Goal: Information Seeking & Learning: Learn about a topic

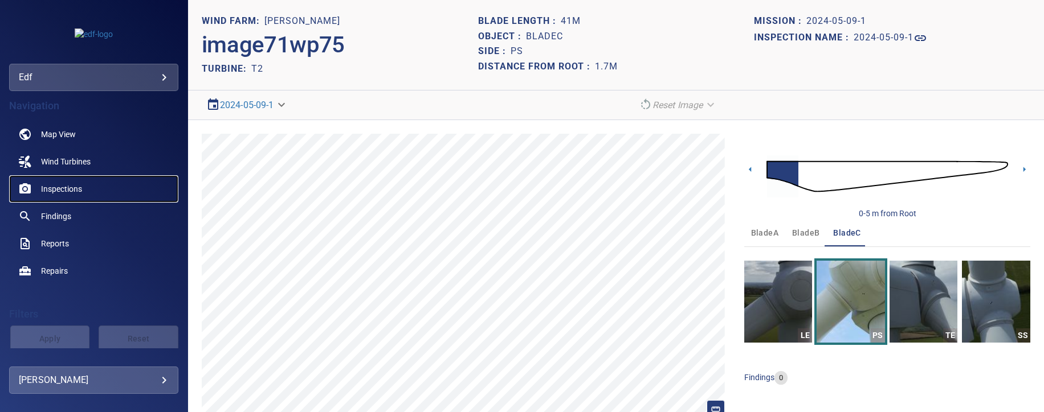
click at [59, 191] on span "Inspections" at bounding box center [61, 188] width 41 height 11
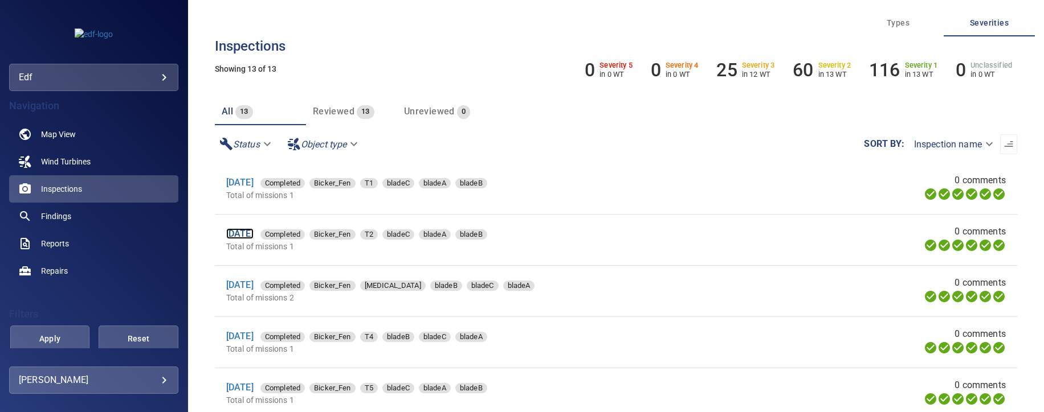
click at [253, 236] on link "9 Apr 2025" at bounding box center [239, 233] width 27 height 11
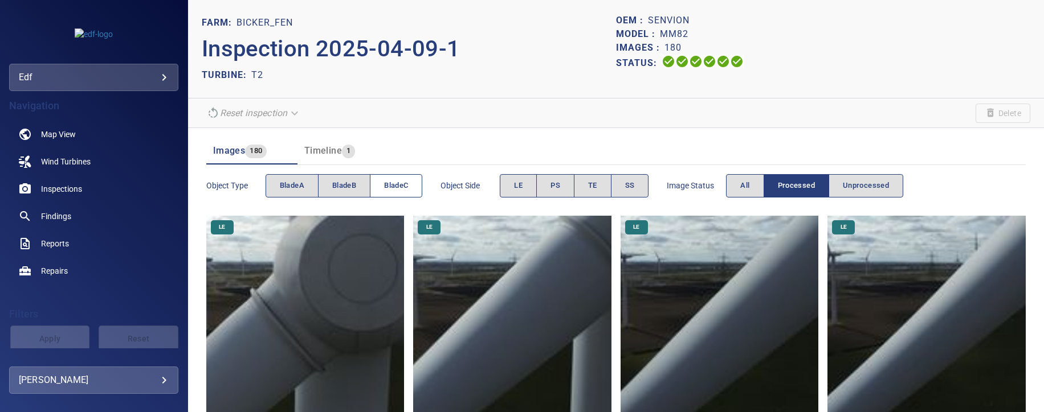
click at [399, 191] on button "bladeC" at bounding box center [396, 185] width 52 height 23
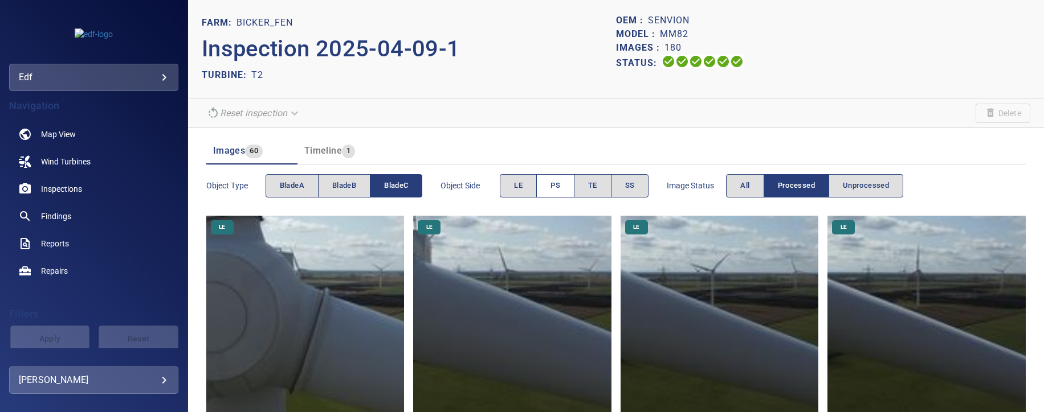
click at [557, 185] on span "PS" at bounding box center [555, 185] width 10 height 13
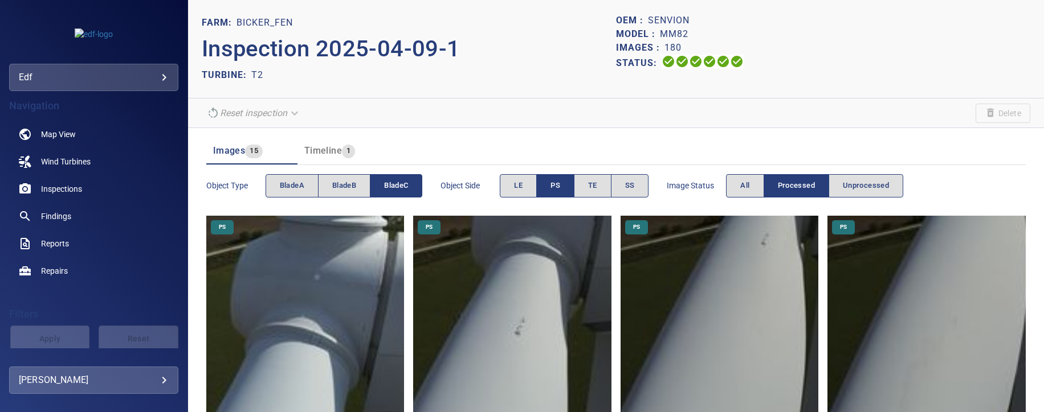
click at [552, 189] on span "PS" at bounding box center [555, 185] width 10 height 13
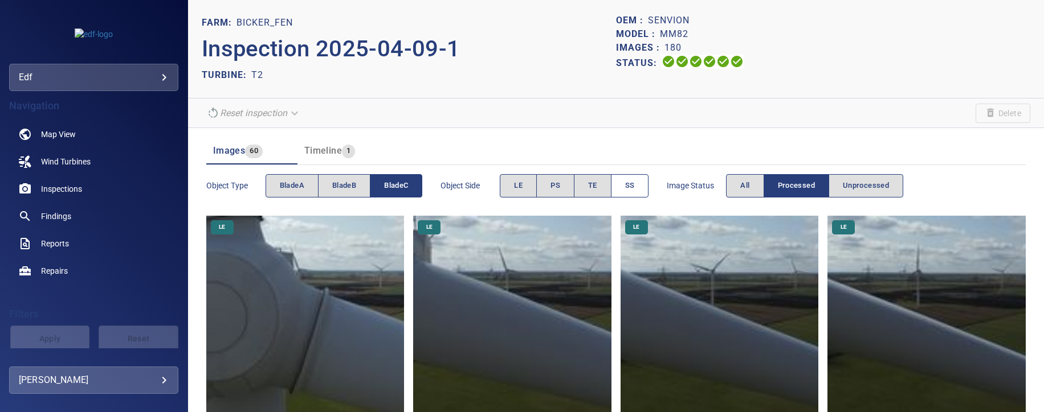
click at [632, 189] on span "SS" at bounding box center [630, 185] width 10 height 13
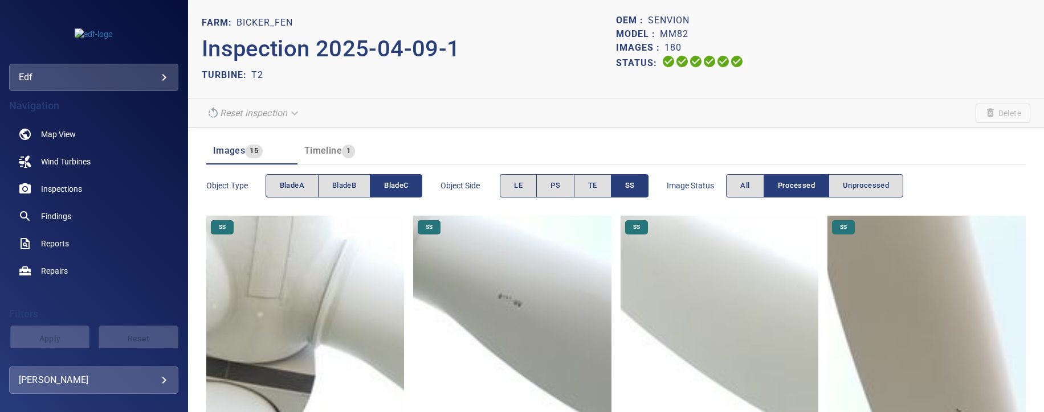
click at [388, 183] on span "bladeC" at bounding box center [396, 185] width 24 height 13
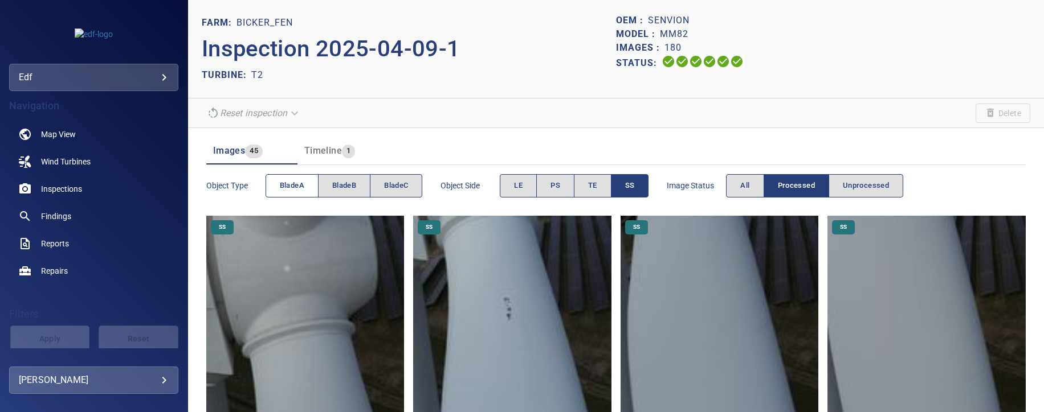
click at [274, 191] on button "bladeA" at bounding box center [291, 185] width 53 height 23
click at [275, 191] on button "bladeA" at bounding box center [291, 185] width 53 height 23
click at [297, 192] on button "bladeA" at bounding box center [291, 185] width 53 height 23
click at [391, 189] on span "bladeC" at bounding box center [396, 185] width 24 height 13
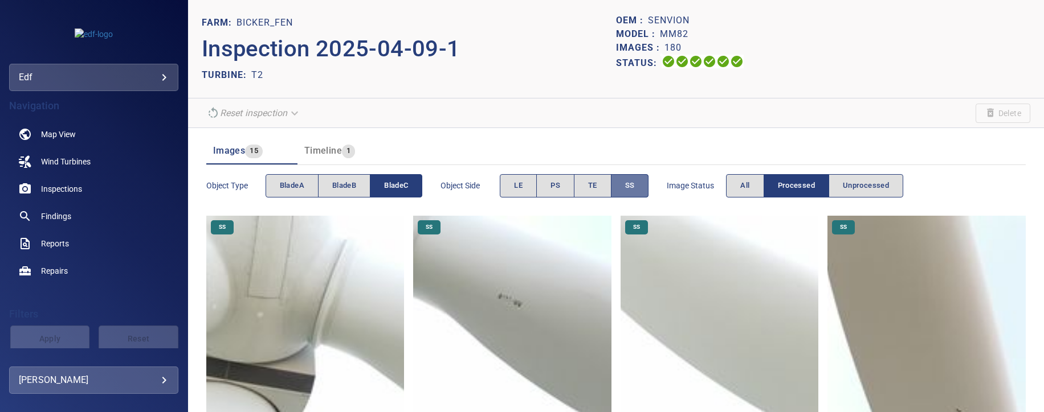
click at [622, 189] on button "SS" at bounding box center [630, 185] width 38 height 23
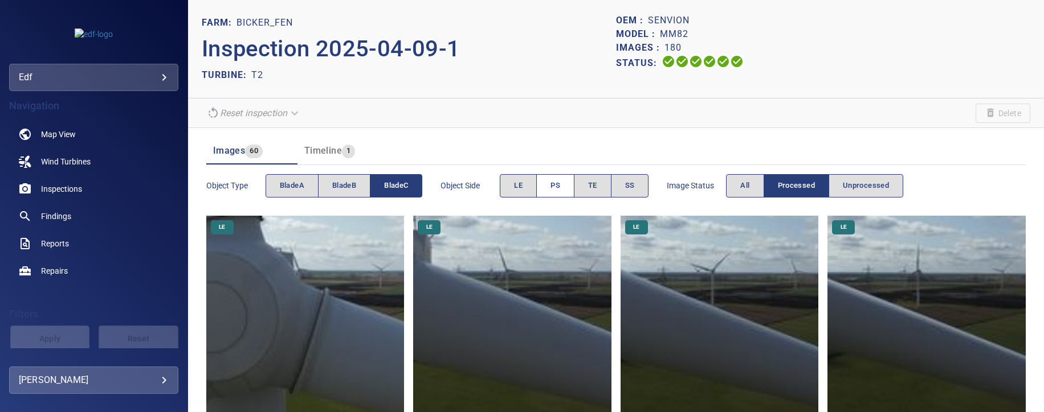
click at [561, 184] on button "PS" at bounding box center [555, 185] width 38 height 23
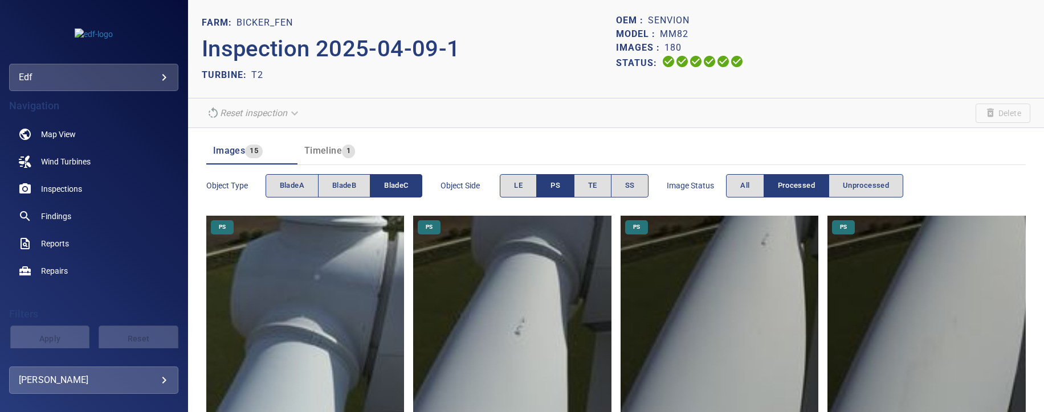
click at [273, 342] on img at bounding box center [305, 315] width 198 height 198
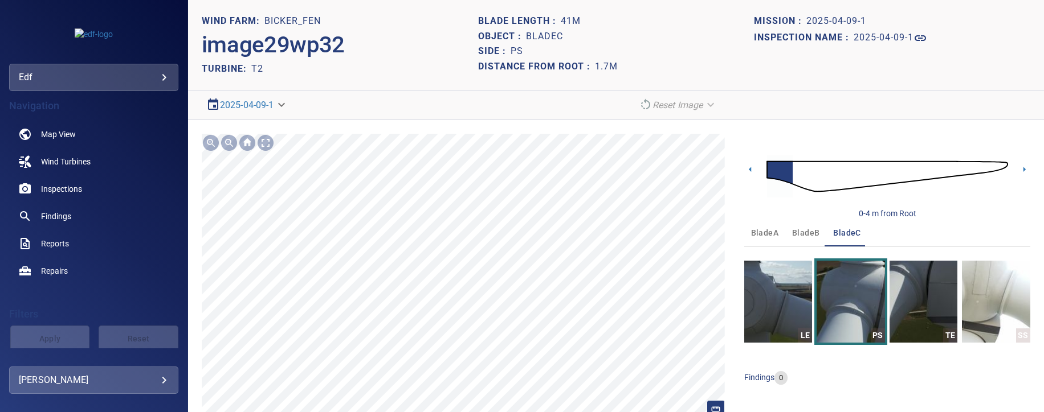
scroll to position [34, 0]
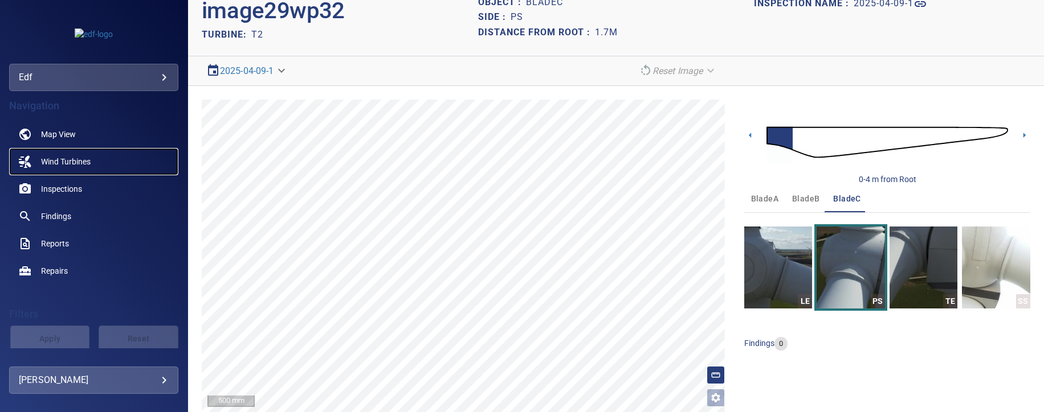
click at [72, 159] on span "Wind Turbines" at bounding box center [66, 161] width 50 height 11
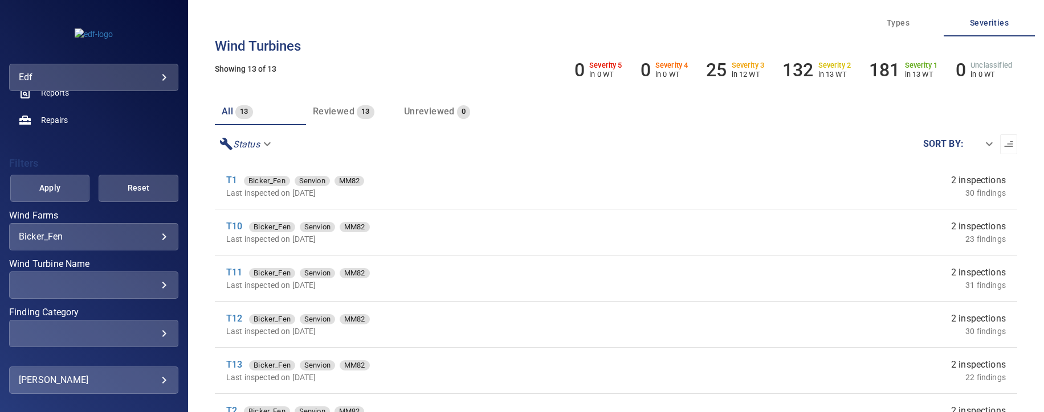
scroll to position [190, 0]
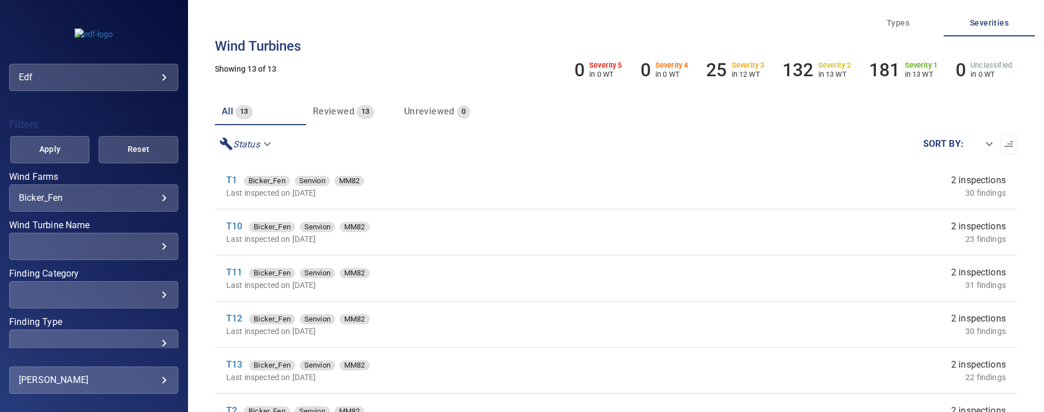
click at [149, 195] on body "**********" at bounding box center [522, 206] width 1044 height 412
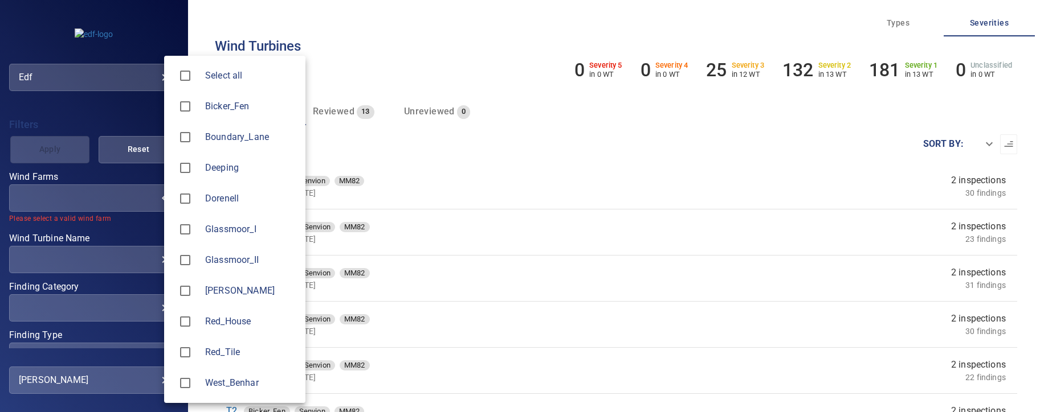
type input "*******"
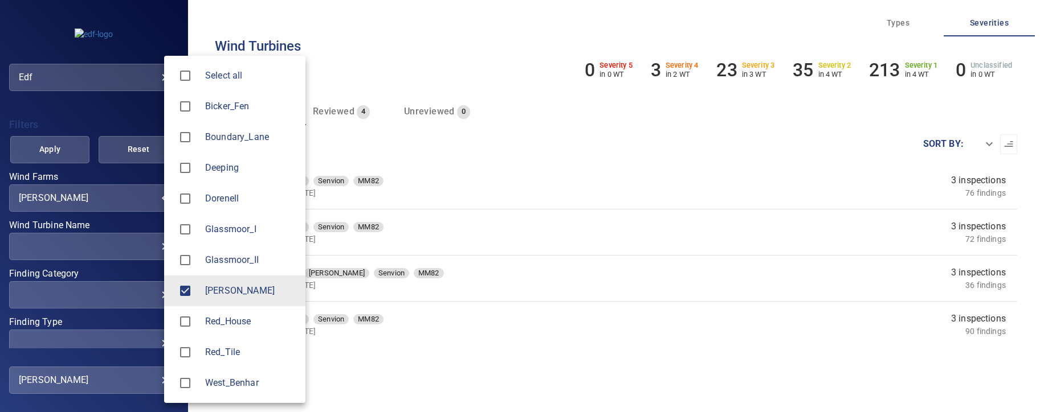
click at [407, 68] on div at bounding box center [522, 206] width 1044 height 412
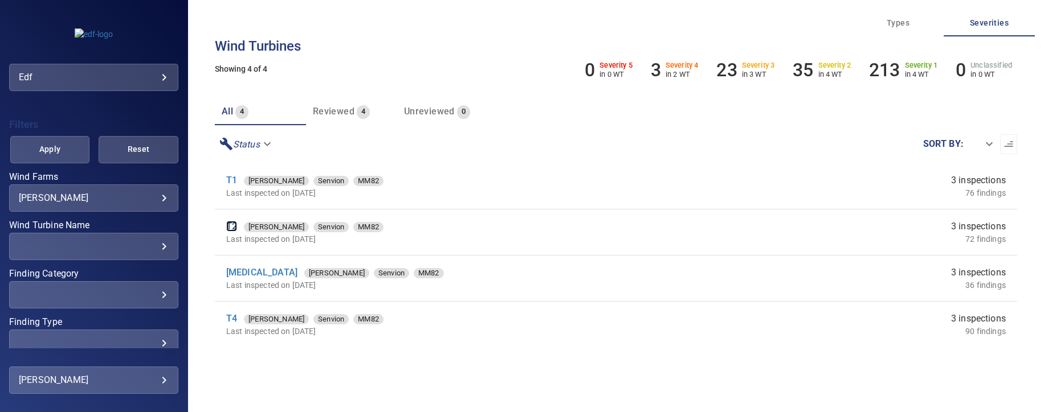
click at [228, 225] on link "T2" at bounding box center [231, 226] width 11 height 11
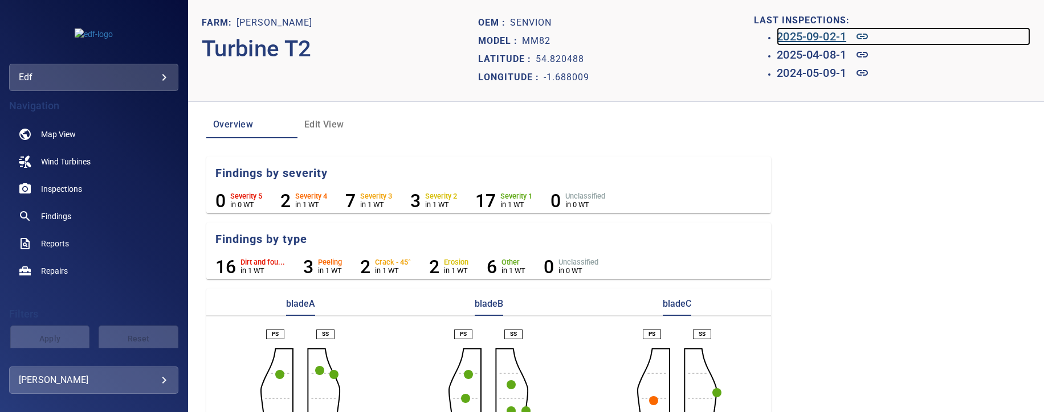
click at [787, 34] on h6 "2025-09-02-1" at bounding box center [812, 36] width 70 height 18
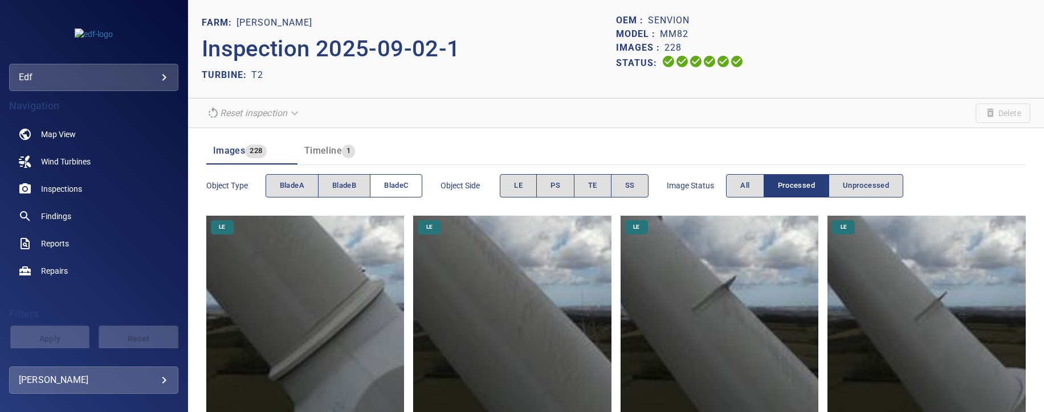
click at [407, 186] on span "bladeC" at bounding box center [396, 185] width 24 height 13
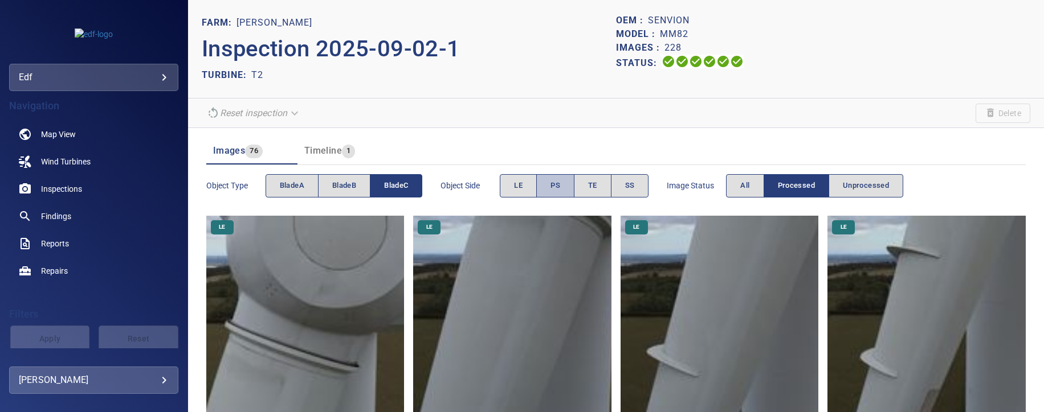
click at [553, 190] on span "PS" at bounding box center [555, 185] width 10 height 13
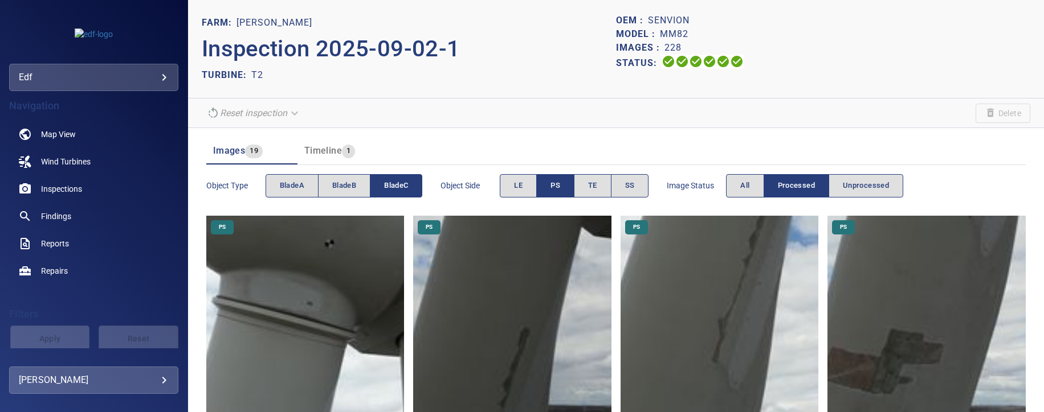
click at [295, 303] on img at bounding box center [305, 315] width 198 height 198
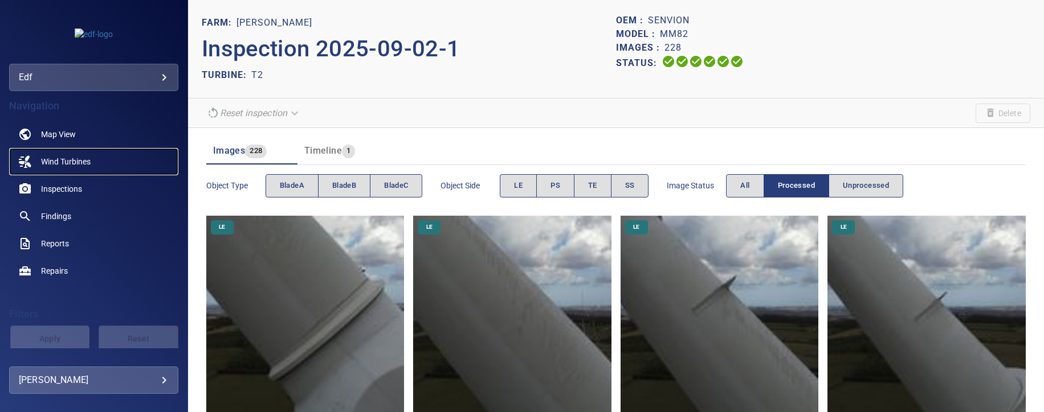
click at [62, 157] on span "Wind Turbines" at bounding box center [66, 161] width 50 height 11
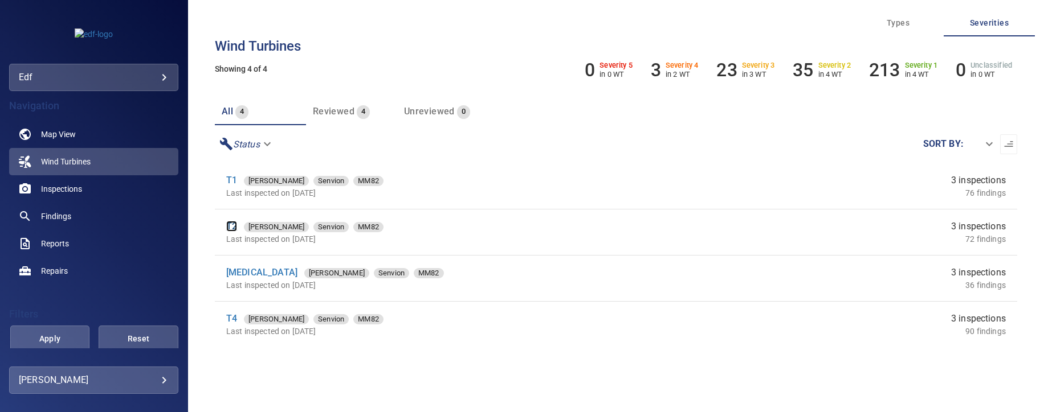
click at [231, 228] on link "T2" at bounding box center [231, 226] width 11 height 11
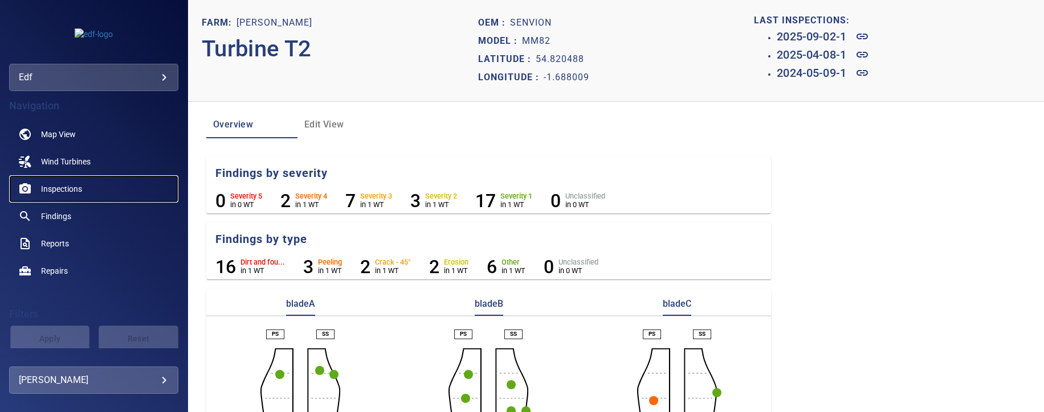
click at [50, 187] on span "Inspections" at bounding box center [61, 188] width 41 height 11
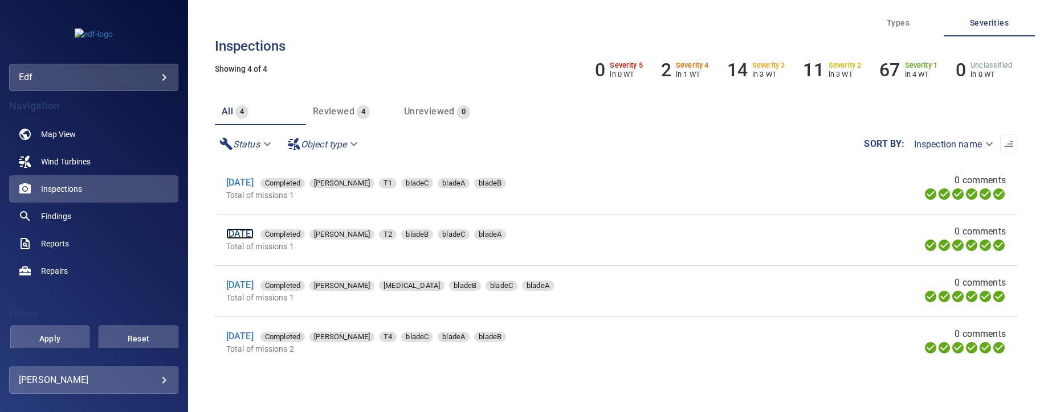
click at [245, 236] on link "2 Sep 2025" at bounding box center [239, 233] width 27 height 11
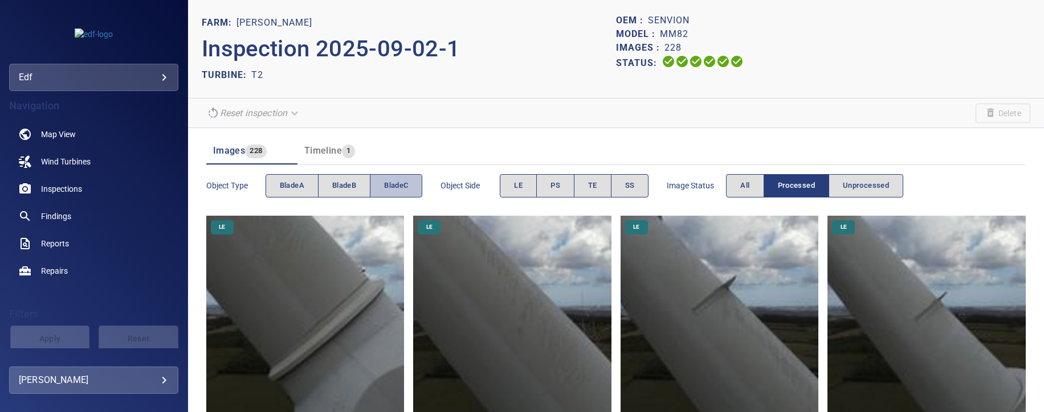
click at [389, 187] on span "bladeC" at bounding box center [396, 185] width 24 height 13
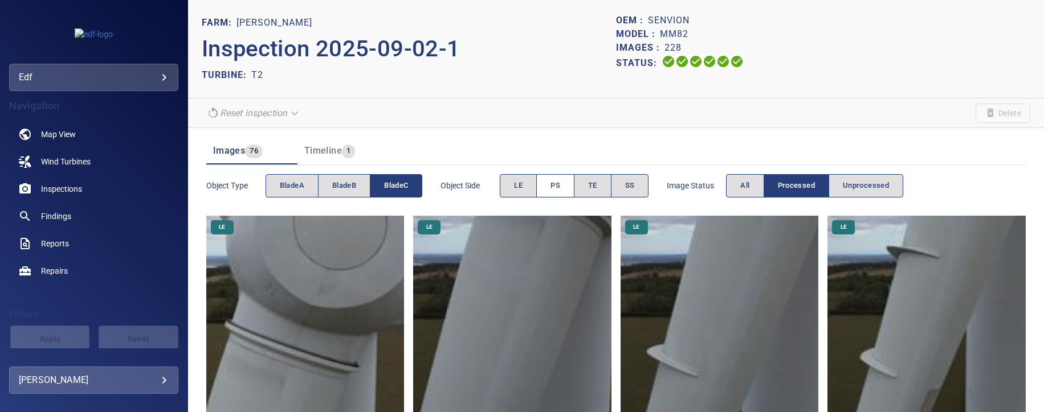
click at [556, 186] on span "PS" at bounding box center [555, 185] width 10 height 13
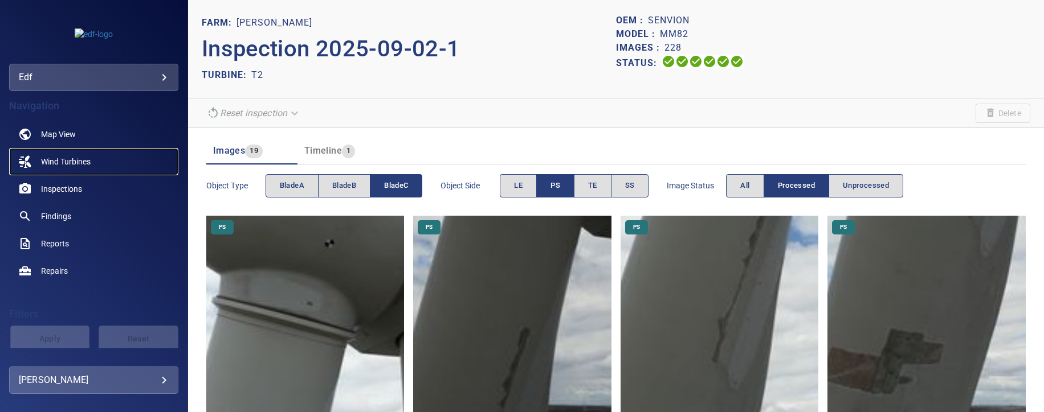
click at [63, 159] on span "Wind Turbines" at bounding box center [66, 161] width 50 height 11
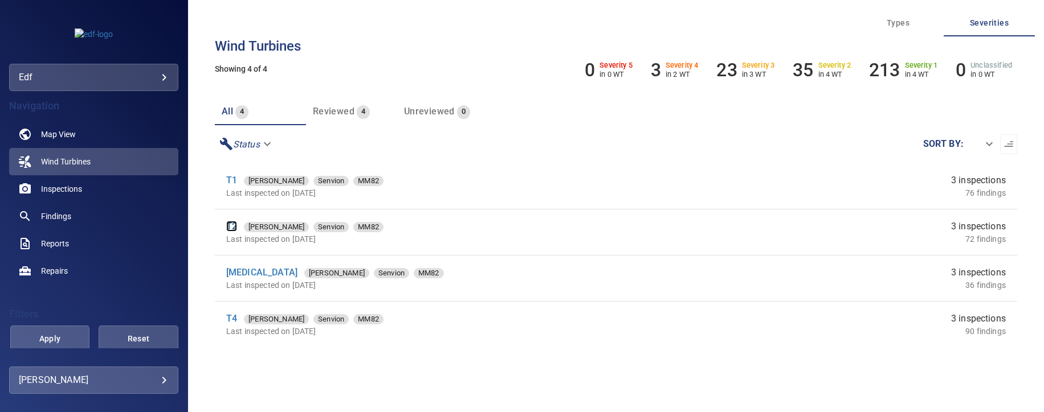
click at [229, 227] on link "T2" at bounding box center [231, 226] width 11 height 11
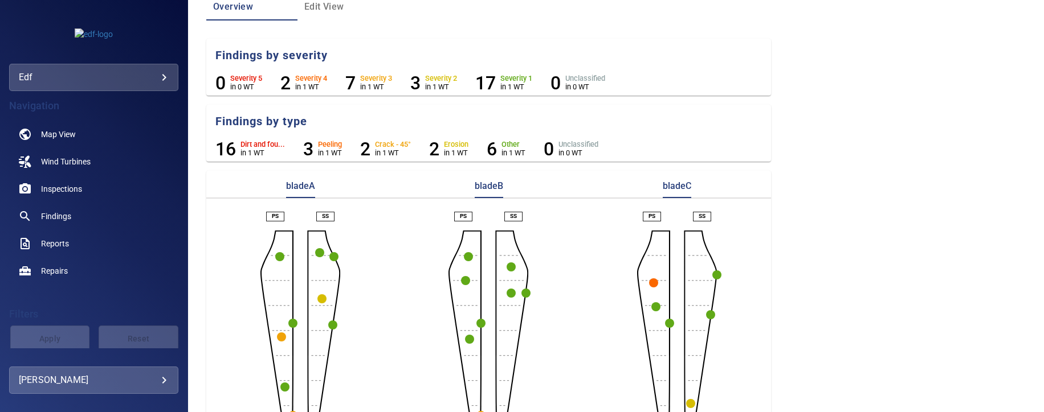
scroll to position [155, 0]
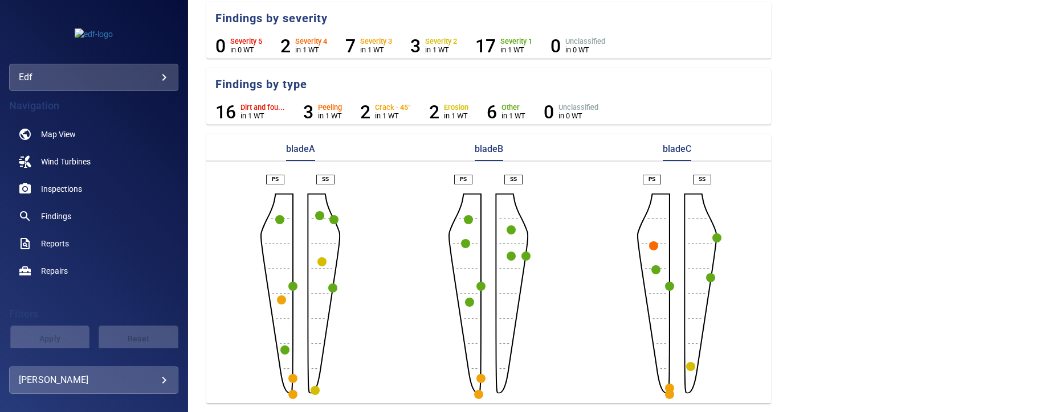
click at [330, 219] on circle "button" at bounding box center [333, 219] width 9 height 9
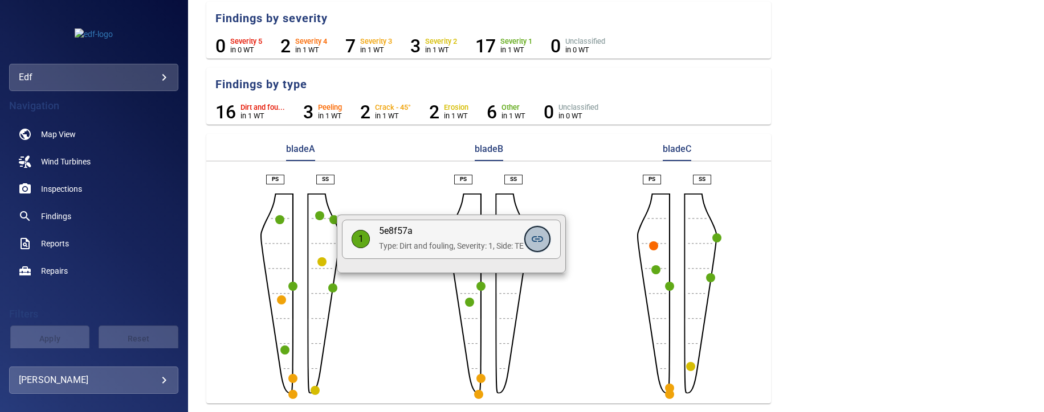
click at [539, 236] on icon at bounding box center [537, 239] width 14 height 14
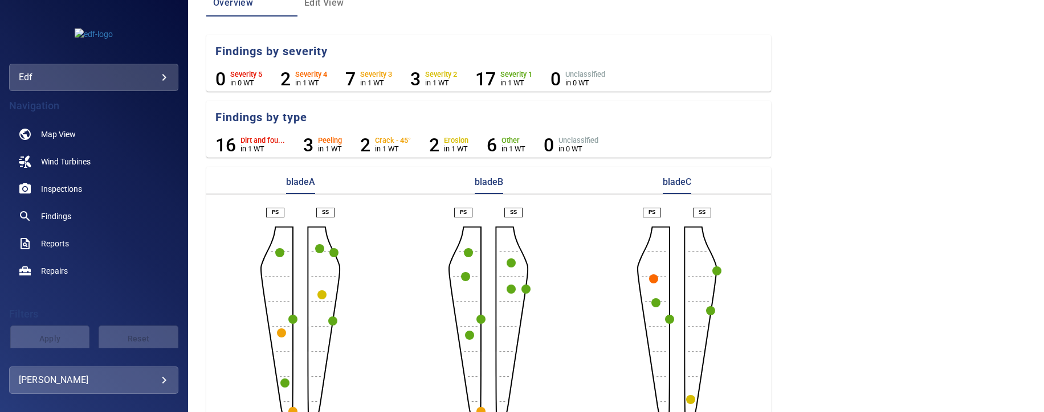
scroll to position [155, 0]
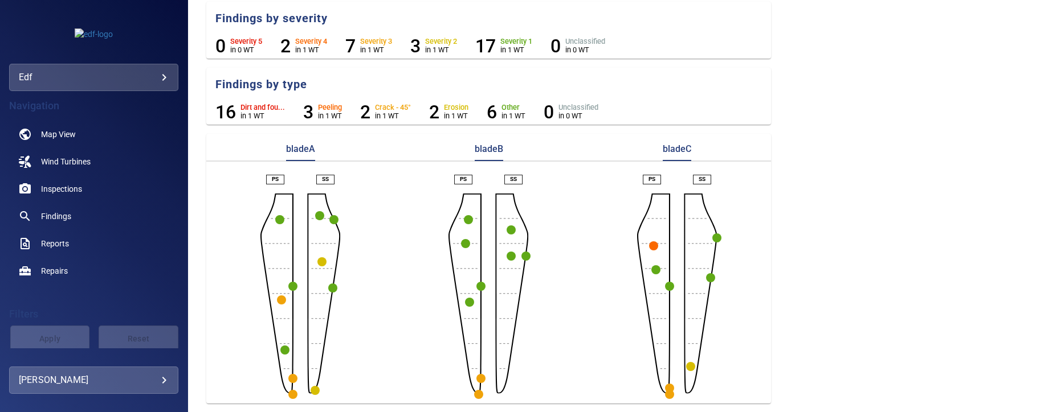
click at [649, 246] on circle "button" at bounding box center [653, 246] width 9 height 9
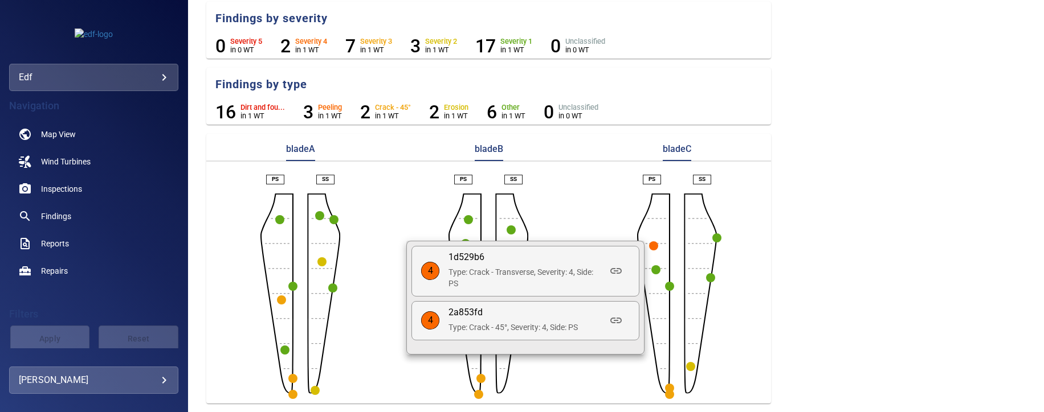
click at [708, 235] on div at bounding box center [522, 206] width 1044 height 412
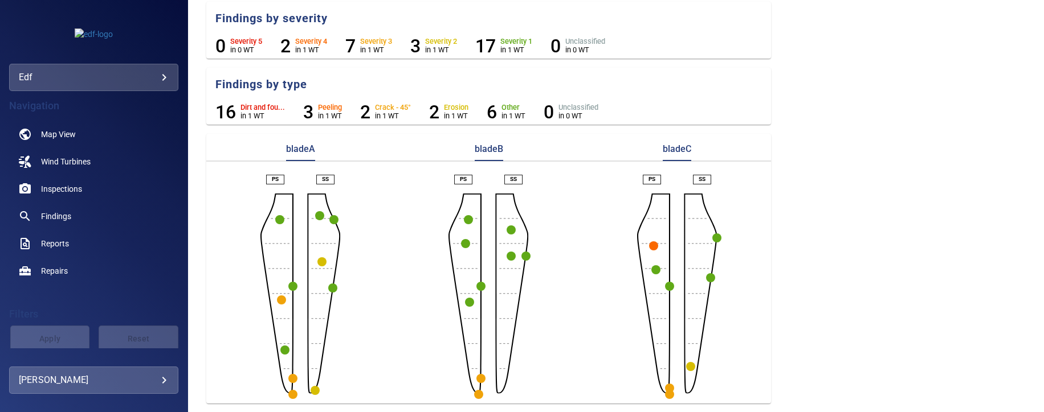
click at [712, 235] on circle "button" at bounding box center [716, 238] width 9 height 9
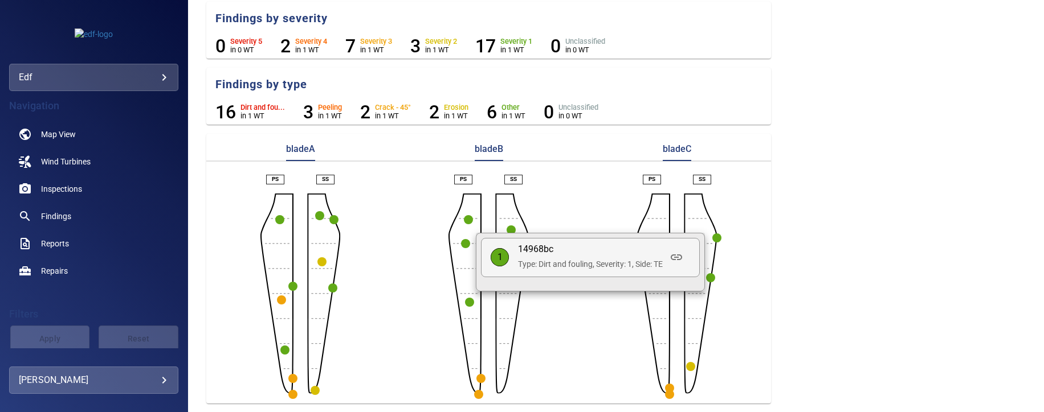
click at [547, 353] on div at bounding box center [522, 206] width 1044 height 412
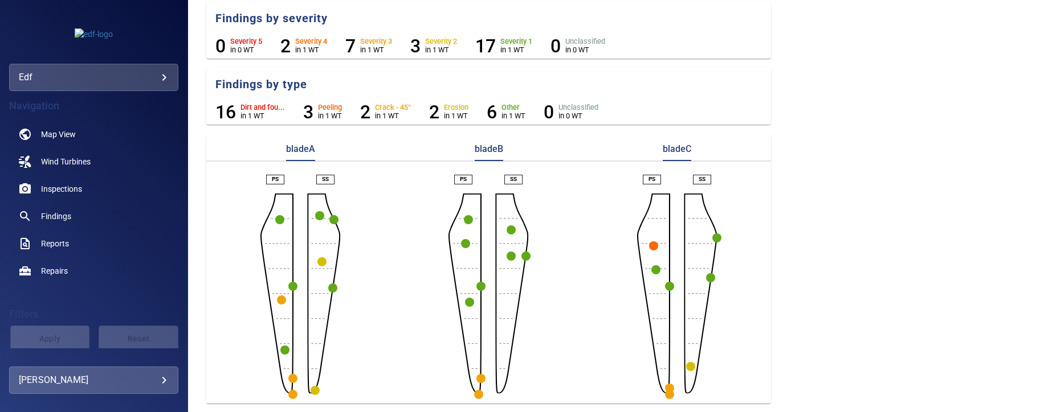
click at [311, 390] on circle "button" at bounding box center [314, 390] width 9 height 9
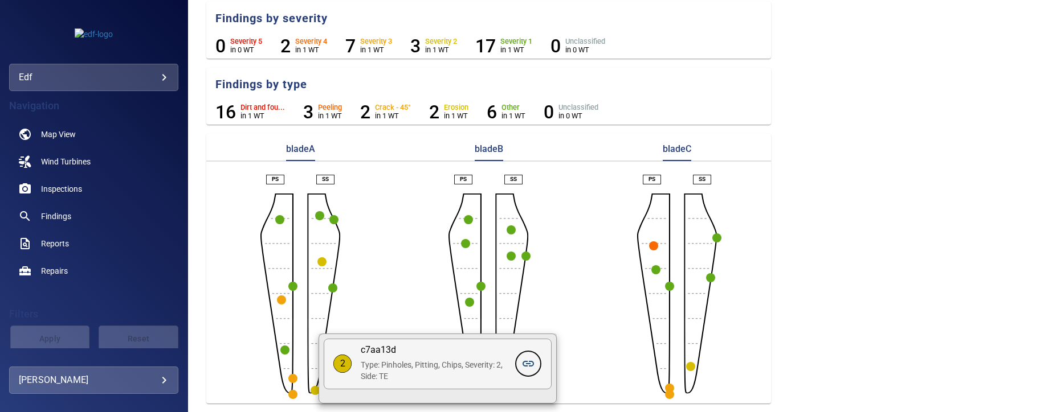
click at [530, 362] on icon at bounding box center [527, 364] width 11 height 6
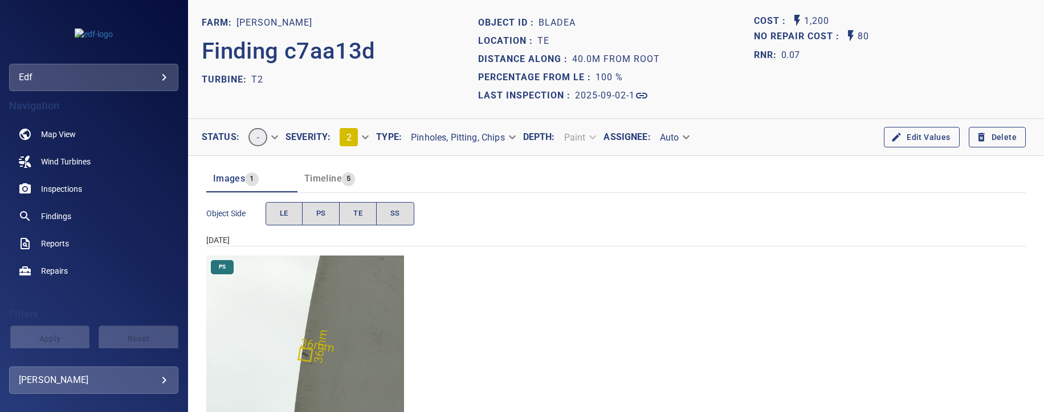
scroll to position [66, 0]
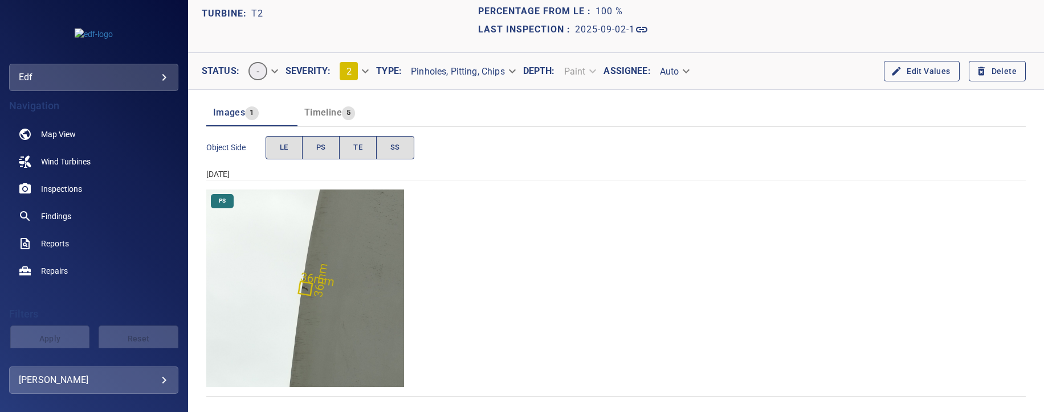
click at [896, 67] on icon "button" at bounding box center [895, 71] width 11 height 11
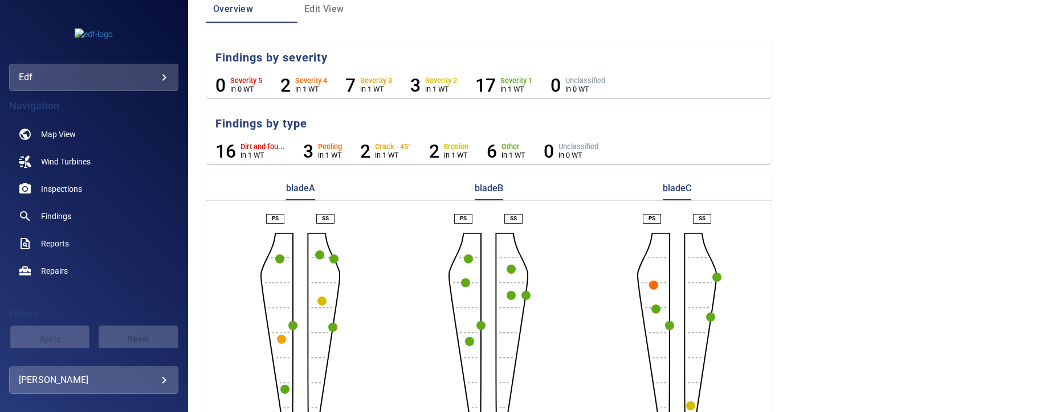
scroll to position [155, 0]
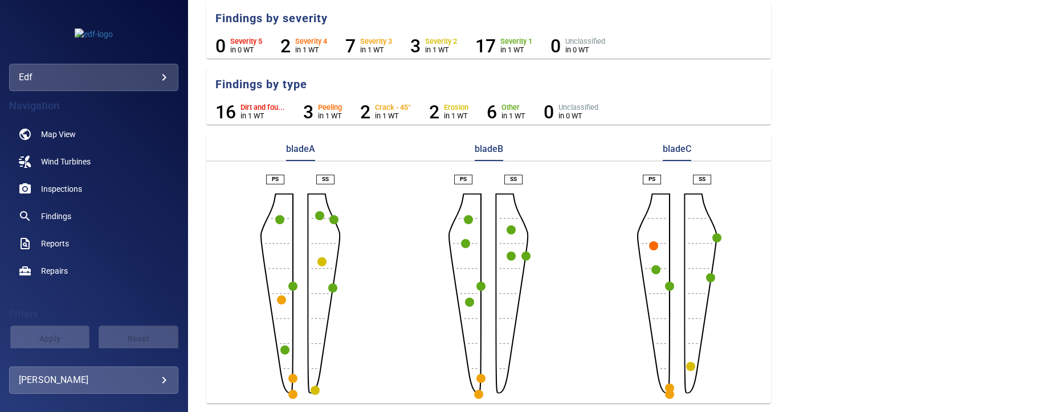
click at [506, 230] on circle "button" at bounding box center [510, 230] width 9 height 9
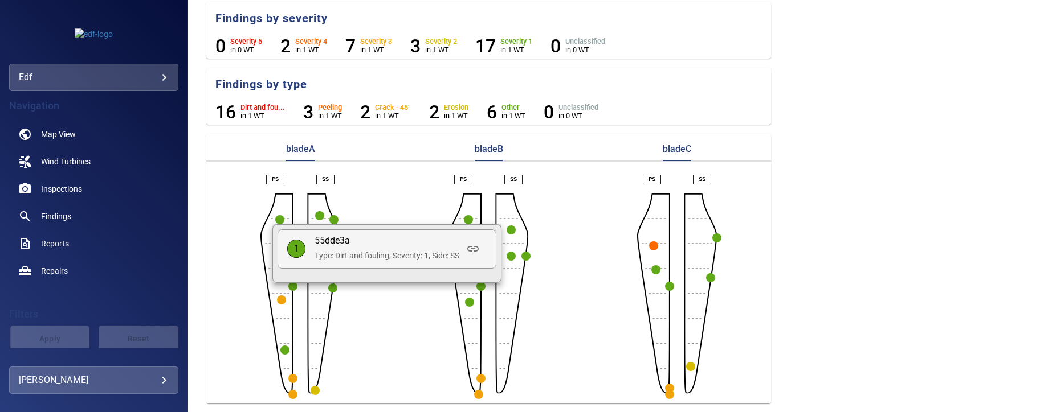
click at [869, 195] on div at bounding box center [522, 206] width 1044 height 412
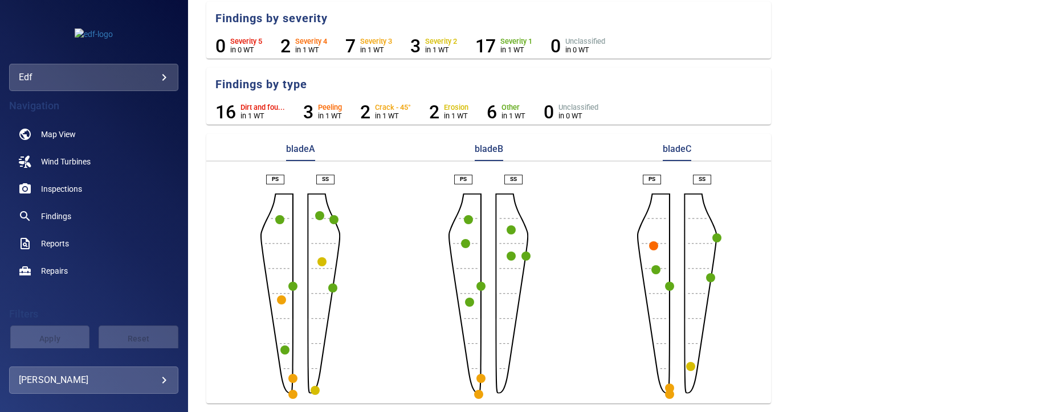
scroll to position [0, 0]
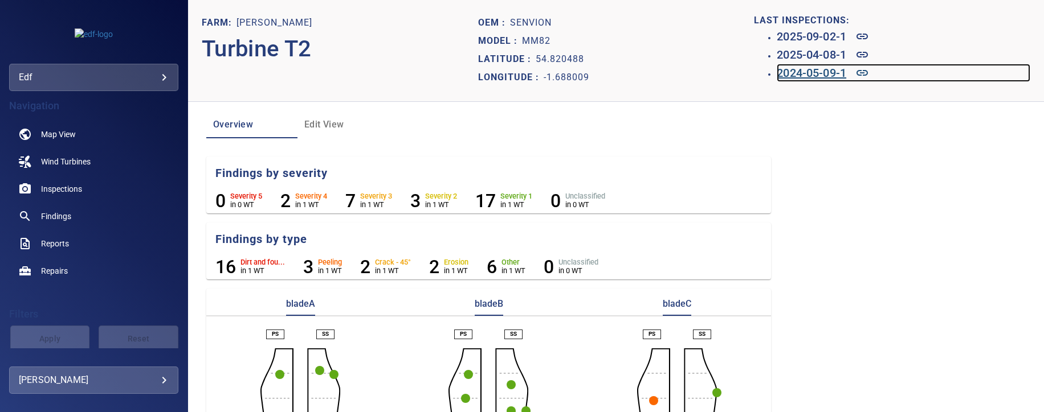
click at [790, 71] on h6 "2024-05-09-1" at bounding box center [812, 73] width 70 height 18
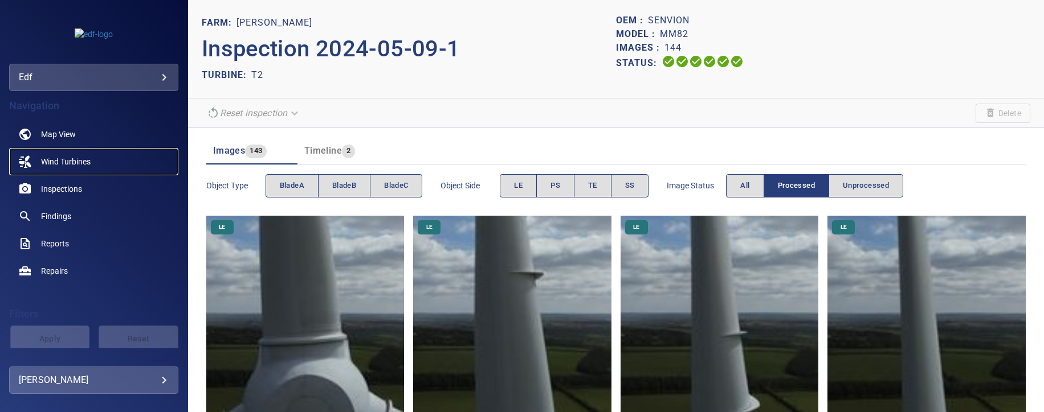
click at [68, 158] on span "Wind Turbines" at bounding box center [66, 161] width 50 height 11
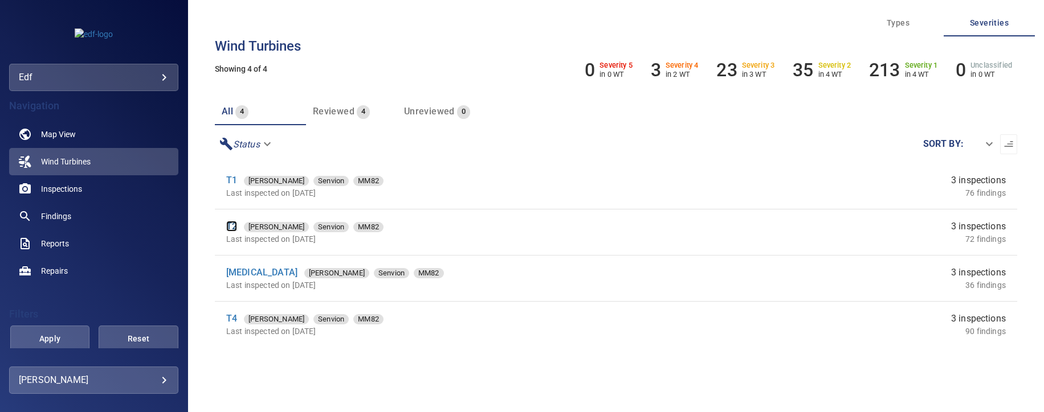
click at [231, 225] on link "T2" at bounding box center [231, 226] width 11 height 11
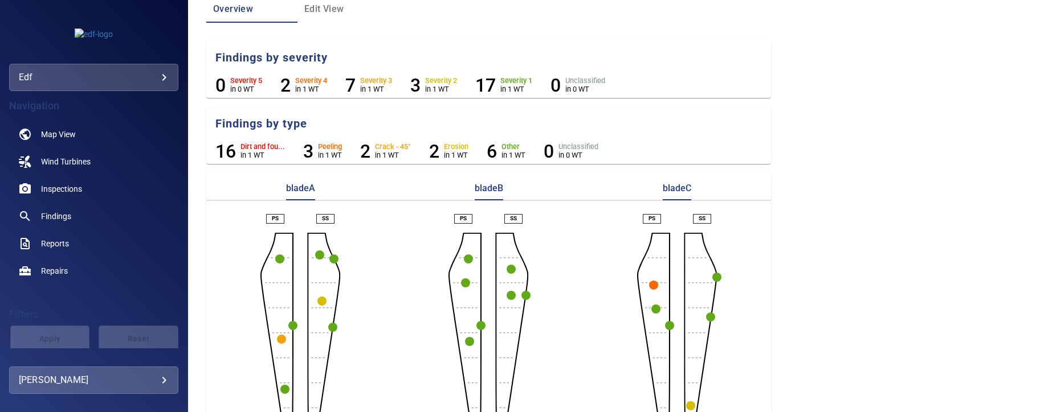
scroll to position [155, 0]
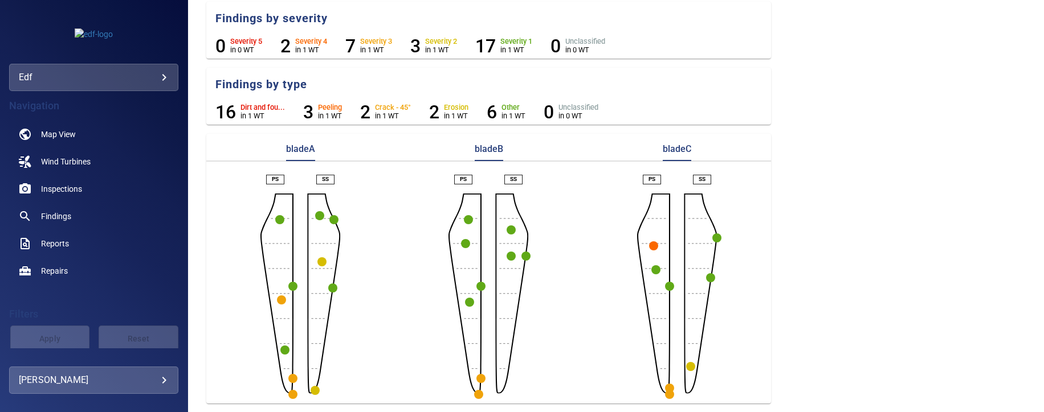
click at [508, 228] on circle "button" at bounding box center [510, 230] width 9 height 9
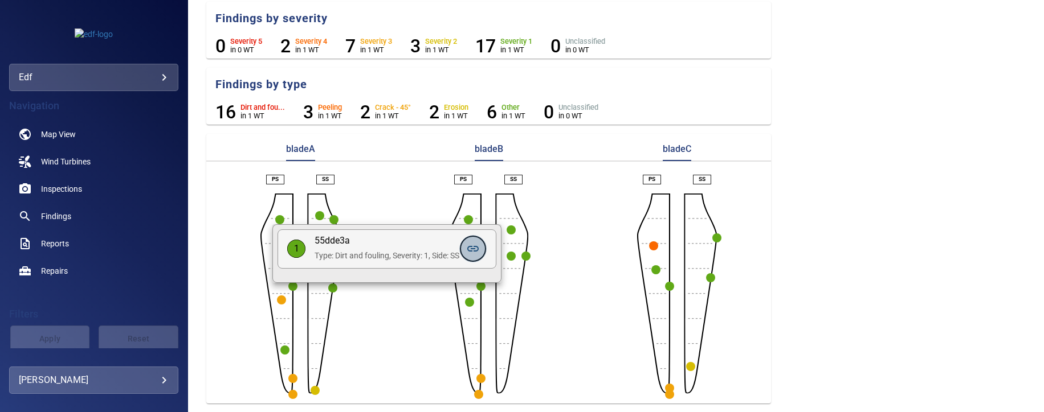
click at [479, 248] on icon at bounding box center [473, 249] width 14 height 14
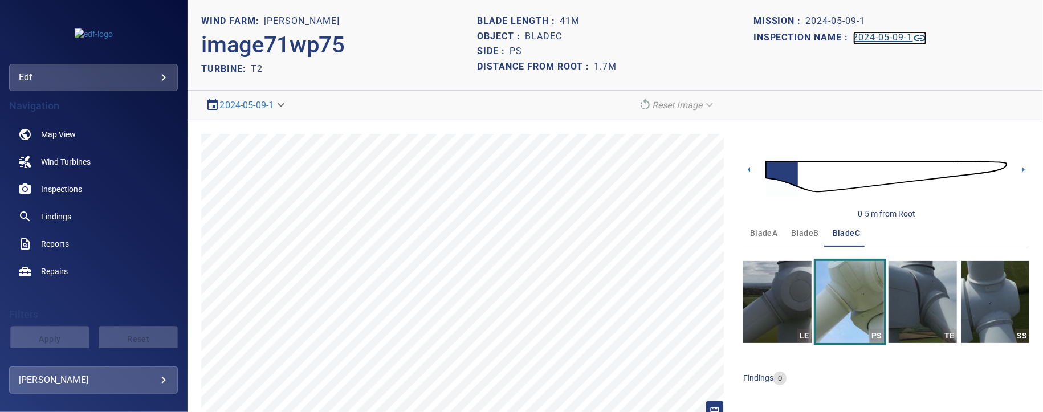
click at [884, 36] on h1 "2024-05-09-1" at bounding box center [883, 37] width 60 height 11
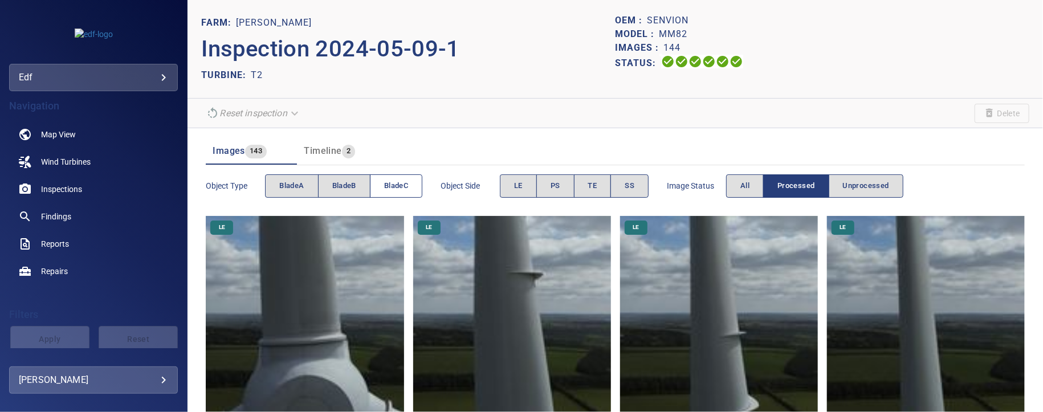
click at [390, 184] on span "bladeC" at bounding box center [396, 185] width 24 height 13
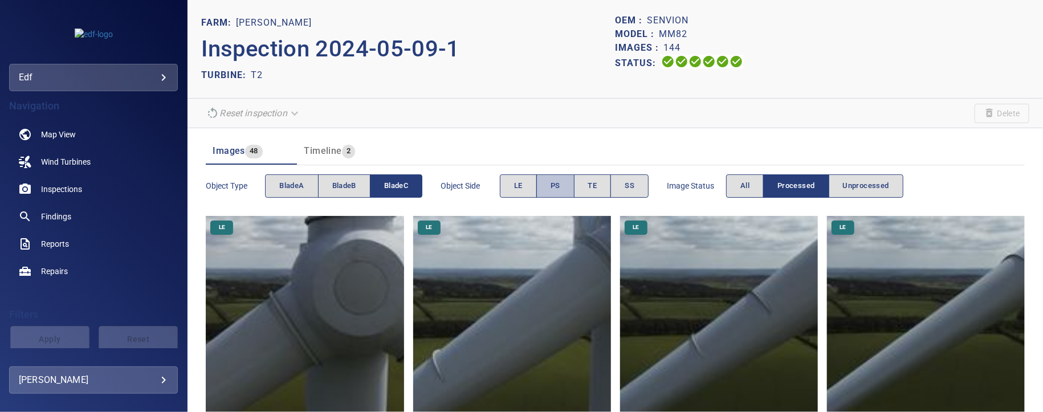
click at [561, 185] on button "PS" at bounding box center [555, 185] width 38 height 23
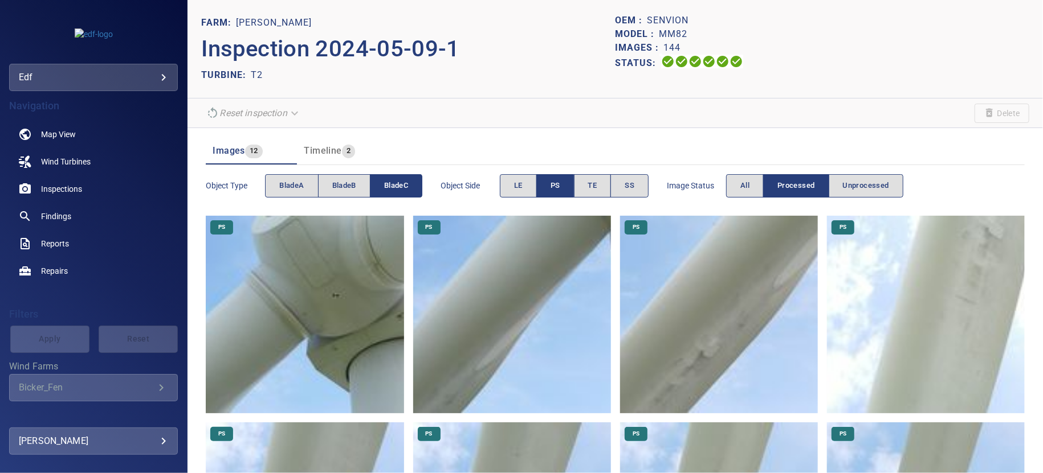
click at [301, 315] on img at bounding box center [305, 315] width 198 height 198
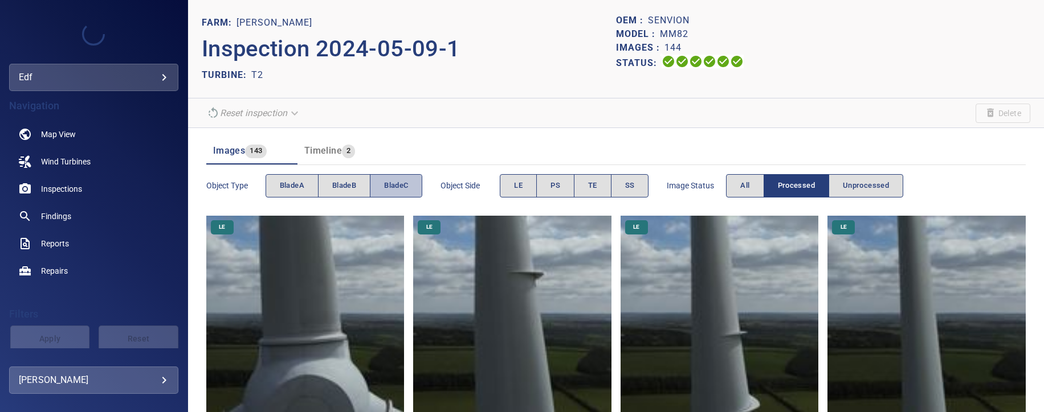
click at [389, 181] on span "bladeC" at bounding box center [396, 185] width 24 height 13
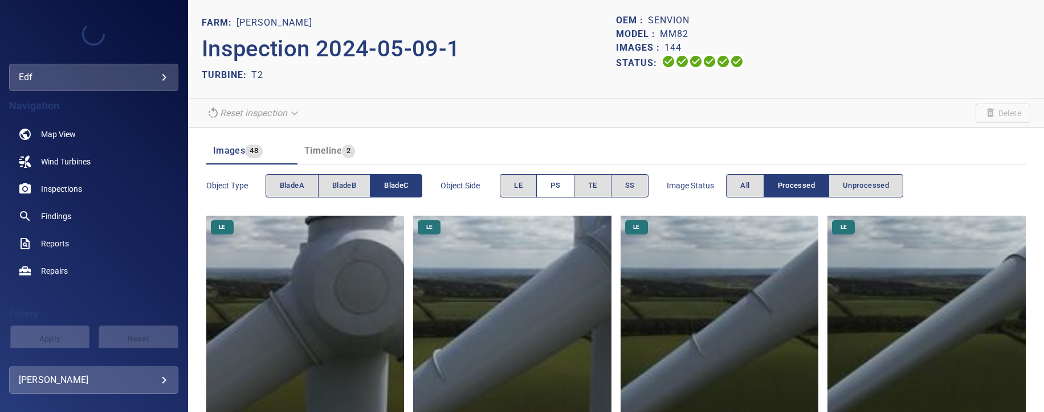
click at [557, 182] on span "PS" at bounding box center [555, 185] width 10 height 13
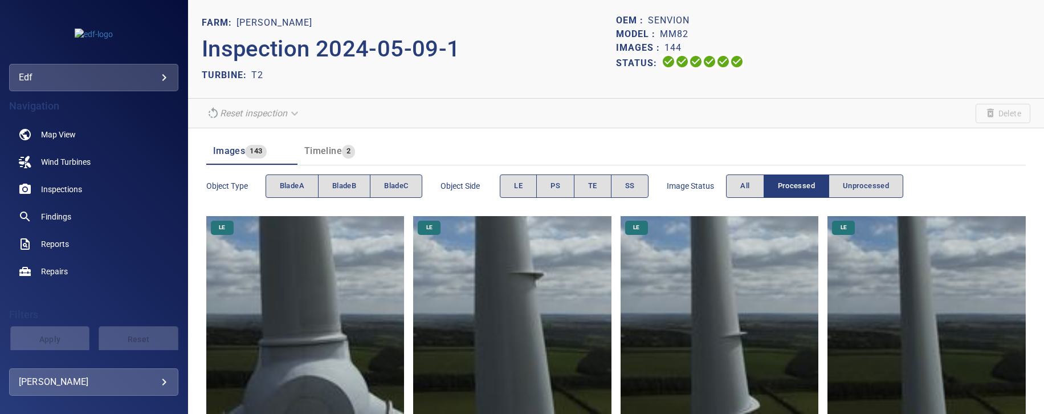
click at [1000, 60] on div "Status:" at bounding box center [823, 63] width 414 height 17
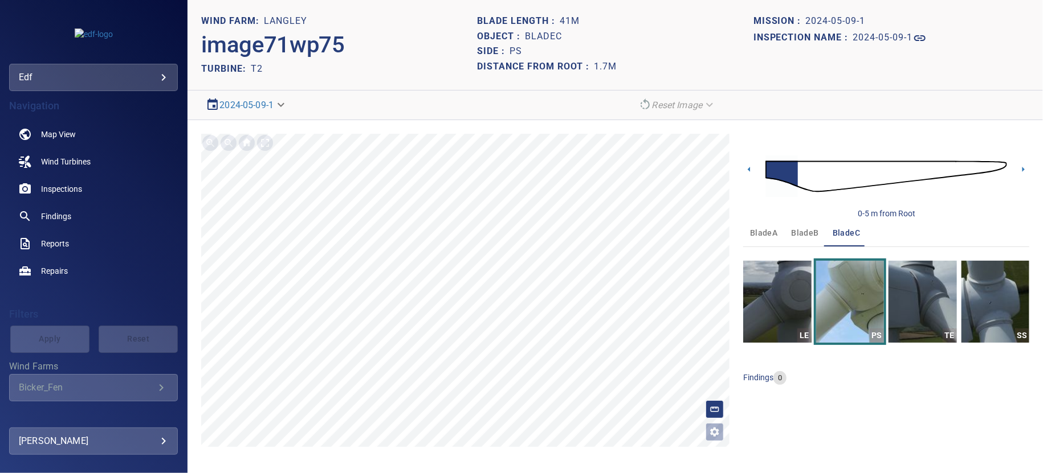
click at [209, 7] on header "WIND FARM: Langley image71wp75 TURBINE: T2 Blade length : 41m Object : bladeC S…" at bounding box center [614, 45] width 855 height 91
click at [538, 38] on h1 "bladeC" at bounding box center [543, 36] width 37 height 11
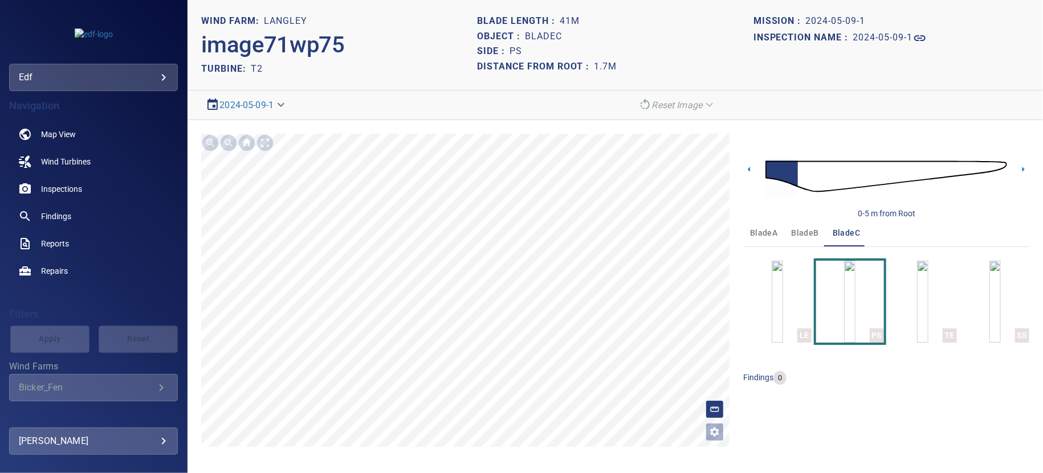
click at [203, 6] on header "WIND FARM: Langley image71wp75 TURBINE: T2 Blade length : 41m Object : bladeC S…" at bounding box center [614, 45] width 855 height 91
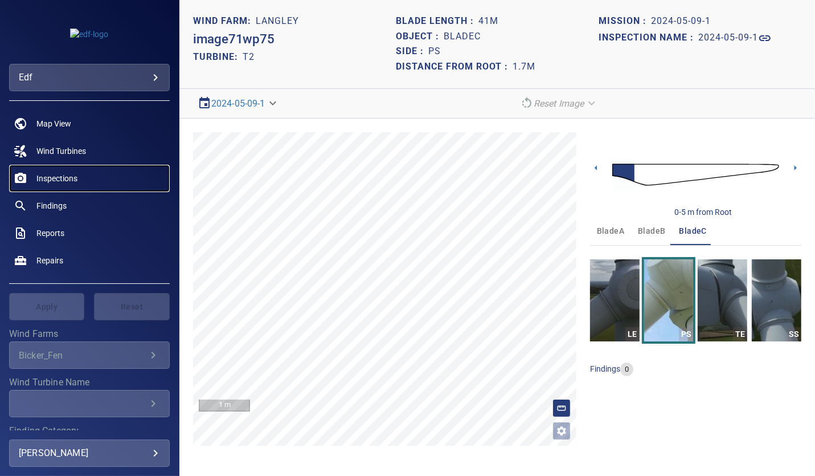
click at [58, 170] on link "Inspections" at bounding box center [89, 178] width 161 height 27
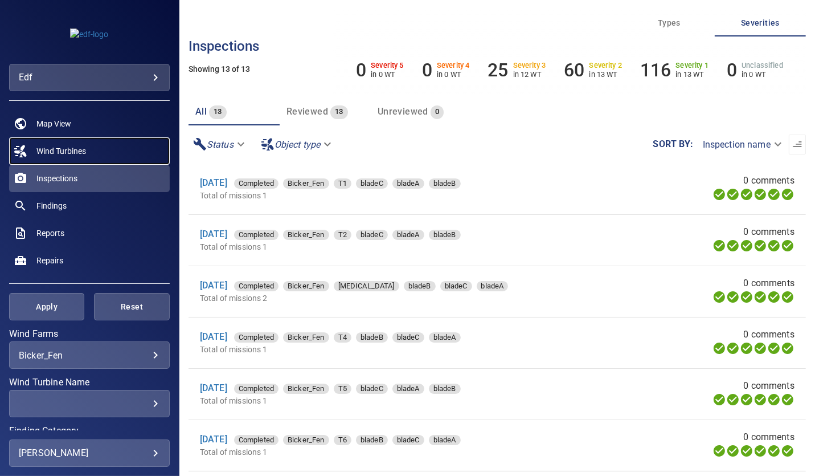
click at [71, 148] on span "Wind Turbines" at bounding box center [61, 150] width 50 height 11
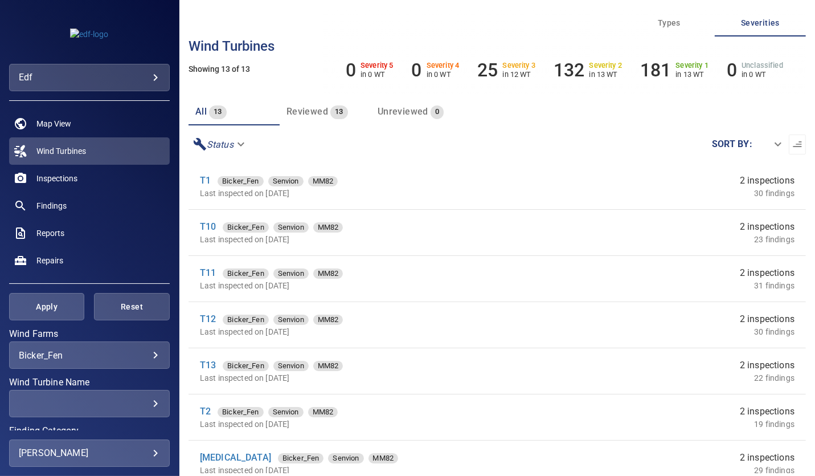
click at [47, 353] on body "**********" at bounding box center [407, 238] width 815 height 476
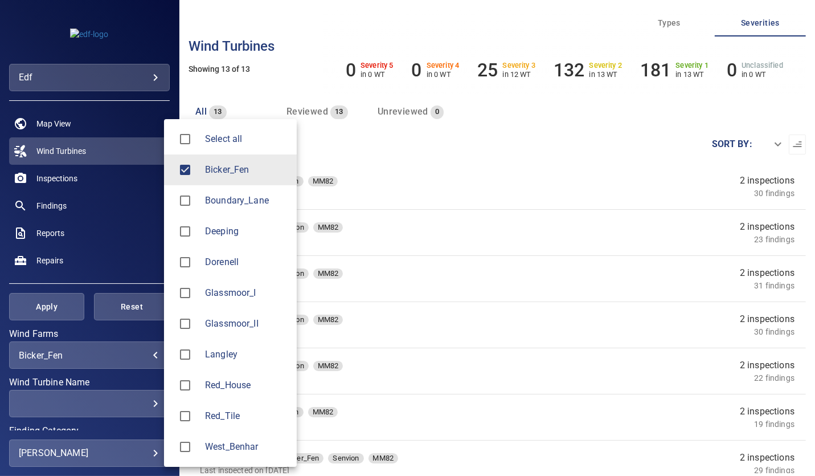
click at [276, 77] on div at bounding box center [407, 238] width 815 height 476
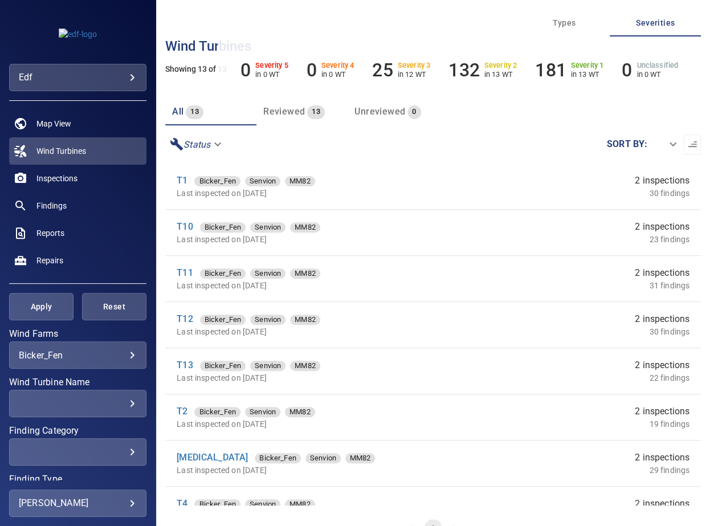
drag, startPoint x: 218, startPoint y: 183, endPoint x: 222, endPoint y: 157, distance: 26.4
click at [222, 157] on div "**********" at bounding box center [433, 144] width 536 height 38
click at [216, 181] on span "Bicker_Fen" at bounding box center [217, 180] width 46 height 11
drag, startPoint x: 199, startPoint y: 179, endPoint x: 235, endPoint y: 179, distance: 35.9
click at [235, 179] on span "Bicker_Fen" at bounding box center [217, 180] width 46 height 11
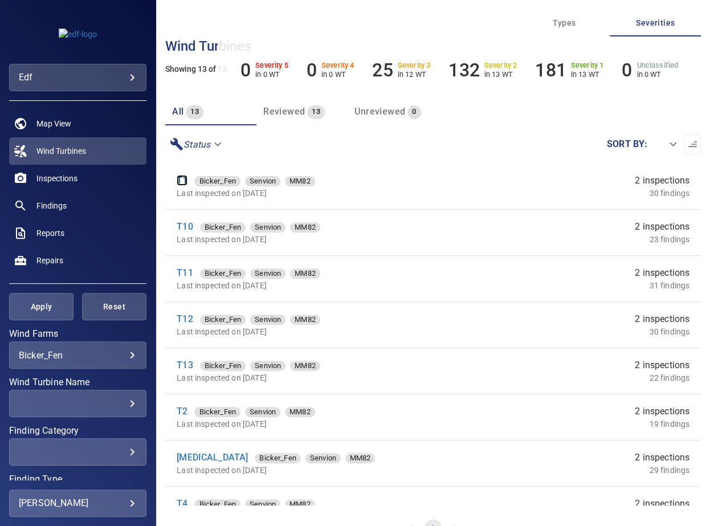
click at [178, 183] on link "T1" at bounding box center [182, 180] width 11 height 11
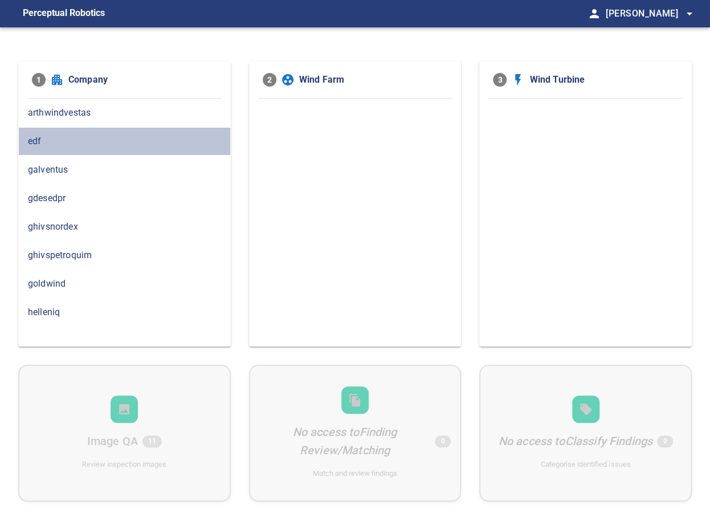
click at [58, 143] on span "edf" at bounding box center [124, 141] width 193 height 14
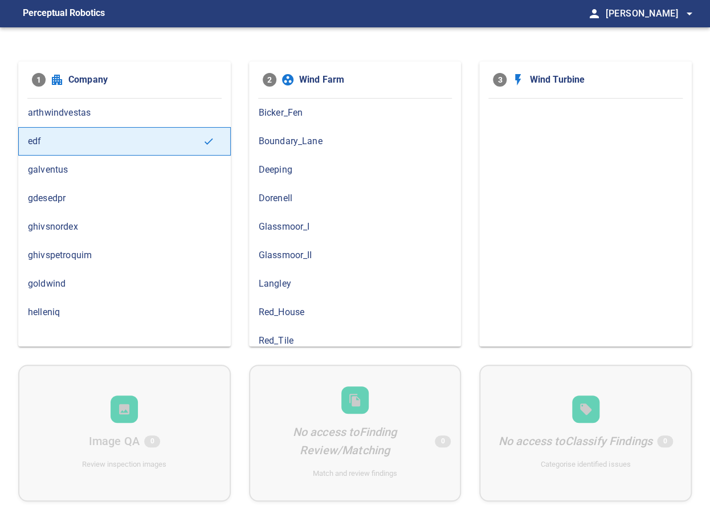
click at [296, 118] on div "Bicker_Fen" at bounding box center [355, 113] width 213 height 28
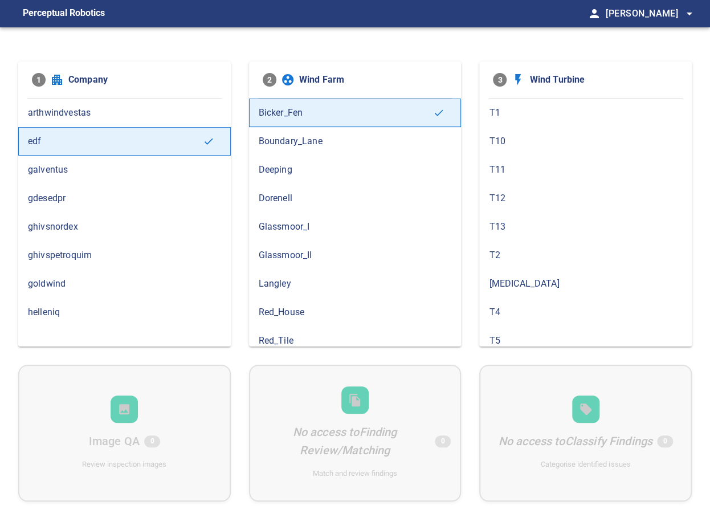
click at [497, 115] on span "T1" at bounding box center [585, 113] width 193 height 14
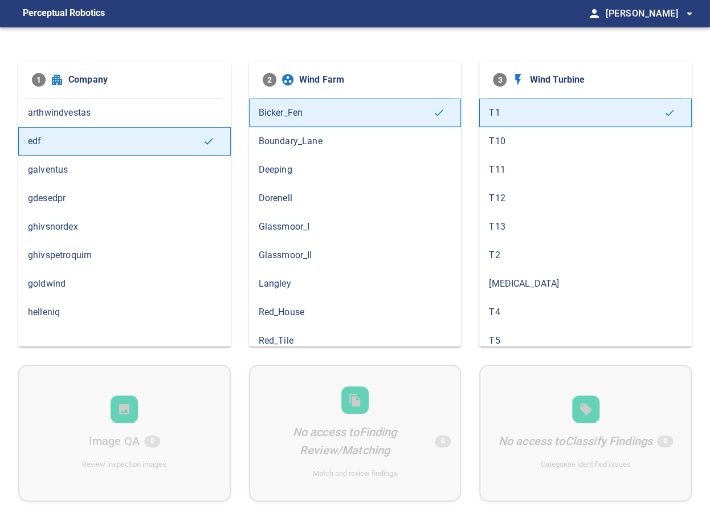
drag, startPoint x: 296, startPoint y: 113, endPoint x: 272, endPoint y: 113, distance: 23.9
click at [272, 113] on span "Bicker_Fen" at bounding box center [346, 113] width 175 height 14
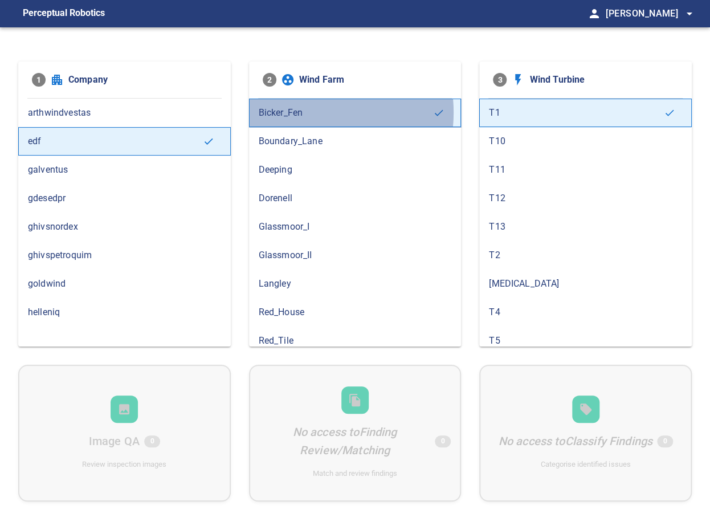
drag, startPoint x: 303, startPoint y: 112, endPoint x: 259, endPoint y: 111, distance: 43.9
click at [259, 111] on span "Bicker_Fen" at bounding box center [346, 113] width 175 height 14
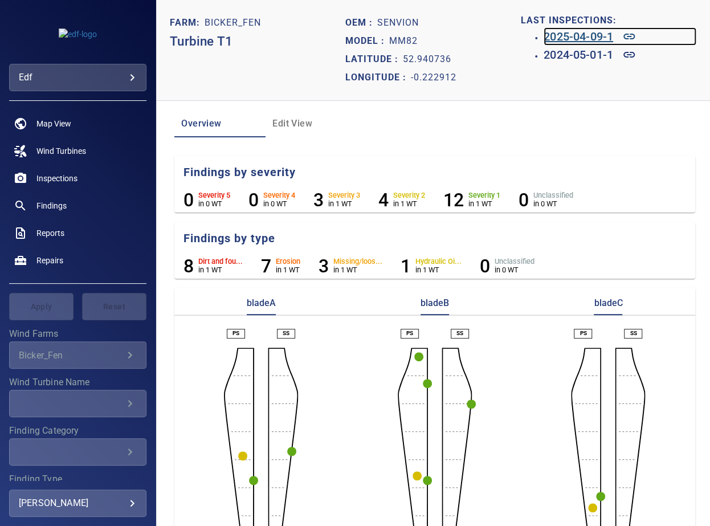
click at [560, 40] on h6 "2025-04-09-1" at bounding box center [579, 36] width 70 height 18
click at [559, 55] on h6 "2024-05-01-1" at bounding box center [579, 55] width 70 height 18
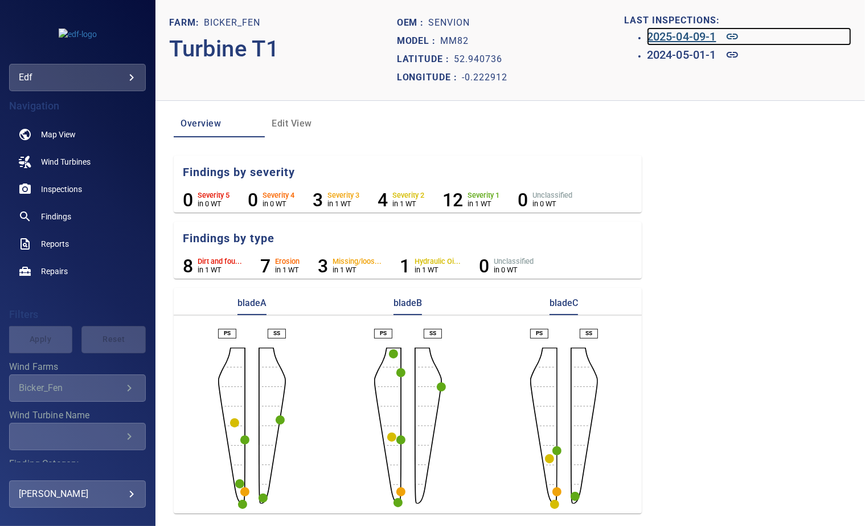
click at [669, 38] on h6 "2025-04-09-1" at bounding box center [682, 36] width 70 height 18
click at [48, 80] on body "**********" at bounding box center [432, 263] width 865 height 526
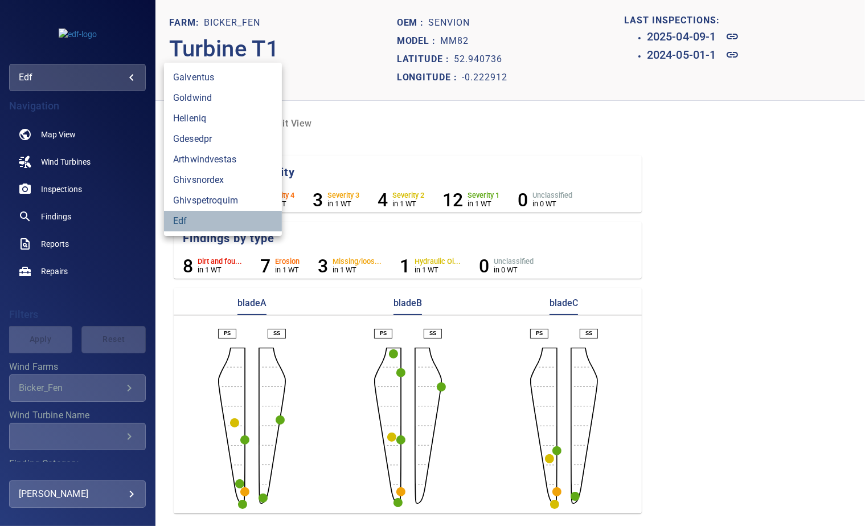
click at [175, 219] on link "edf" at bounding box center [223, 221] width 118 height 21
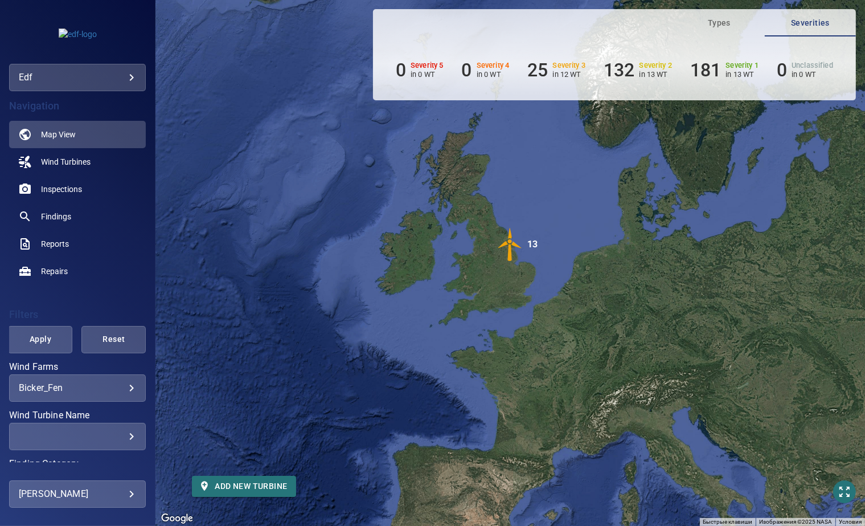
click at [109, 389] on body "**********" at bounding box center [432, 263] width 865 height 526
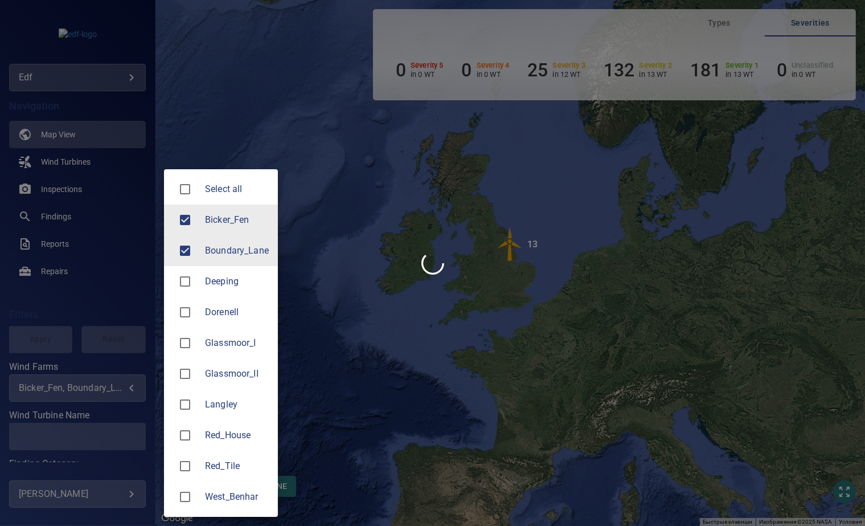
type input "**********"
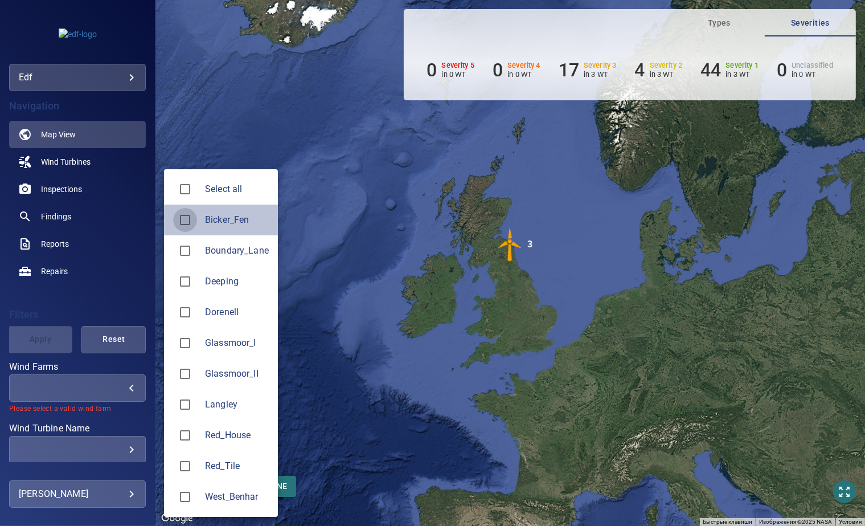
type input "**********"
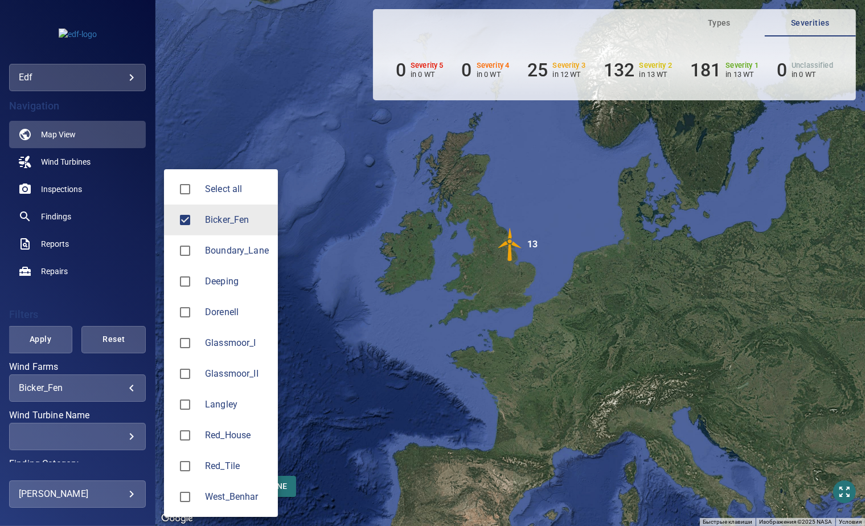
click at [122, 304] on div at bounding box center [432, 263] width 865 height 526
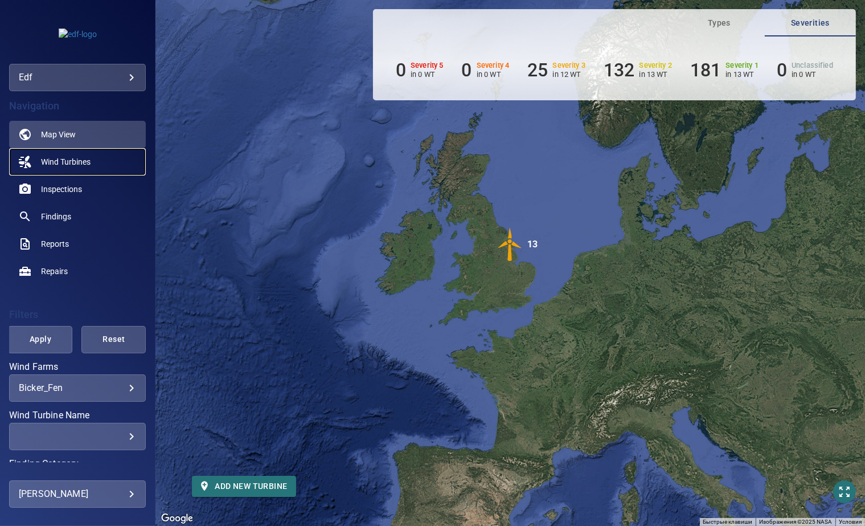
click at [77, 162] on span "Wind Turbines" at bounding box center [66, 161] width 50 height 11
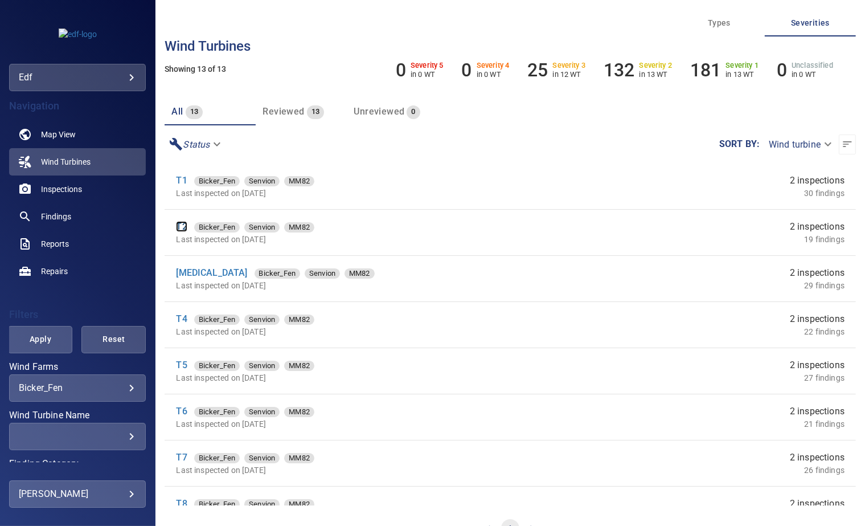
click at [186, 223] on link "T2" at bounding box center [181, 226] width 11 height 11
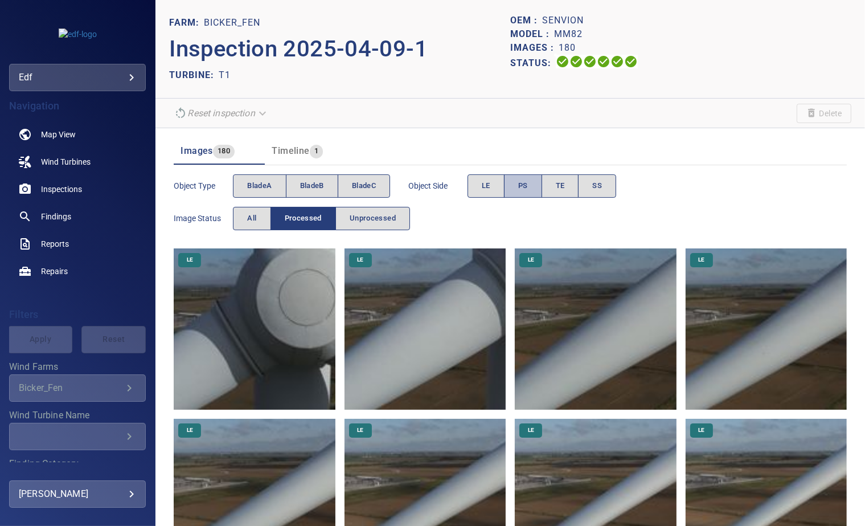
click at [514, 189] on button "PS" at bounding box center [523, 185] width 38 height 23
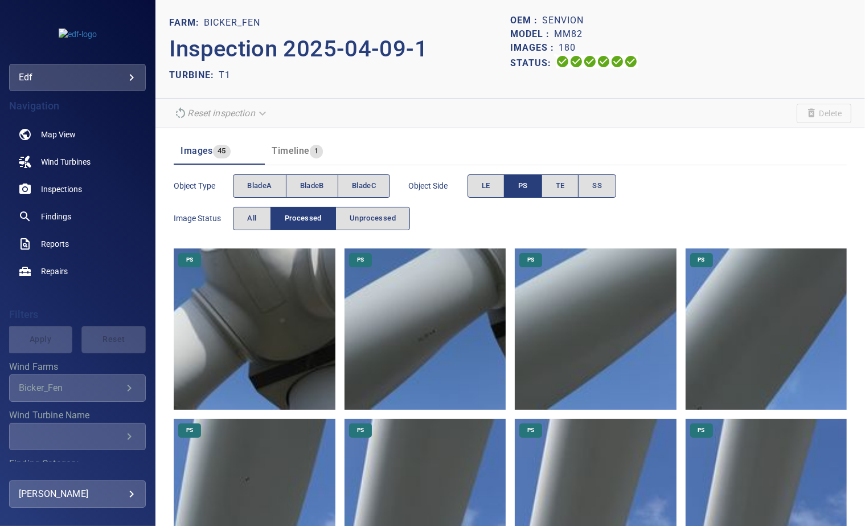
click at [420, 326] on img at bounding box center [425, 328] width 161 height 161
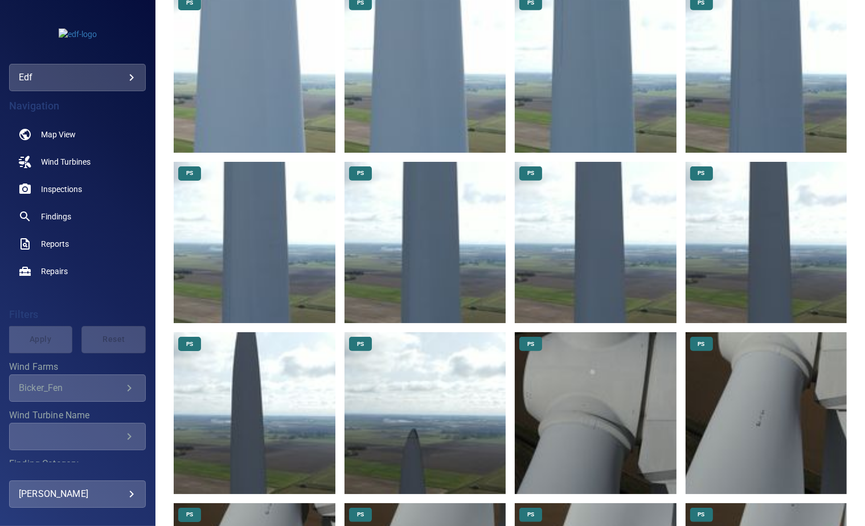
scroll to position [1139, 0]
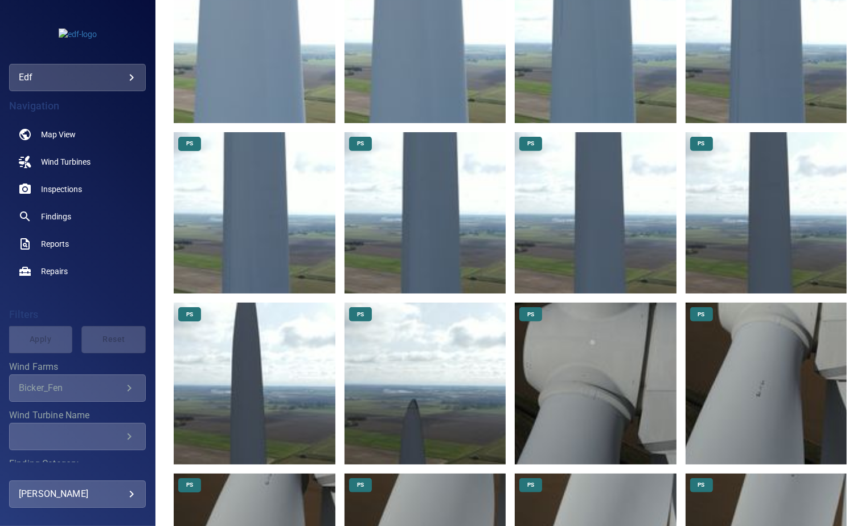
click at [407, 363] on img at bounding box center [425, 383] width 161 height 161
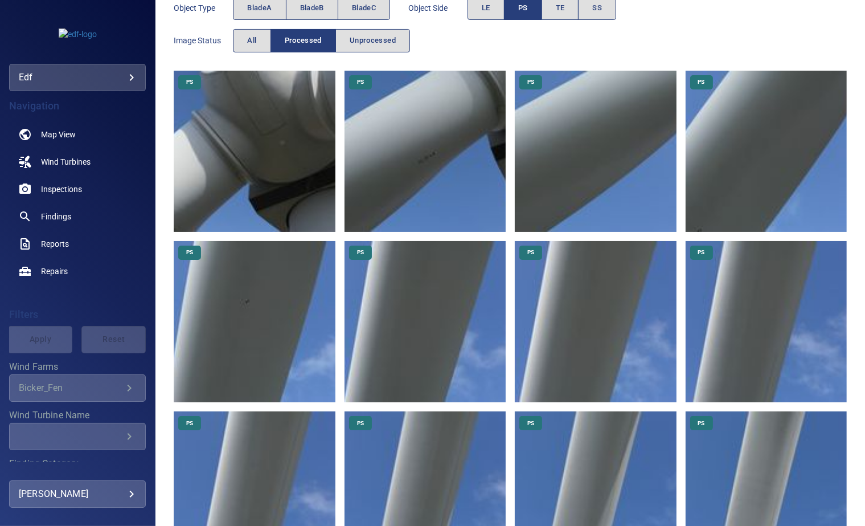
scroll to position [0, 0]
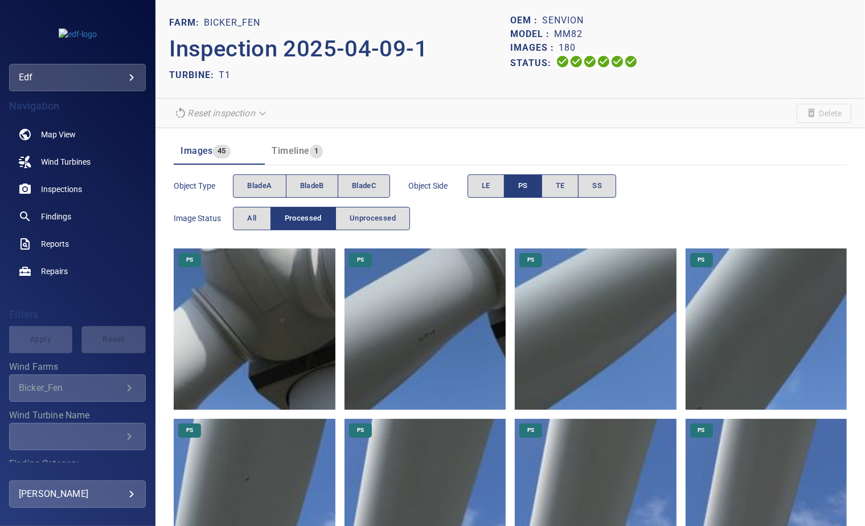
click at [378, 43] on p "Inspection 2025-04-09-1" at bounding box center [339, 49] width 341 height 34
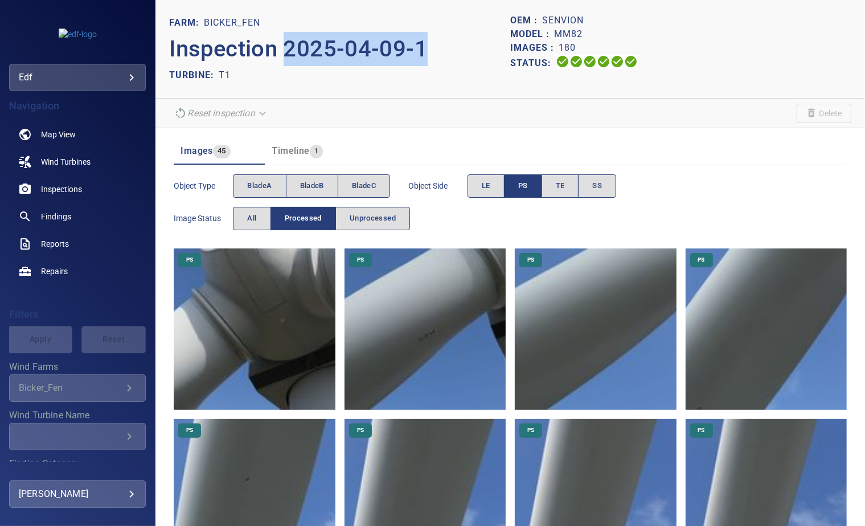
drag, startPoint x: 286, startPoint y: 44, endPoint x: 424, endPoint y: 44, distance: 138.4
click at [424, 44] on p "Inspection 2025-04-09-1" at bounding box center [339, 49] width 341 height 34
copy p "2025-04-09-1"
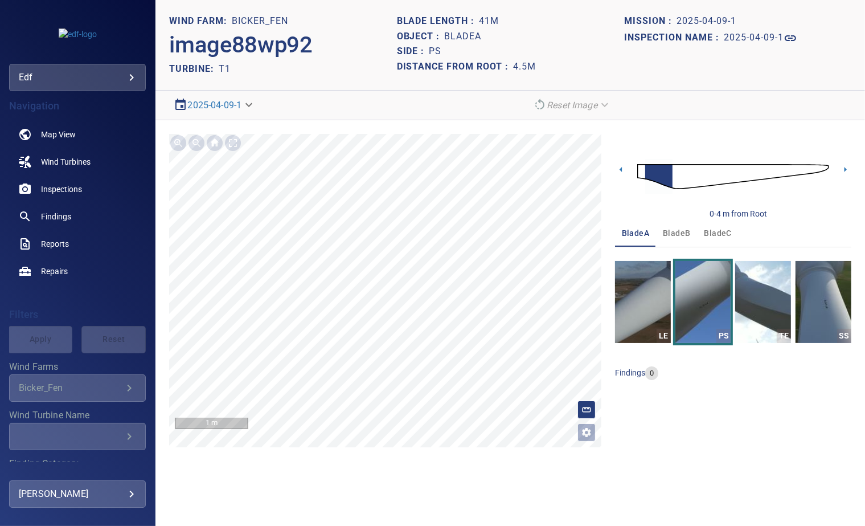
click at [830, 165] on div "0-4 m from Root" at bounding box center [733, 176] width 236 height 85
click at [827, 166] on img at bounding box center [734, 176] width 192 height 47
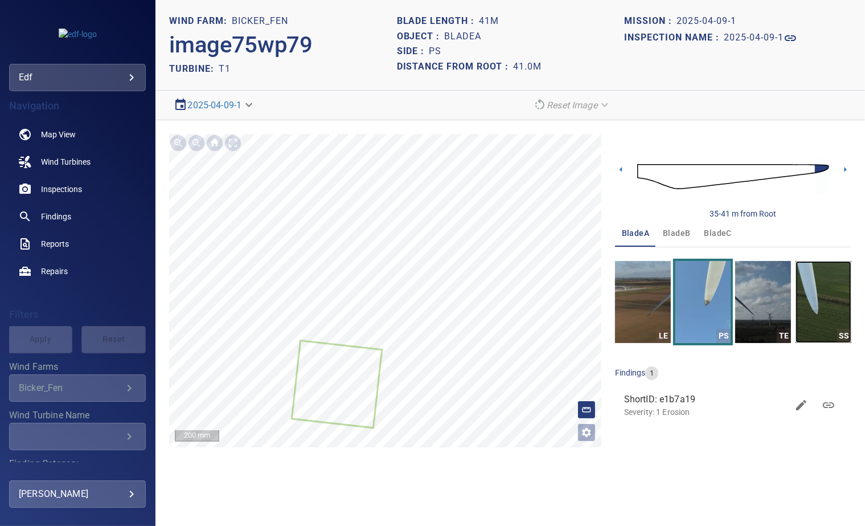
click at [822, 301] on img "button" at bounding box center [824, 302] width 56 height 82
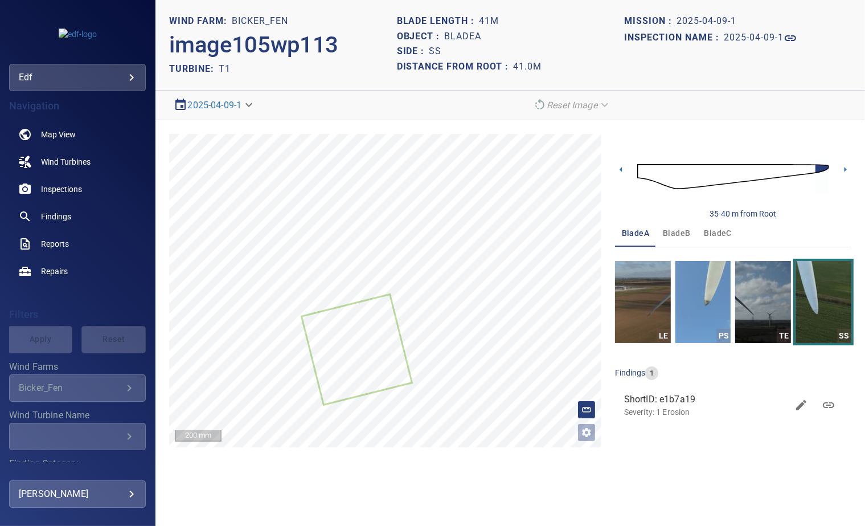
click at [640, 168] on img at bounding box center [734, 176] width 192 height 47
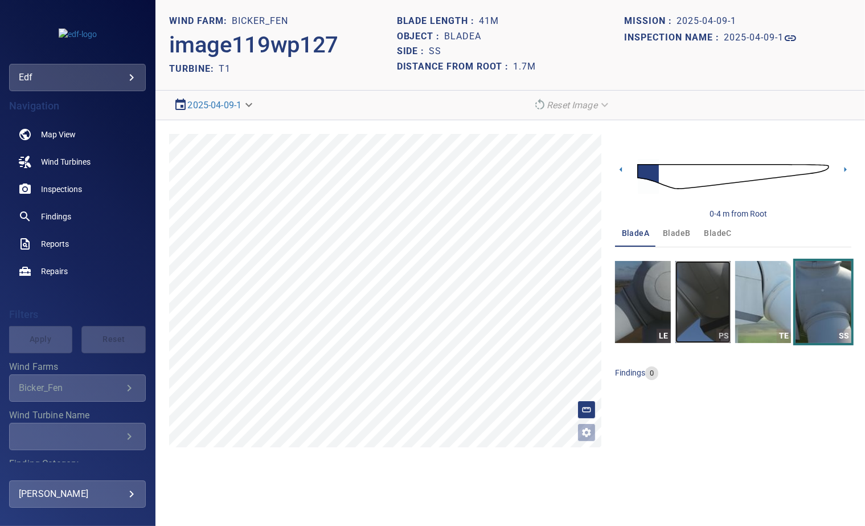
click at [702, 294] on img "button" at bounding box center [704, 302] width 56 height 82
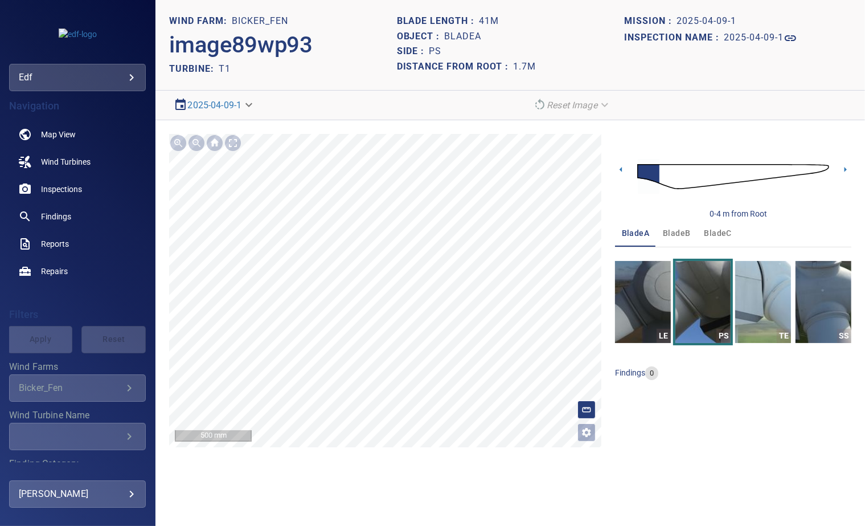
click at [676, 232] on span "bladeB" at bounding box center [676, 233] width 27 height 14
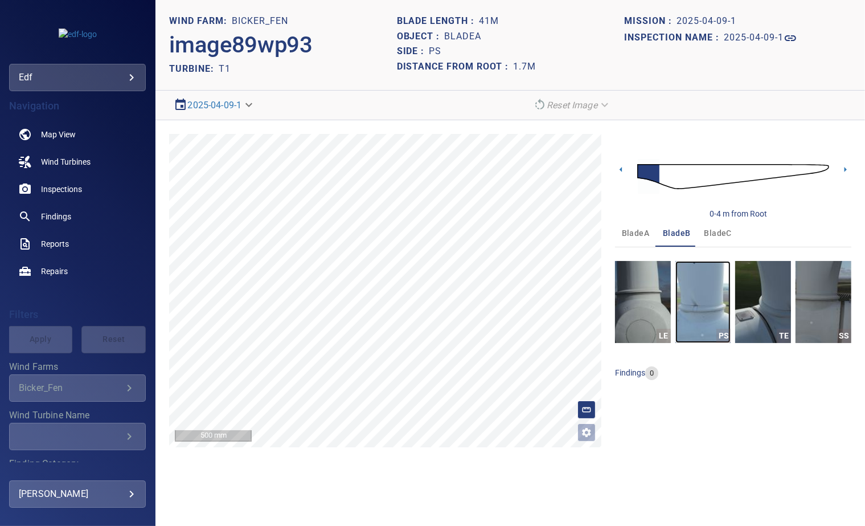
click at [700, 294] on img "button" at bounding box center [704, 302] width 56 height 82
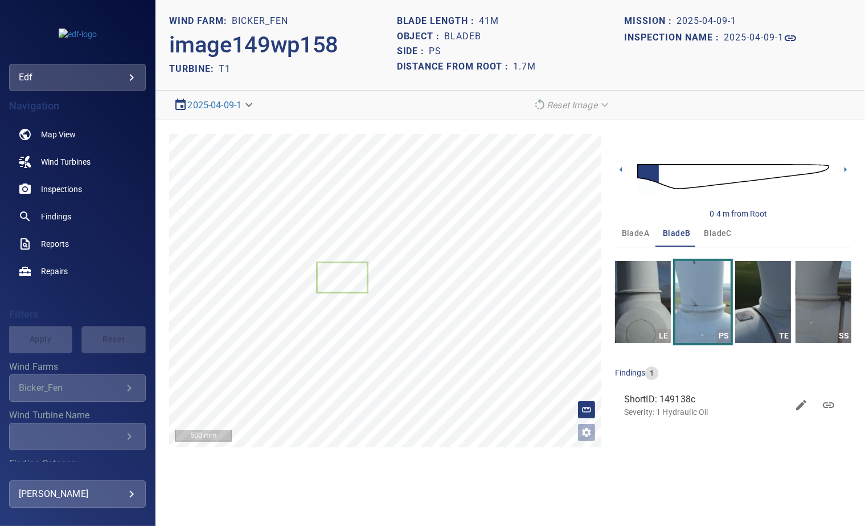
click at [716, 233] on span "bladeC" at bounding box center [718, 233] width 27 height 14
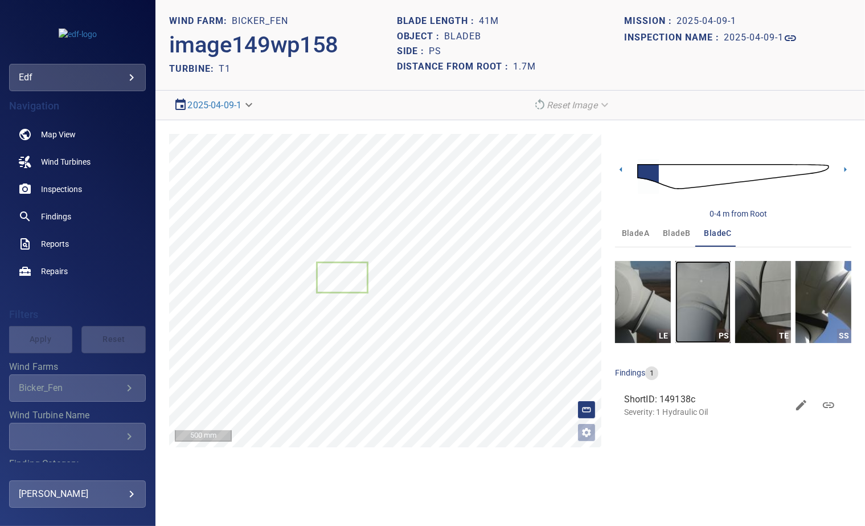
click at [716, 305] on img "button" at bounding box center [704, 302] width 56 height 82
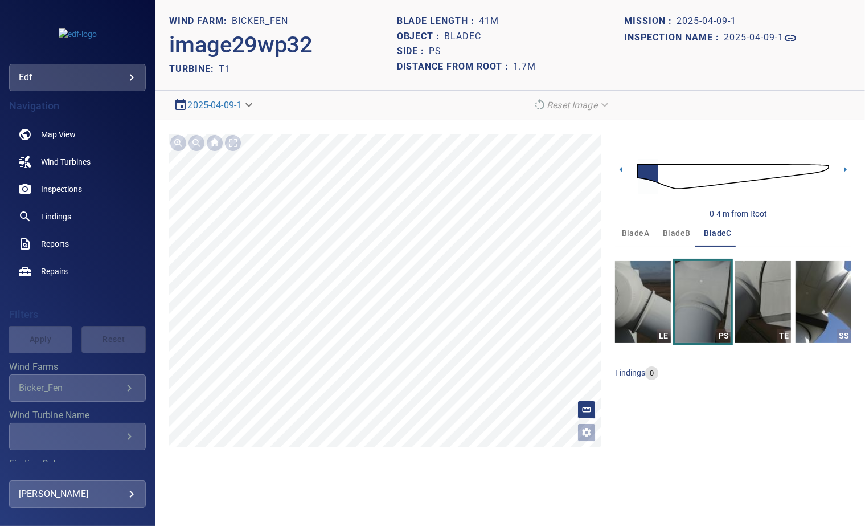
click at [611, 39] on div "Object : bladeC" at bounding box center [510, 36] width 227 height 15
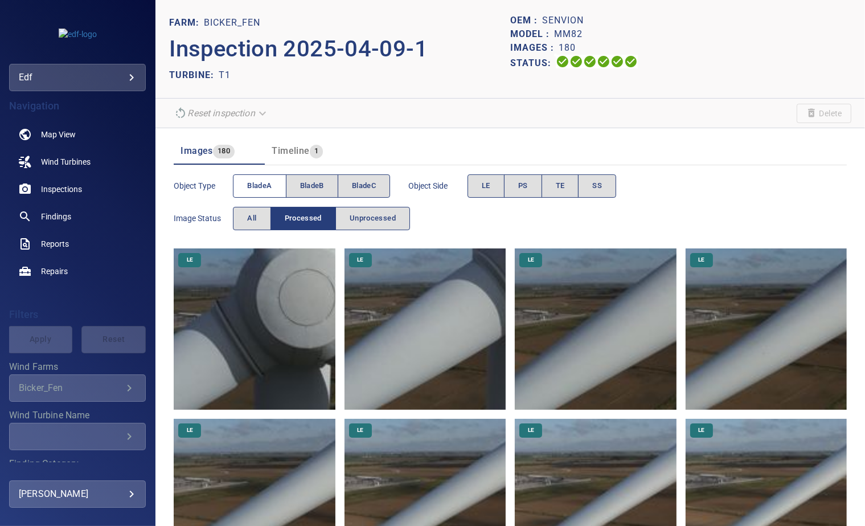
click at [248, 189] on span "bladeA" at bounding box center [259, 185] width 24 height 13
click at [512, 190] on button "PS" at bounding box center [523, 185] width 38 height 23
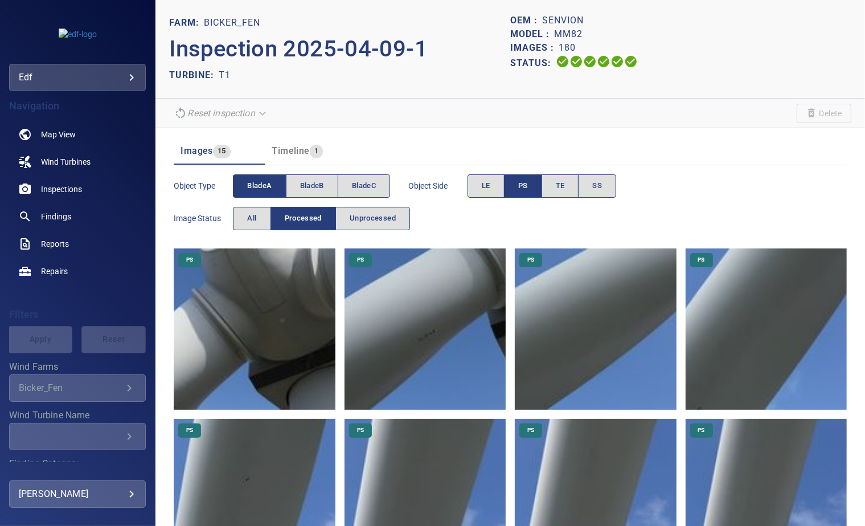
click at [248, 345] on img at bounding box center [254, 328] width 161 height 161
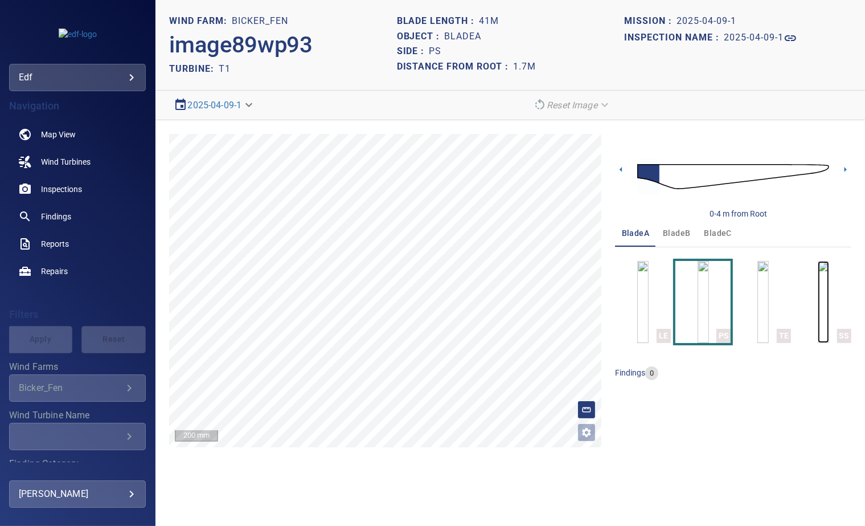
click at [830, 306] on img "button" at bounding box center [823, 302] width 11 height 82
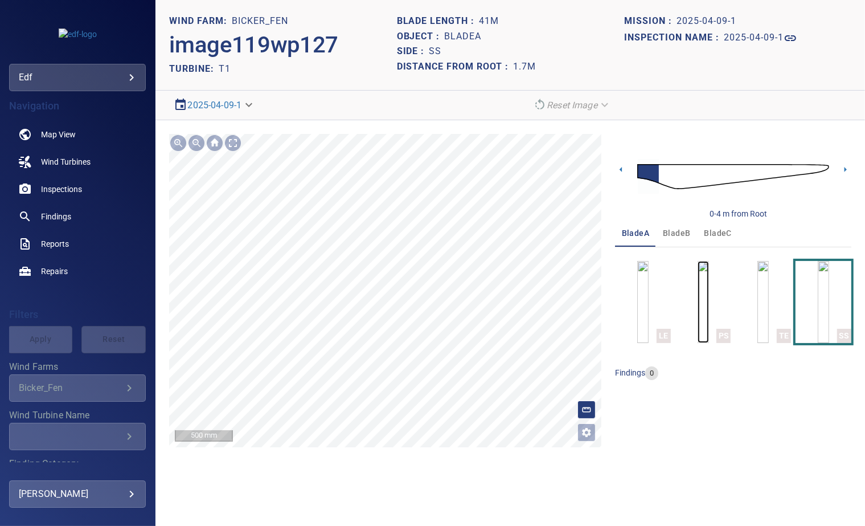
click at [704, 297] on img "button" at bounding box center [703, 302] width 11 height 82
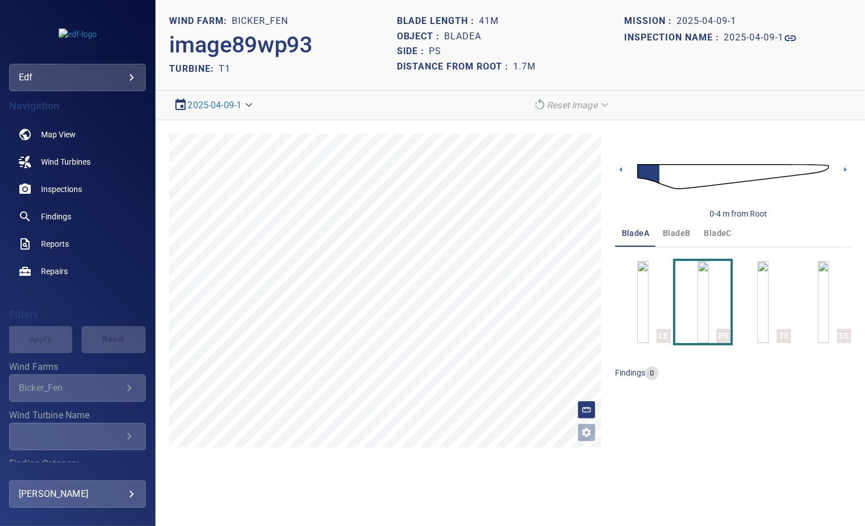
click at [676, 232] on span "bladeB" at bounding box center [676, 233] width 27 height 14
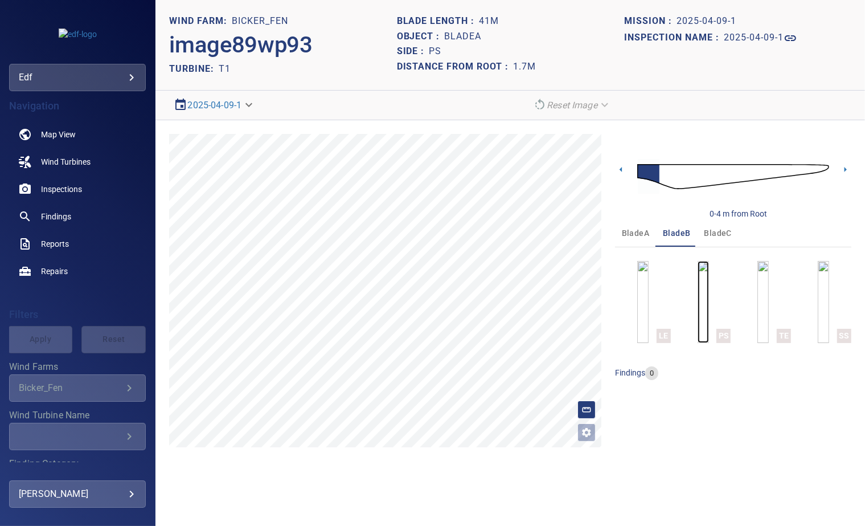
click at [704, 297] on img "button" at bounding box center [703, 302] width 11 height 82
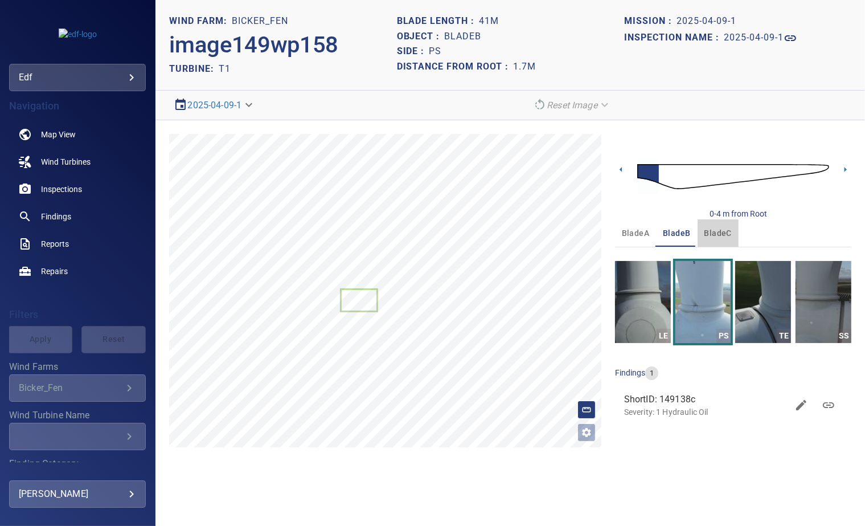
click at [712, 226] on span "bladeC" at bounding box center [718, 233] width 27 height 14
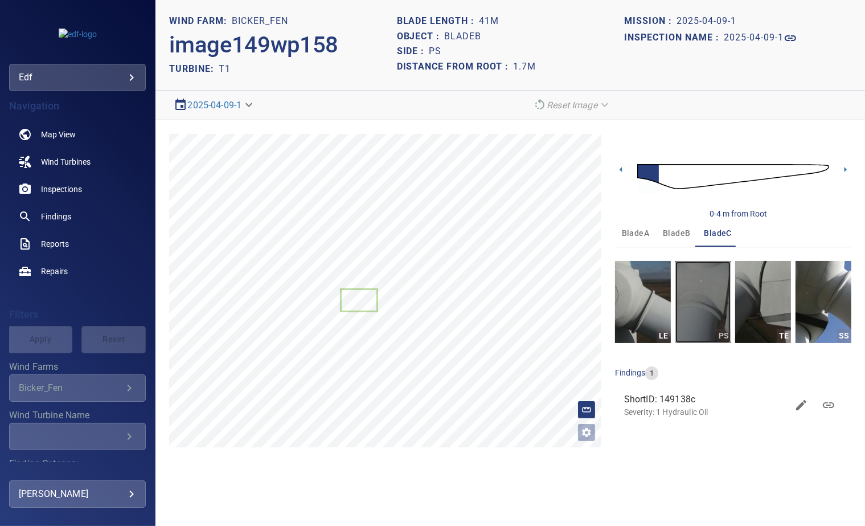
click at [706, 291] on img "button" at bounding box center [704, 302] width 56 height 82
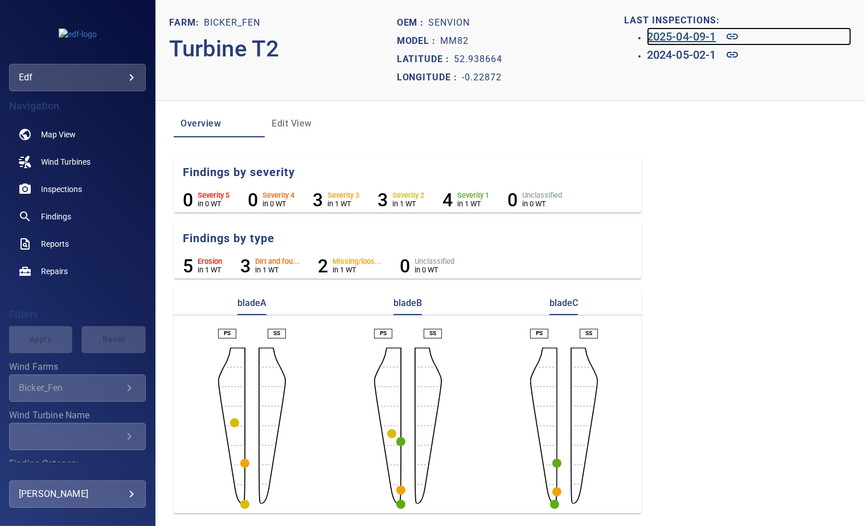
click at [661, 42] on h6 "2025-04-09-1" at bounding box center [682, 36] width 70 height 18
click at [676, 51] on h6 "2024-05-02-1" at bounding box center [682, 55] width 70 height 18
click at [689, 40] on h6 "2025-04-09-1" at bounding box center [682, 36] width 70 height 18
click at [693, 54] on h6 "2024-05-02-1" at bounding box center [682, 55] width 70 height 18
click at [677, 35] on h6 "2025-04-09-1" at bounding box center [682, 36] width 70 height 18
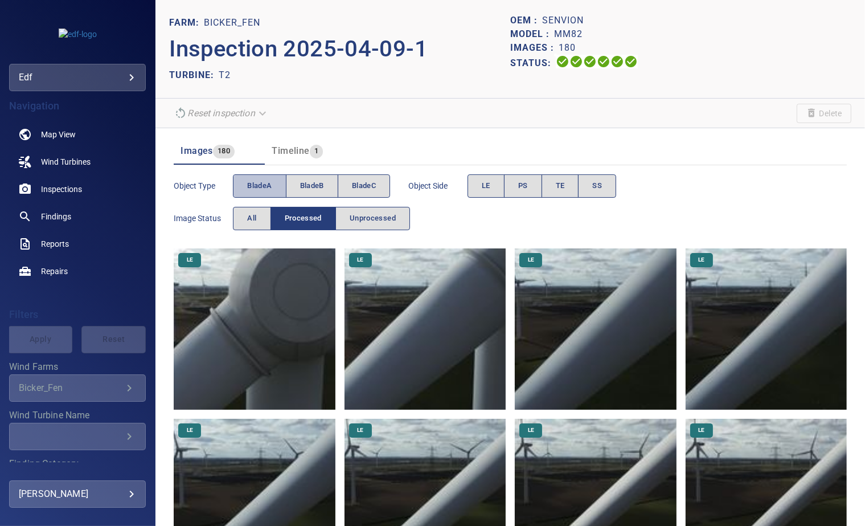
click at [252, 177] on button "bladeA" at bounding box center [259, 185] width 53 height 23
click at [514, 187] on button "PS" at bounding box center [523, 185] width 38 height 23
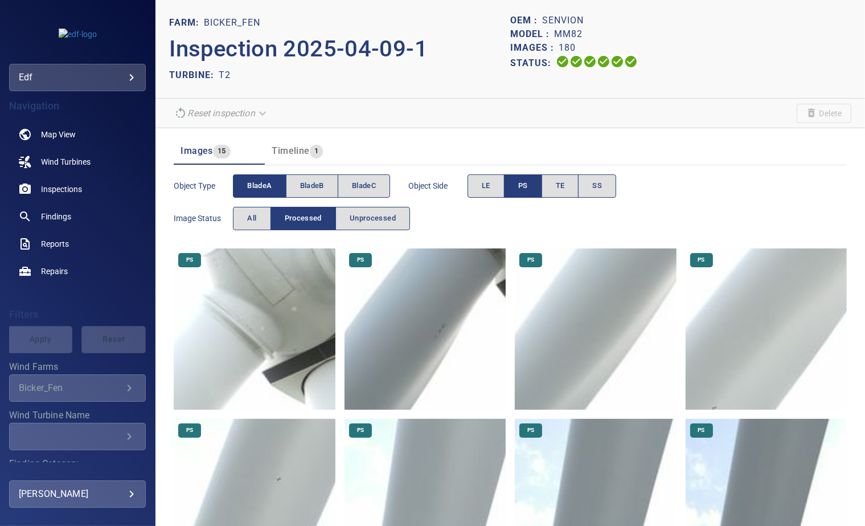
click at [250, 319] on img at bounding box center [254, 328] width 161 height 161
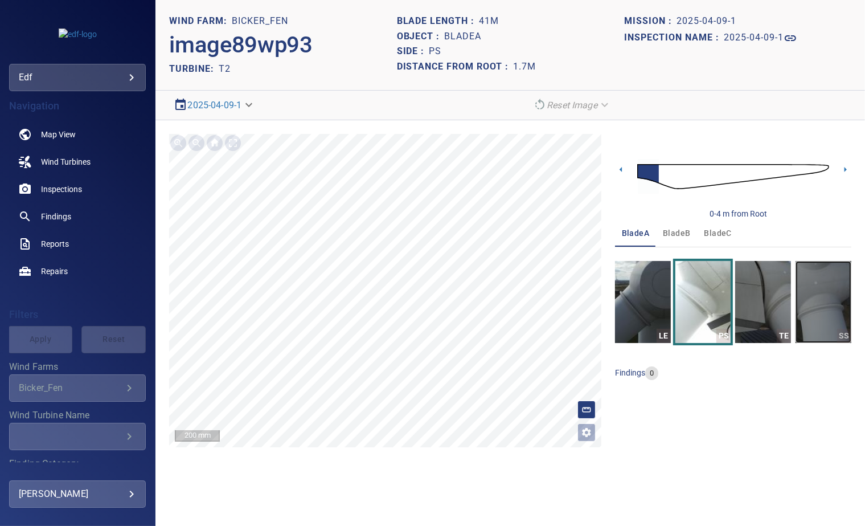
click at [828, 302] on img "button" at bounding box center [824, 302] width 56 height 82
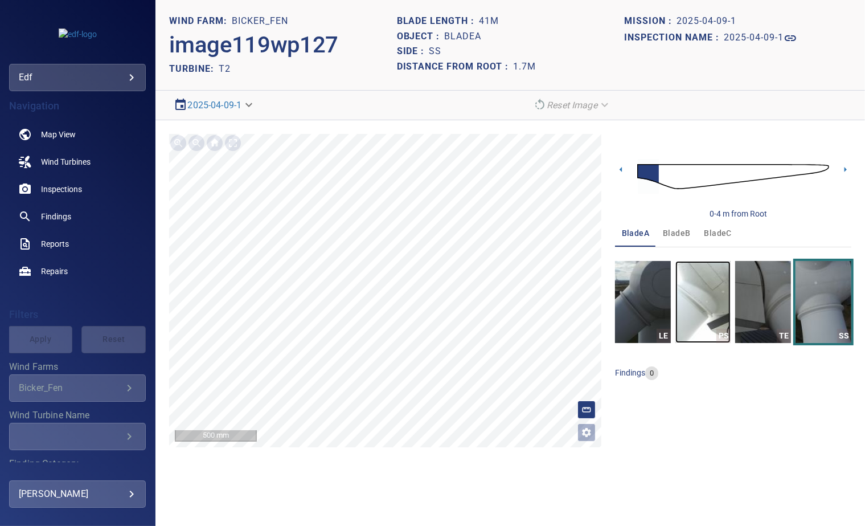
click at [692, 304] on img "button" at bounding box center [704, 302] width 56 height 82
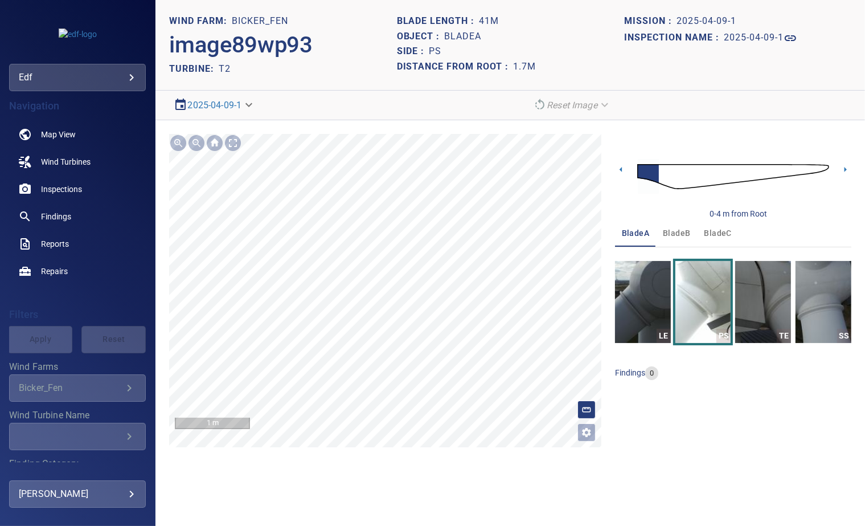
click at [829, 167] on img at bounding box center [734, 176] width 192 height 47
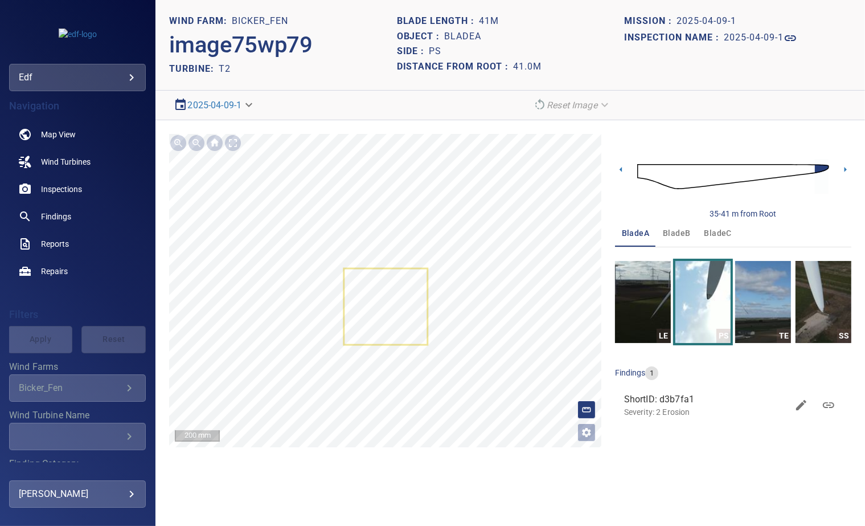
click at [642, 173] on img at bounding box center [734, 176] width 192 height 47
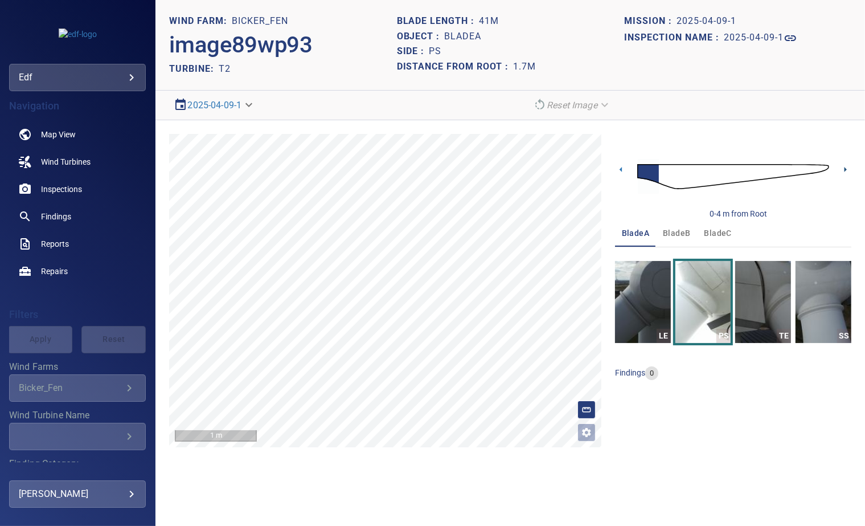
click at [843, 166] on icon at bounding box center [846, 170] width 12 height 12
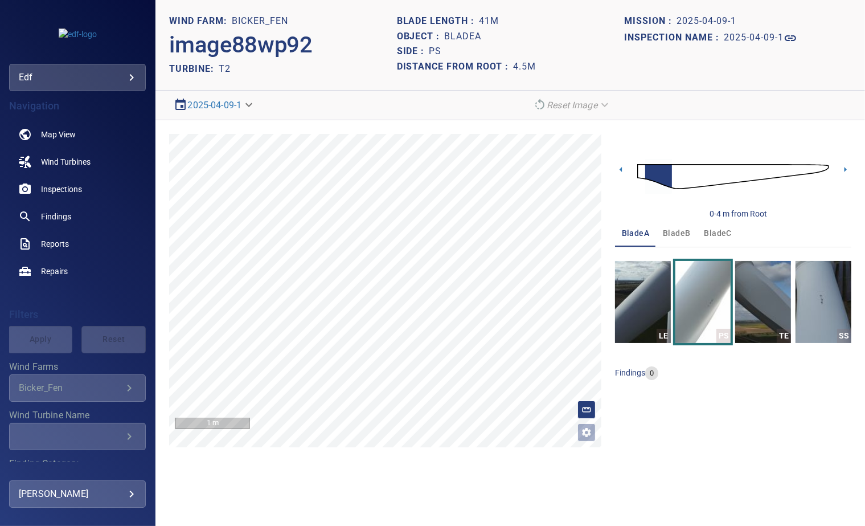
click at [675, 235] on span "bladeB" at bounding box center [676, 233] width 27 height 14
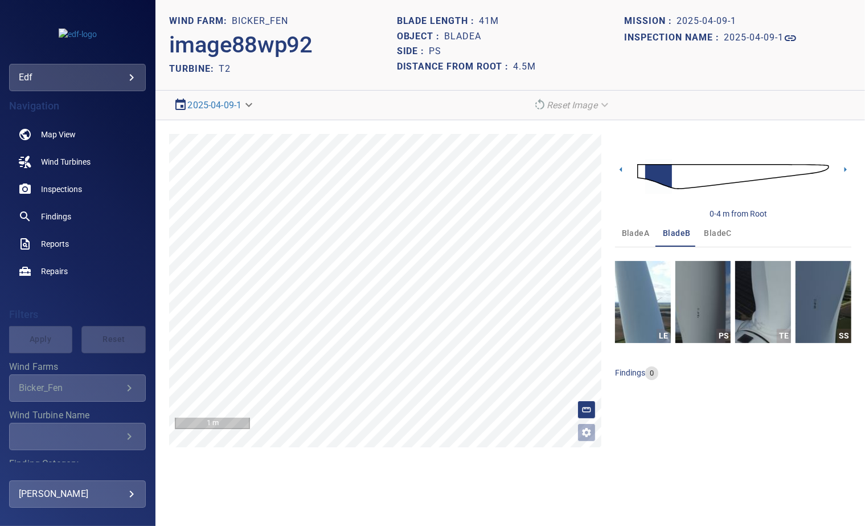
click at [640, 175] on img at bounding box center [734, 176] width 192 height 47
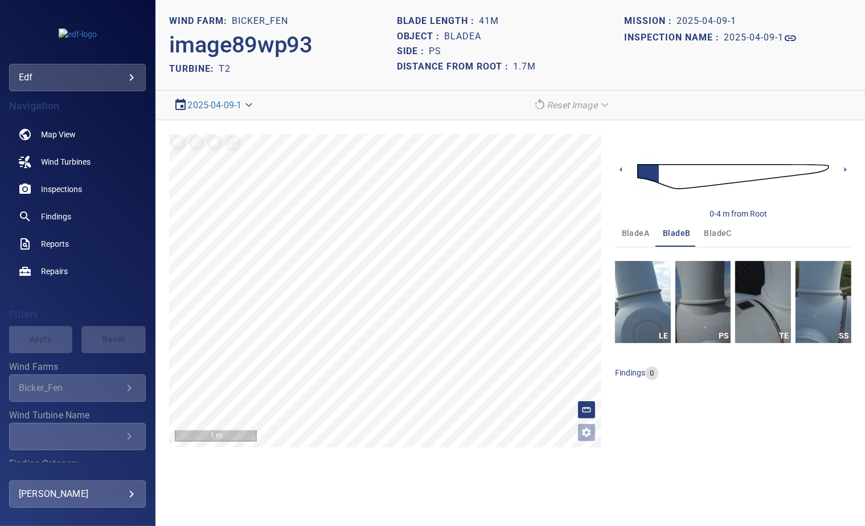
click at [718, 230] on span "bladeC" at bounding box center [718, 233] width 27 height 14
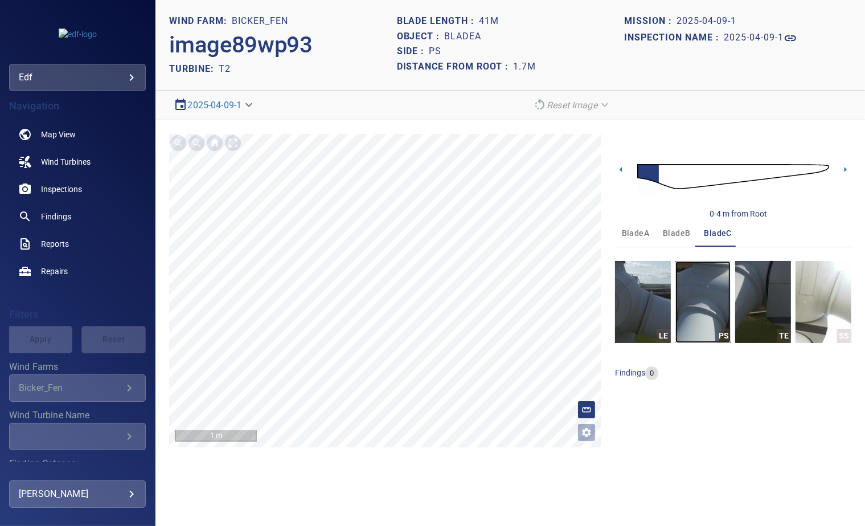
click at [696, 309] on img "button" at bounding box center [704, 302] width 56 height 82
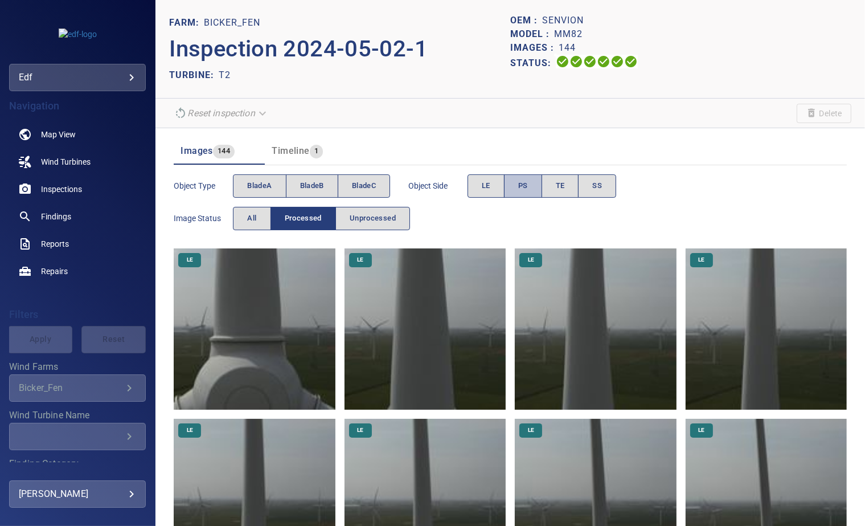
click at [518, 190] on button "PS" at bounding box center [523, 185] width 38 height 23
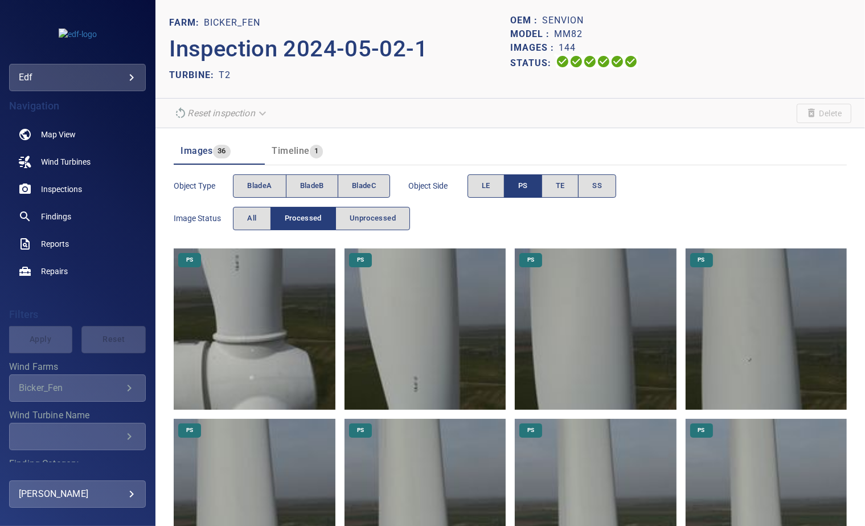
click at [251, 282] on img at bounding box center [254, 328] width 161 height 161
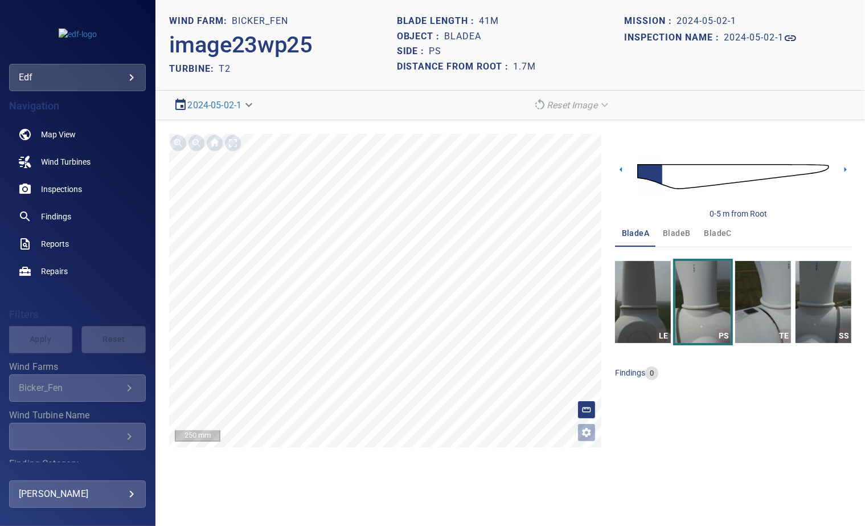
click at [684, 236] on span "bladeB" at bounding box center [676, 233] width 27 height 14
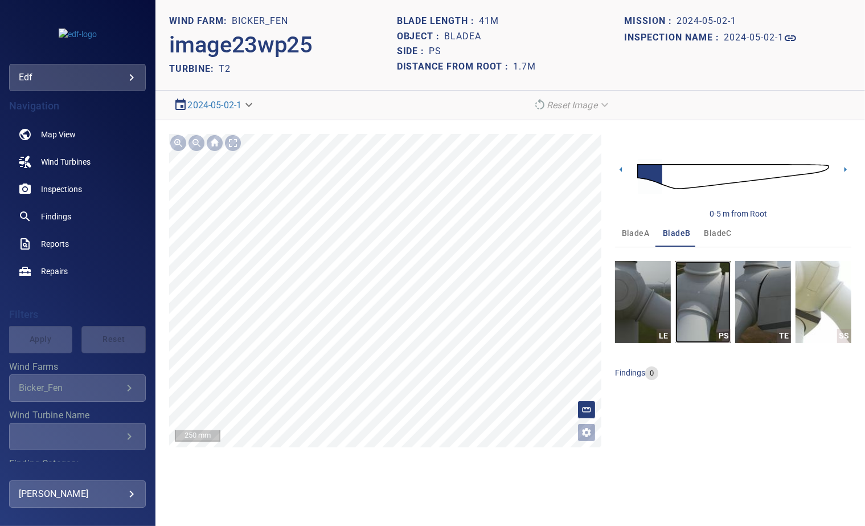
click at [695, 298] on img "button" at bounding box center [704, 302] width 56 height 82
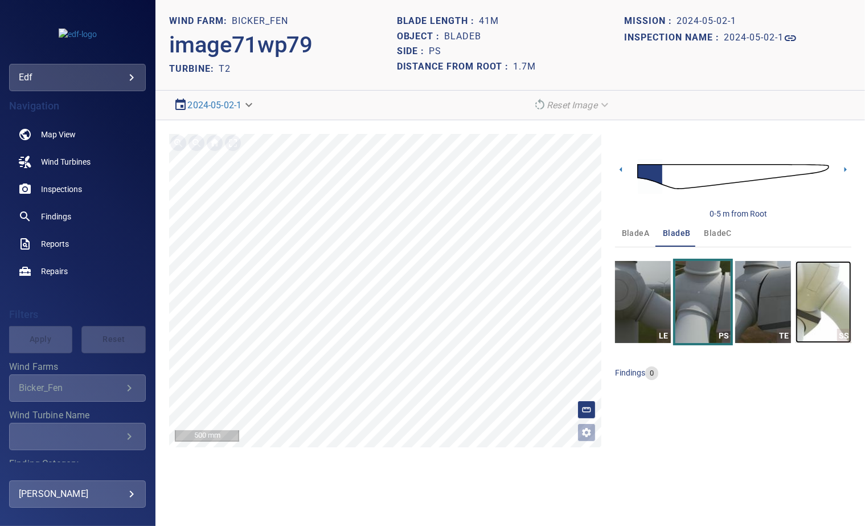
click at [820, 292] on img "button" at bounding box center [824, 302] width 56 height 82
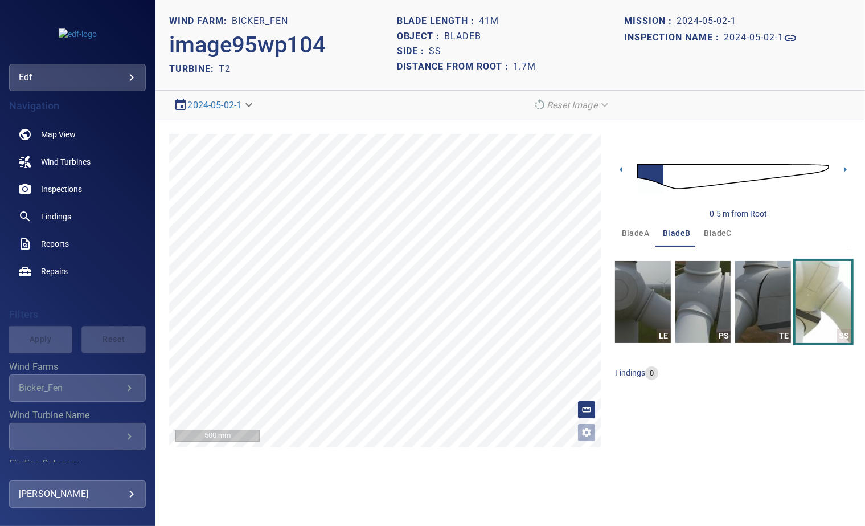
click at [720, 234] on span "bladeC" at bounding box center [718, 233] width 27 height 14
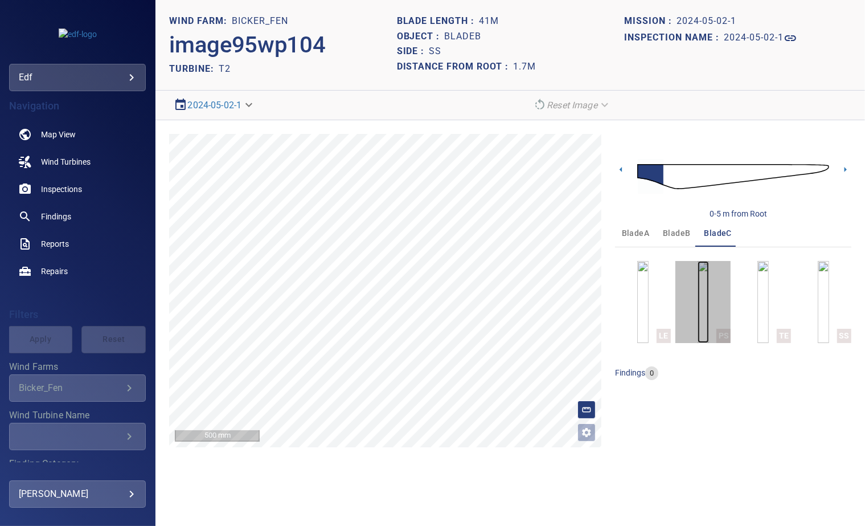
click at [709, 297] on img "button" at bounding box center [703, 302] width 11 height 82
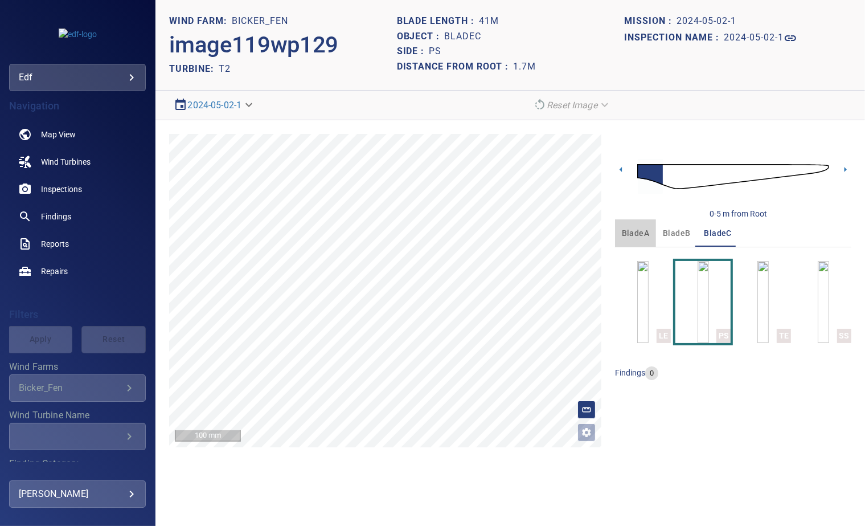
click at [635, 230] on span "bladeA" at bounding box center [635, 233] width 27 height 14
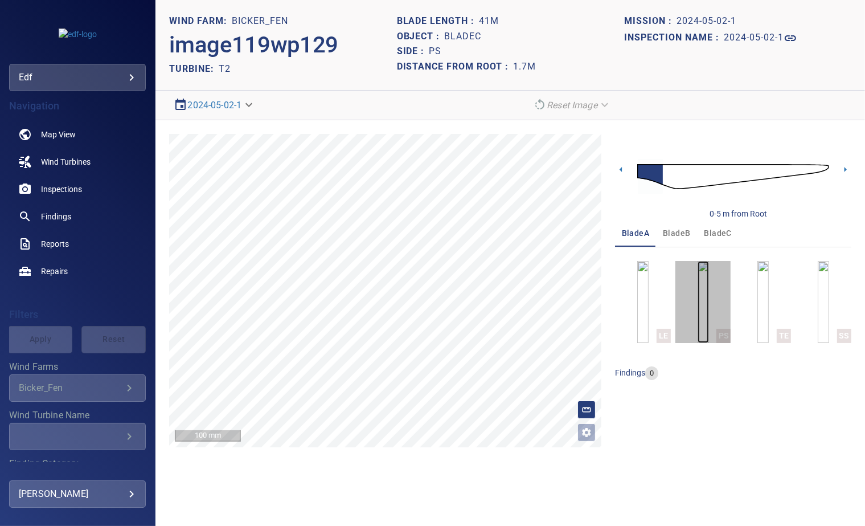
click at [701, 310] on img "button" at bounding box center [703, 302] width 11 height 82
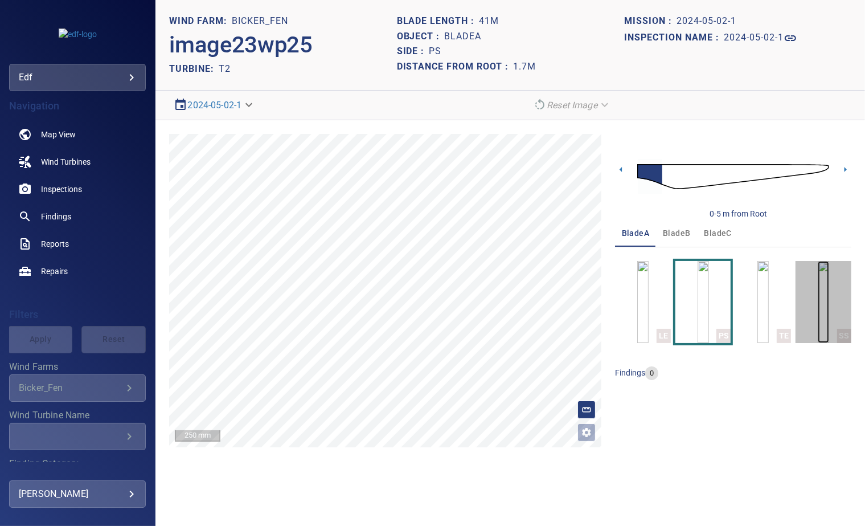
click at [830, 314] on img "button" at bounding box center [823, 302] width 11 height 82
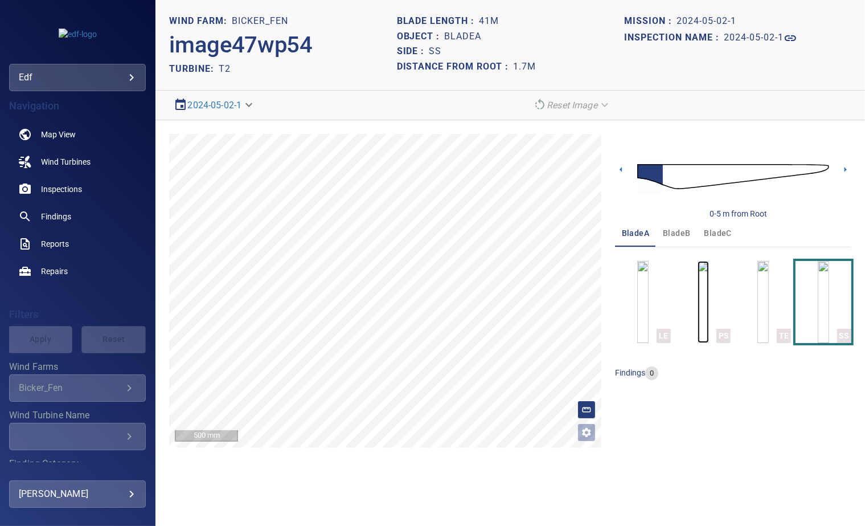
click at [709, 300] on img "button" at bounding box center [703, 302] width 11 height 82
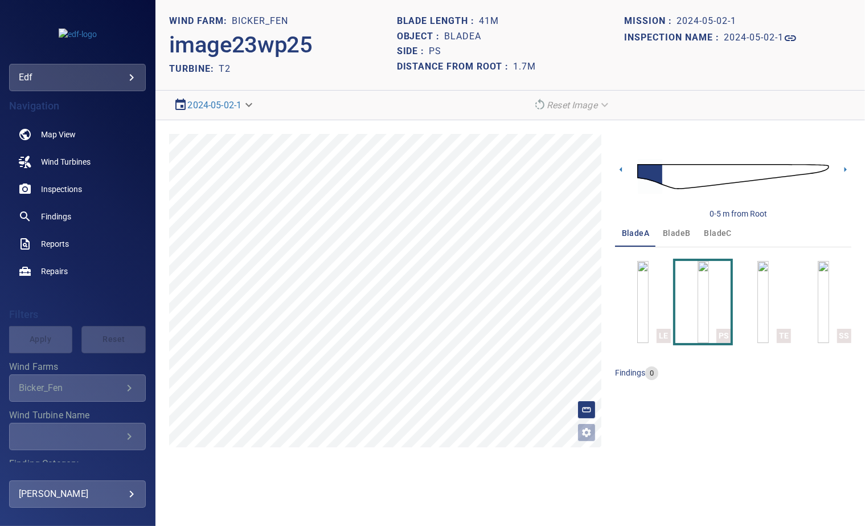
click at [672, 236] on span "bladeB" at bounding box center [676, 233] width 27 height 14
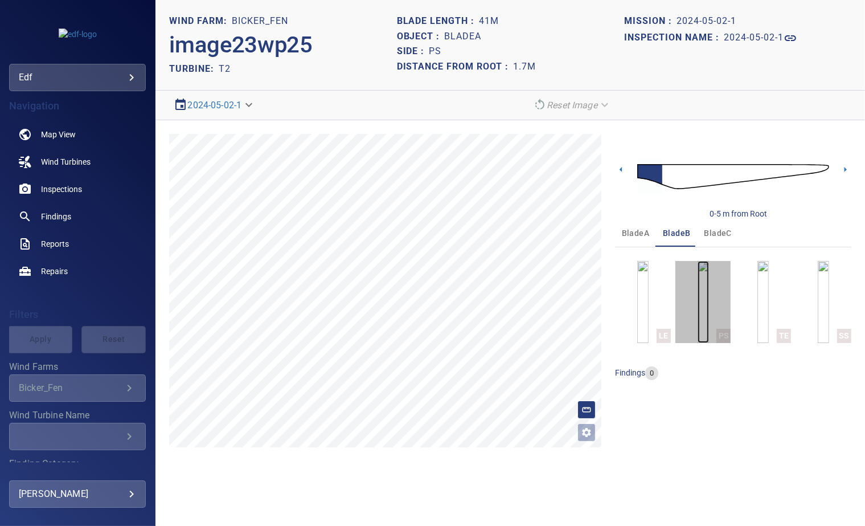
click at [700, 293] on img "button" at bounding box center [703, 302] width 11 height 82
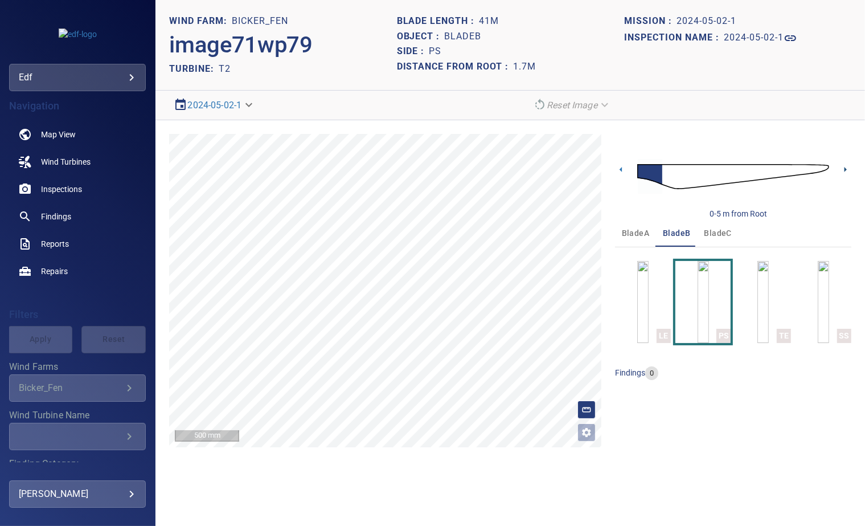
click at [845, 164] on icon at bounding box center [846, 170] width 12 height 12
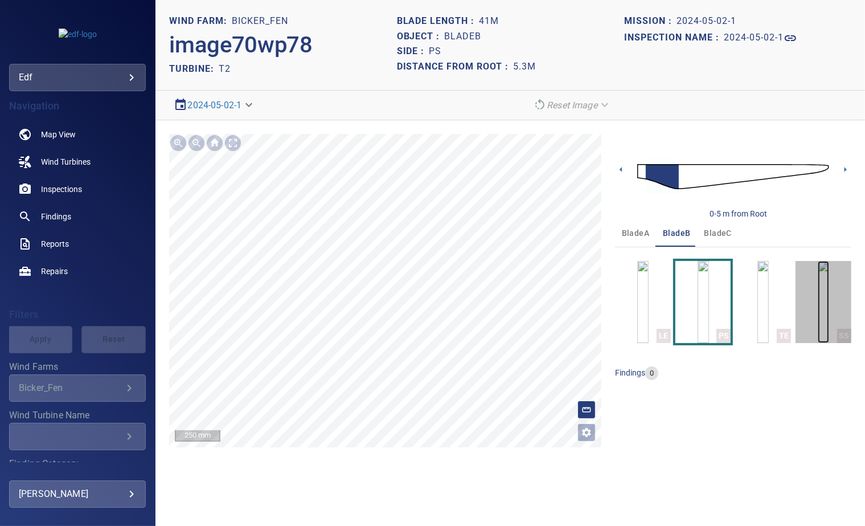
click at [830, 288] on img "button" at bounding box center [823, 302] width 11 height 82
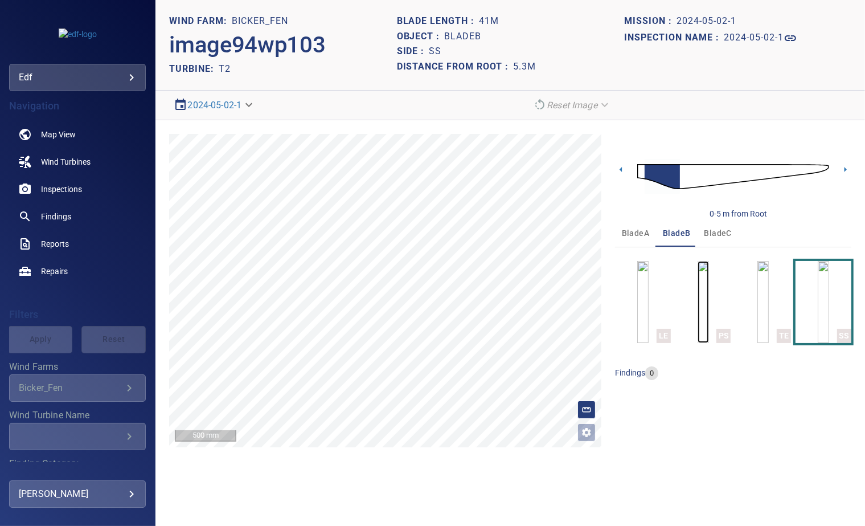
click at [698, 291] on img "button" at bounding box center [703, 302] width 11 height 82
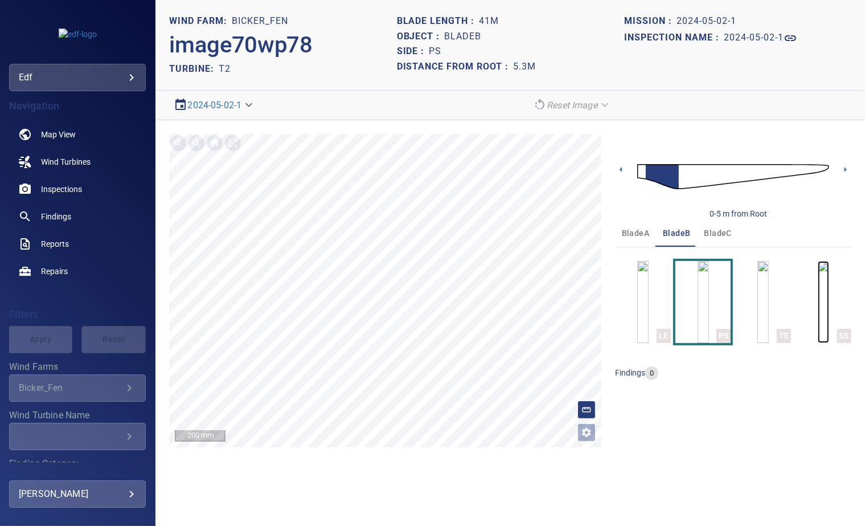
click at [829, 289] on img "button" at bounding box center [823, 302] width 11 height 82
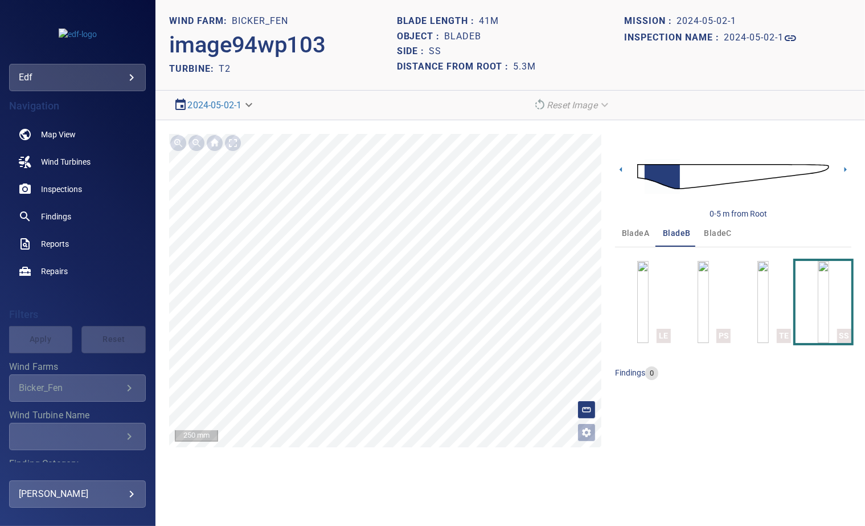
click at [720, 234] on span "bladeC" at bounding box center [718, 233] width 27 height 14
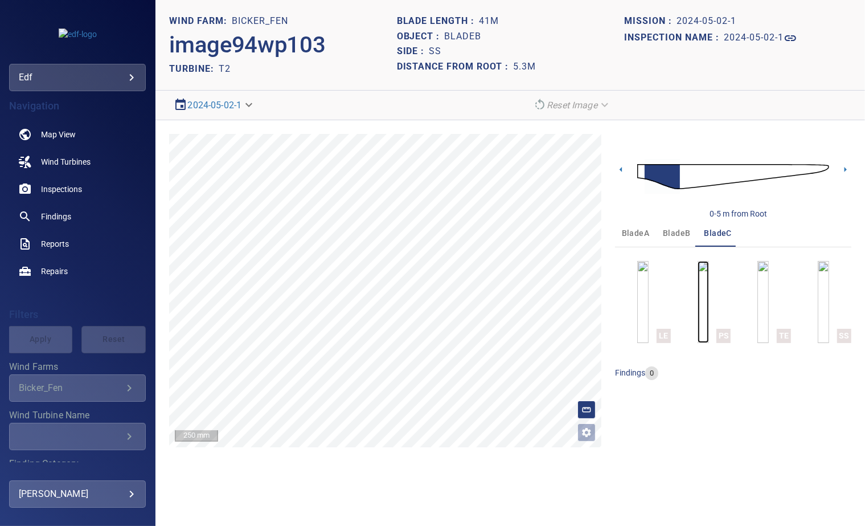
click at [709, 294] on img "button" at bounding box center [703, 302] width 11 height 82
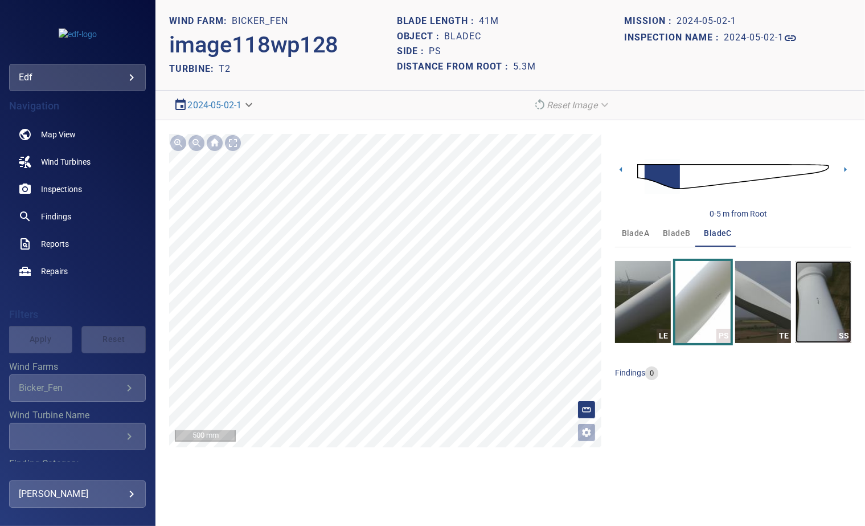
click at [824, 305] on img "button" at bounding box center [824, 302] width 56 height 82
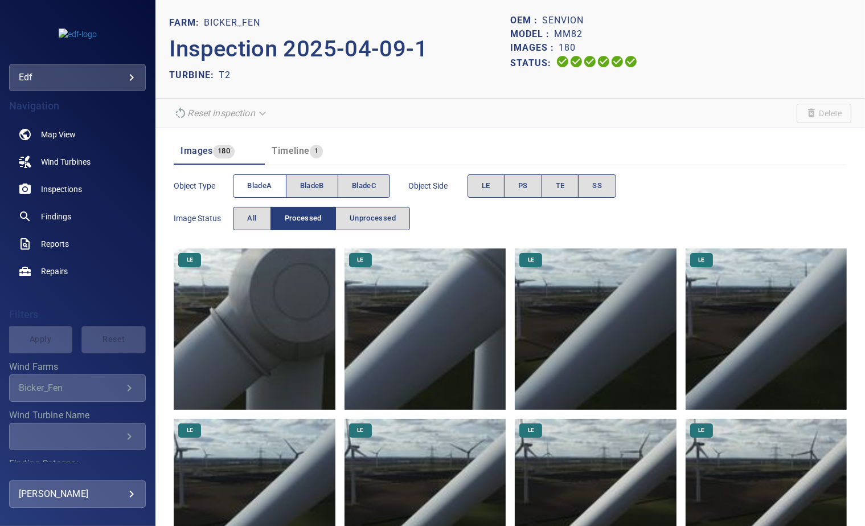
click at [271, 188] on span "bladeA" at bounding box center [259, 185] width 24 height 13
click at [522, 183] on span "PS" at bounding box center [523, 185] width 10 height 13
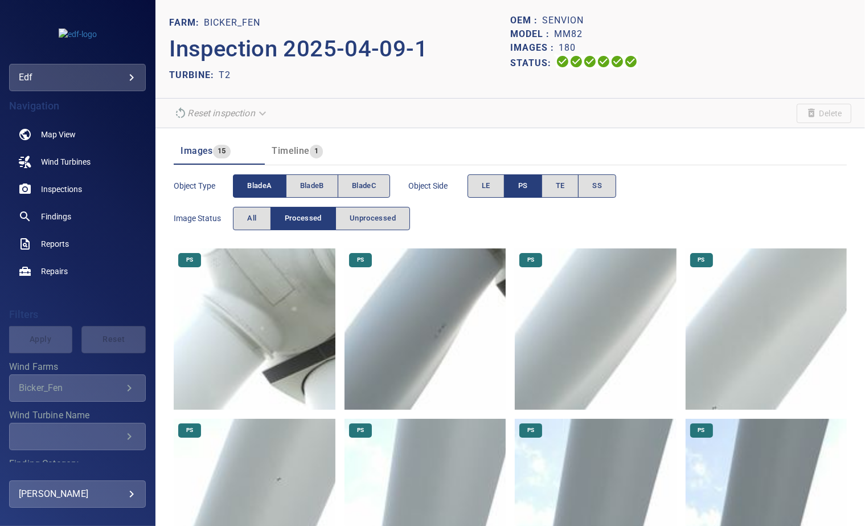
click at [438, 322] on img at bounding box center [425, 328] width 161 height 161
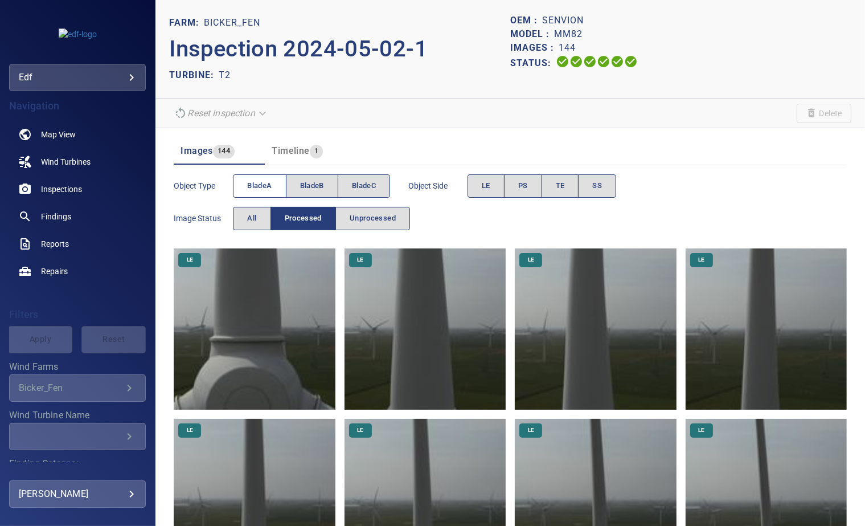
click at [267, 186] on span "bladeA" at bounding box center [259, 185] width 24 height 13
click at [515, 187] on button "PS" at bounding box center [523, 185] width 38 height 23
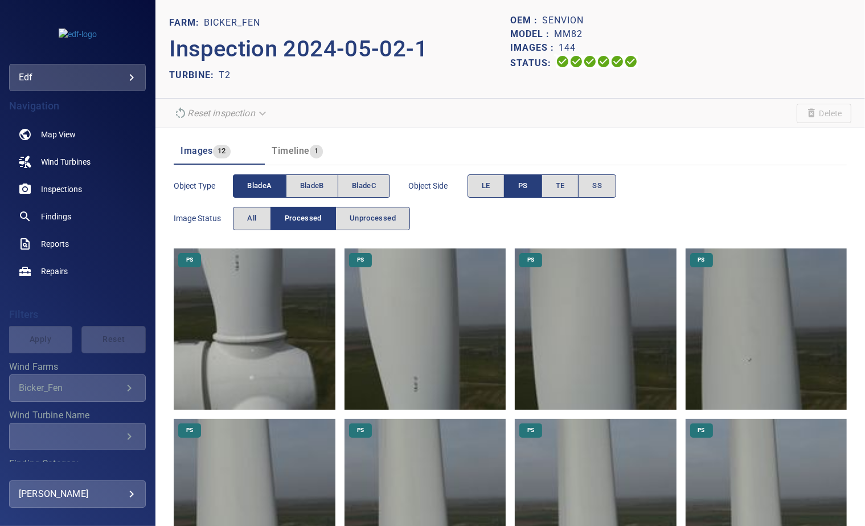
click at [262, 261] on img at bounding box center [254, 328] width 161 height 161
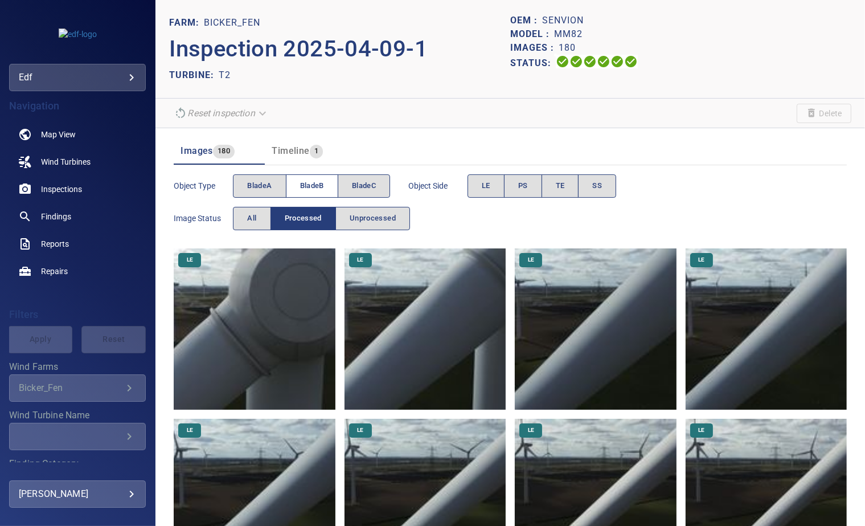
click at [313, 189] on span "bladeB" at bounding box center [312, 185] width 24 height 13
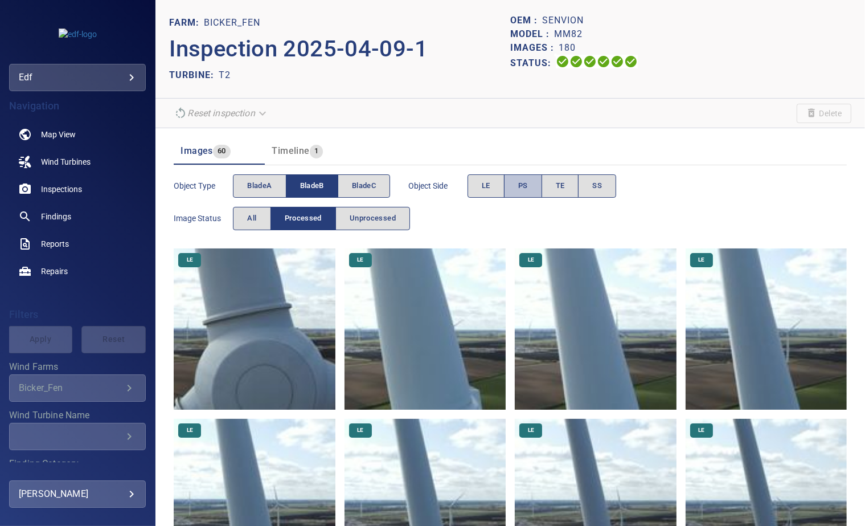
click at [515, 190] on button "PS" at bounding box center [523, 185] width 38 height 23
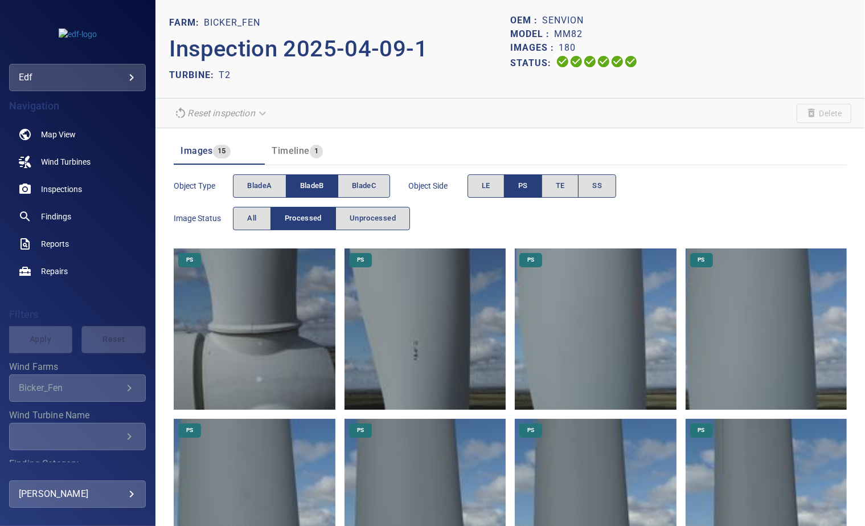
click at [431, 342] on img at bounding box center [425, 328] width 161 height 161
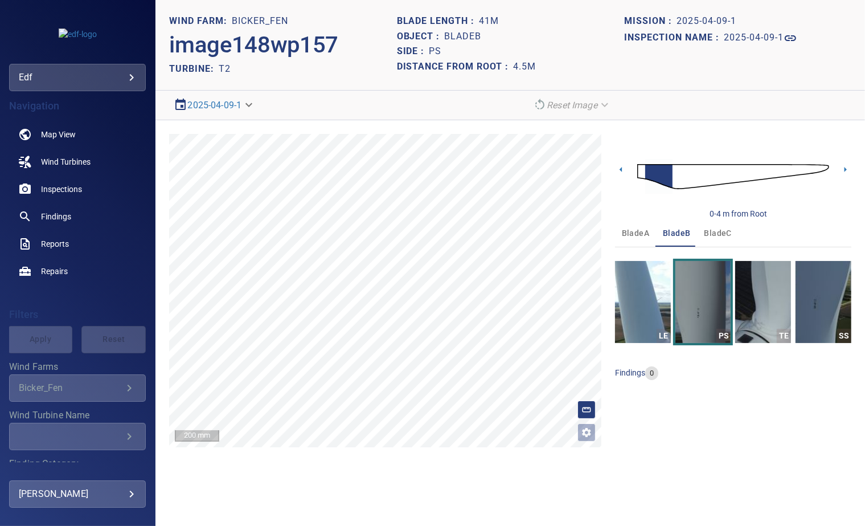
click at [635, 234] on span "bladeA" at bounding box center [635, 233] width 27 height 14
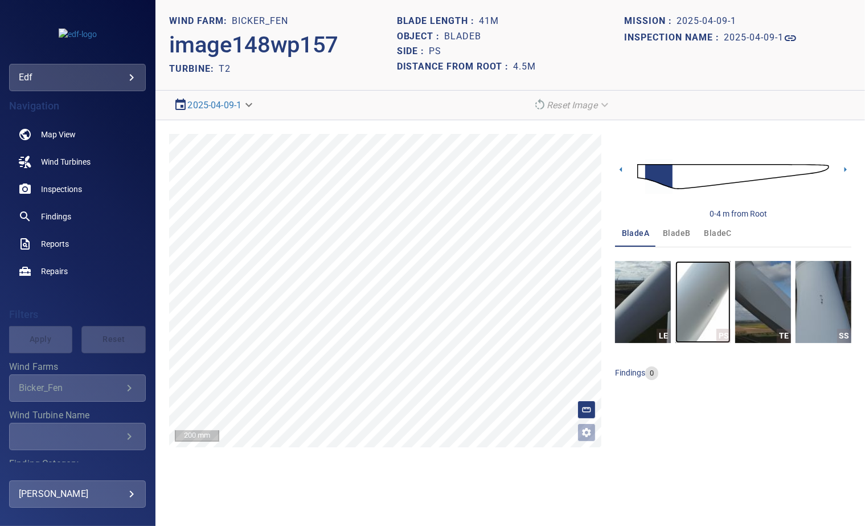
click at [705, 291] on img "button" at bounding box center [704, 302] width 56 height 82
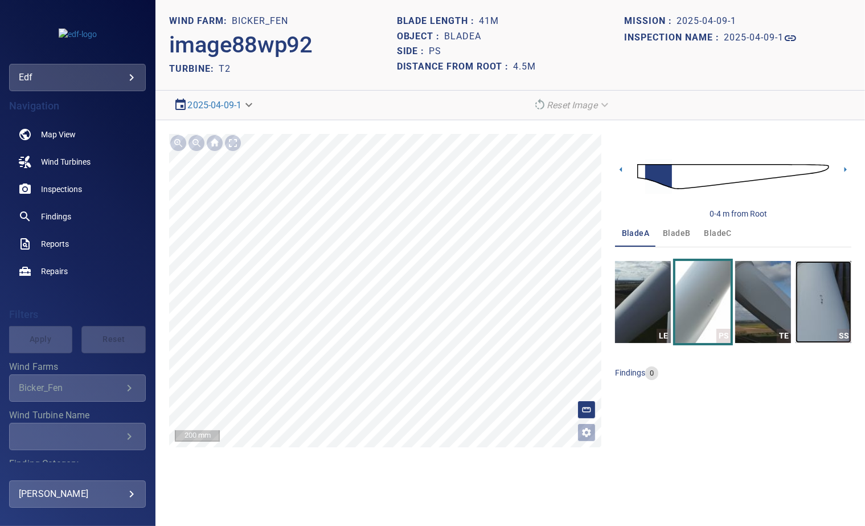
click at [811, 291] on img "button" at bounding box center [824, 302] width 56 height 82
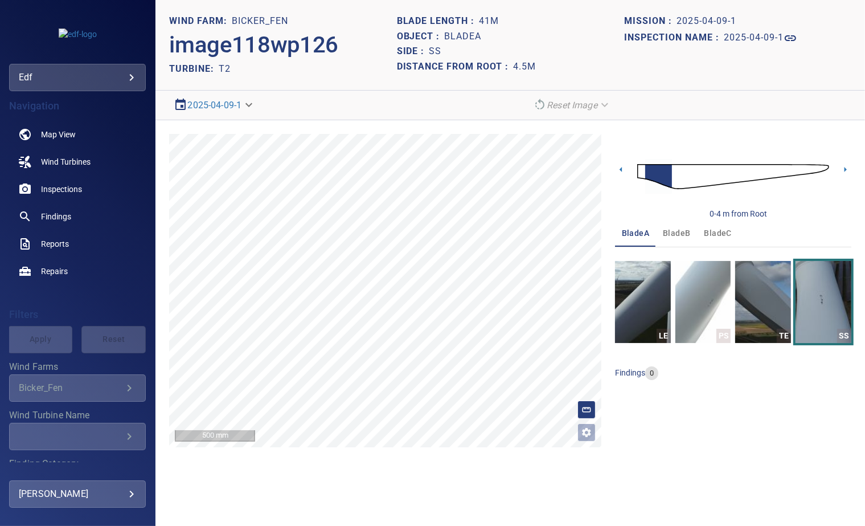
click at [672, 234] on span "bladeB" at bounding box center [676, 233] width 27 height 14
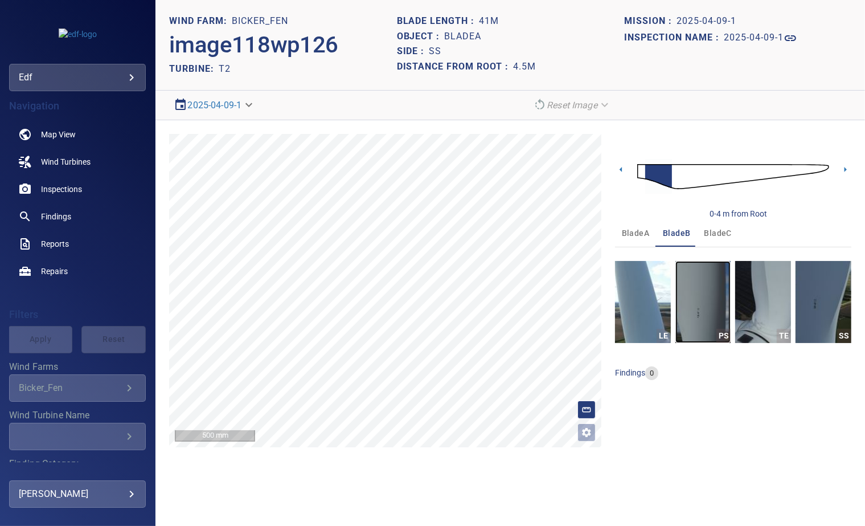
click at [697, 312] on img "button" at bounding box center [704, 302] width 56 height 82
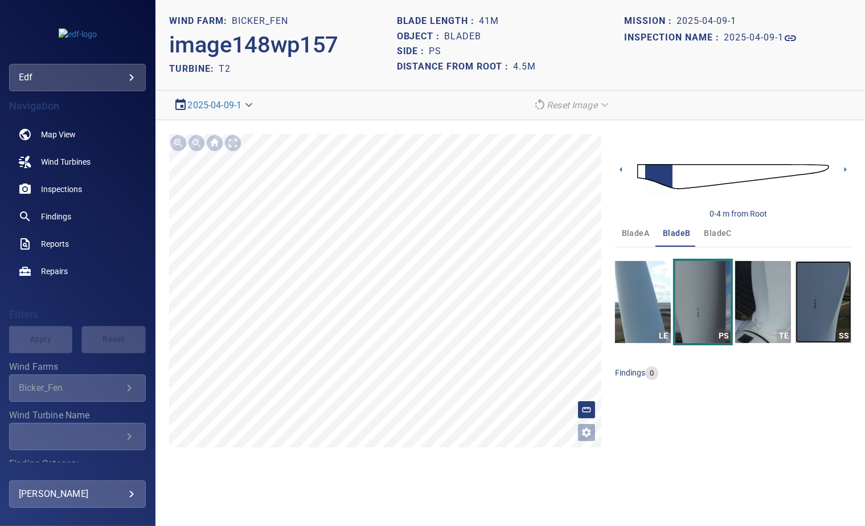
click at [814, 301] on img "button" at bounding box center [824, 302] width 56 height 82
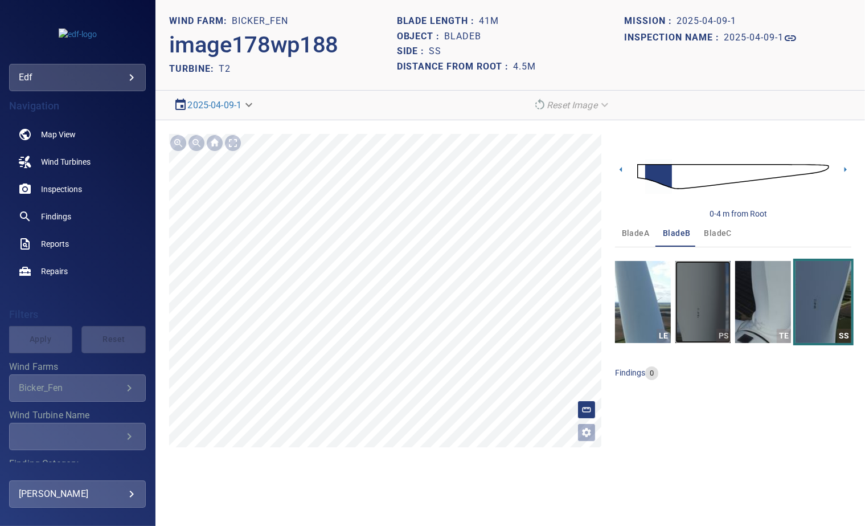
click at [709, 293] on img "button" at bounding box center [704, 302] width 56 height 82
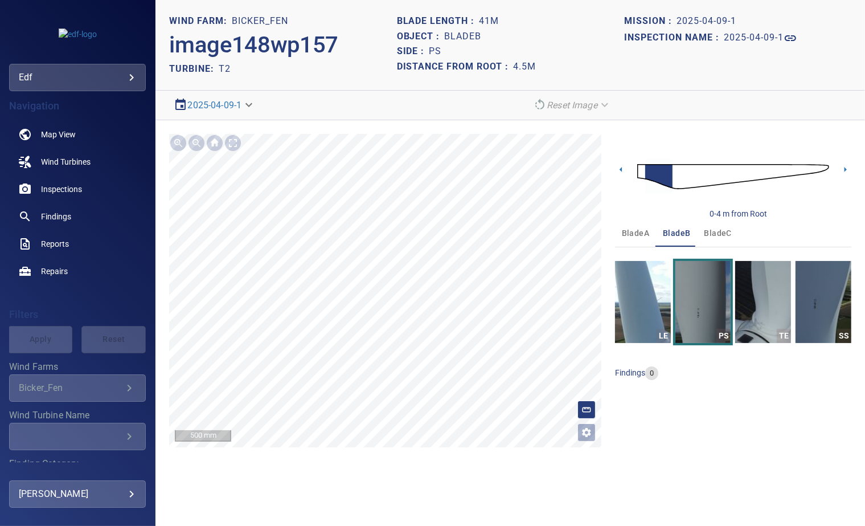
click at [718, 234] on span "bladeC" at bounding box center [718, 233] width 27 height 14
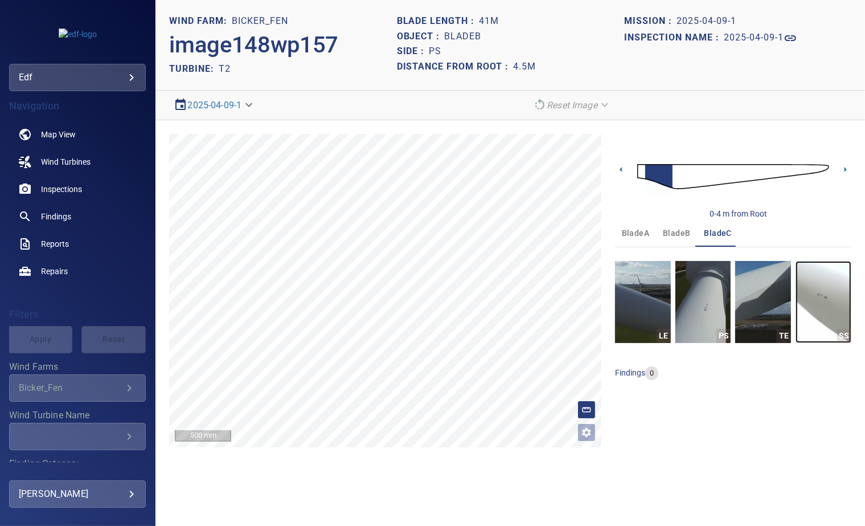
click at [815, 297] on img "button" at bounding box center [824, 302] width 56 height 82
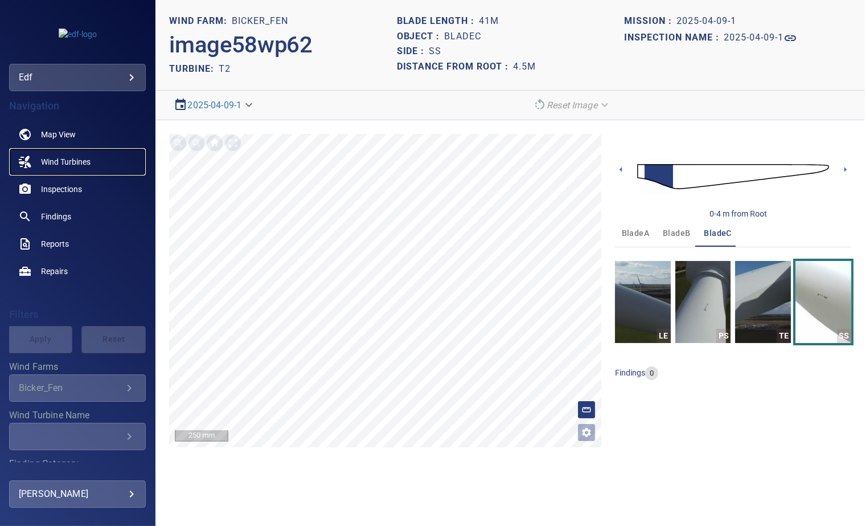
click at [80, 159] on span "Wind Turbines" at bounding box center [66, 161] width 50 height 11
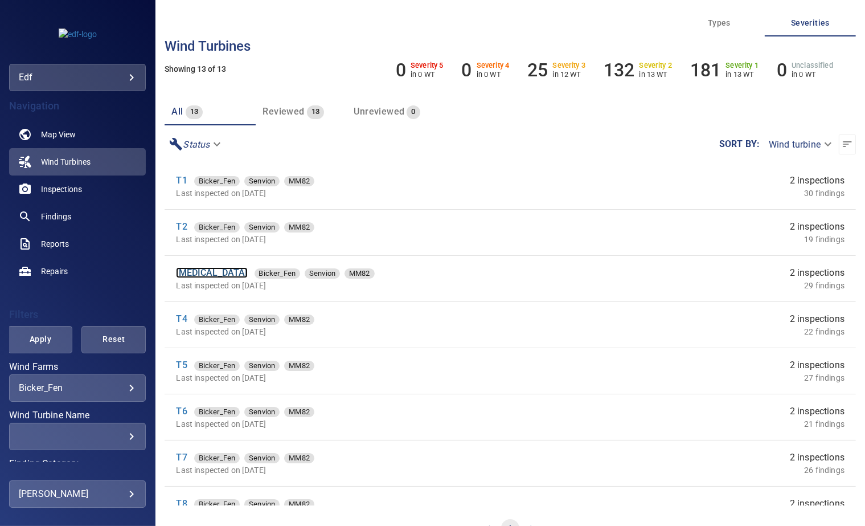
click at [185, 268] on link "[MEDICAL_DATA]" at bounding box center [211, 272] width 71 height 11
click at [100, 390] on body "**********" at bounding box center [432, 263] width 865 height 526
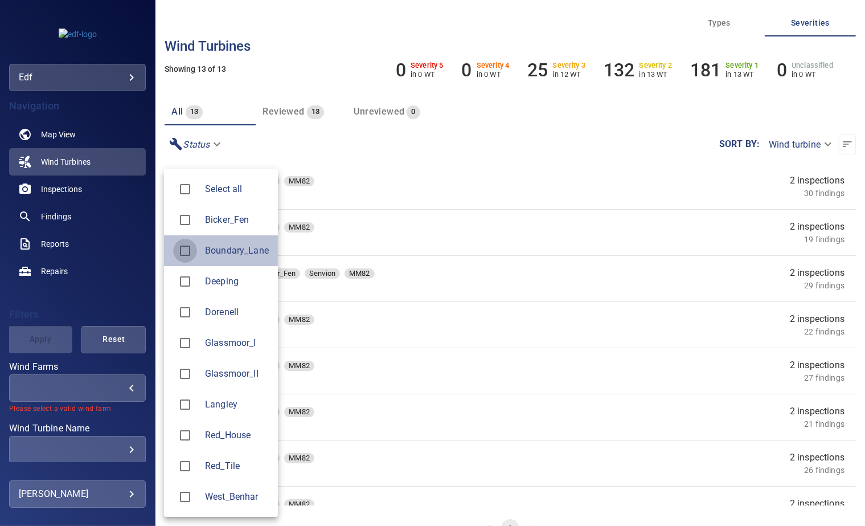
type input "**********"
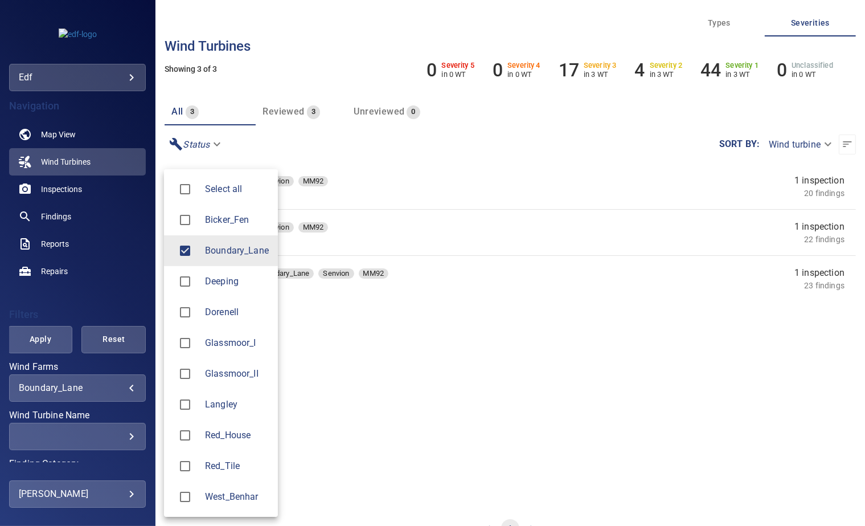
click at [261, 146] on div at bounding box center [432, 263] width 865 height 526
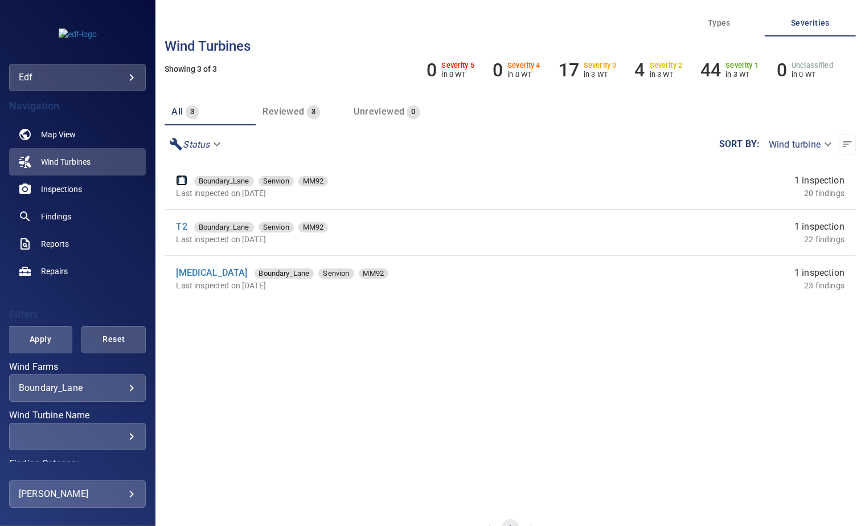
click at [181, 178] on link "T1" at bounding box center [181, 180] width 11 height 11
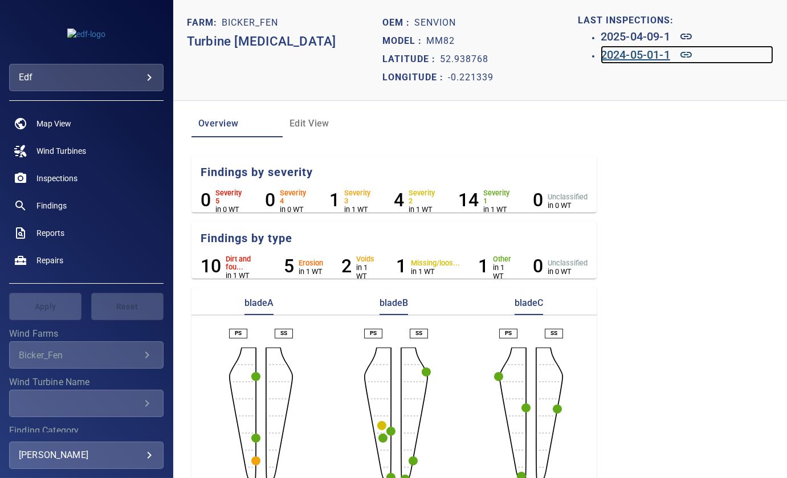
drag, startPoint x: 672, startPoint y: 55, endPoint x: 611, endPoint y: 50, distance: 61.2
click at [611, 50] on h6 "2024-05-01-1" at bounding box center [635, 55] width 70 height 18
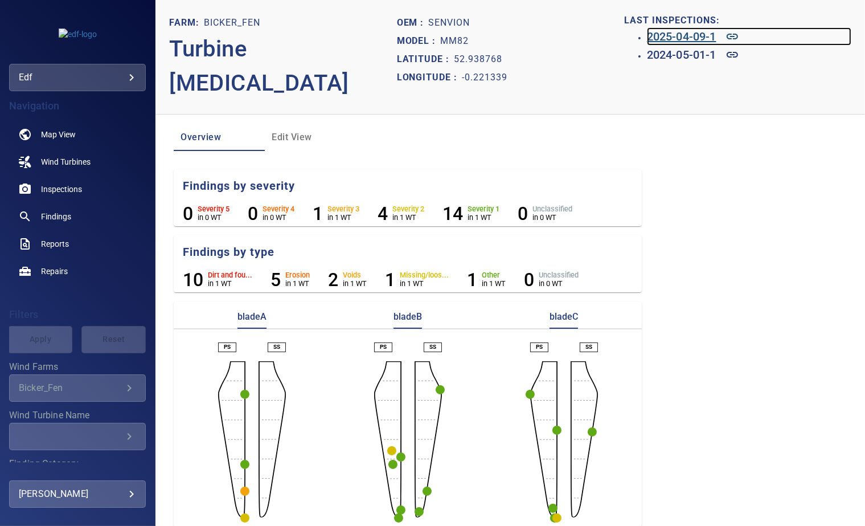
click at [663, 41] on h6 "2025-04-09-1" at bounding box center [682, 36] width 70 height 18
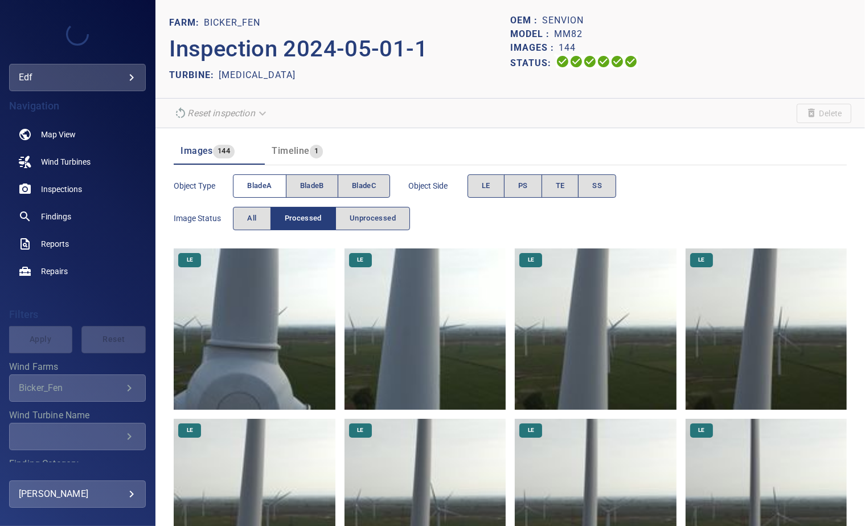
click at [268, 193] on button "bladeA" at bounding box center [259, 185] width 53 height 23
click at [521, 188] on span "PS" at bounding box center [523, 185] width 10 height 13
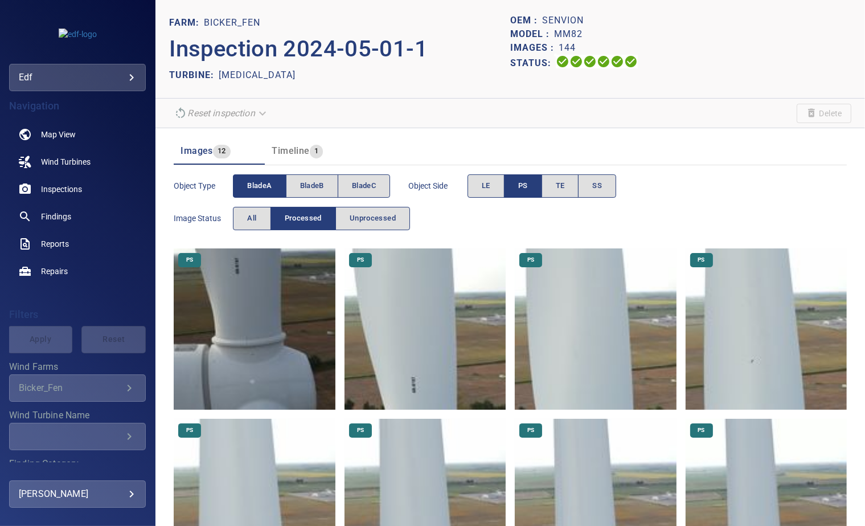
click at [246, 262] on img at bounding box center [254, 328] width 161 height 161
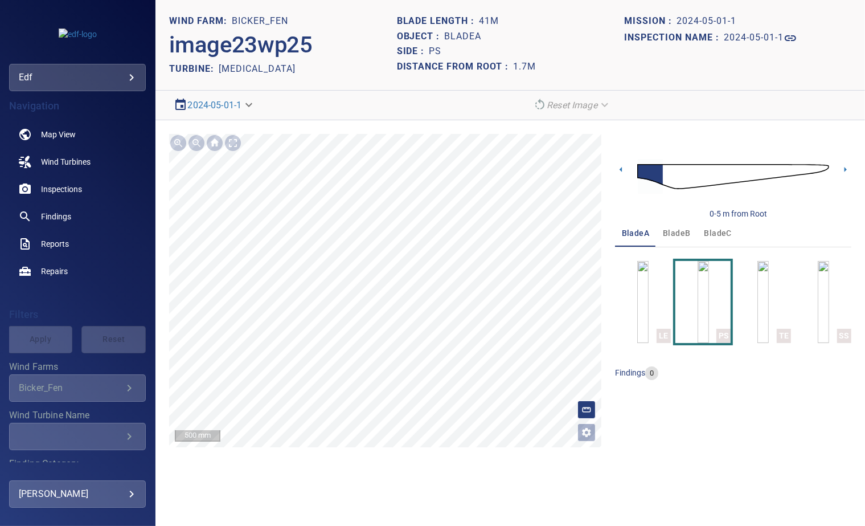
click at [673, 231] on span "bladeB" at bounding box center [676, 233] width 27 height 14
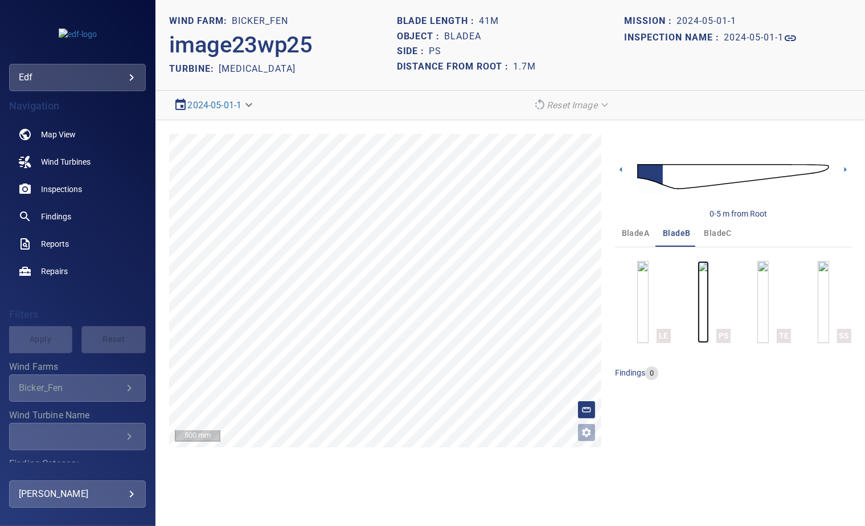
click at [706, 309] on img "button" at bounding box center [703, 302] width 11 height 82
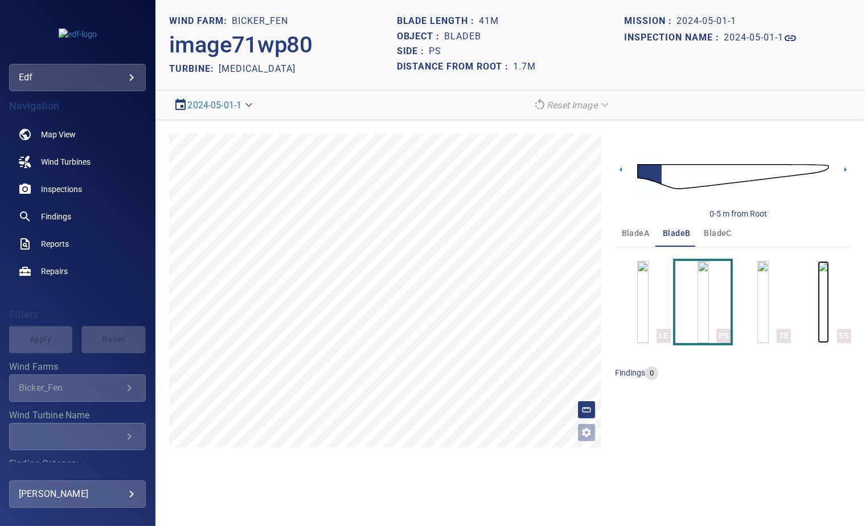
click at [818, 296] on img "button" at bounding box center [823, 302] width 11 height 82
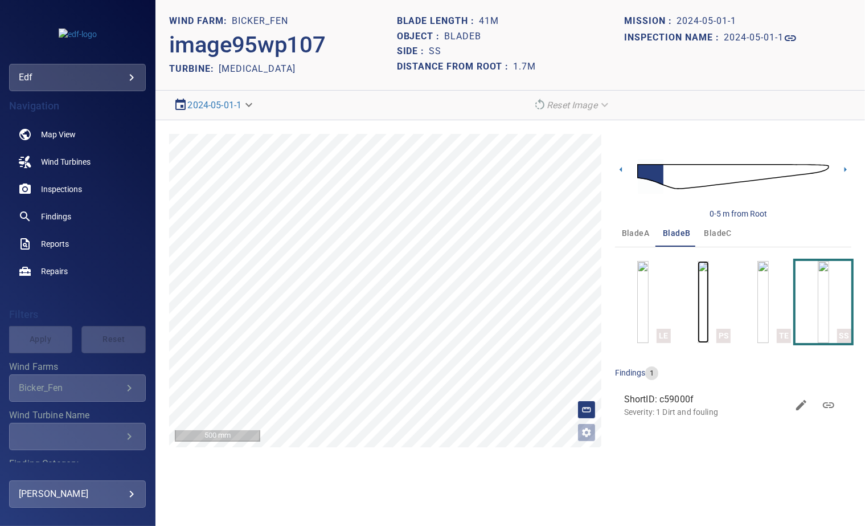
click at [698, 302] on img "button" at bounding box center [703, 302] width 11 height 82
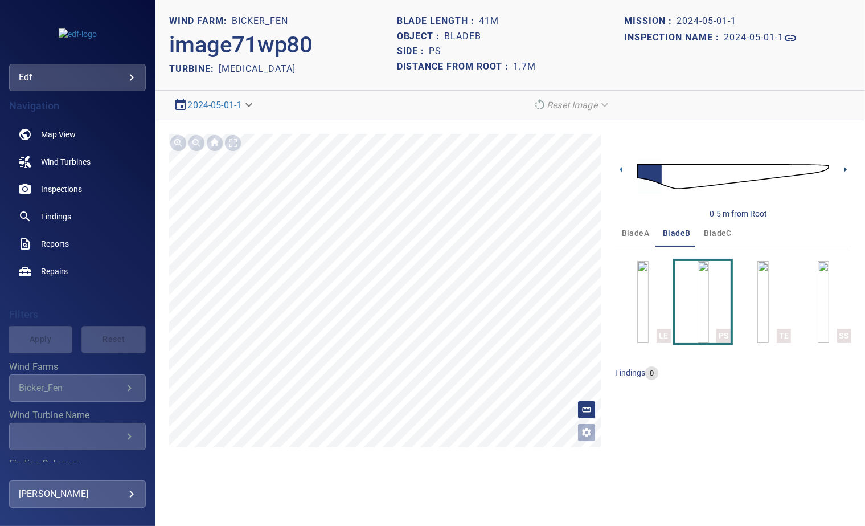
click at [848, 164] on icon at bounding box center [846, 170] width 12 height 12
click at [818, 284] on img "button" at bounding box center [823, 302] width 11 height 82
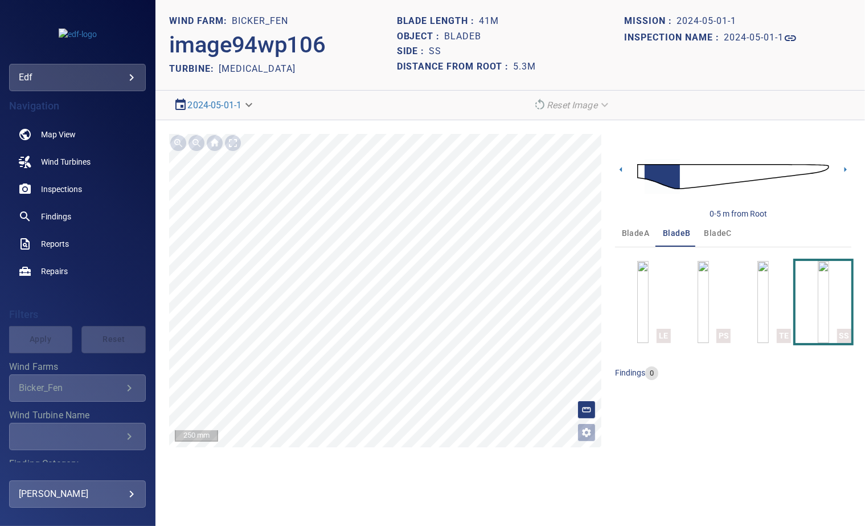
click at [708, 234] on span "bladeC" at bounding box center [718, 233] width 27 height 14
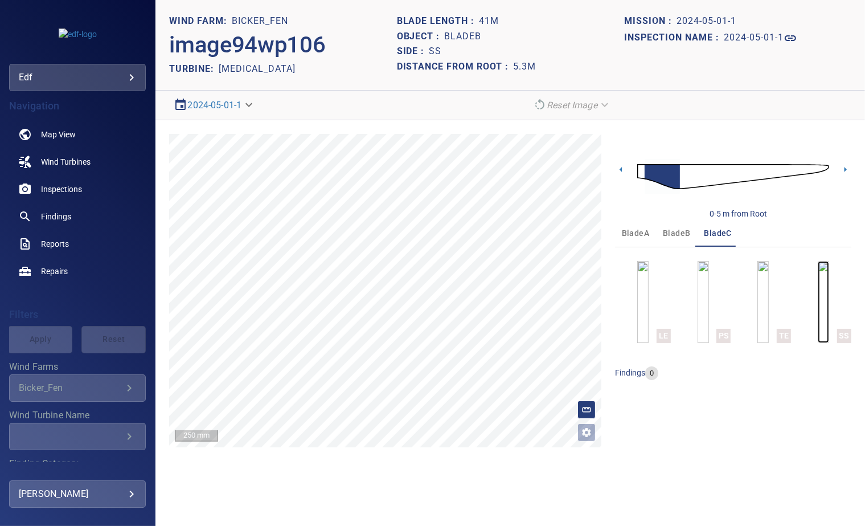
click at [819, 297] on img "button" at bounding box center [823, 302] width 11 height 82
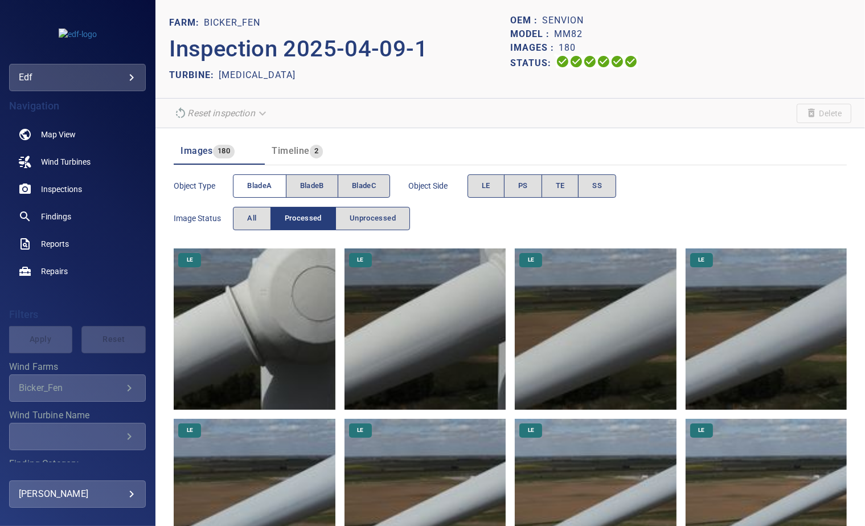
click at [262, 183] on span "bladeA" at bounding box center [259, 185] width 24 height 13
click at [520, 186] on span "PS" at bounding box center [523, 185] width 10 height 13
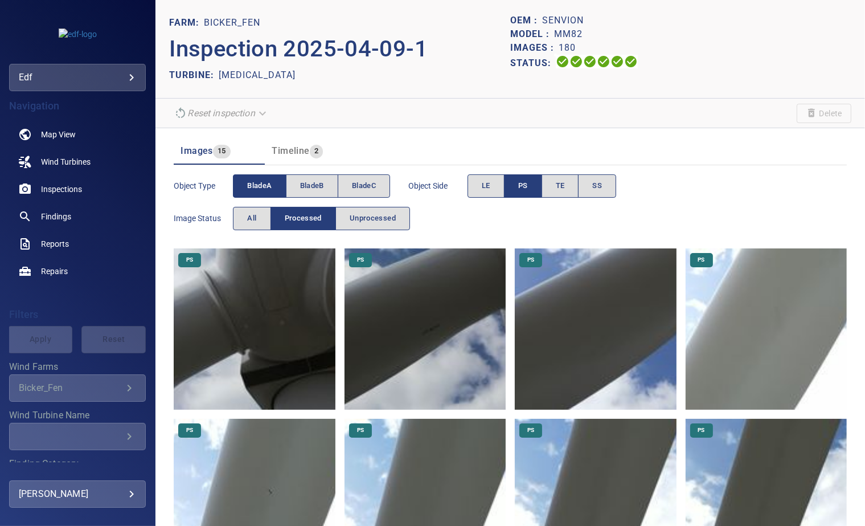
click at [517, 188] on button "PS" at bounding box center [523, 185] width 38 height 23
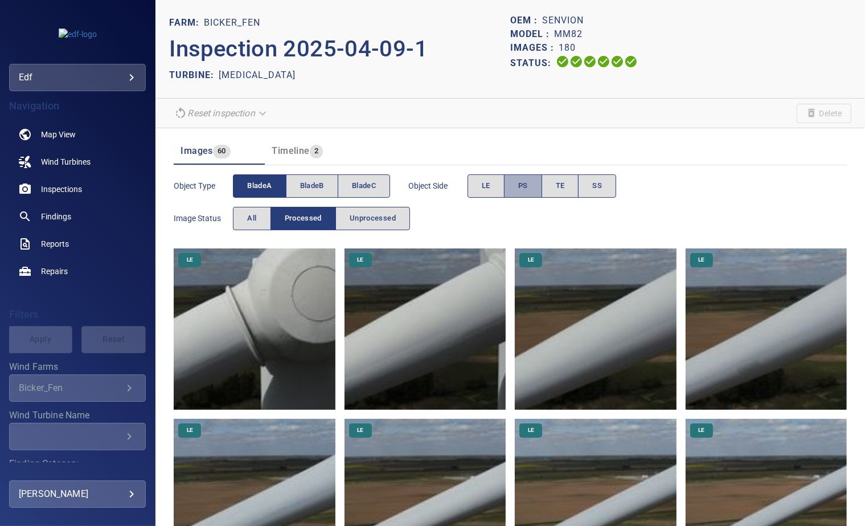
click at [517, 188] on button "PS" at bounding box center [523, 185] width 38 height 23
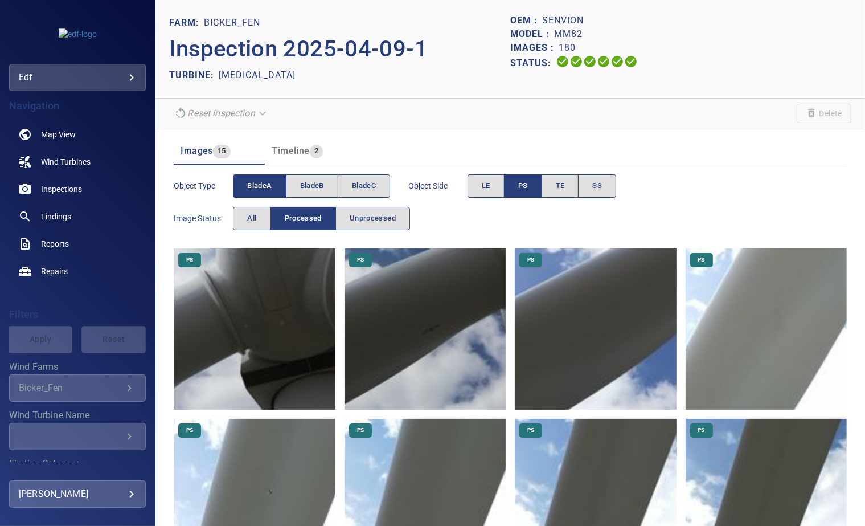
click at [432, 328] on img at bounding box center [425, 328] width 161 height 161
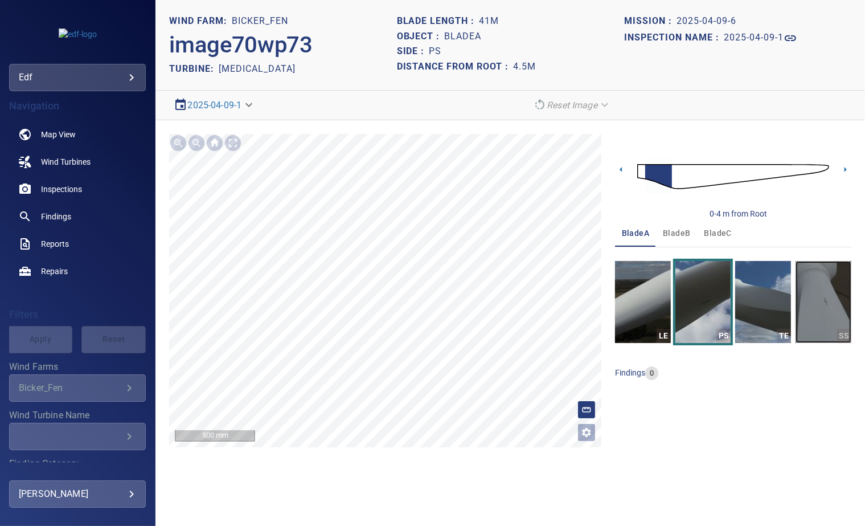
click at [817, 301] on img "button" at bounding box center [824, 302] width 56 height 82
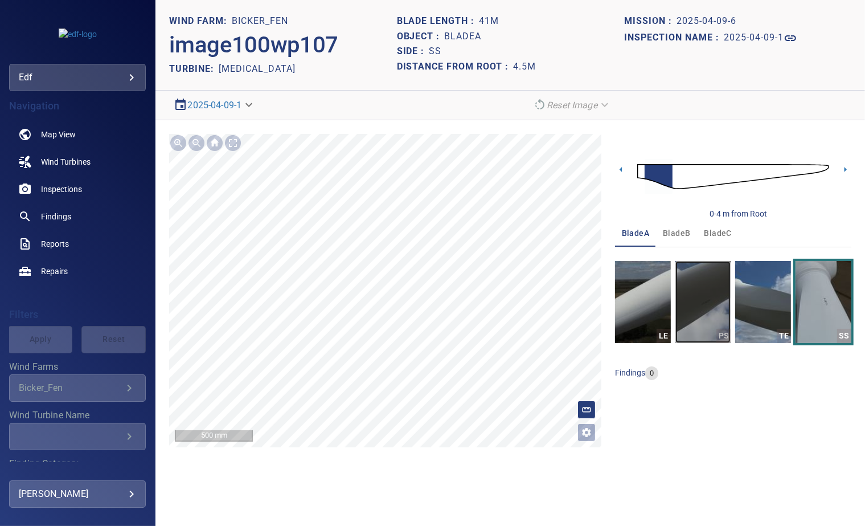
click at [705, 292] on img "button" at bounding box center [704, 302] width 56 height 82
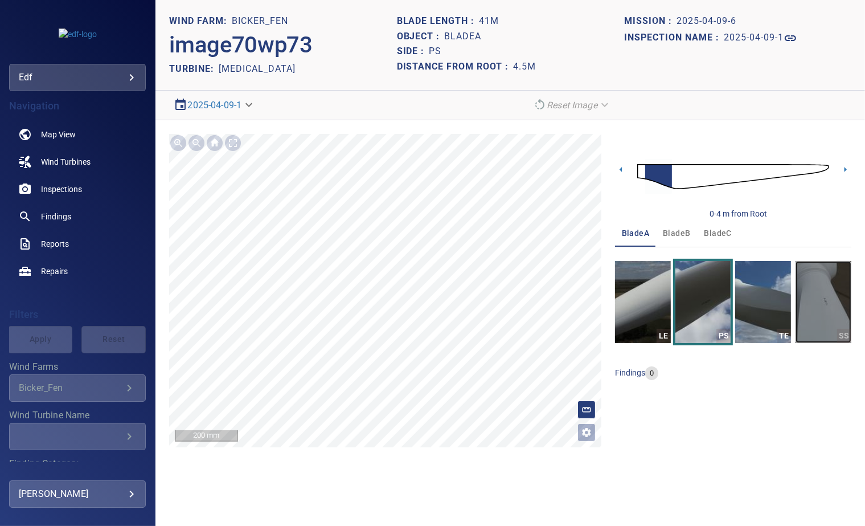
click at [837, 291] on img "button" at bounding box center [824, 302] width 56 height 82
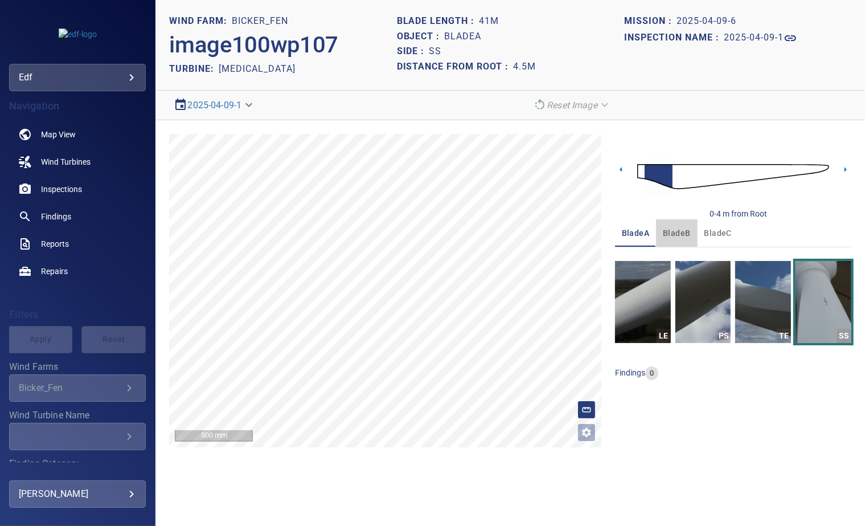
click at [681, 229] on span "bladeB" at bounding box center [676, 233] width 27 height 14
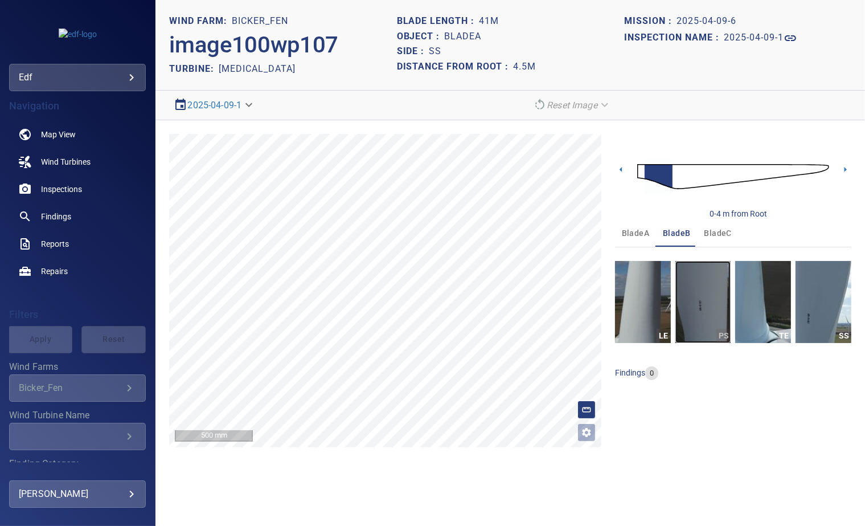
click at [704, 316] on img "button" at bounding box center [704, 302] width 56 height 82
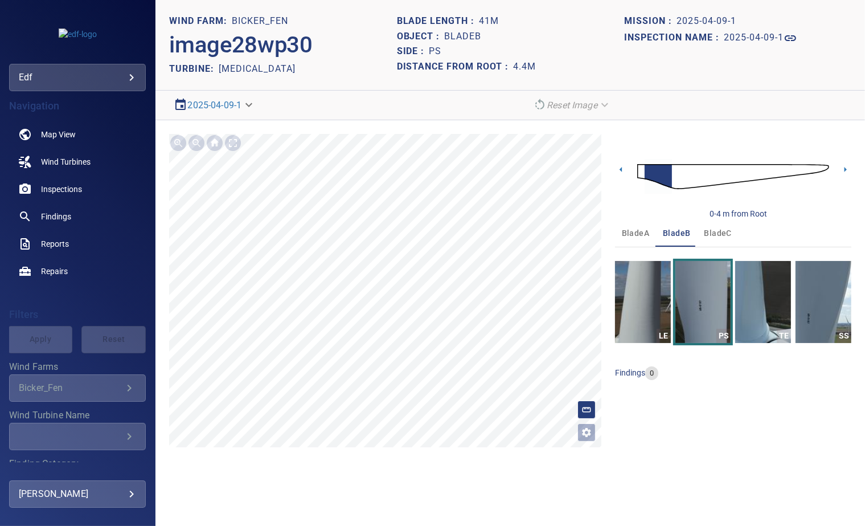
click at [714, 227] on span "bladeC" at bounding box center [718, 233] width 27 height 14
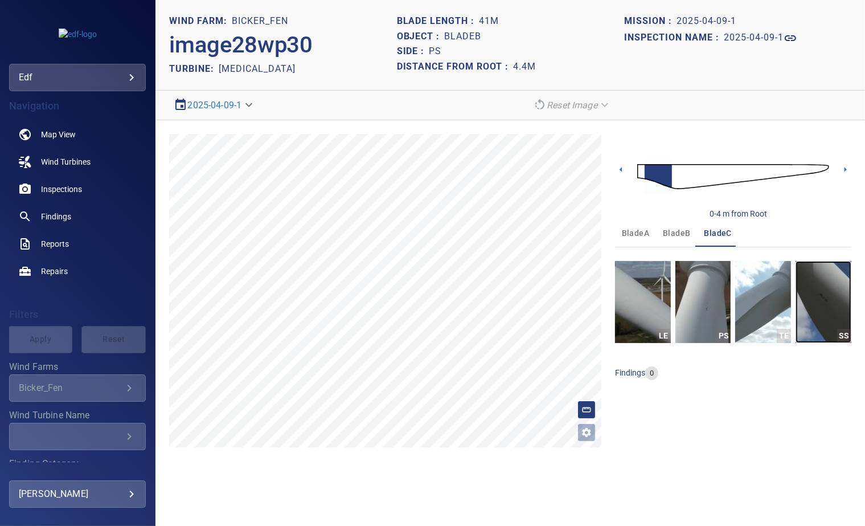
click at [831, 294] on img "button" at bounding box center [824, 302] width 56 height 82
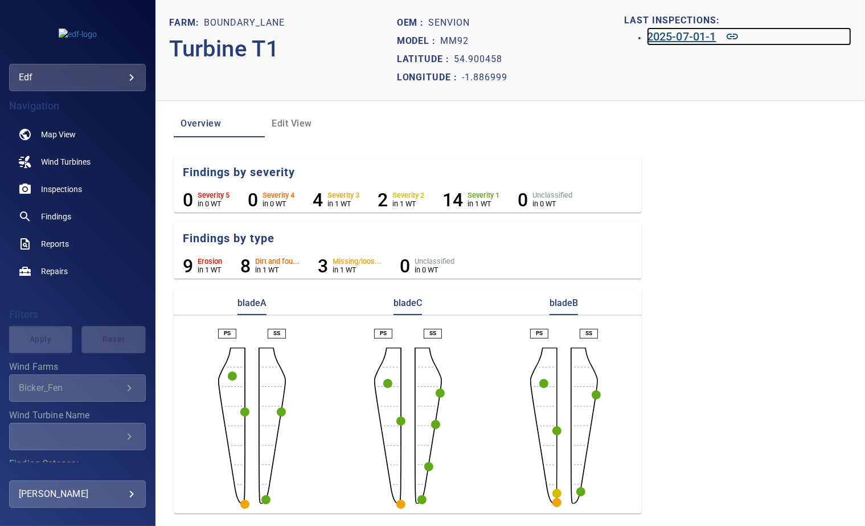
click at [677, 41] on h6 "2025-07-01-1" at bounding box center [682, 36] width 70 height 18
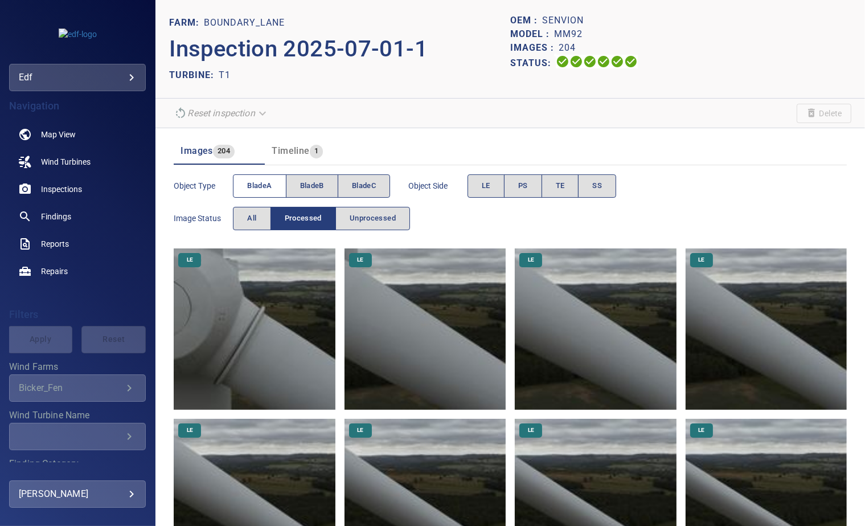
click at [266, 187] on span "bladeA" at bounding box center [259, 185] width 24 height 13
click at [532, 181] on button "PS" at bounding box center [523, 185] width 38 height 23
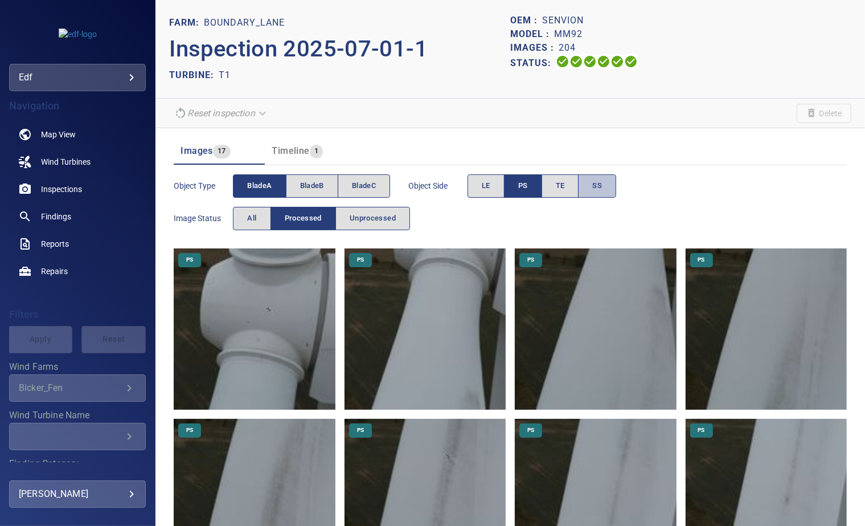
click at [588, 185] on button "SS" at bounding box center [597, 185] width 38 height 23
click at [594, 183] on span "SS" at bounding box center [598, 185] width 10 height 13
click at [277, 329] on img at bounding box center [254, 328] width 161 height 161
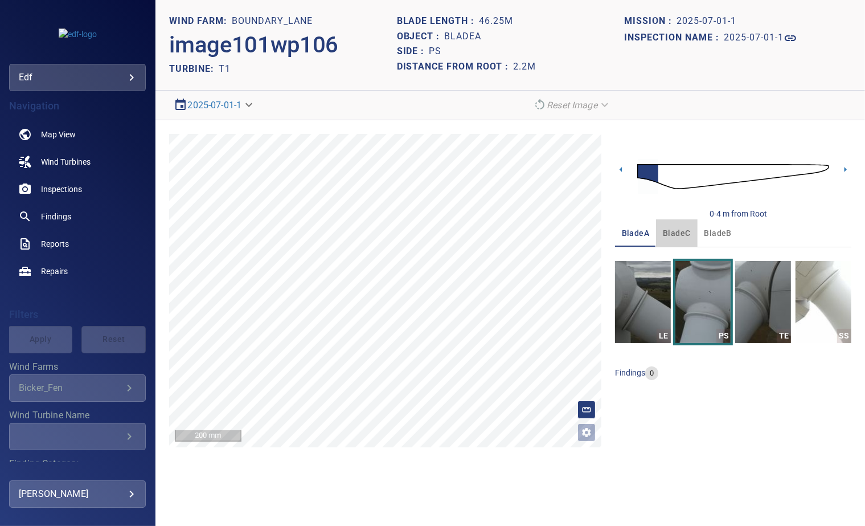
click at [675, 235] on span "bladeC" at bounding box center [676, 233] width 27 height 14
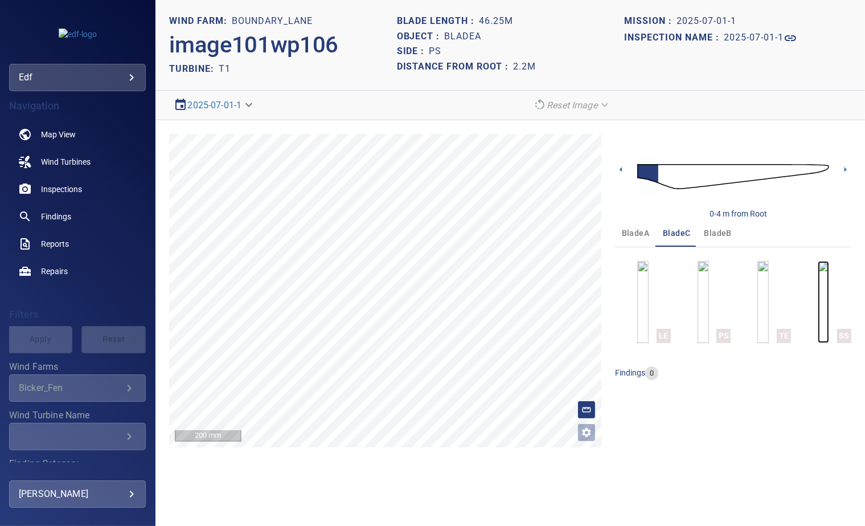
click at [818, 307] on img "button" at bounding box center [823, 302] width 11 height 82
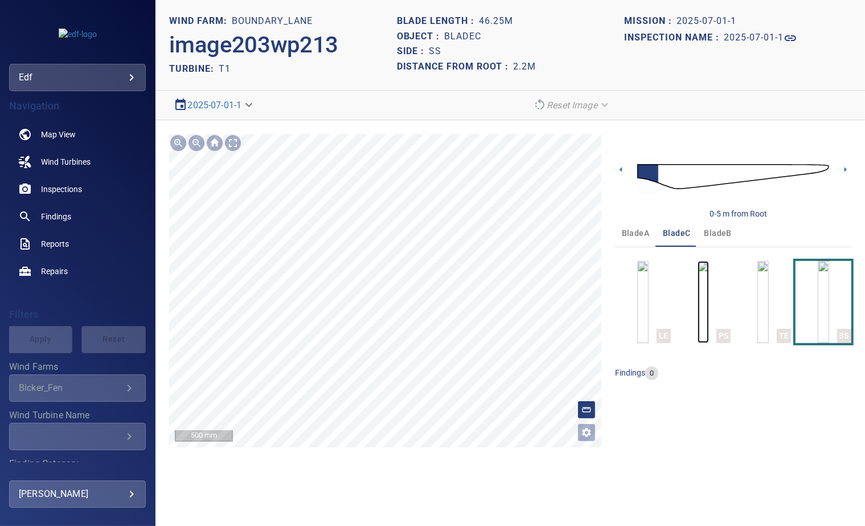
click at [709, 308] on img "button" at bounding box center [703, 302] width 11 height 82
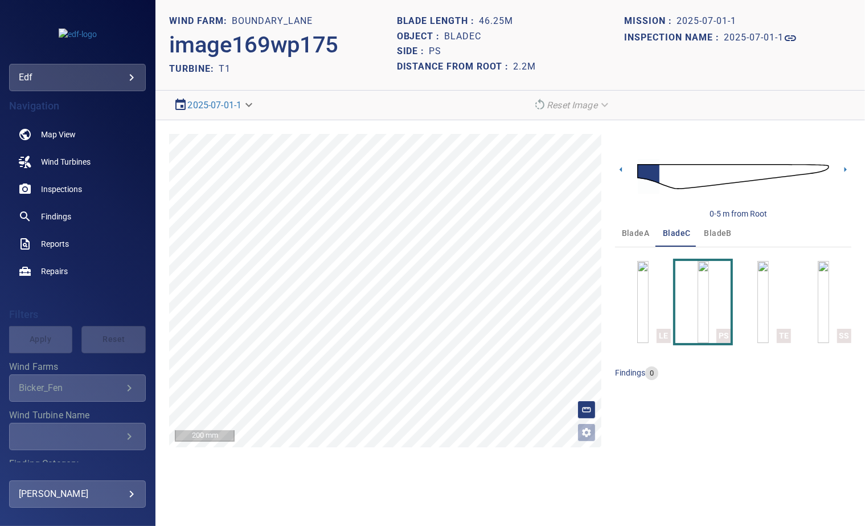
click at [458, 35] on h1 "bladeC" at bounding box center [463, 36] width 37 height 11
copy h1 "bladeC"
click at [712, 232] on span "bladeB" at bounding box center [718, 233] width 27 height 14
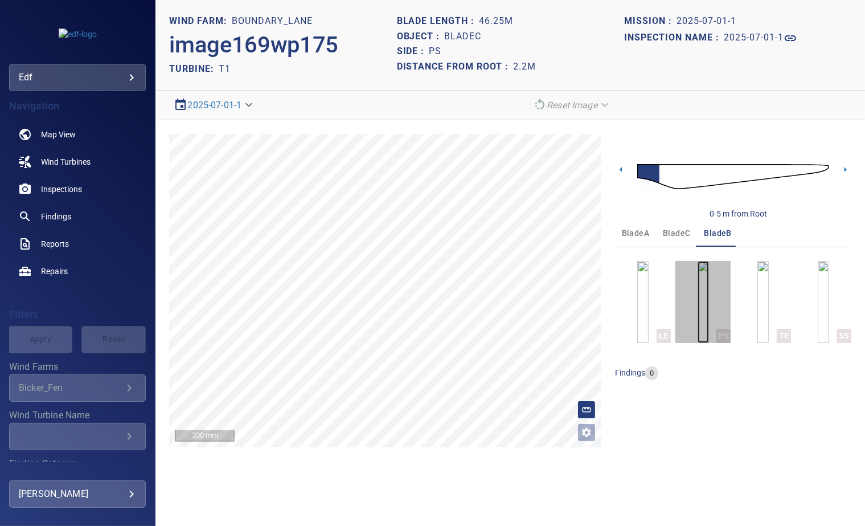
click at [709, 317] on img "button" at bounding box center [703, 302] width 11 height 82
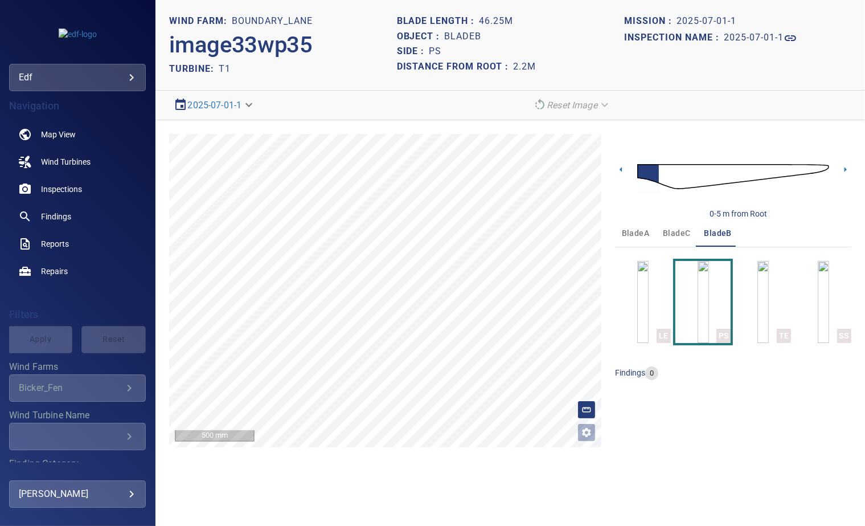
click at [464, 40] on h1 "bladeB" at bounding box center [463, 36] width 37 height 11
copy h1 "bladeB"
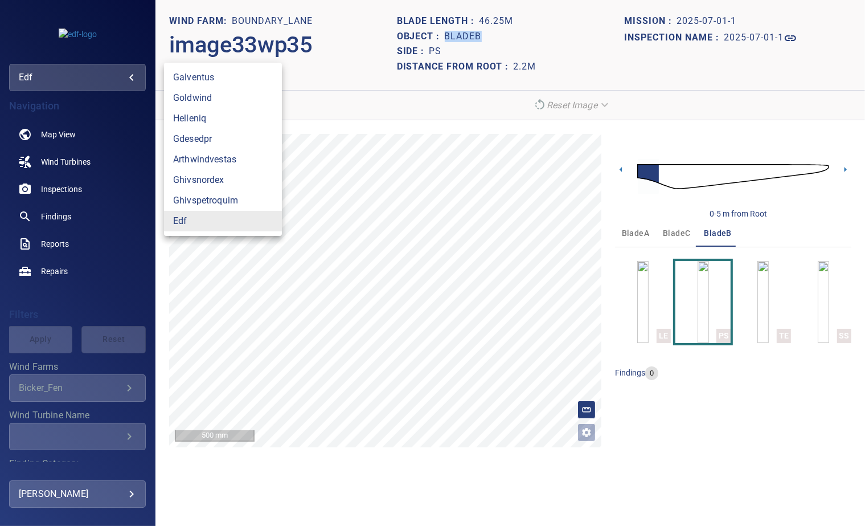
click at [95, 75] on body "**********" at bounding box center [432, 263] width 865 height 526
click at [178, 222] on link "edf" at bounding box center [223, 221] width 118 height 21
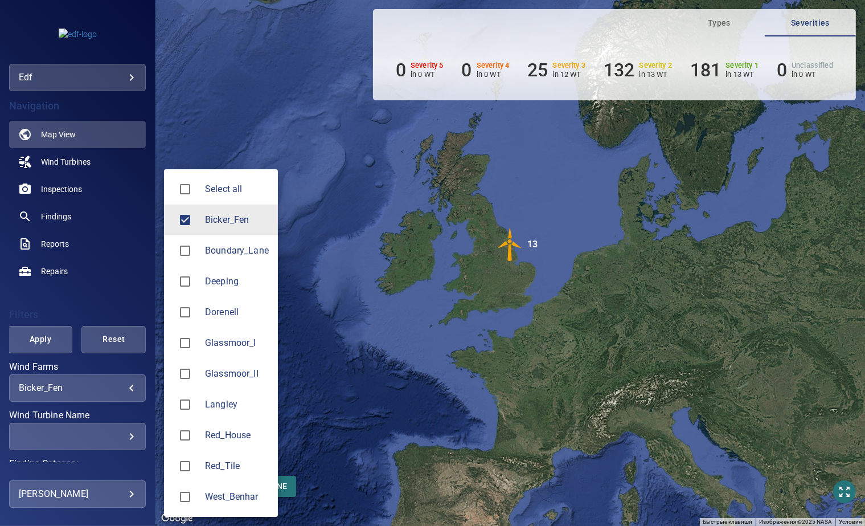
click at [51, 386] on body "**********" at bounding box center [432, 263] width 865 height 526
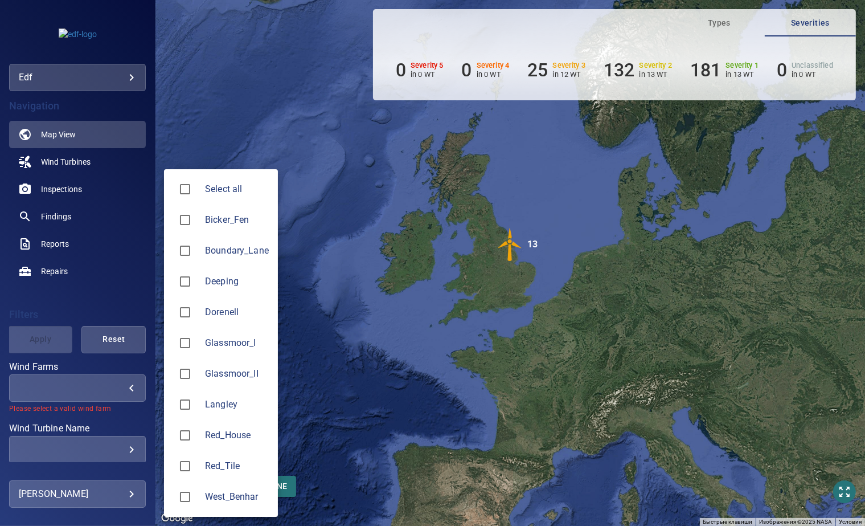
type input "*******"
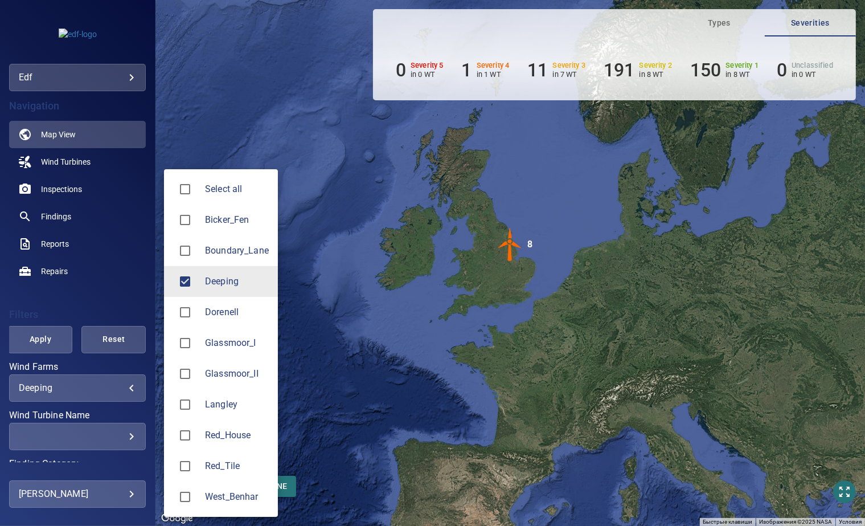
click at [244, 136] on div at bounding box center [432, 263] width 865 height 526
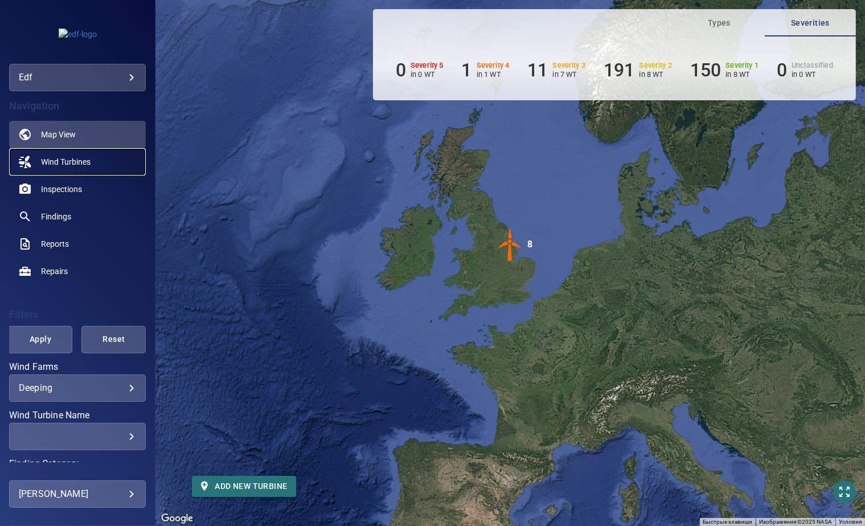
click at [56, 165] on span "Wind Turbines" at bounding box center [66, 161] width 50 height 11
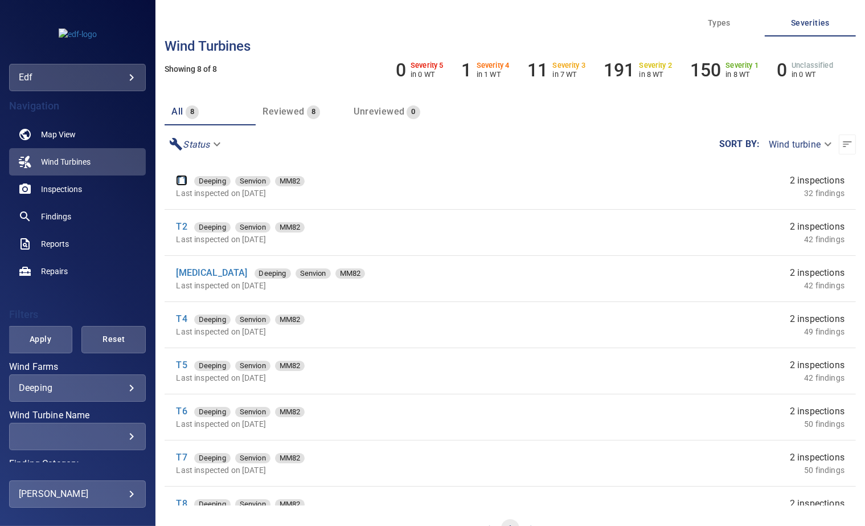
click at [184, 179] on link "T1" at bounding box center [181, 180] width 11 height 11
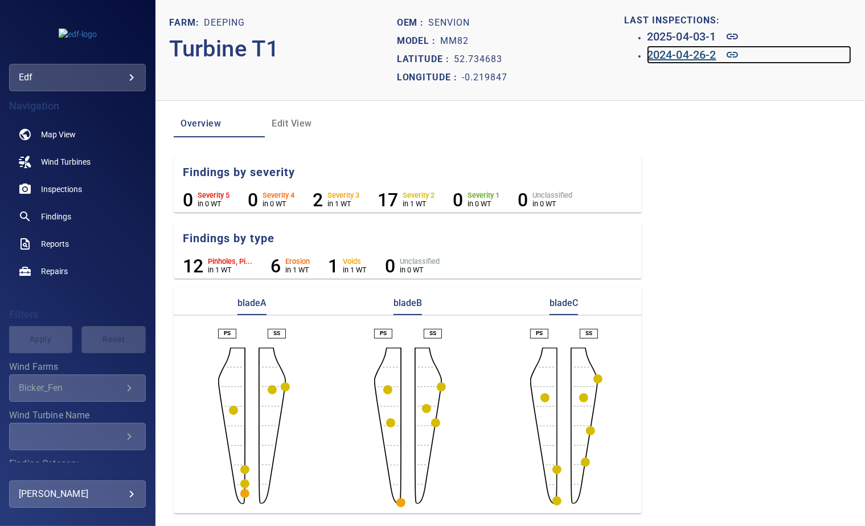
click at [694, 54] on h6 "2024-04-26-2" at bounding box center [682, 55] width 70 height 18
click at [657, 40] on h6 "2025-04-03-1" at bounding box center [682, 36] width 70 height 18
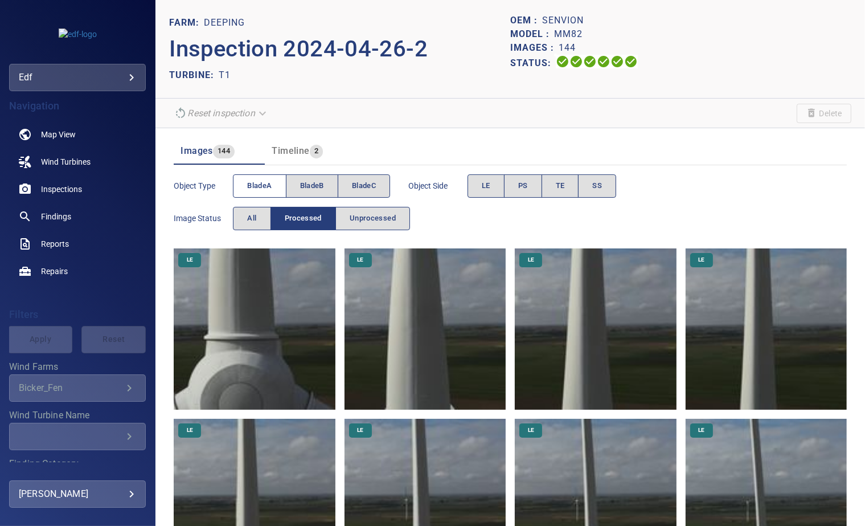
click at [267, 181] on span "bladeA" at bounding box center [259, 185] width 24 height 13
click at [515, 188] on button "PS" at bounding box center [523, 185] width 38 height 23
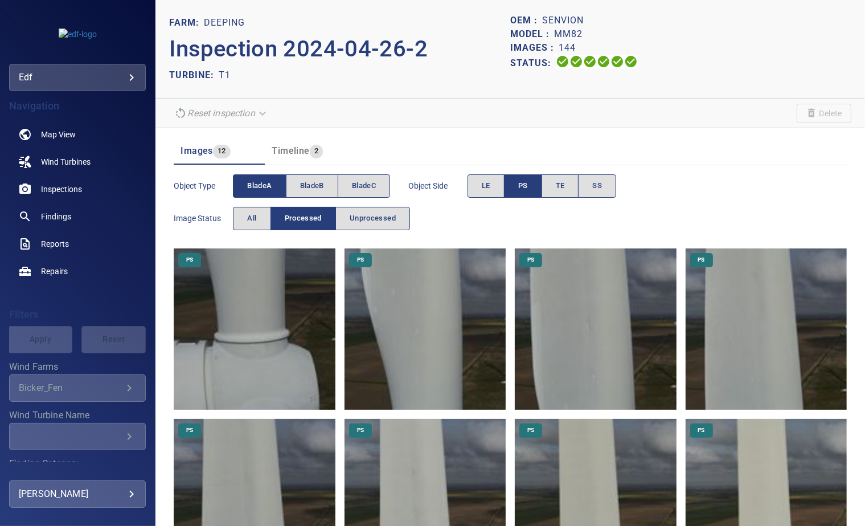
click at [271, 332] on img at bounding box center [254, 328] width 161 height 161
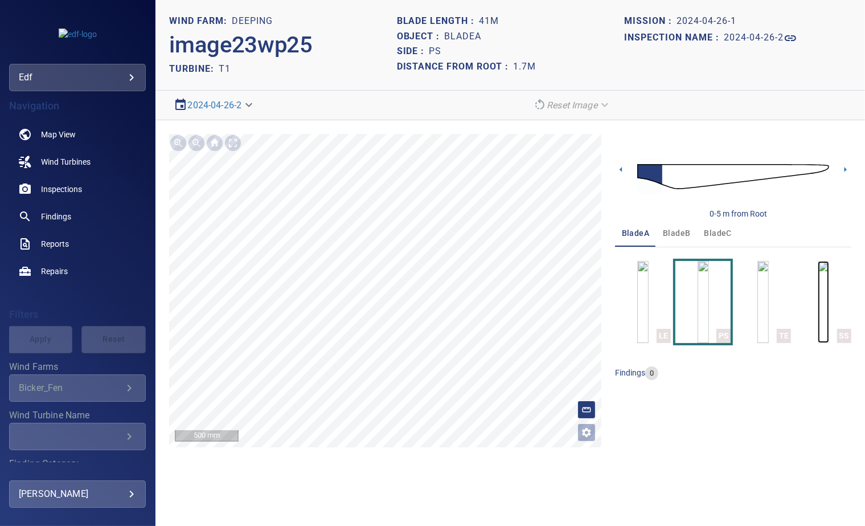
click at [820, 302] on img "button" at bounding box center [823, 302] width 11 height 82
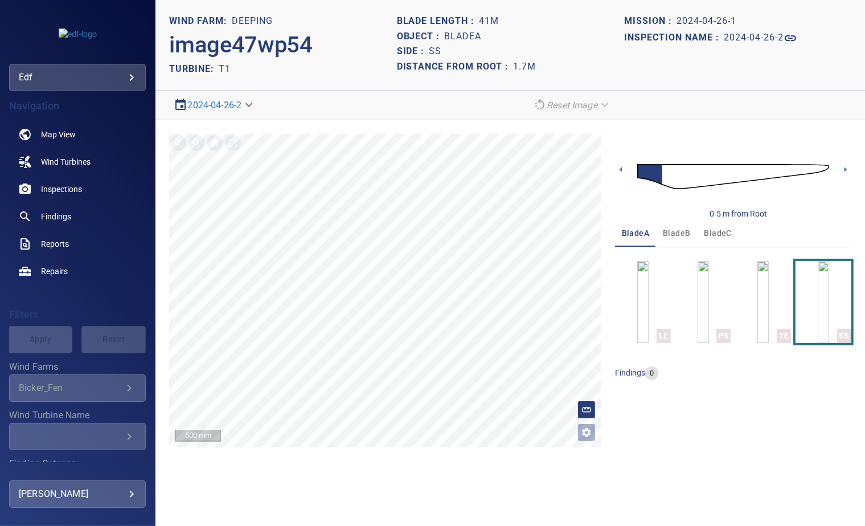
click at [824, 167] on img at bounding box center [734, 176] width 192 height 47
click at [407, 129] on div "**********" at bounding box center [511, 290] width 710 height 341
click at [622, 167] on icon at bounding box center [621, 170] width 12 height 12
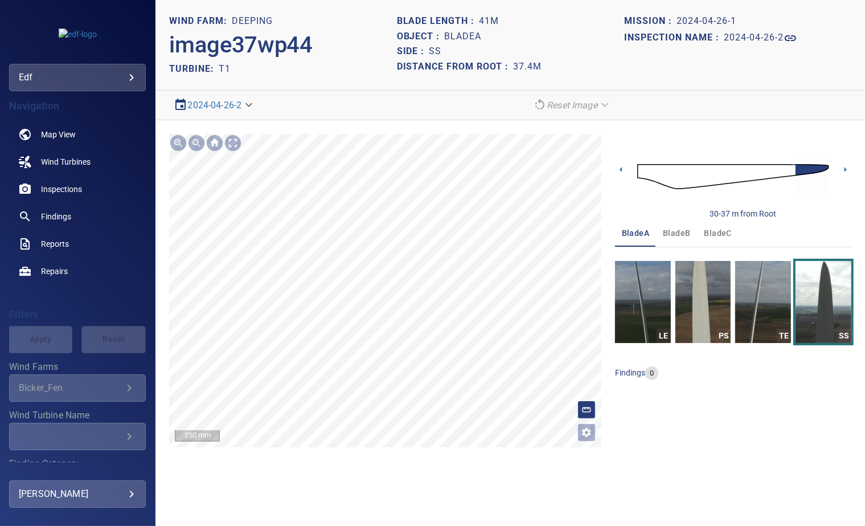
click at [401, 467] on section "**********" at bounding box center [511, 263] width 710 height 526
click at [417, 18] on section "**********" at bounding box center [511, 263] width 710 height 526
click at [695, 301] on img "button" at bounding box center [704, 302] width 56 height 82
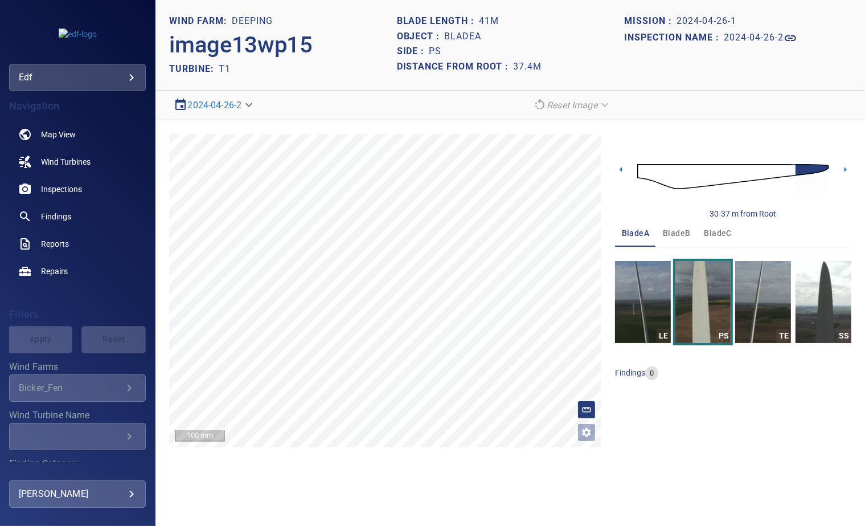
click at [469, 31] on h1 "bladeA" at bounding box center [463, 36] width 37 height 11
copy h1 "bladeA"
click at [679, 227] on span "bladeB" at bounding box center [676, 233] width 27 height 14
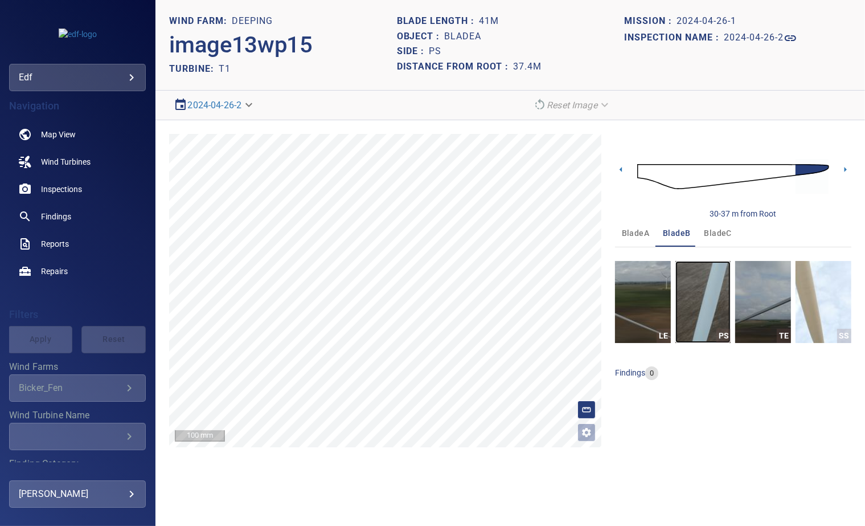
click at [702, 308] on img "button" at bounding box center [704, 302] width 56 height 82
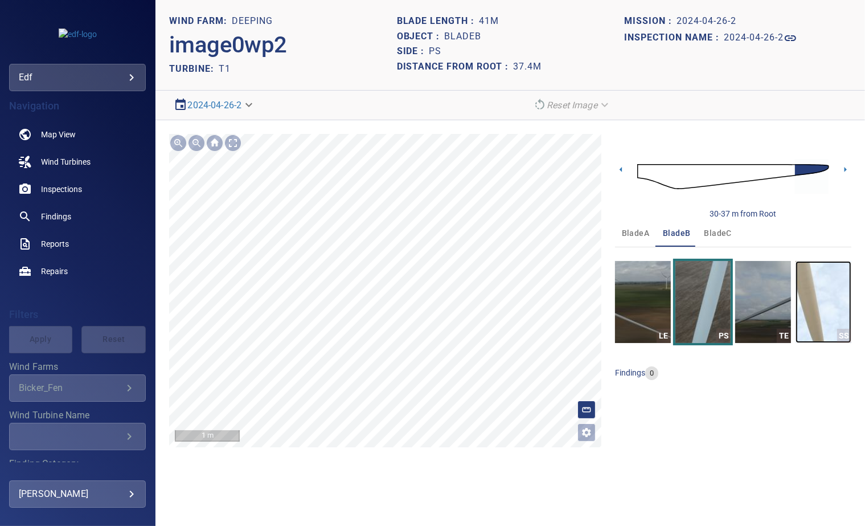
click at [827, 325] on img "button" at bounding box center [824, 302] width 56 height 82
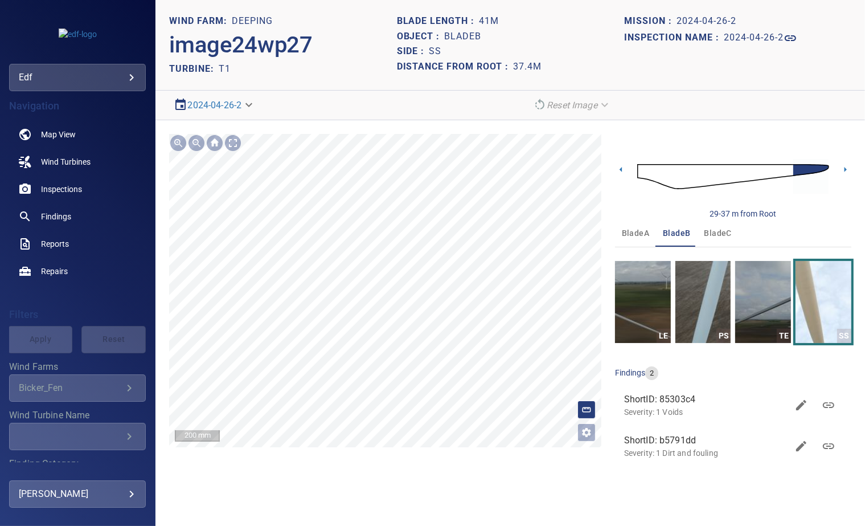
click at [377, 65] on section "**********" at bounding box center [511, 263] width 710 height 526
click at [845, 170] on icon at bounding box center [846, 169] width 2 height 5
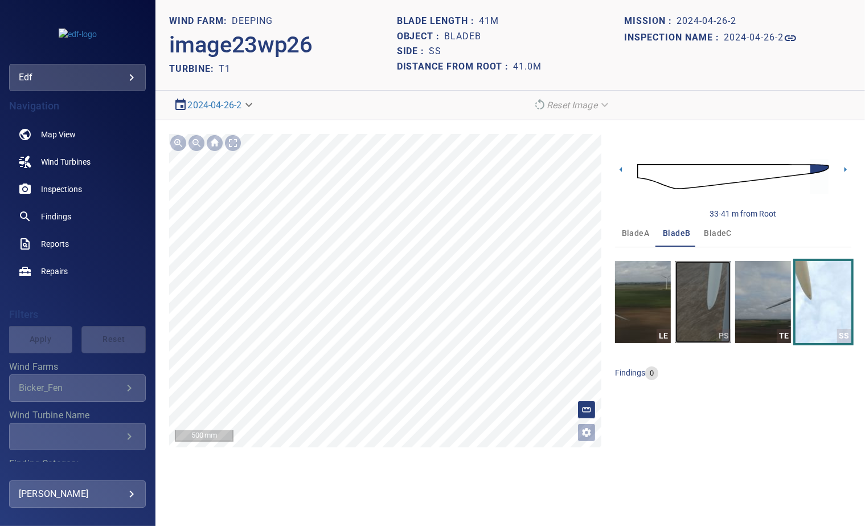
click at [717, 296] on img "button" at bounding box center [704, 302] width 56 height 82
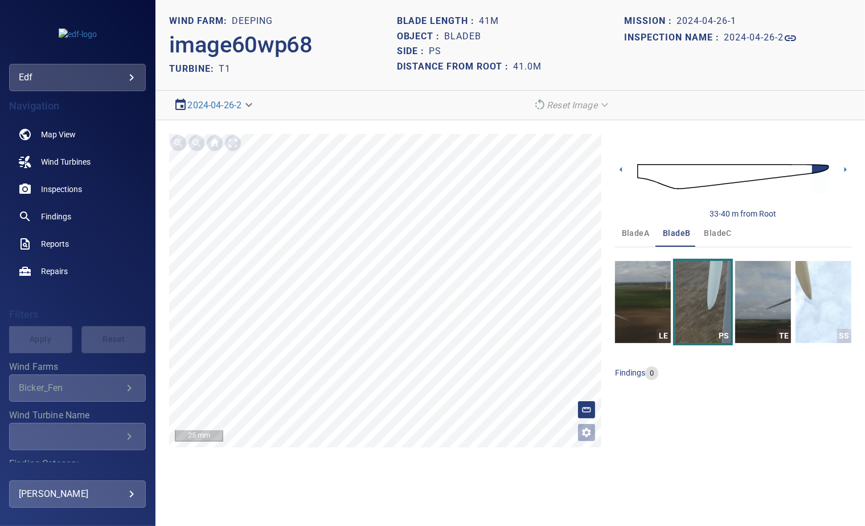
click at [467, 36] on h1 "bladeB" at bounding box center [463, 36] width 37 height 11
copy h1 "bladeB"
click at [722, 230] on span "bladeC" at bounding box center [718, 233] width 27 height 14
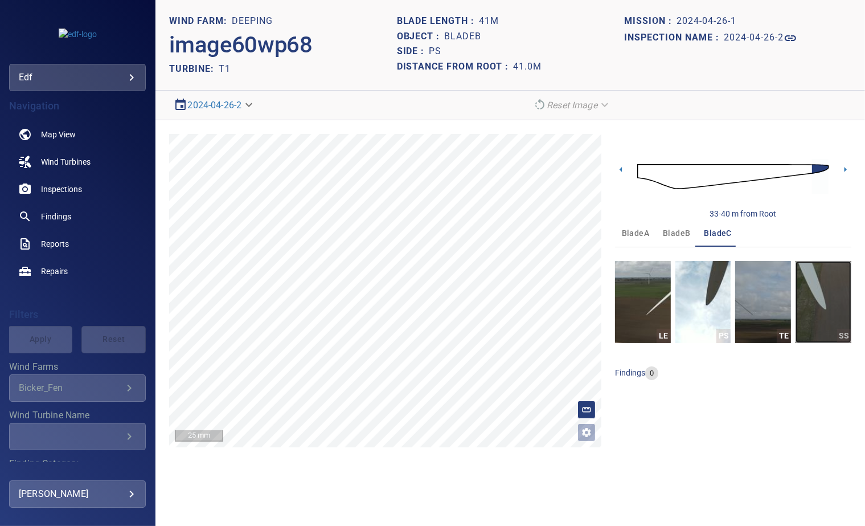
click at [811, 293] on img "button" at bounding box center [824, 302] width 56 height 82
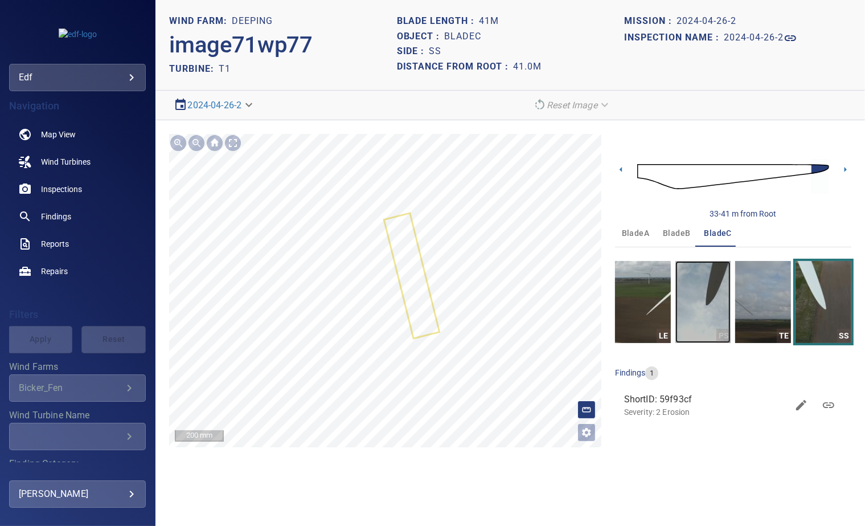
click at [701, 287] on img "button" at bounding box center [704, 302] width 56 height 82
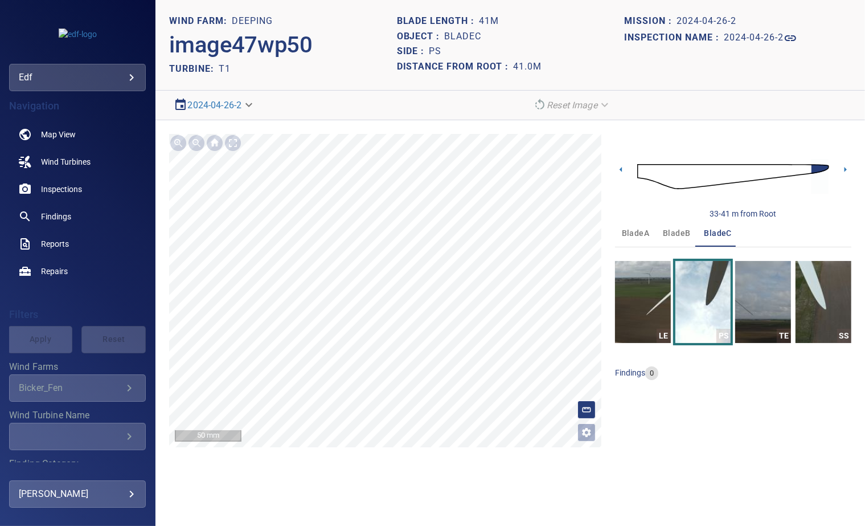
click at [450, 38] on h1 "bladeC" at bounding box center [463, 36] width 37 height 11
copy h1 "bladeC"
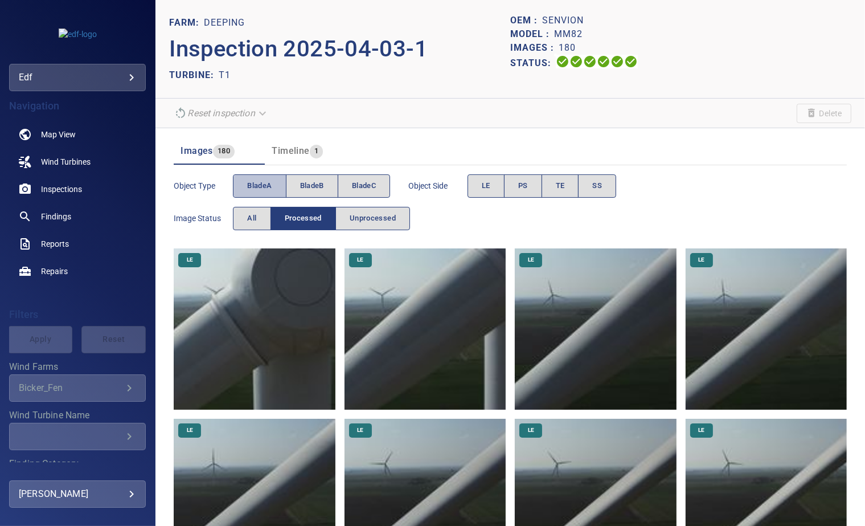
click at [243, 188] on button "bladeA" at bounding box center [259, 185] width 53 height 23
click at [514, 185] on button "PS" at bounding box center [523, 185] width 38 height 23
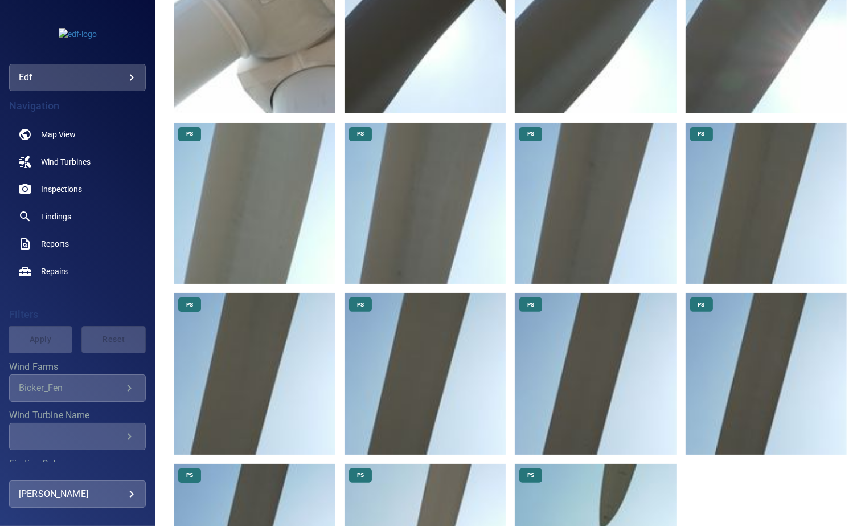
scroll to position [414, 0]
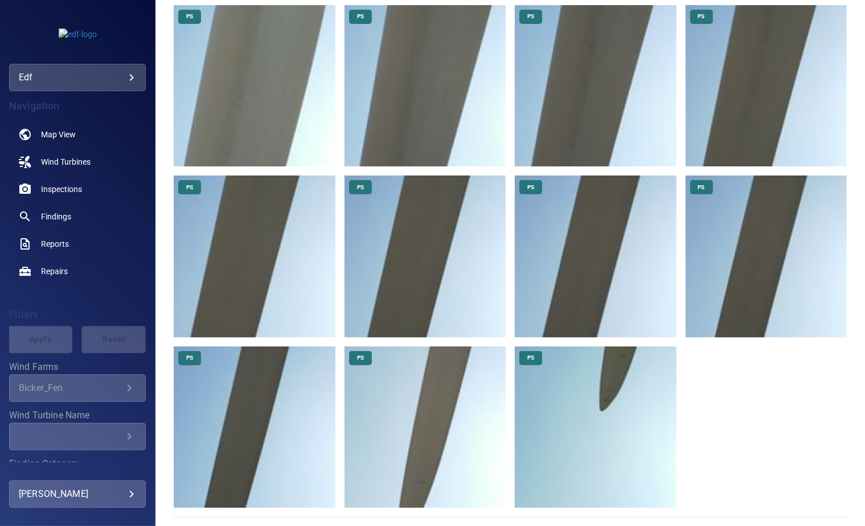
click at [606, 348] on img at bounding box center [595, 426] width 161 height 161
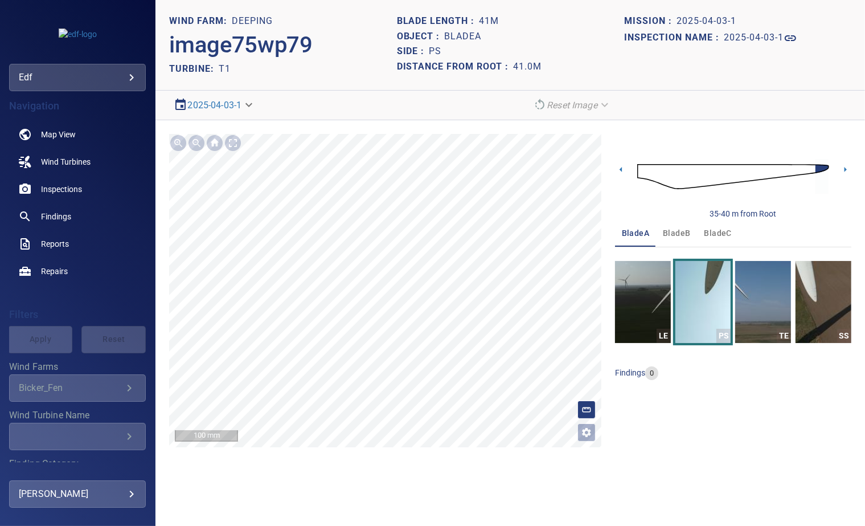
click at [464, 38] on h1 "bladeA" at bounding box center [463, 36] width 37 height 11
copy h1 "bladeA"
click at [810, 295] on img "button" at bounding box center [824, 302] width 56 height 82
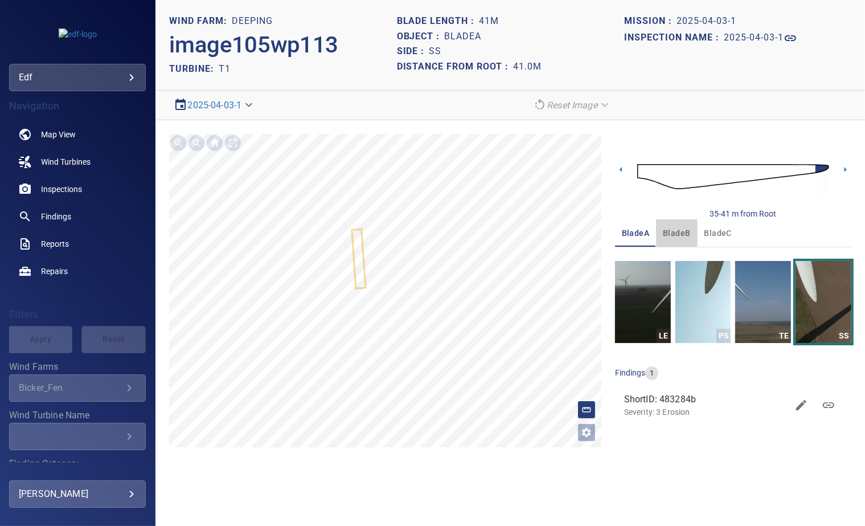
click at [679, 230] on span "bladeB" at bounding box center [676, 233] width 27 height 14
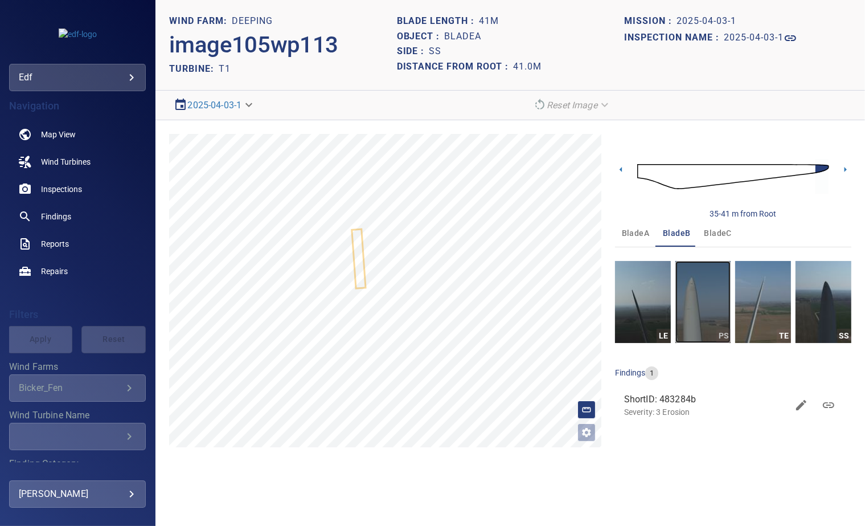
click at [693, 316] on img "button" at bounding box center [704, 302] width 56 height 82
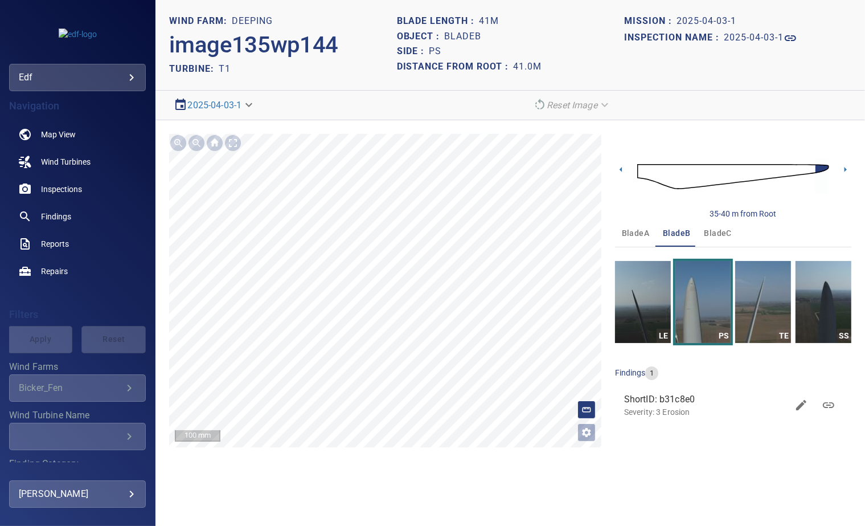
click at [447, 39] on h1 "bladeB" at bounding box center [463, 36] width 37 height 11
copy h1 "bladeB"
click at [712, 231] on span "bladeC" at bounding box center [718, 233] width 27 height 14
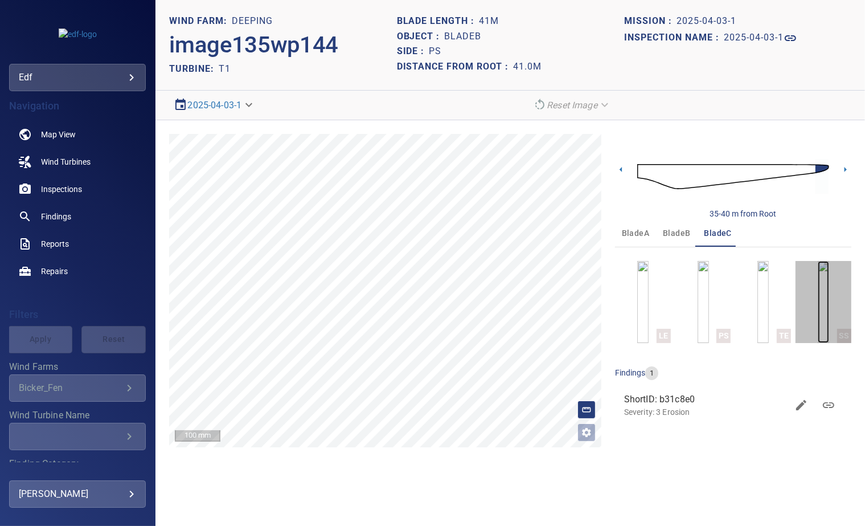
click at [823, 275] on img "button" at bounding box center [823, 302] width 11 height 82
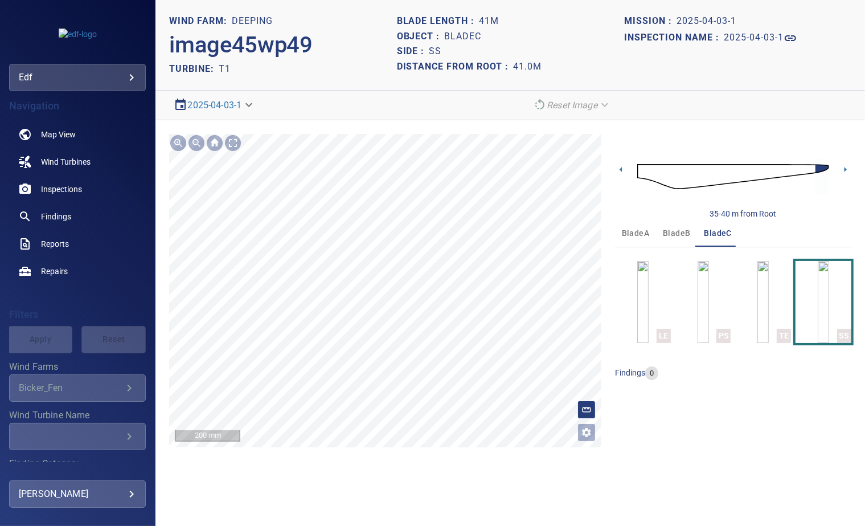
click at [383, 447] on div "**********" at bounding box center [511, 290] width 710 height 341
click at [709, 295] on img "button" at bounding box center [703, 302] width 11 height 82
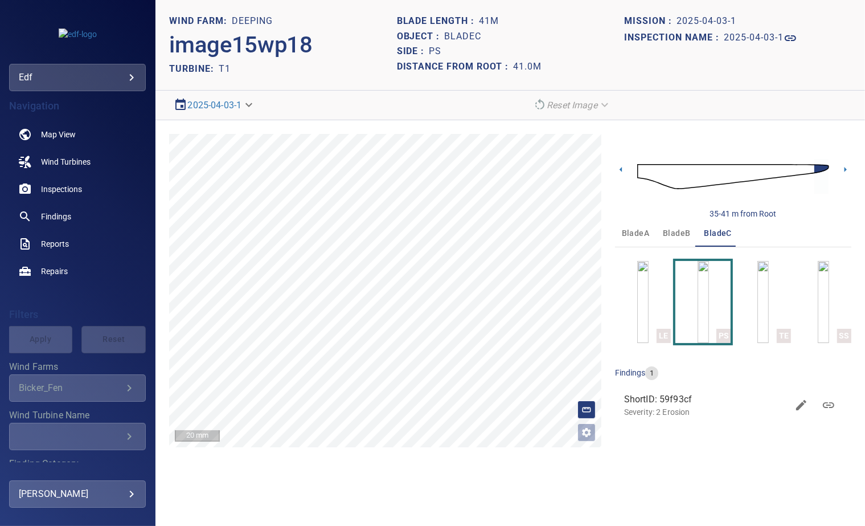
click at [458, 38] on h1 "bladeC" at bounding box center [463, 36] width 37 height 11
copy h1 "bladeC"
click at [34, 81] on body "**********" at bounding box center [432, 263] width 865 height 526
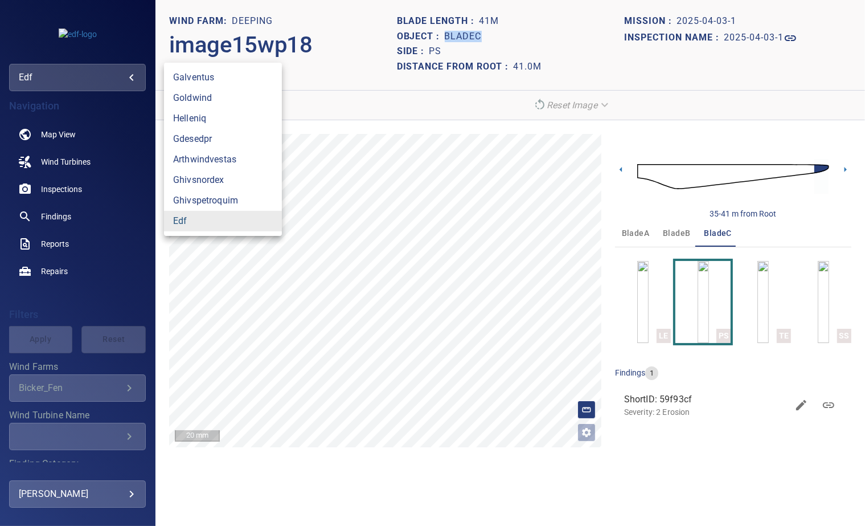
click at [185, 219] on link "edf" at bounding box center [223, 221] width 118 height 21
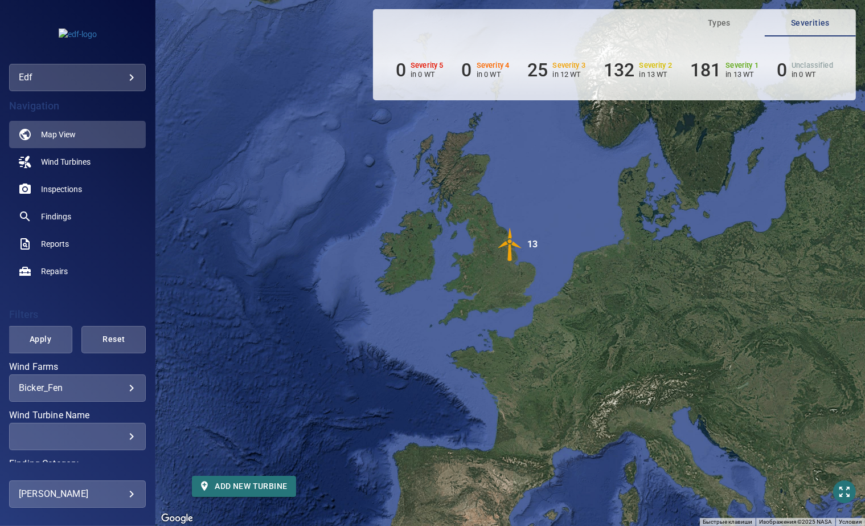
click at [52, 385] on body "**********" at bounding box center [432, 263] width 865 height 526
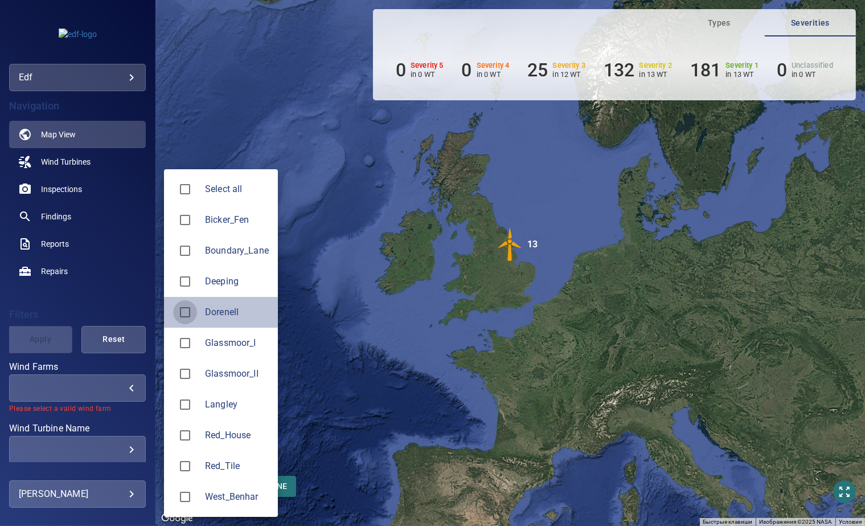
type input "********"
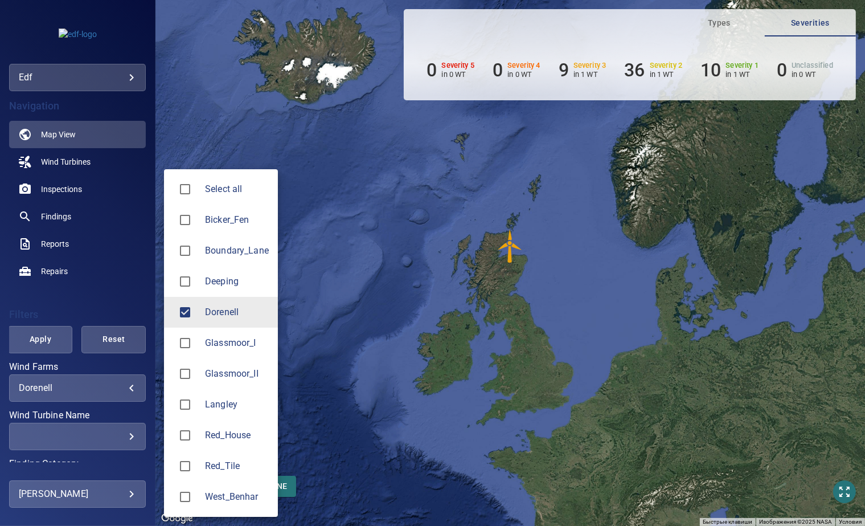
click at [330, 250] on div at bounding box center [432, 263] width 865 height 526
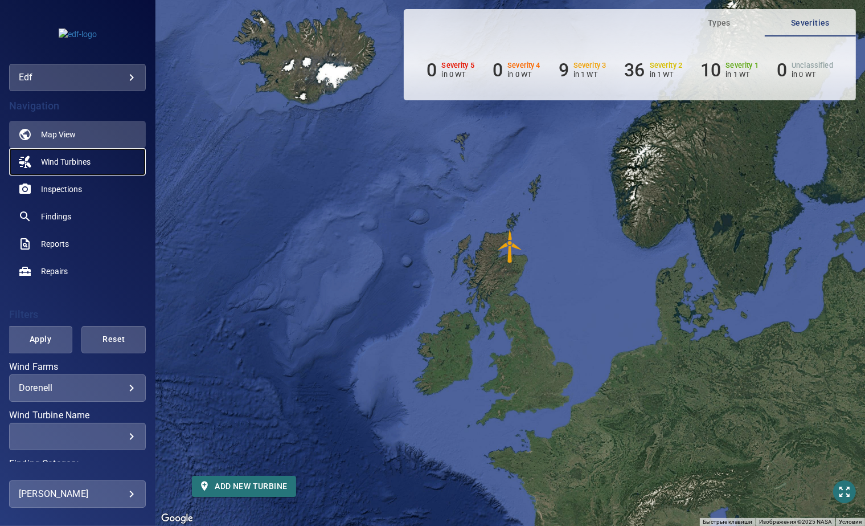
click at [55, 161] on span "Wind Turbines" at bounding box center [66, 161] width 50 height 11
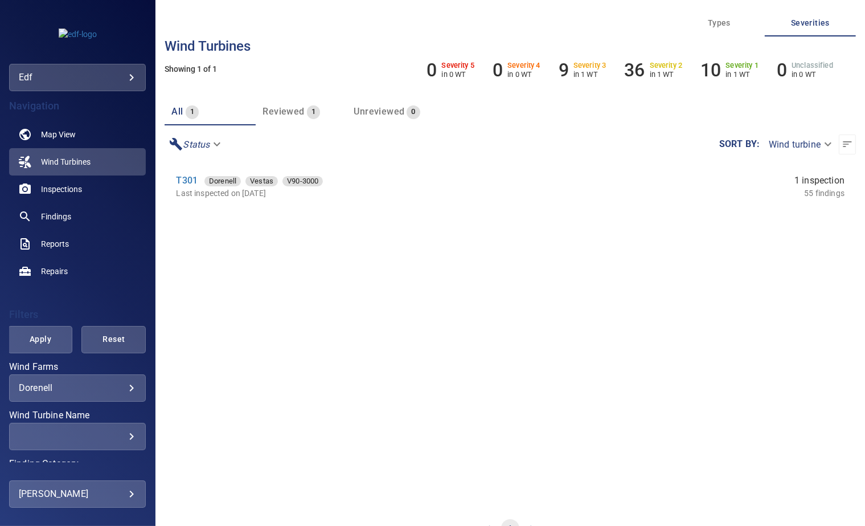
click at [193, 186] on div "T301 Dorenell Vestas V90-3000" at bounding box center [368, 181] width 384 height 14
click at [187, 182] on link "T301" at bounding box center [187, 180] width 22 height 11
click at [66, 384] on body "**********" at bounding box center [432, 263] width 865 height 526
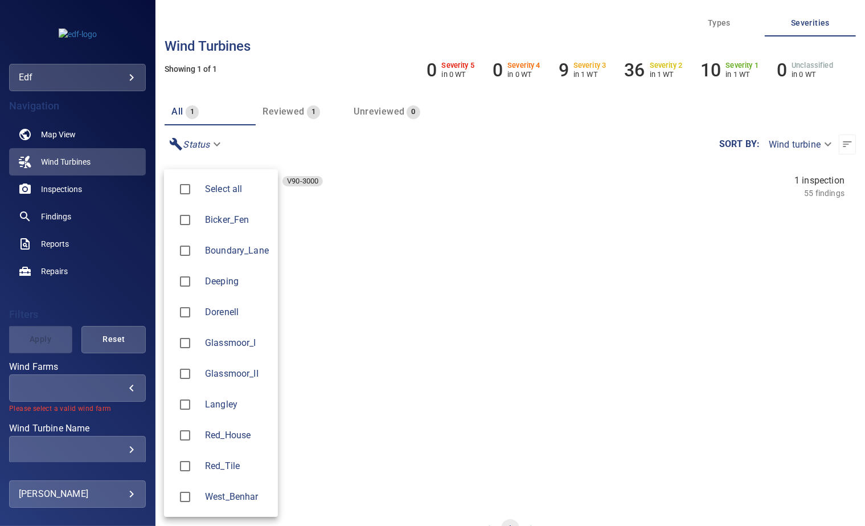
type input "**********"
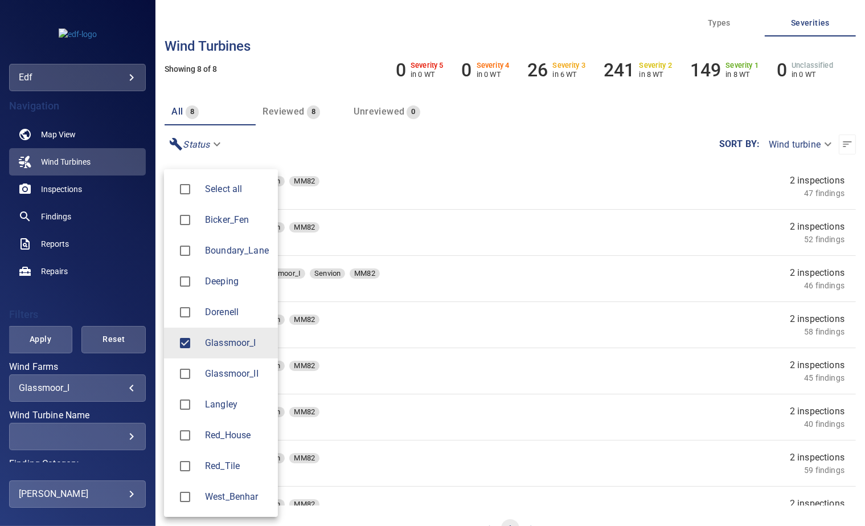
click at [327, 300] on div at bounding box center [432, 263] width 865 height 526
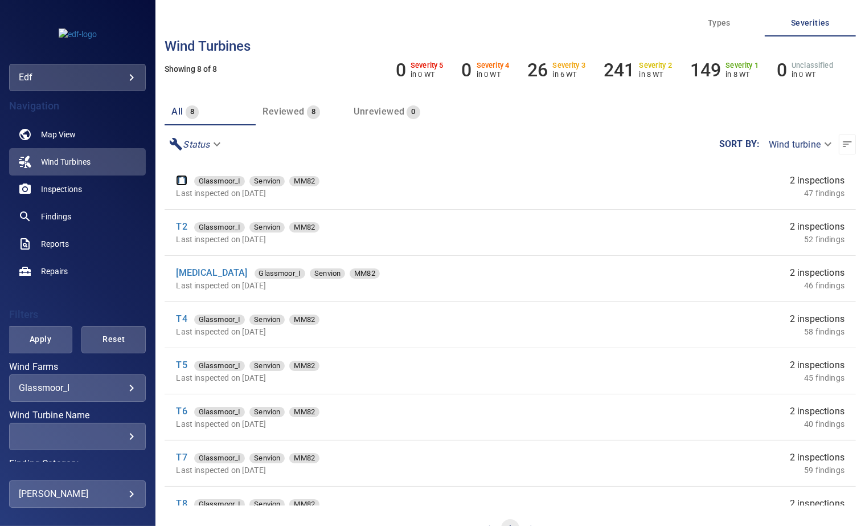
click at [177, 181] on link "T1" at bounding box center [181, 180] width 11 height 11
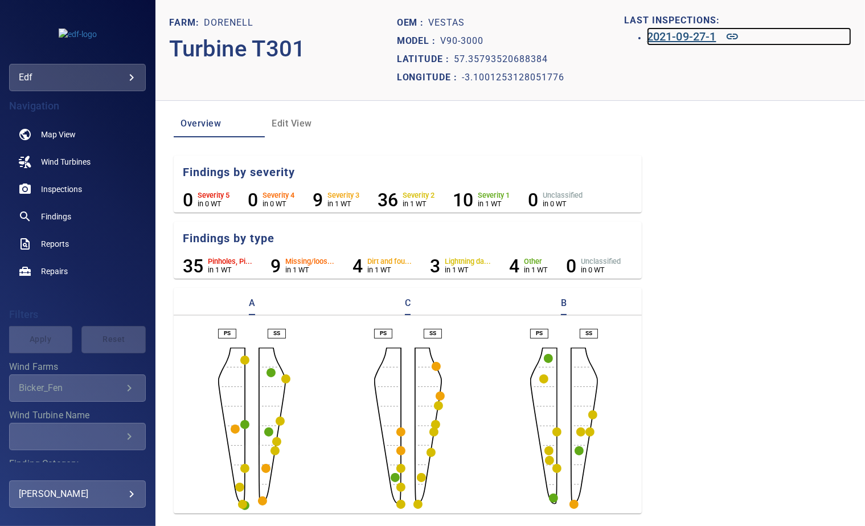
click at [660, 36] on h6 "2021-09-27-1" at bounding box center [682, 36] width 70 height 18
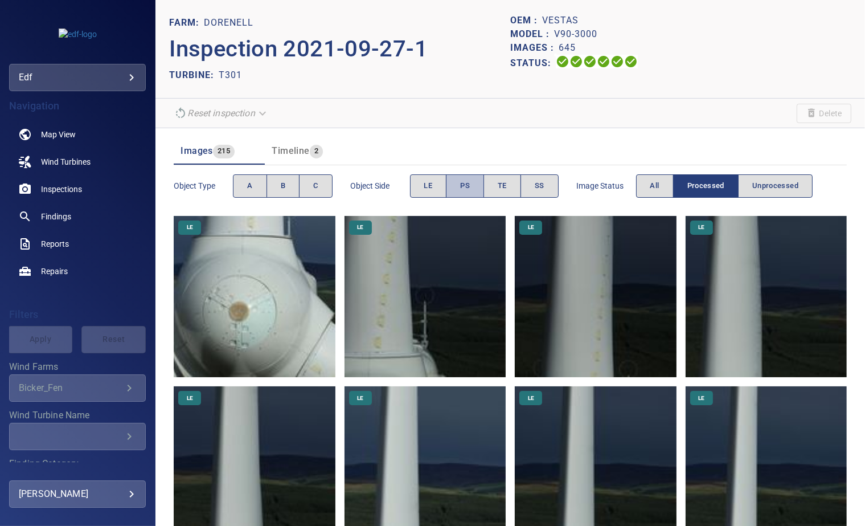
click at [459, 188] on button "PS" at bounding box center [465, 185] width 38 height 23
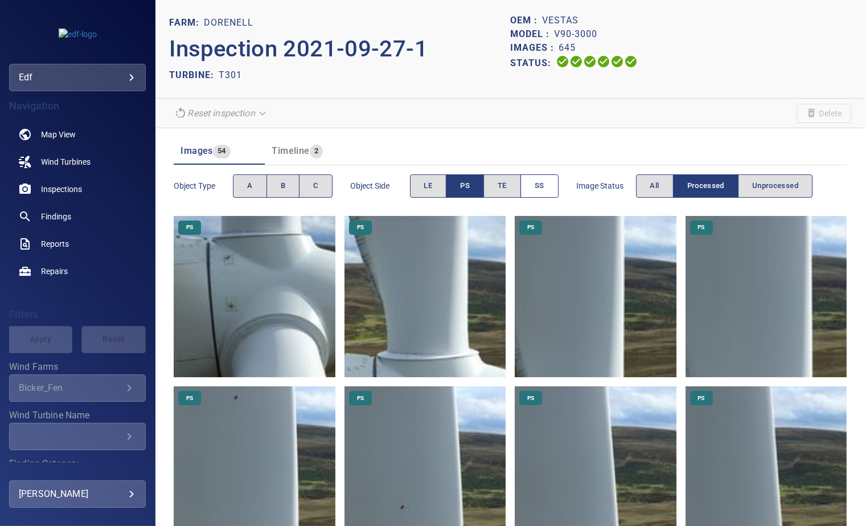
click at [533, 184] on button "SS" at bounding box center [540, 185] width 38 height 23
click at [471, 189] on button "PS" at bounding box center [465, 185] width 38 height 23
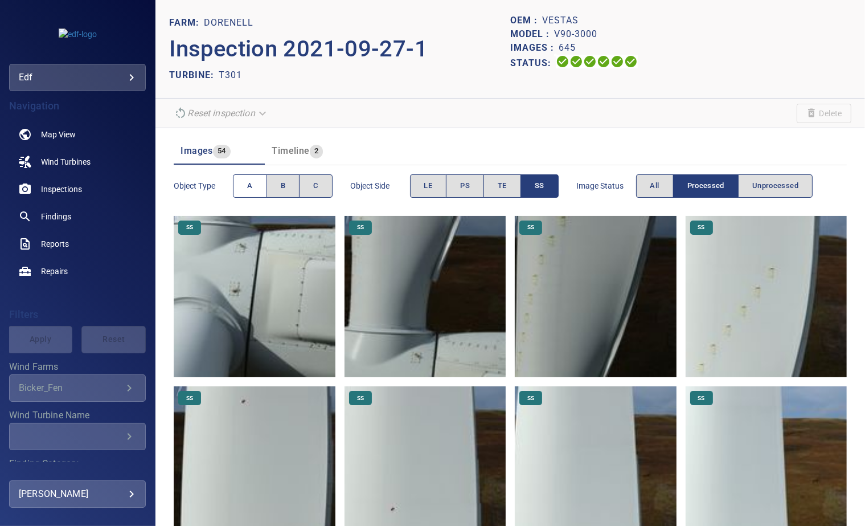
click at [248, 186] on span "A" at bounding box center [249, 185] width 5 height 13
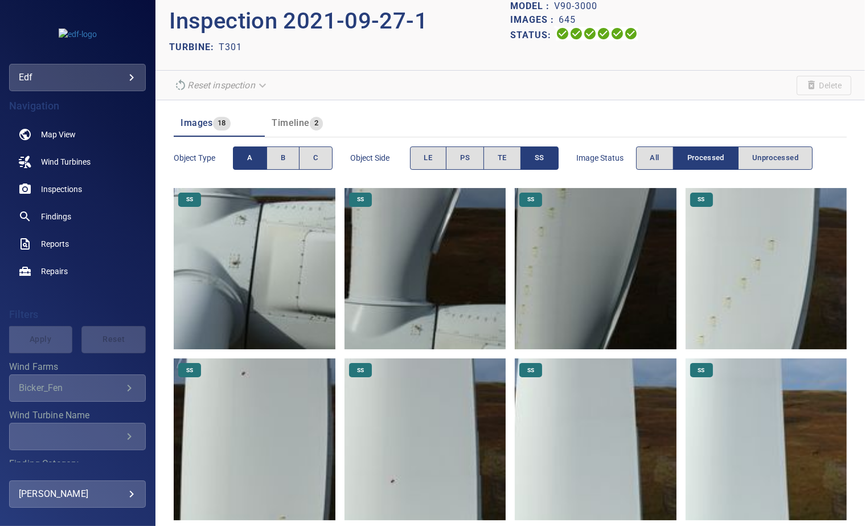
scroll to position [26, 0]
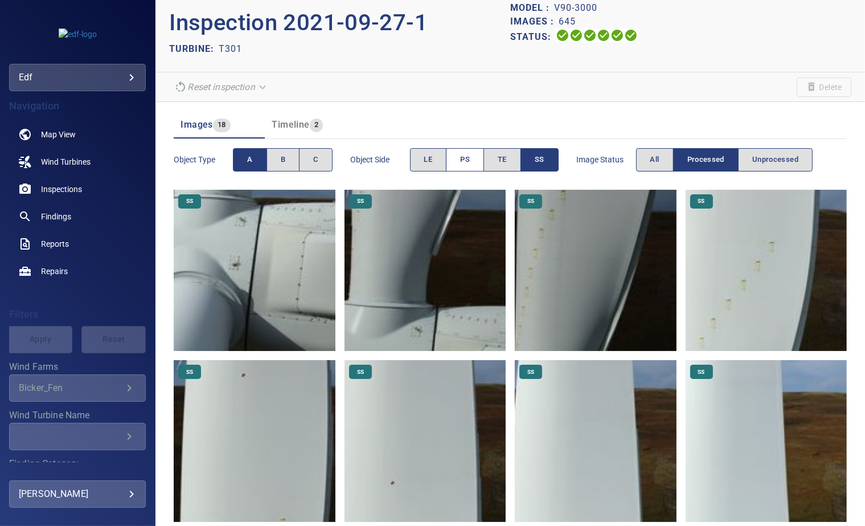
click at [469, 158] on span "PS" at bounding box center [465, 159] width 10 height 13
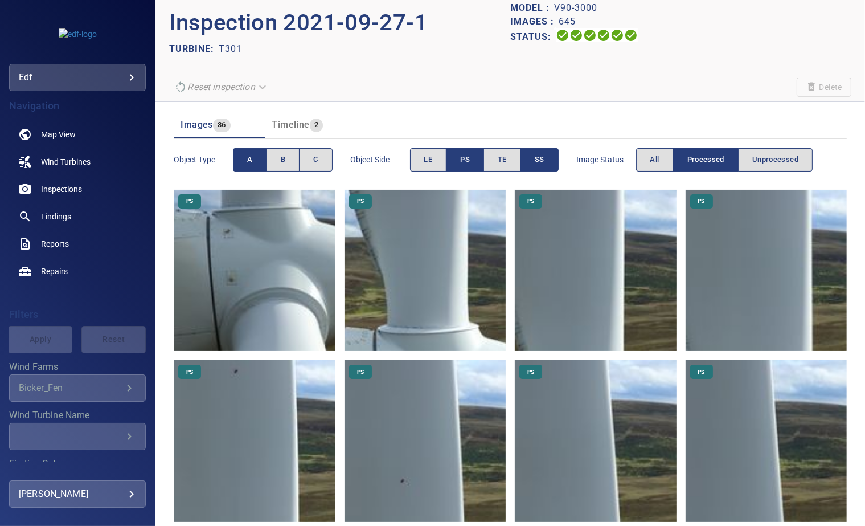
click at [535, 163] on span "SS" at bounding box center [540, 159] width 10 height 13
click at [439, 321] on img at bounding box center [425, 270] width 161 height 161
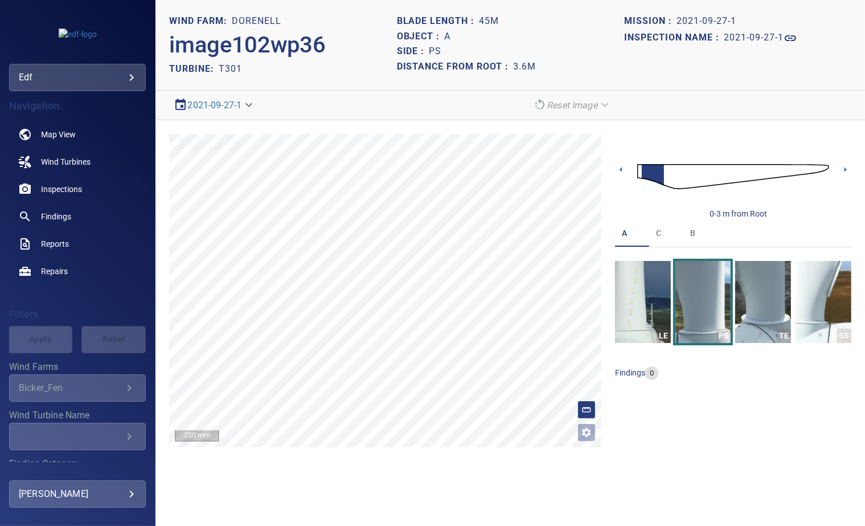
click at [825, 167] on img at bounding box center [734, 176] width 192 height 47
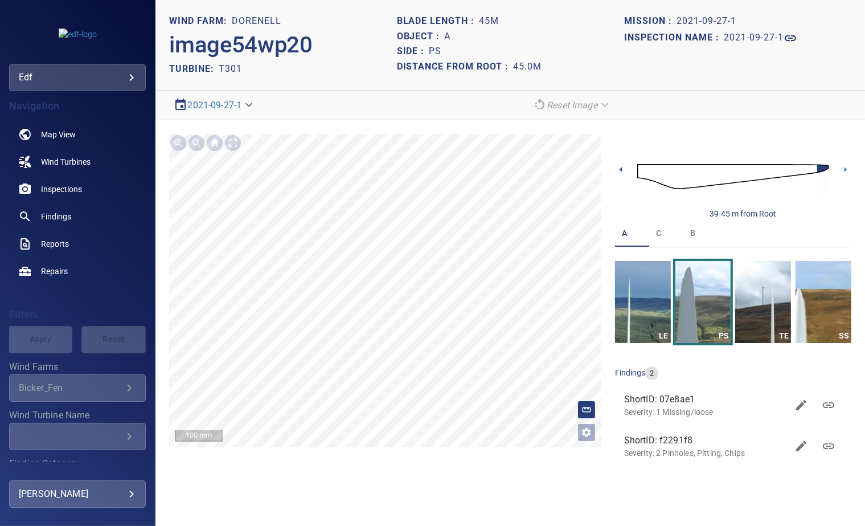
click at [622, 170] on icon at bounding box center [621, 169] width 2 height 5
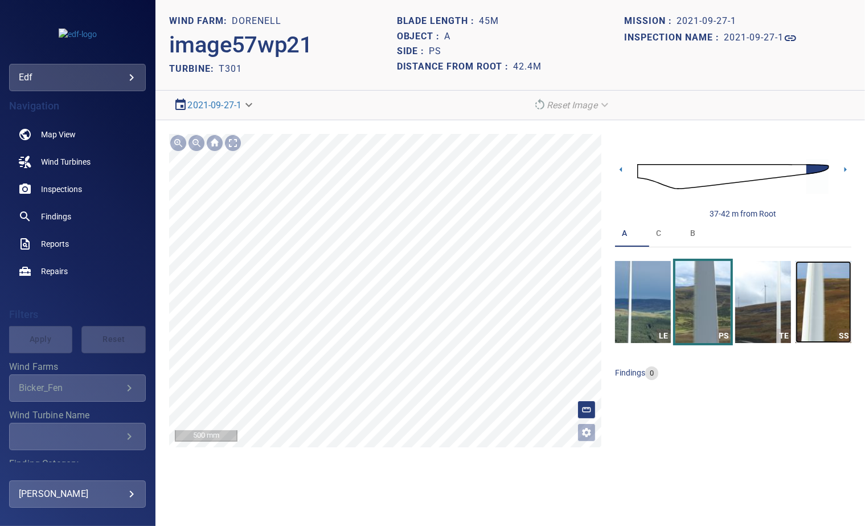
click at [820, 307] on img "button" at bounding box center [824, 302] width 56 height 82
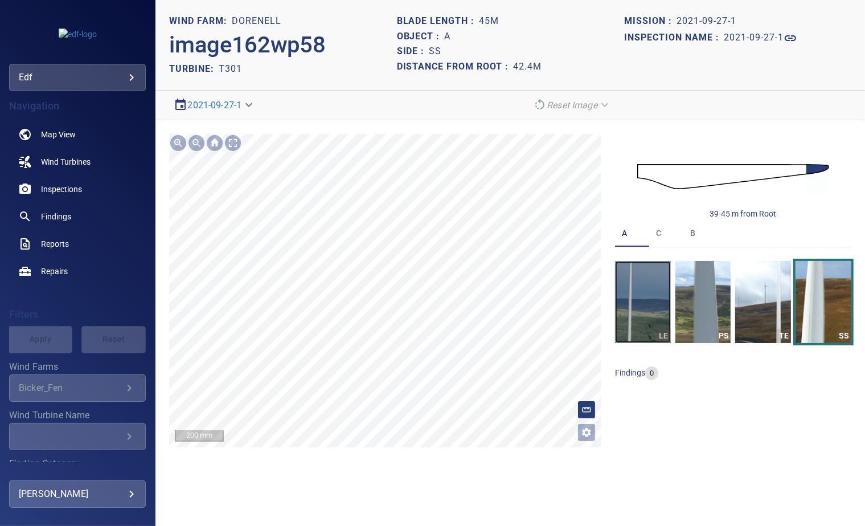
click at [644, 300] on img "button" at bounding box center [643, 302] width 56 height 82
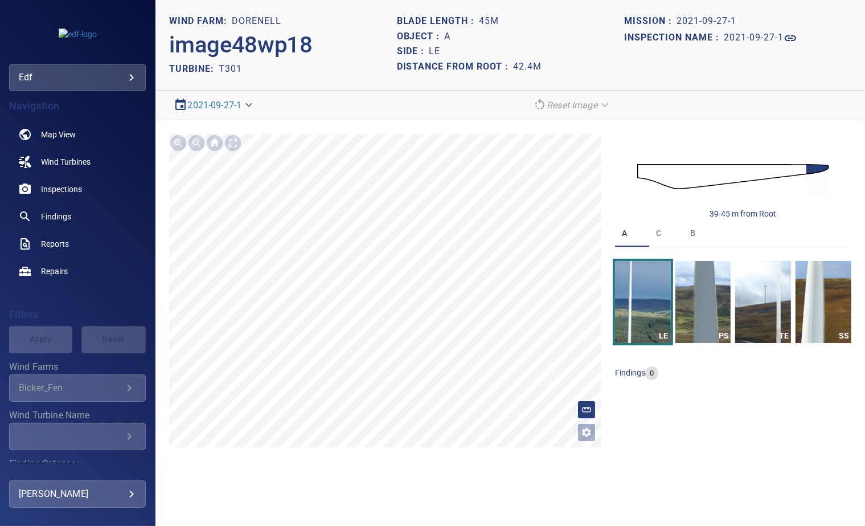
click at [644, 173] on img at bounding box center [734, 176] width 192 height 47
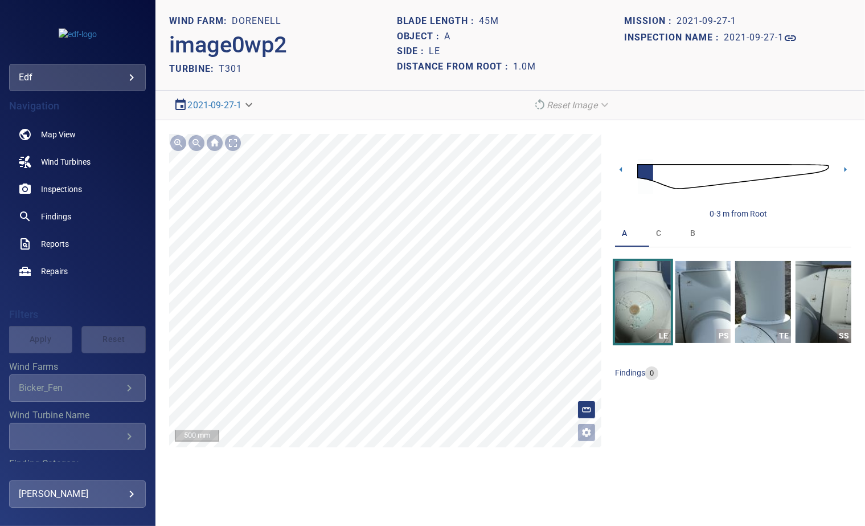
click at [660, 179] on img at bounding box center [734, 176] width 192 height 47
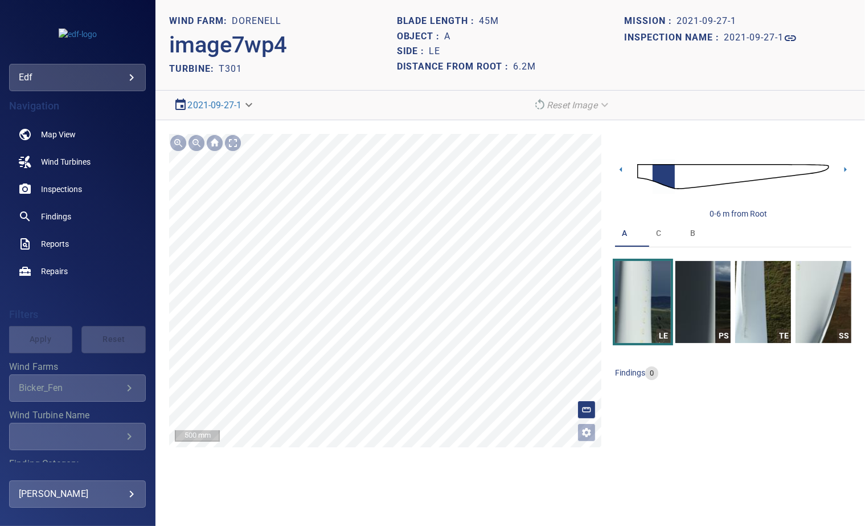
click at [420, 74] on section "**********" at bounding box center [511, 263] width 710 height 526
click at [763, 309] on img "button" at bounding box center [764, 302] width 56 height 82
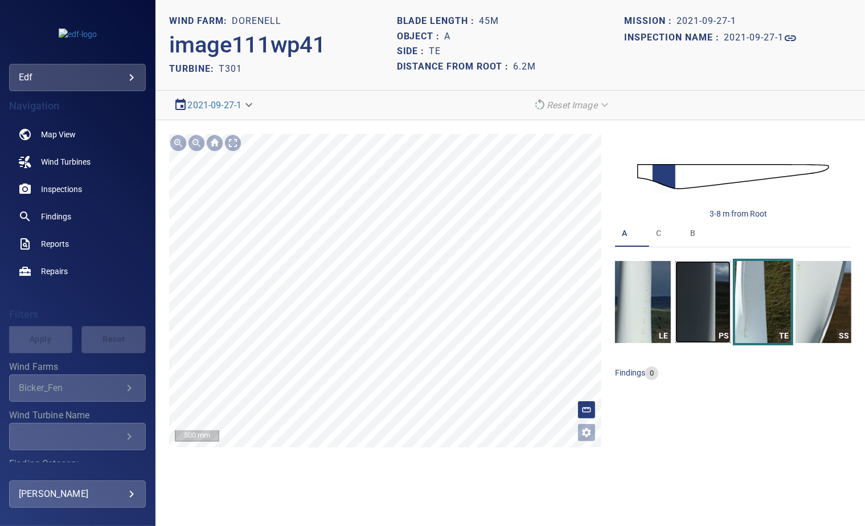
click at [698, 299] on img "button" at bounding box center [704, 302] width 56 height 82
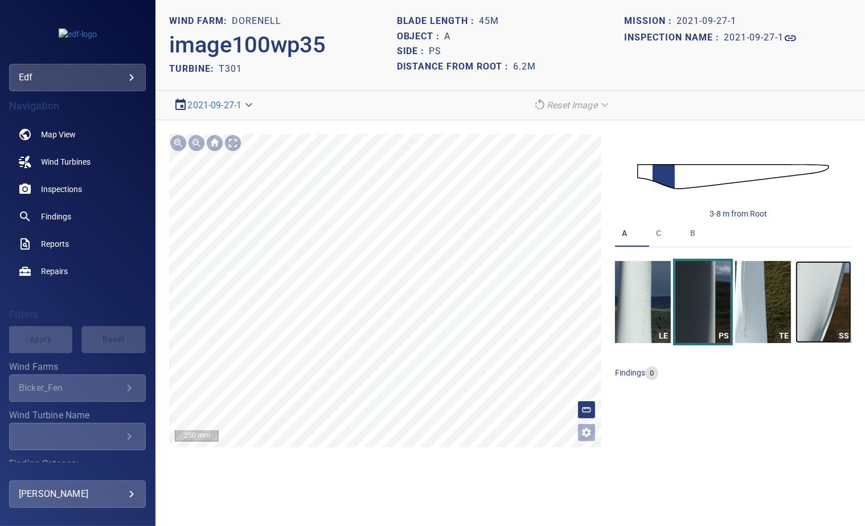
click at [824, 308] on img "button" at bounding box center [824, 302] width 56 height 82
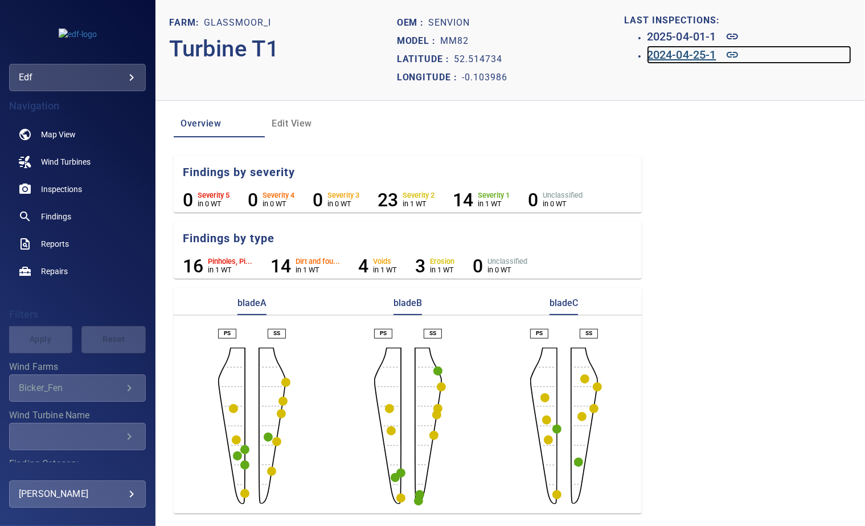
click at [665, 51] on h6 "2024-04-25-1" at bounding box center [682, 55] width 70 height 18
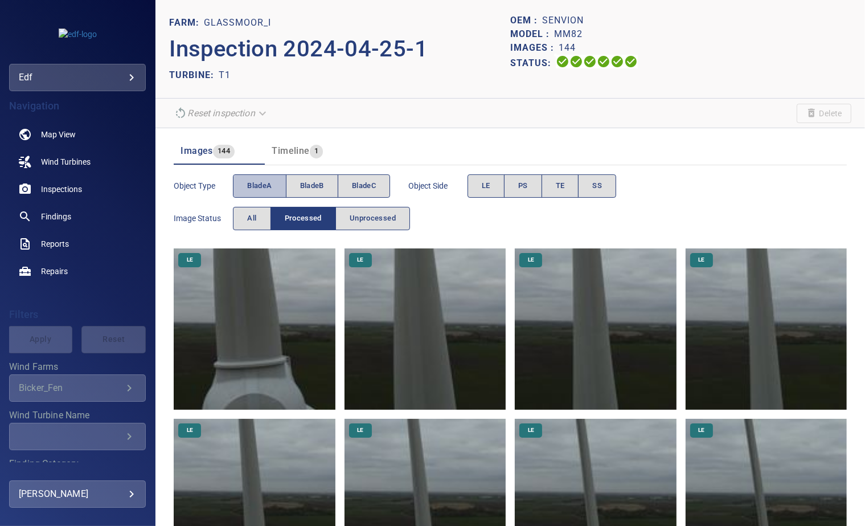
click at [268, 190] on span "bladeA" at bounding box center [259, 185] width 24 height 13
click at [515, 186] on button "PS" at bounding box center [523, 185] width 38 height 23
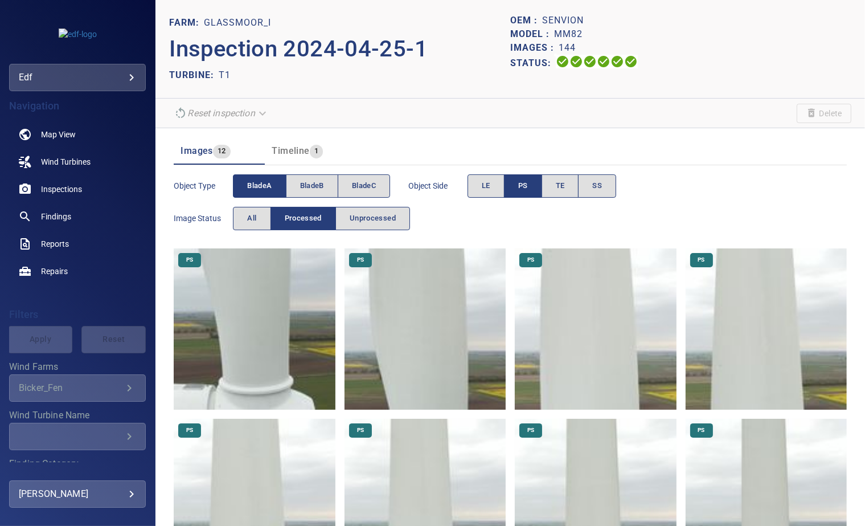
click at [515, 186] on button "PS" at bounding box center [523, 185] width 38 height 23
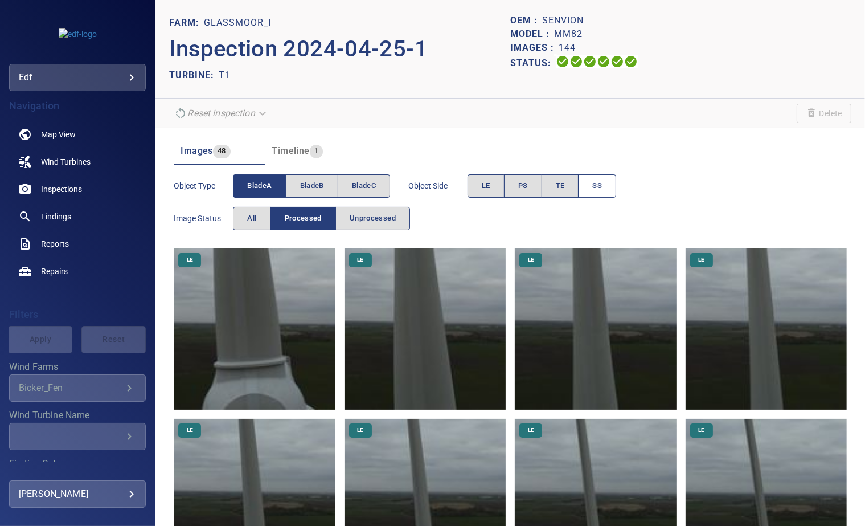
click at [601, 182] on span "SS" at bounding box center [598, 185] width 10 height 13
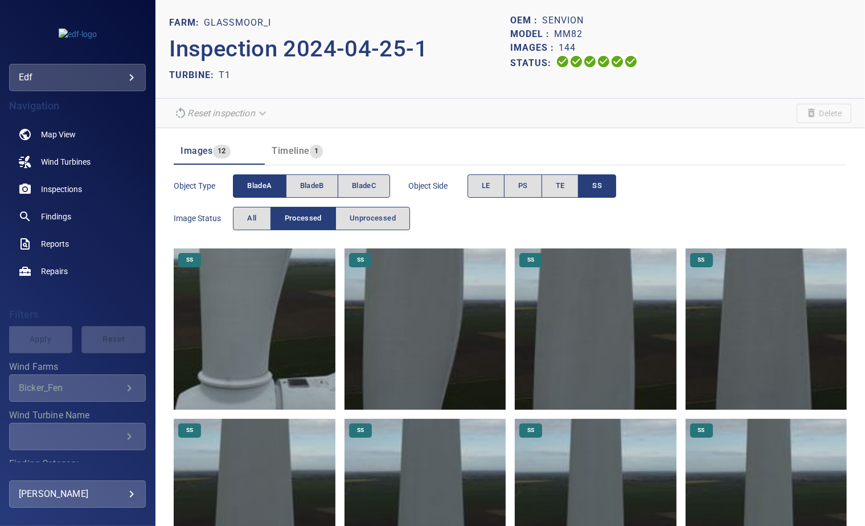
click at [246, 379] on img at bounding box center [254, 328] width 161 height 161
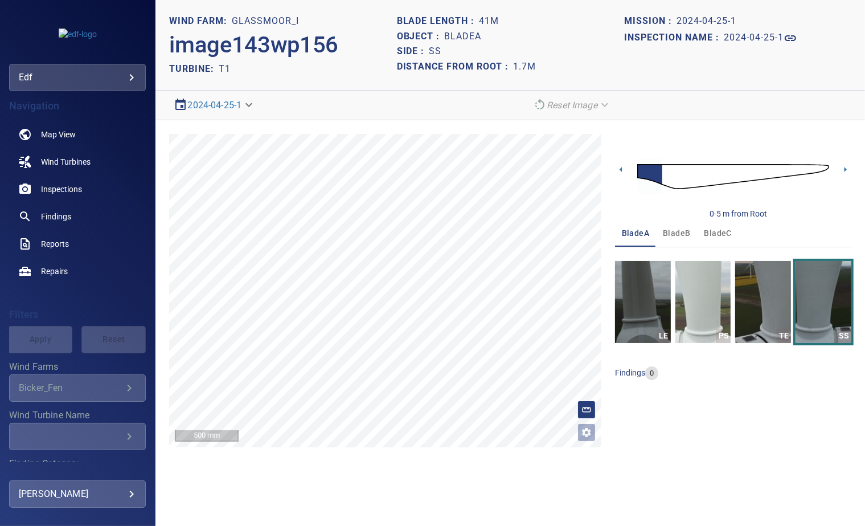
click at [824, 168] on img at bounding box center [734, 176] width 192 height 47
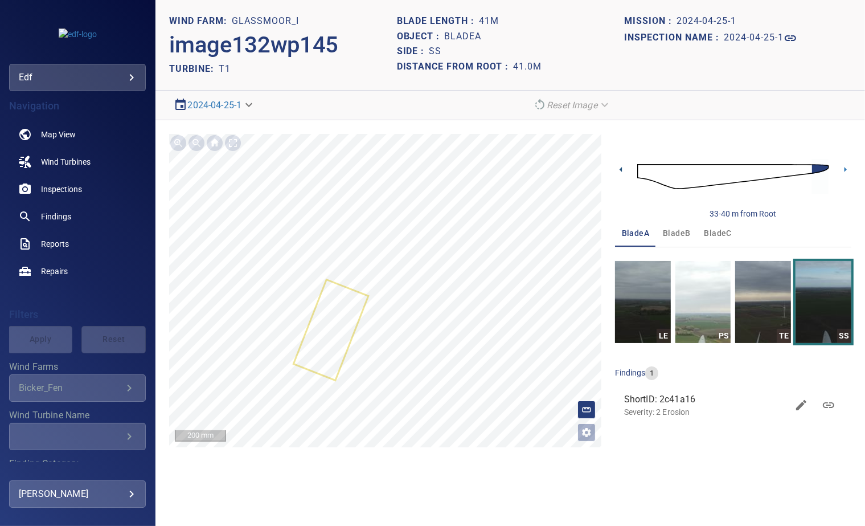
click at [619, 172] on icon at bounding box center [621, 170] width 12 height 12
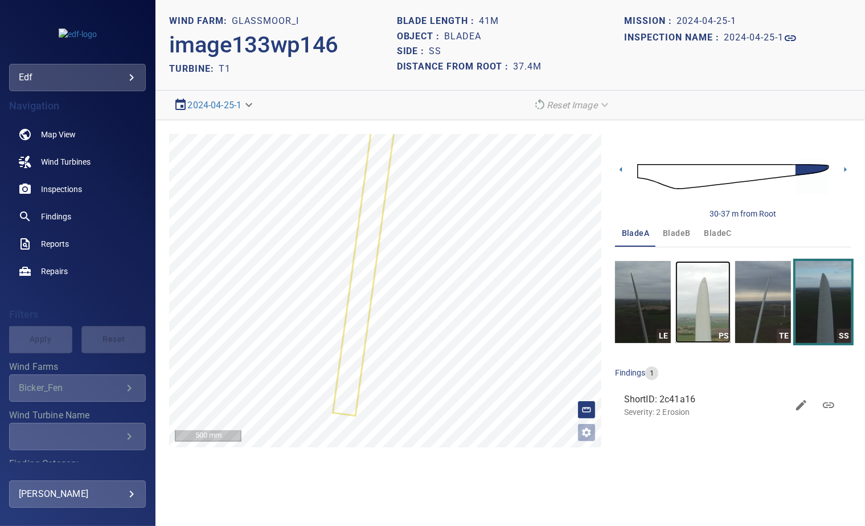
click at [693, 307] on img "button" at bounding box center [704, 302] width 56 height 82
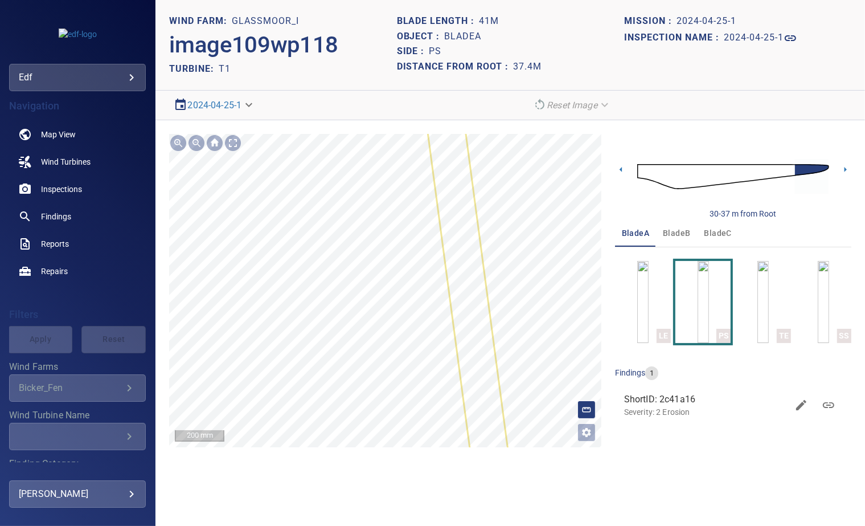
click at [382, 106] on section "**********" at bounding box center [511, 263] width 710 height 526
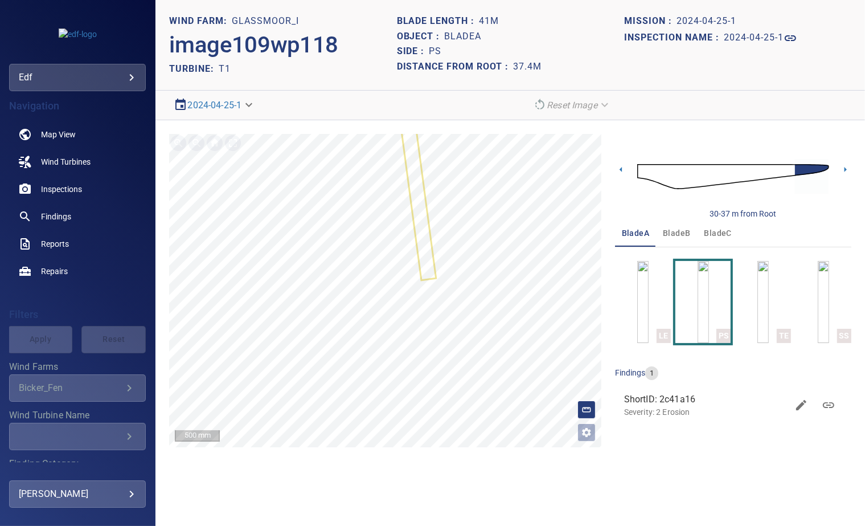
click at [638, 170] on img at bounding box center [734, 176] width 192 height 47
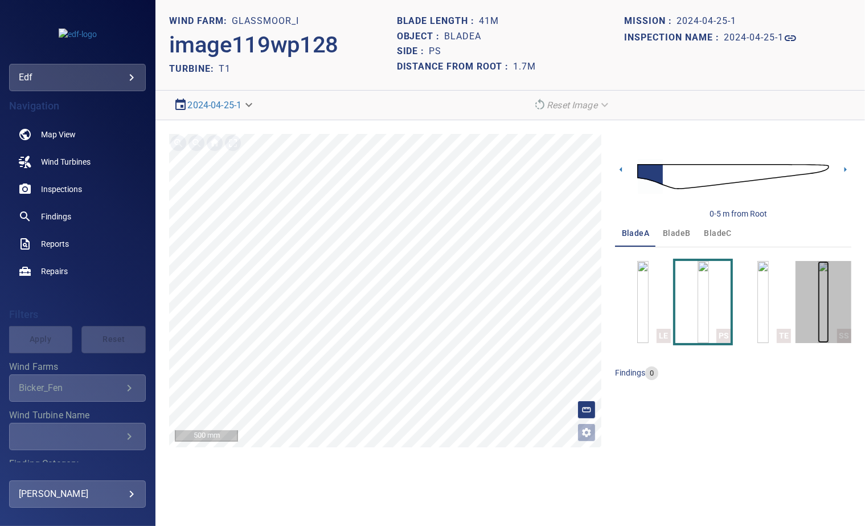
click at [830, 305] on img "button" at bounding box center [823, 302] width 11 height 82
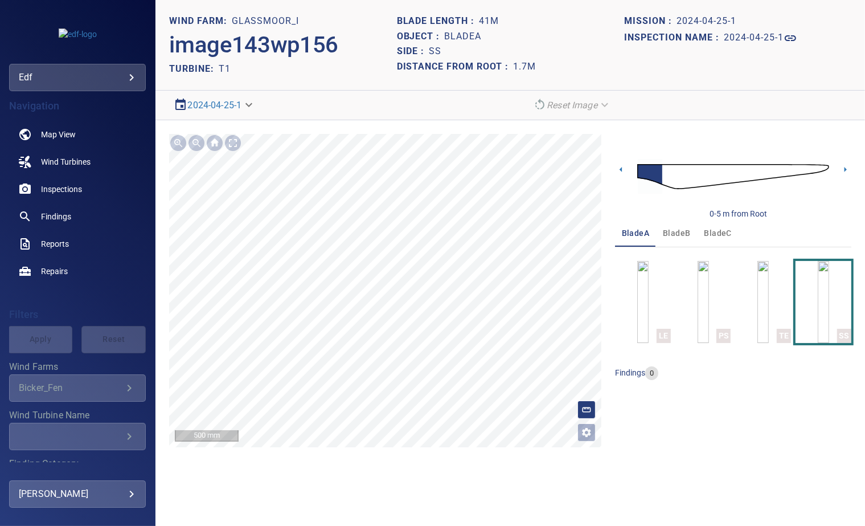
click at [677, 234] on span "bladeB" at bounding box center [676, 233] width 27 height 14
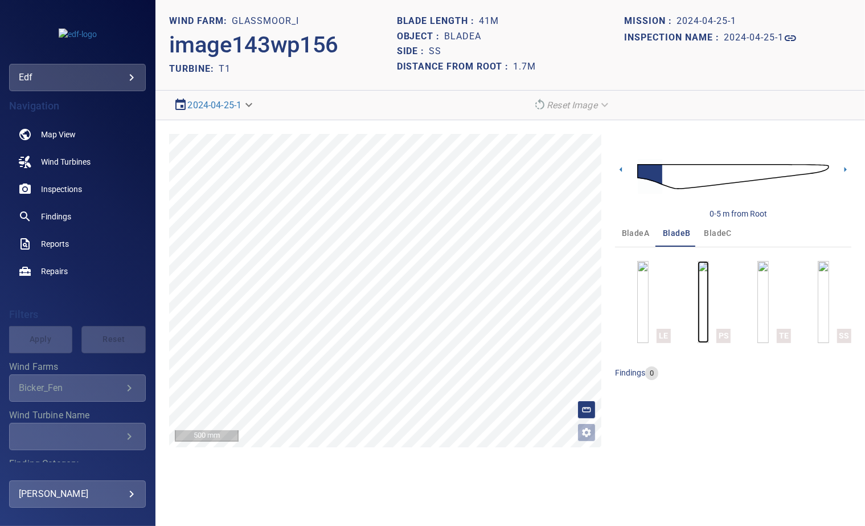
click at [698, 320] on img "button" at bounding box center [703, 302] width 11 height 82
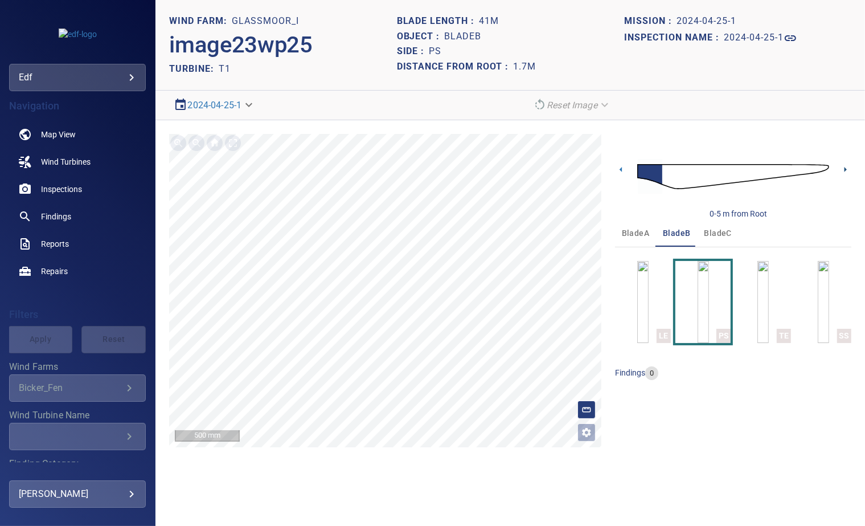
click at [845, 167] on icon at bounding box center [846, 169] width 2 height 5
click at [823, 300] on img "button" at bounding box center [823, 302] width 11 height 82
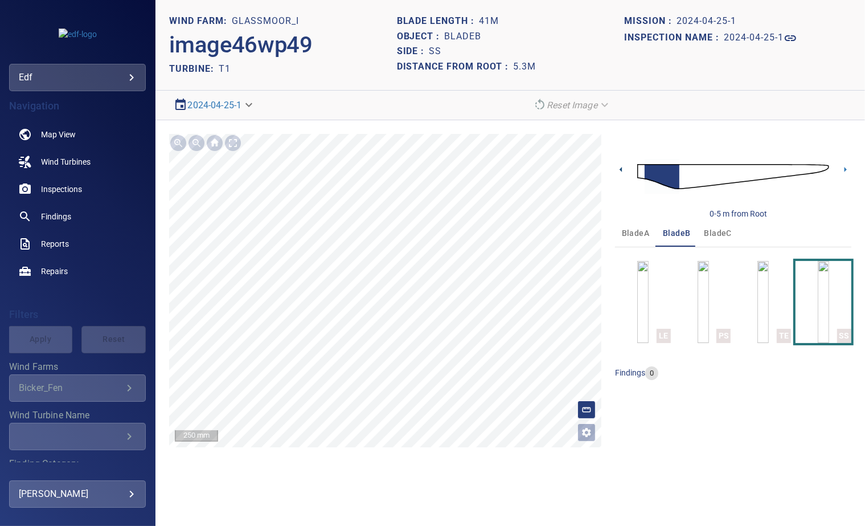
click at [623, 165] on icon at bounding box center [621, 170] width 12 height 12
click at [712, 22] on h1 "2024-04-25-1" at bounding box center [707, 21] width 60 height 11
drag, startPoint x: 742, startPoint y: 22, endPoint x: 676, endPoint y: 22, distance: 66.1
click at [676, 22] on div "Mission : 2024-04-25-1" at bounding box center [737, 21] width 227 height 15
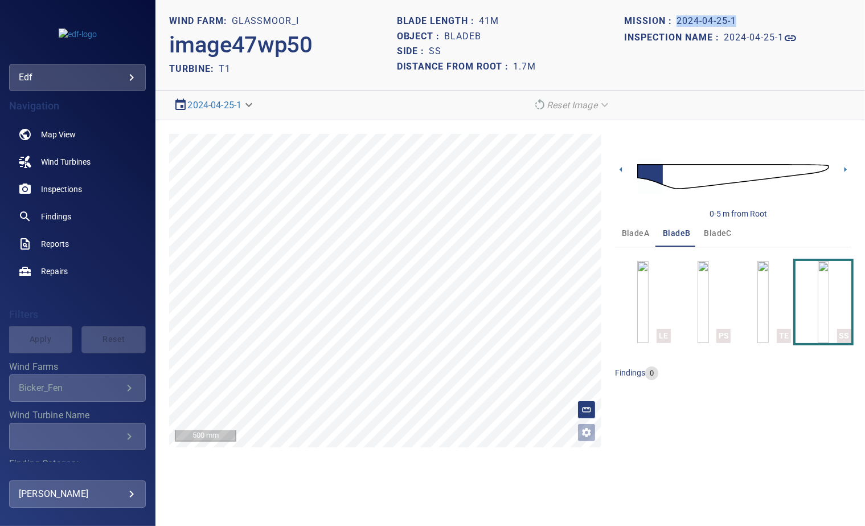
copy h1 "2024-04-25-1"
click at [737, 40] on h1 "2024-04-25-1" at bounding box center [754, 37] width 60 height 11
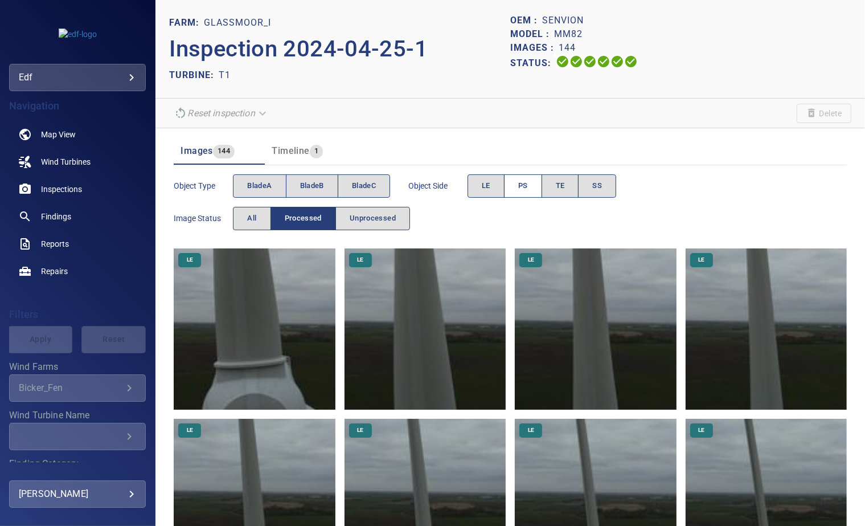
click at [522, 189] on span "PS" at bounding box center [523, 185] width 10 height 13
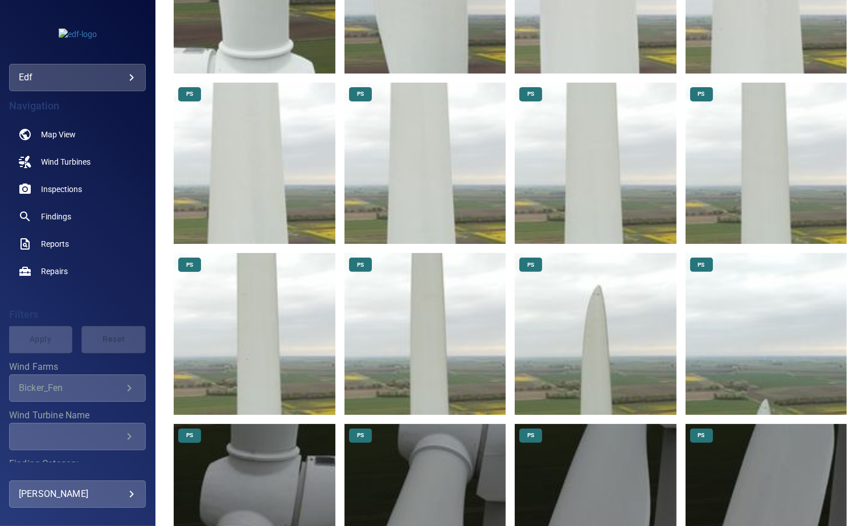
scroll to position [344, 0]
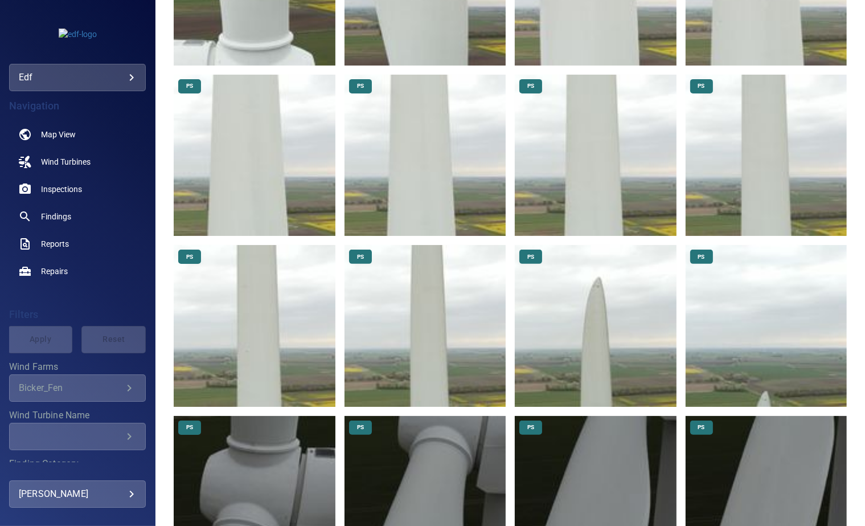
click at [585, 277] on img at bounding box center [595, 325] width 161 height 161
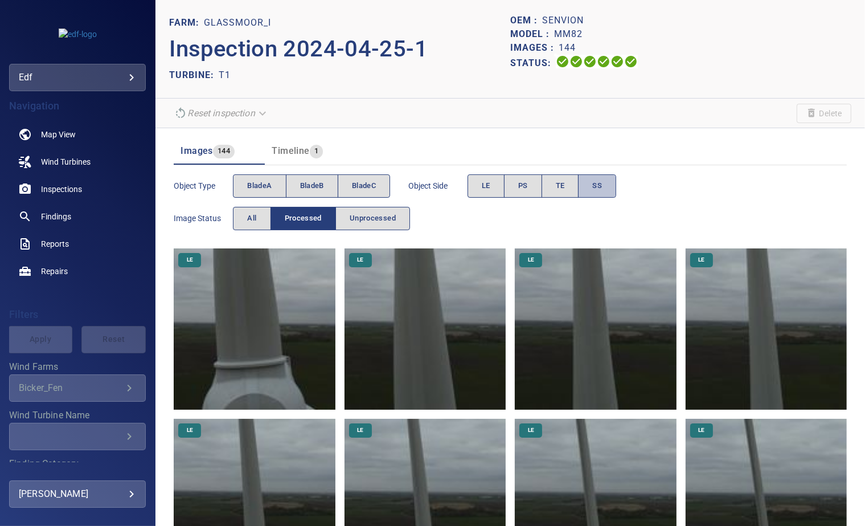
click at [598, 179] on span "SS" at bounding box center [598, 185] width 10 height 13
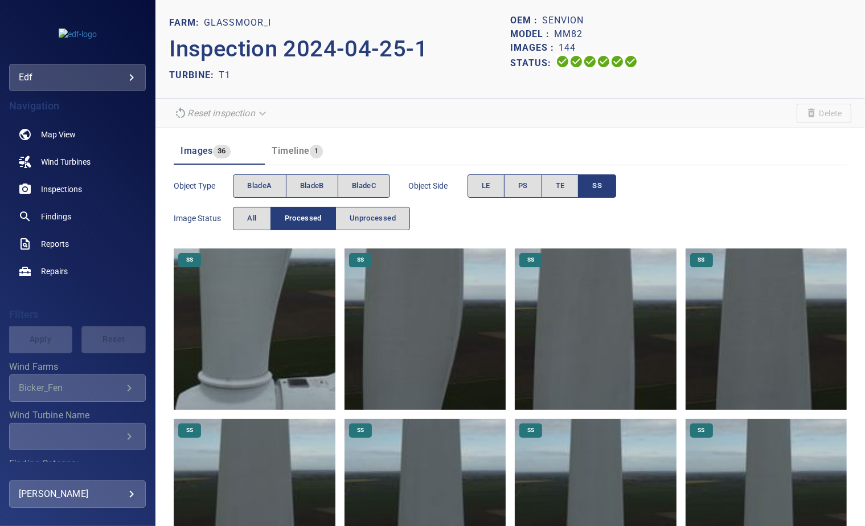
click at [46, 79] on body "**********" at bounding box center [432, 263] width 865 height 526
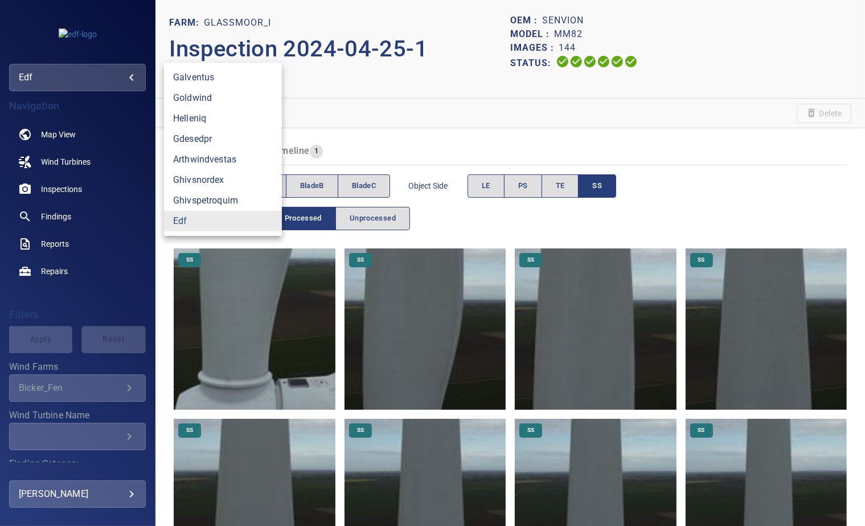
click at [182, 222] on link "edf" at bounding box center [223, 221] width 118 height 21
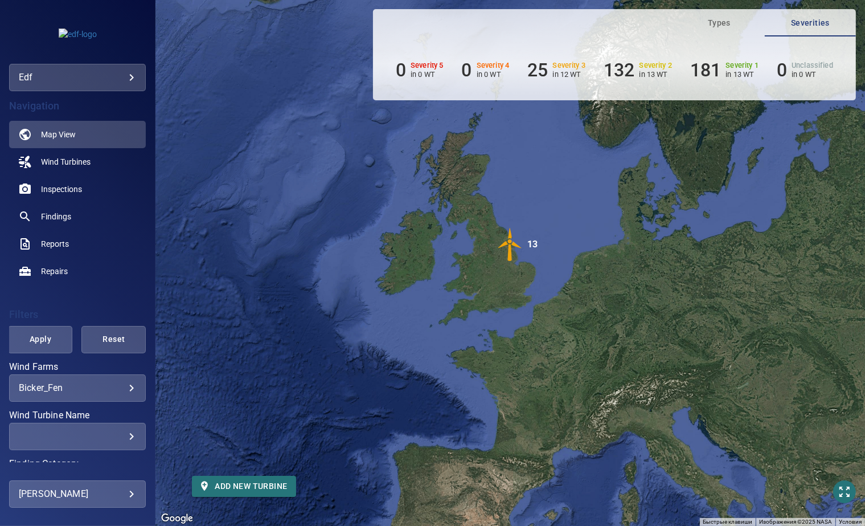
click at [40, 391] on body "**********" at bounding box center [432, 263] width 865 height 526
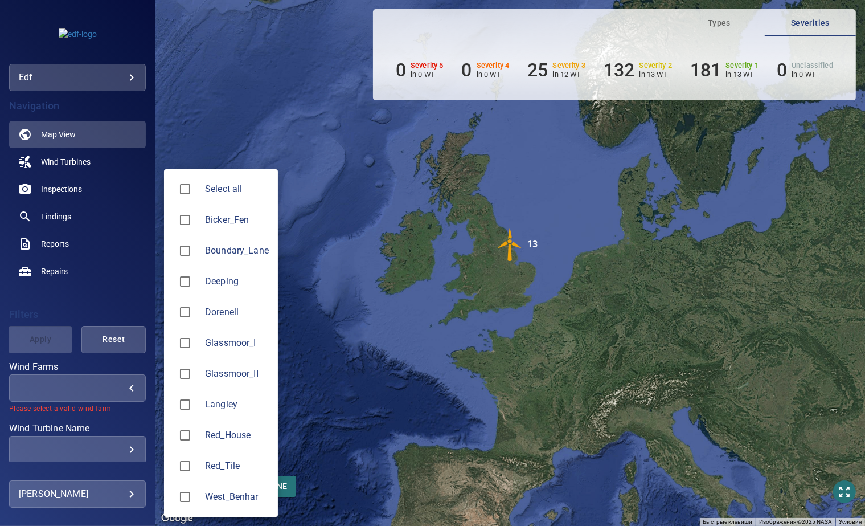
type input "**********"
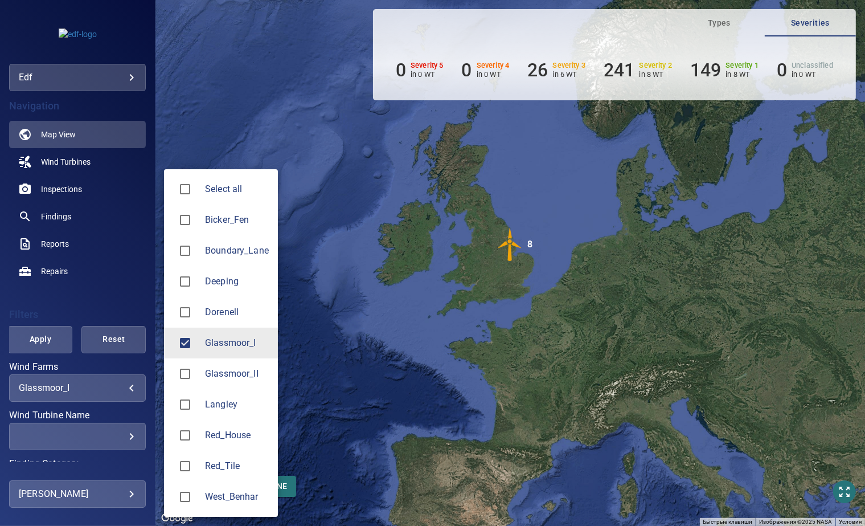
click at [107, 265] on div at bounding box center [432, 263] width 865 height 526
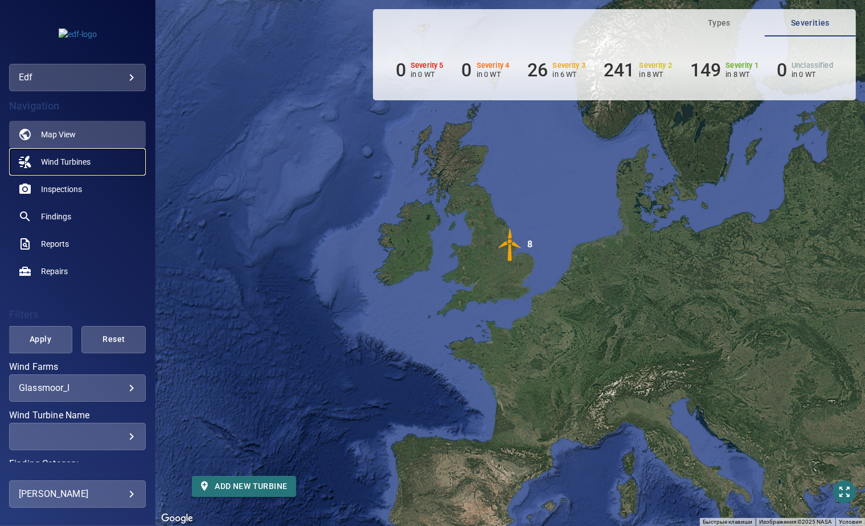
click at [87, 164] on span "Wind Turbines" at bounding box center [66, 161] width 50 height 11
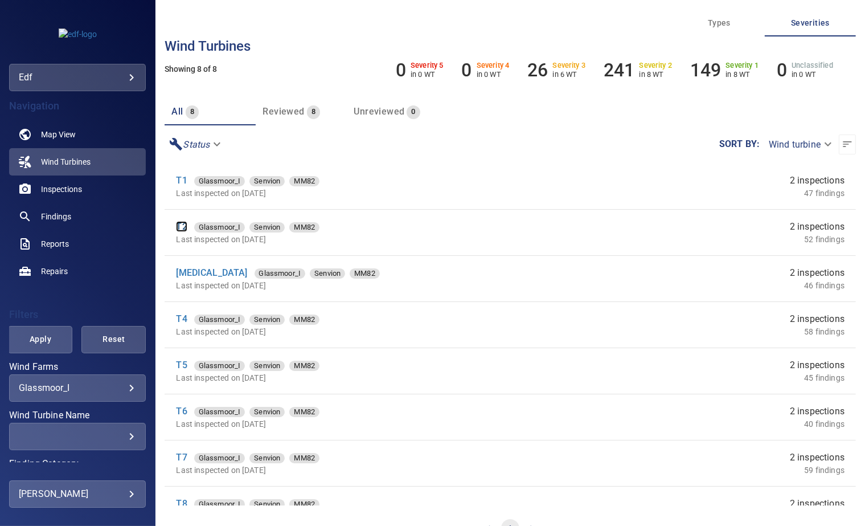
click at [182, 224] on link "T2" at bounding box center [181, 226] width 11 height 11
click at [180, 224] on link "T2" at bounding box center [181, 226] width 11 height 11
click at [185, 181] on link "T1" at bounding box center [181, 180] width 11 height 11
click at [40, 382] on body "**********" at bounding box center [432, 263] width 865 height 526
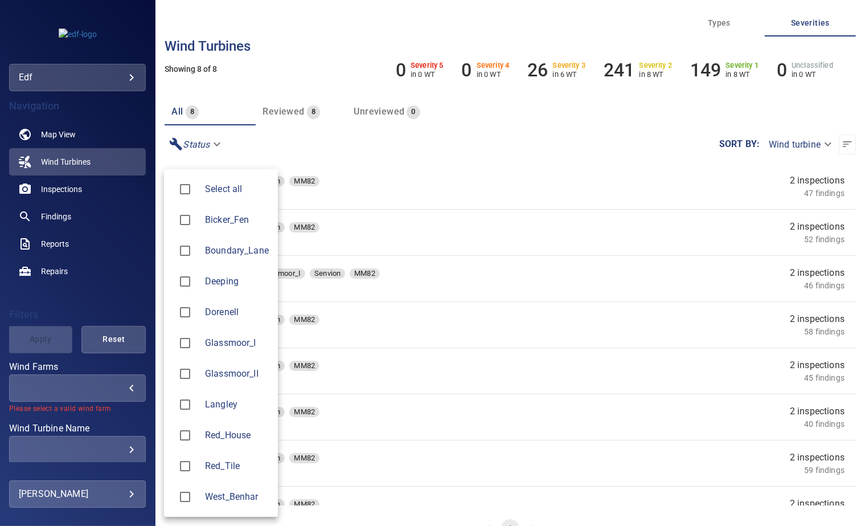
type input "**********"
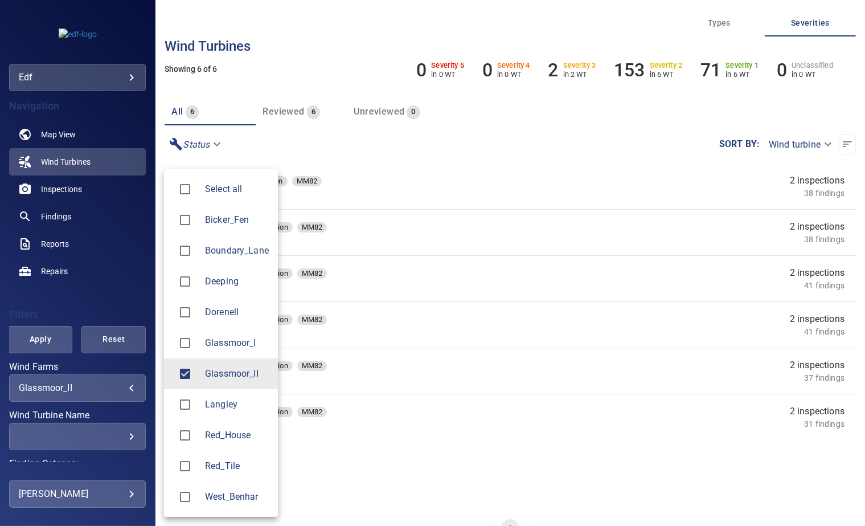
click at [280, 142] on div at bounding box center [432, 263] width 865 height 526
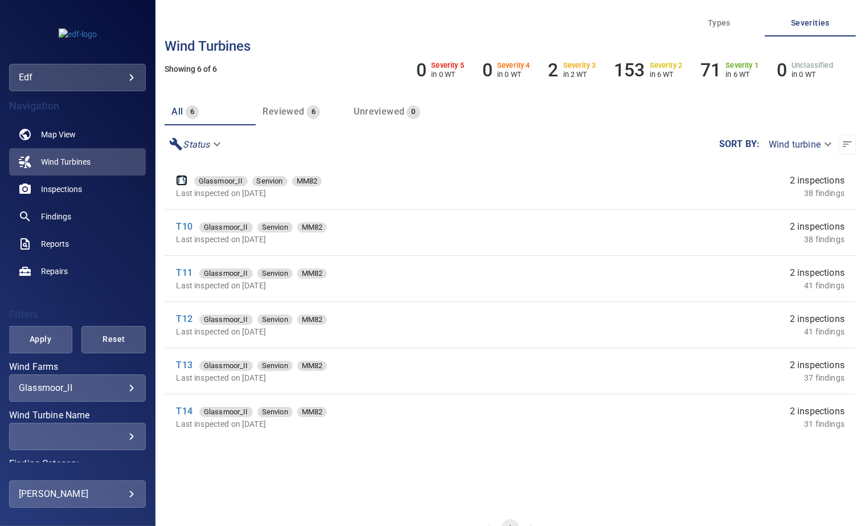
click at [183, 181] on link "T9" at bounding box center [181, 180] width 11 height 11
click at [182, 179] on link "T9" at bounding box center [181, 180] width 11 height 11
click at [119, 389] on body "**********" at bounding box center [432, 263] width 865 height 526
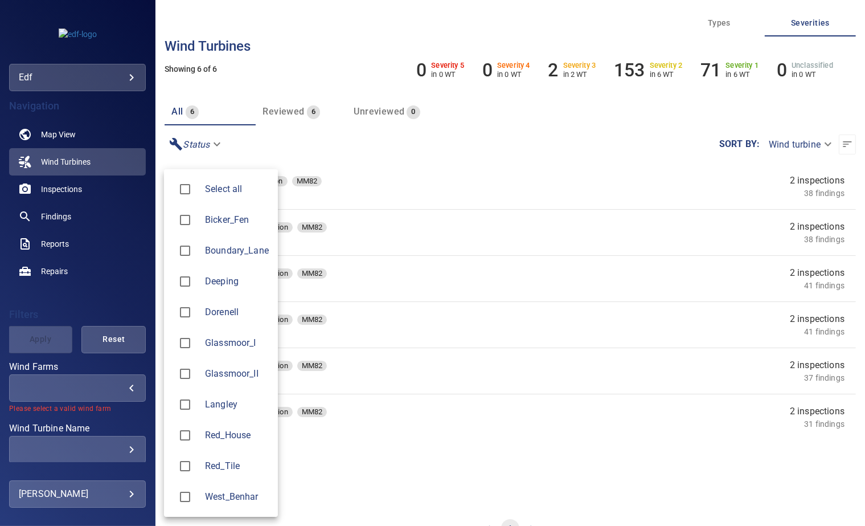
type input "*******"
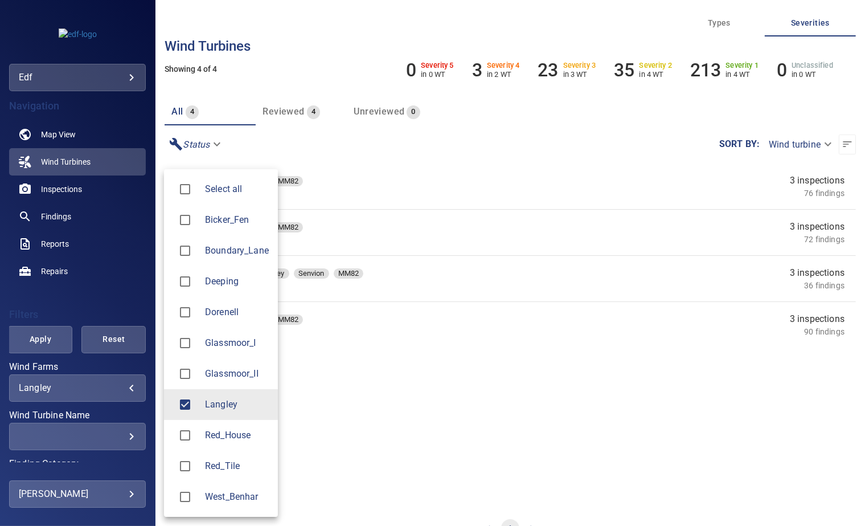
click at [272, 147] on div at bounding box center [432, 263] width 865 height 526
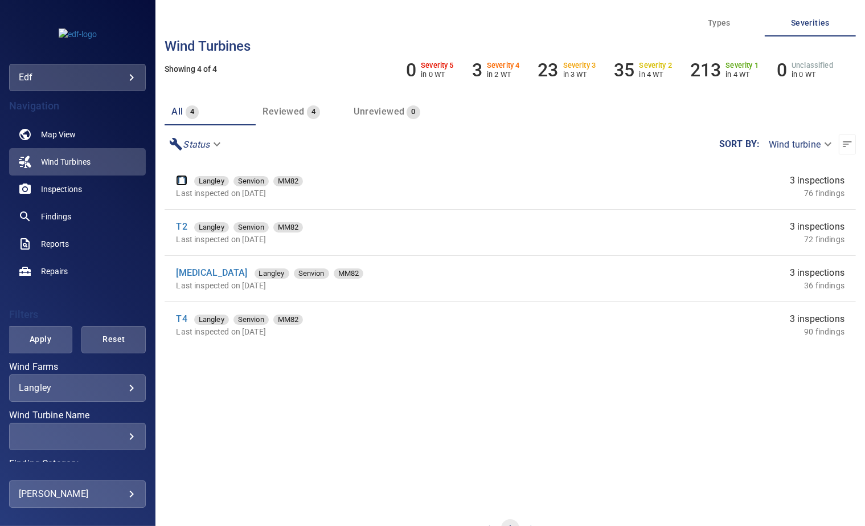
click at [181, 179] on link "T1" at bounding box center [181, 180] width 11 height 11
click at [100, 386] on body "**********" at bounding box center [432, 263] width 865 height 526
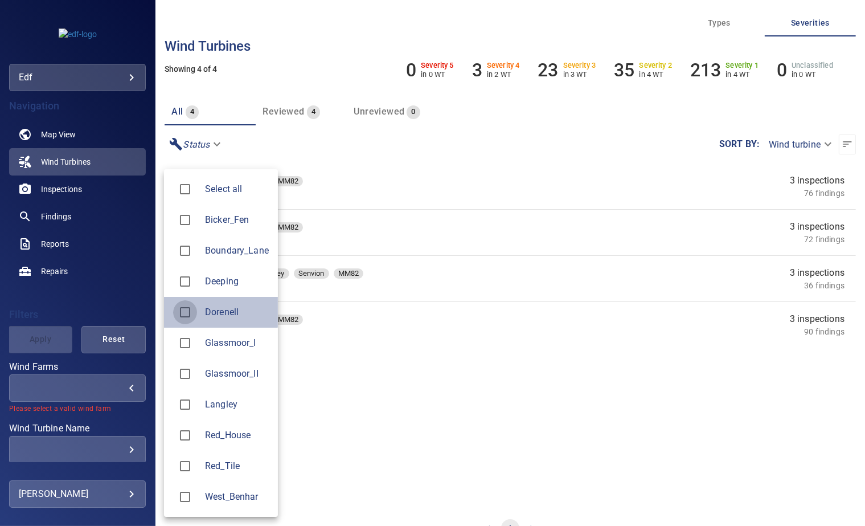
type input "********"
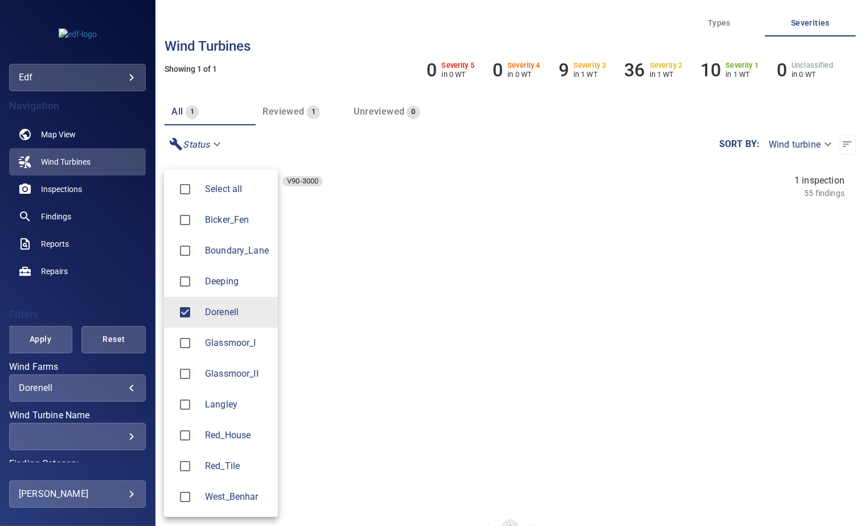
click at [382, 148] on div at bounding box center [432, 263] width 865 height 526
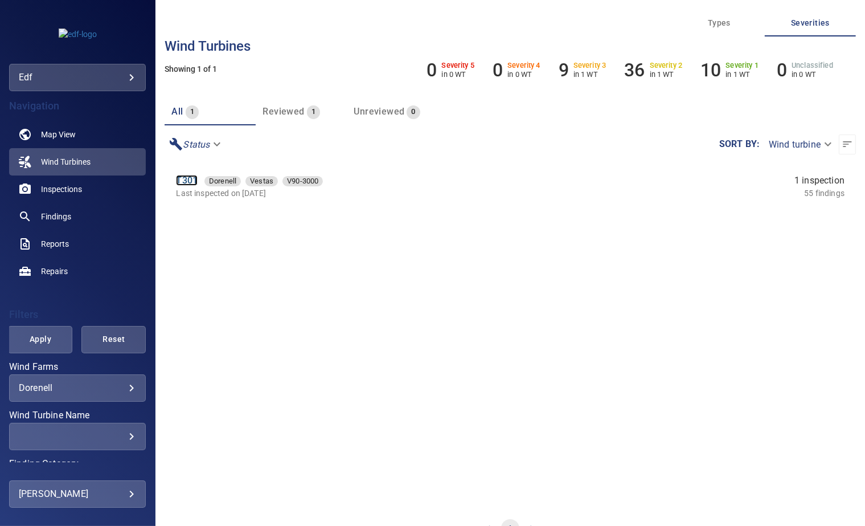
click at [191, 179] on link "T301" at bounding box center [187, 180] width 22 height 11
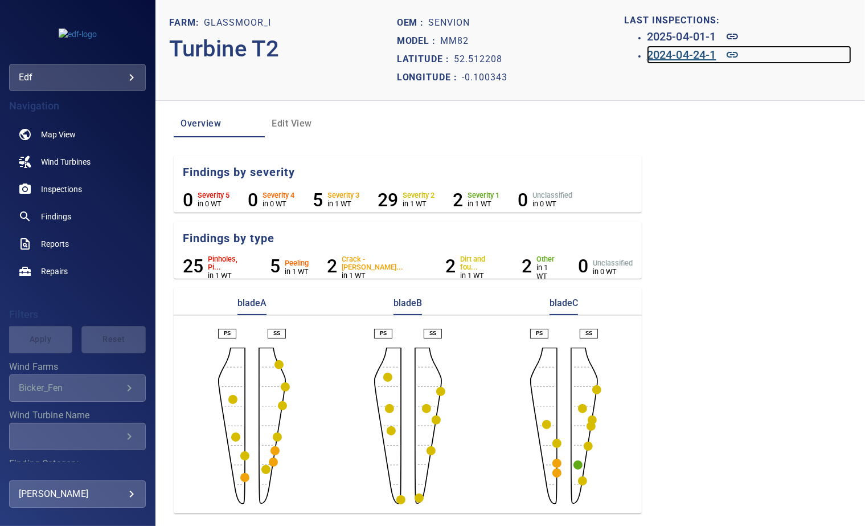
click at [680, 56] on h6 "2024-04-24-1" at bounding box center [682, 55] width 70 height 18
click at [657, 35] on h6 "2025-04-01-1" at bounding box center [682, 36] width 70 height 18
click at [671, 56] on h6 "2024-04-24-1" at bounding box center [682, 55] width 70 height 18
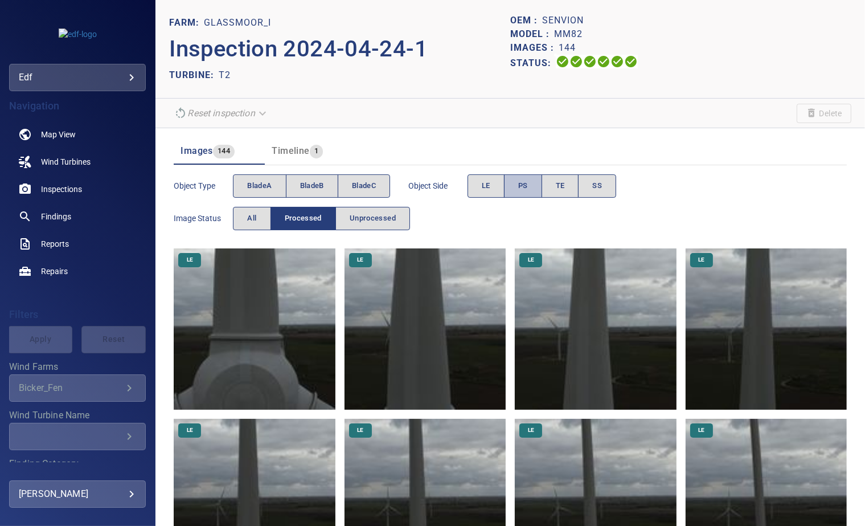
click at [520, 186] on span "PS" at bounding box center [523, 185] width 10 height 13
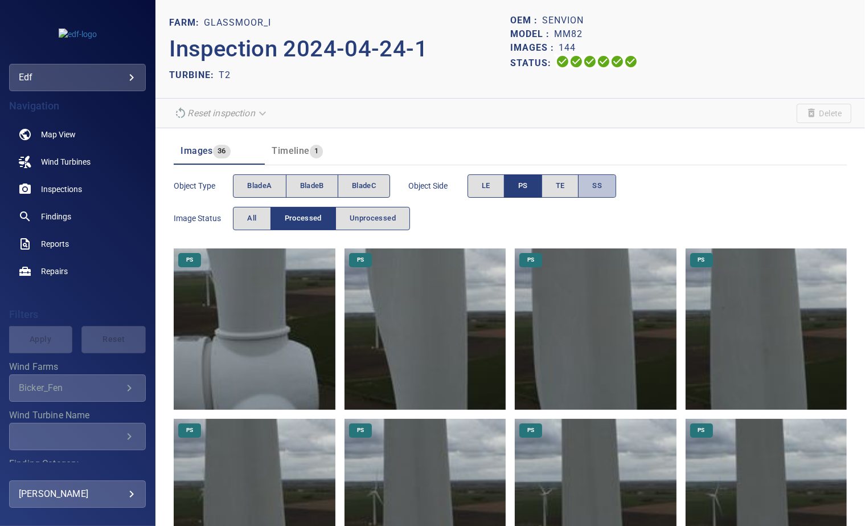
click at [613, 185] on button "SS" at bounding box center [597, 185] width 38 height 23
click at [521, 179] on span "PS" at bounding box center [523, 185] width 10 height 13
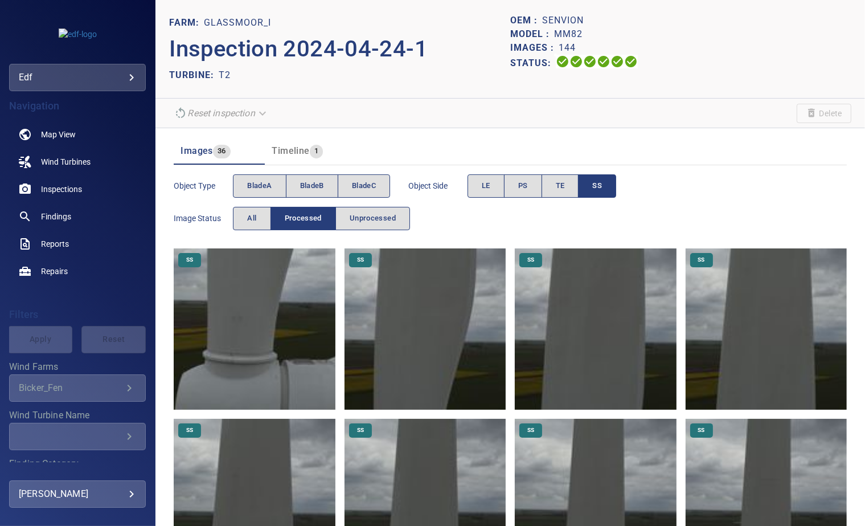
click at [248, 353] on img at bounding box center [254, 328] width 161 height 161
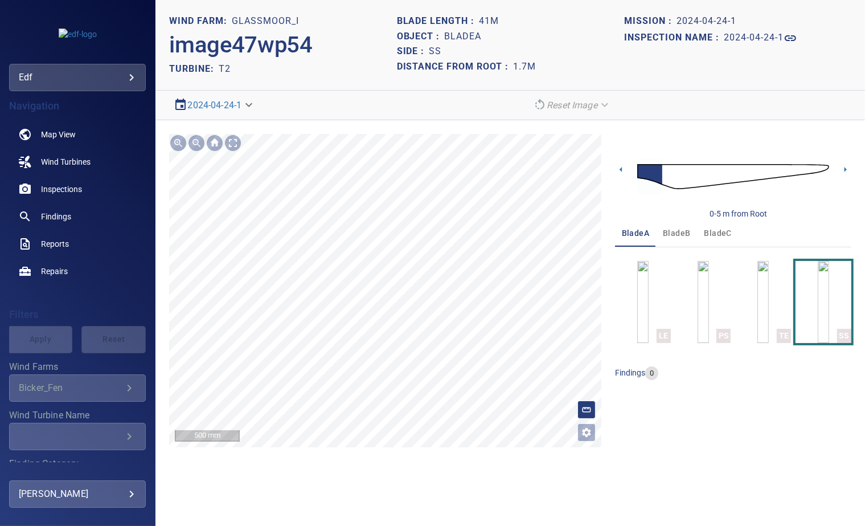
click at [387, 117] on section "**********" at bounding box center [511, 263] width 710 height 526
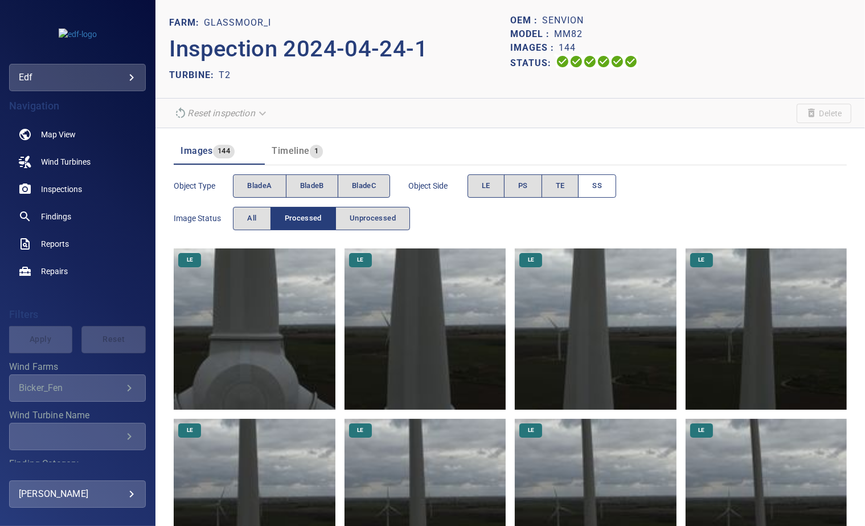
click at [586, 188] on button "SS" at bounding box center [597, 185] width 38 height 23
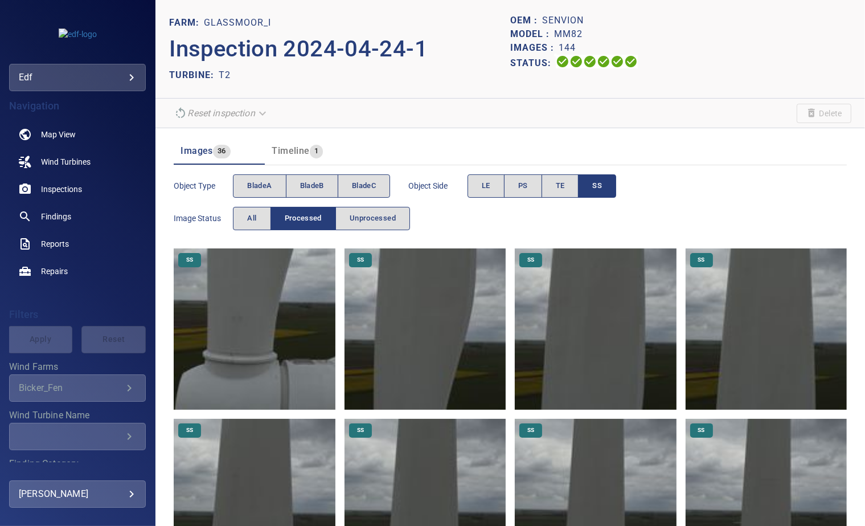
scroll to position [397, 0]
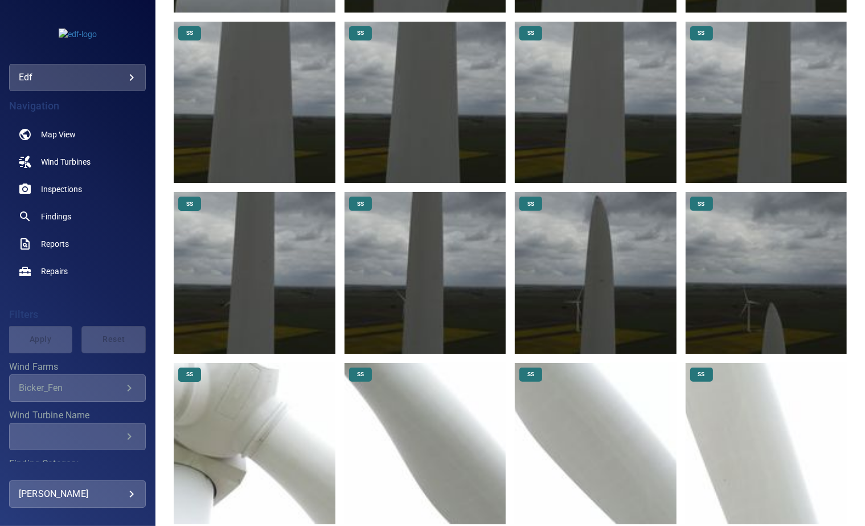
click at [599, 219] on img at bounding box center [595, 272] width 161 height 161
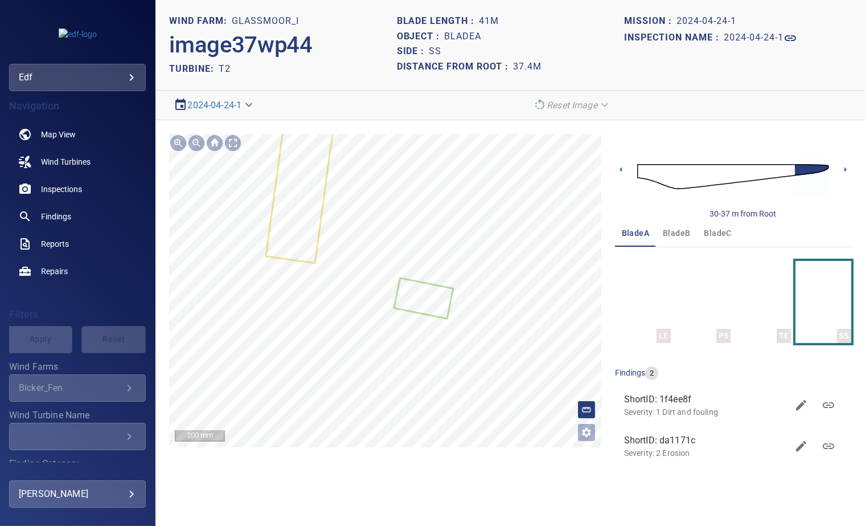
click at [358, 27] on section "**********" at bounding box center [511, 263] width 710 height 526
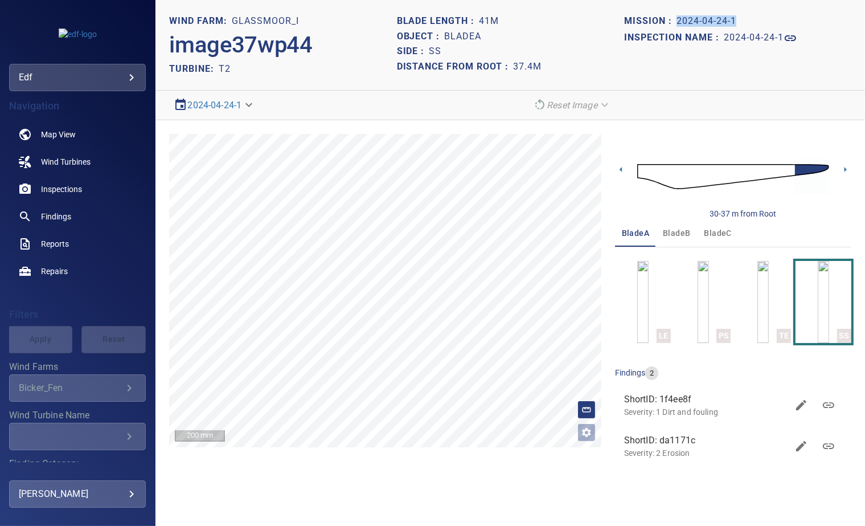
drag, startPoint x: 738, startPoint y: 22, endPoint x: 675, endPoint y: 21, distance: 63.8
click at [675, 21] on div "Mission : 2024-04-24-1" at bounding box center [737, 21] width 227 height 15
copy div "2024-04-24-1"
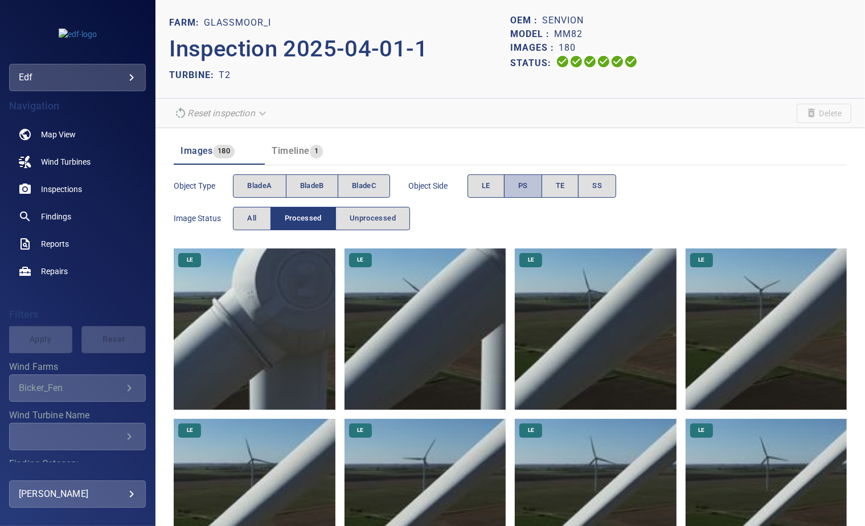
click at [522, 179] on span "PS" at bounding box center [523, 185] width 10 height 13
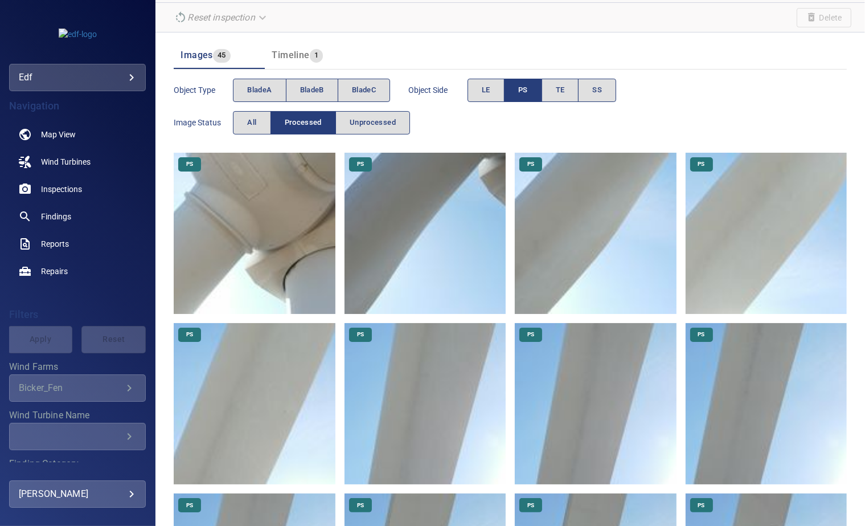
scroll to position [405, 0]
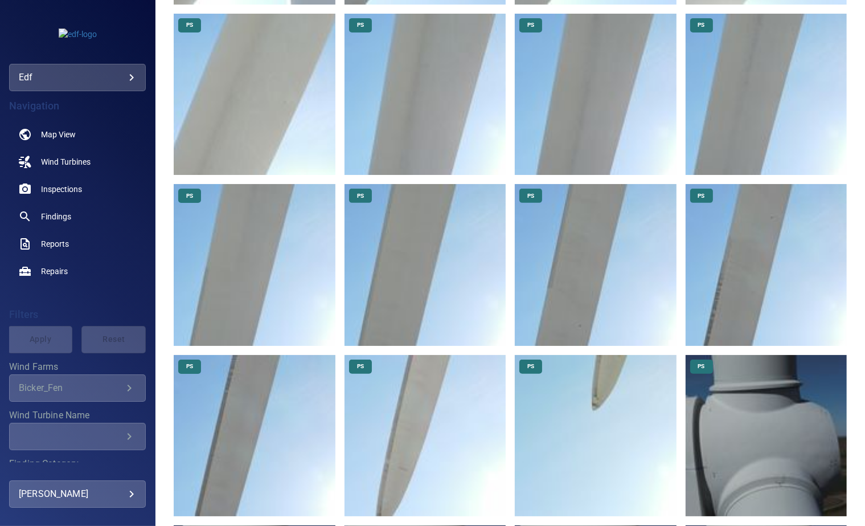
click at [416, 422] on img at bounding box center [425, 435] width 161 height 161
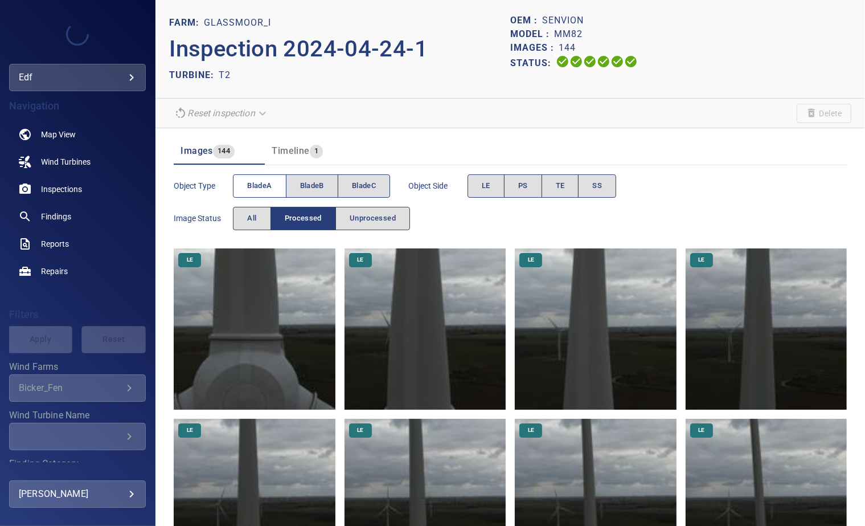
click at [263, 186] on span "bladeA" at bounding box center [259, 185] width 24 height 13
click at [301, 214] on span "Processed" at bounding box center [303, 218] width 37 height 13
click at [520, 179] on span "PS" at bounding box center [523, 185] width 10 height 13
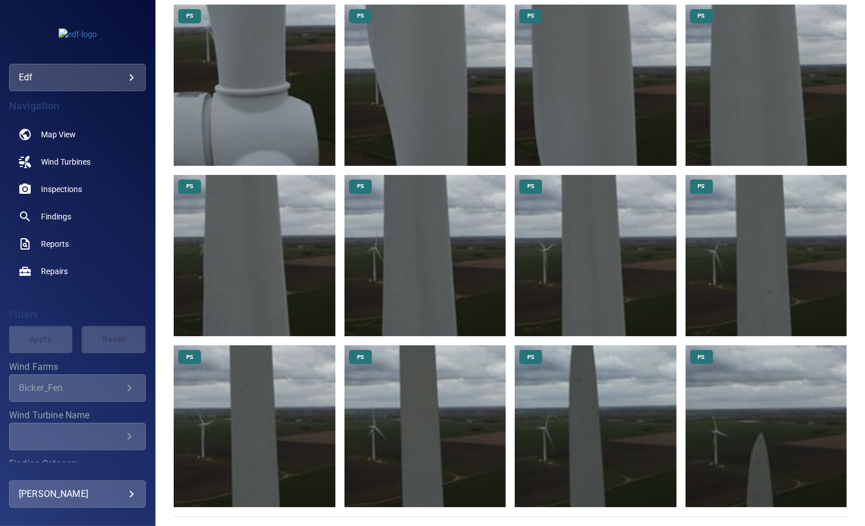
scroll to position [246, 0]
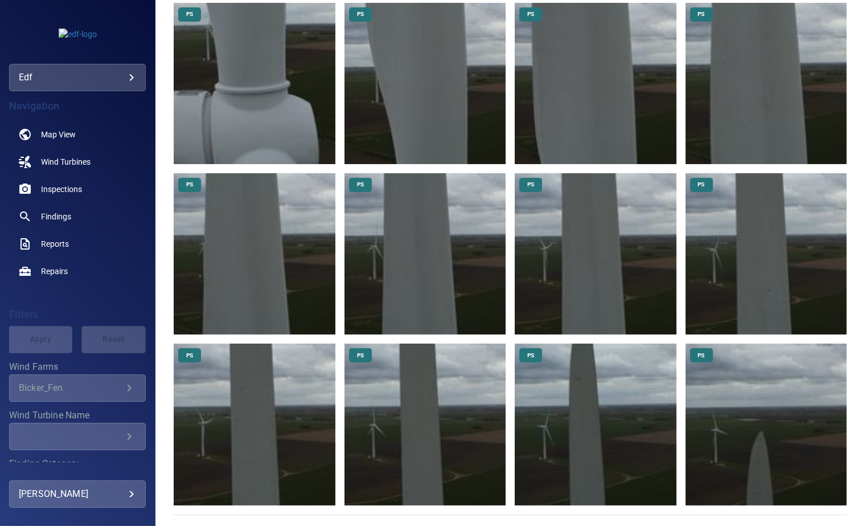
click at [591, 366] on img at bounding box center [595, 424] width 161 height 161
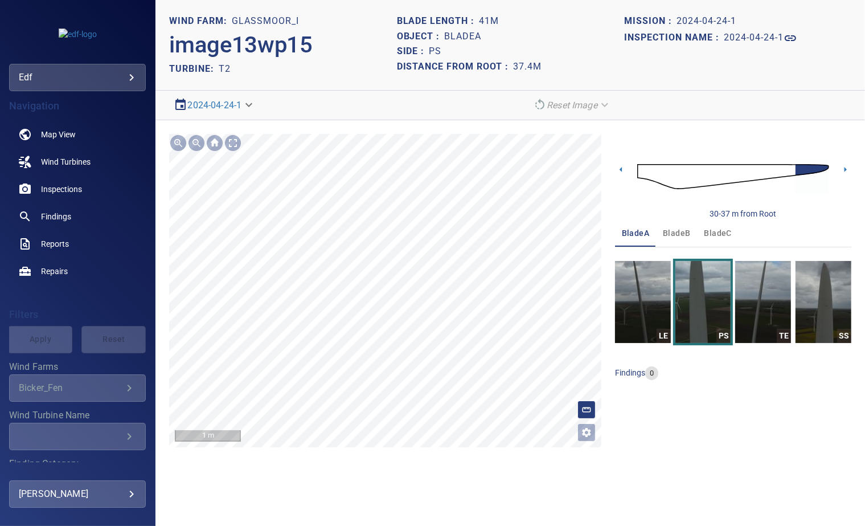
click at [385, 517] on section "**********" at bounding box center [511, 263] width 710 height 526
click at [803, 293] on img "button" at bounding box center [824, 302] width 56 height 82
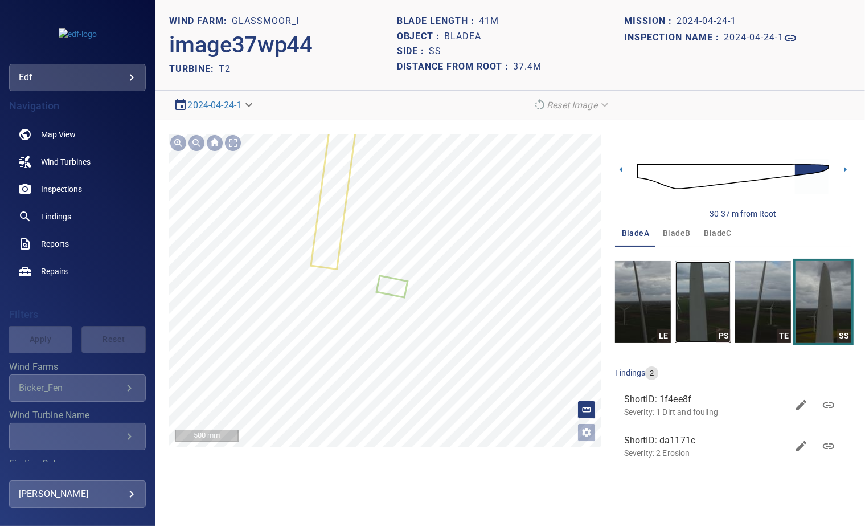
click at [706, 291] on img "button" at bounding box center [704, 302] width 56 height 82
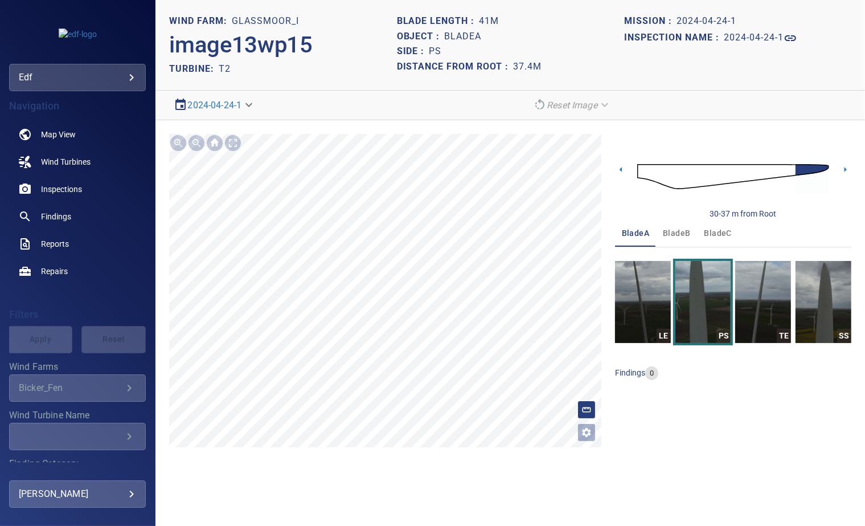
click at [463, 40] on h1 "bladeA" at bounding box center [463, 36] width 37 height 11
copy h1 "bladeA"
click at [680, 228] on span "bladeB" at bounding box center [676, 233] width 27 height 14
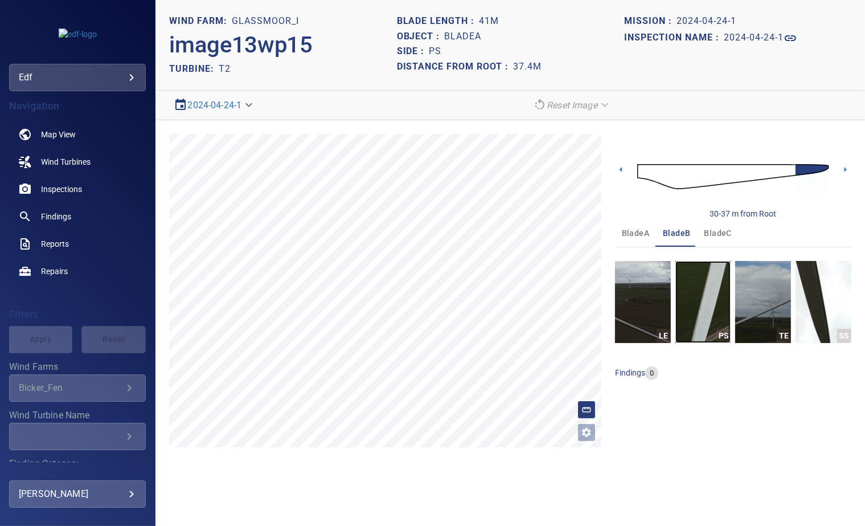
click at [701, 296] on img "button" at bounding box center [704, 302] width 56 height 82
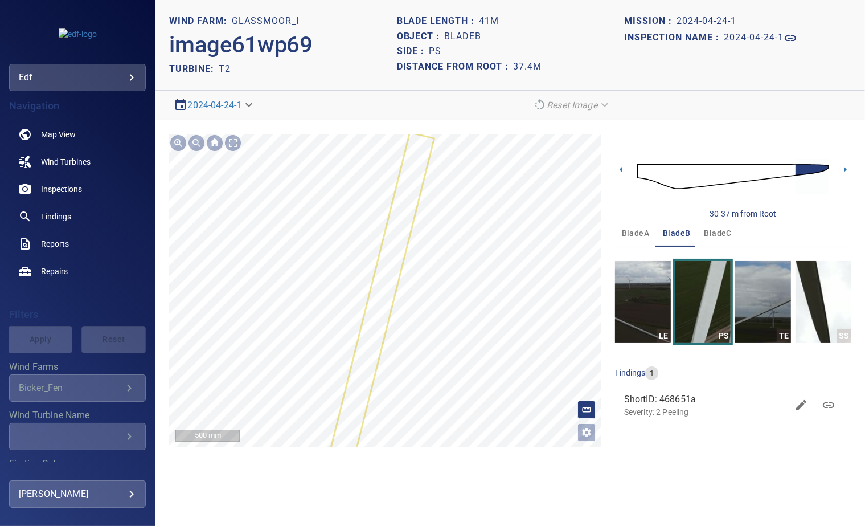
click at [359, 525] on html "**********" at bounding box center [432, 263] width 865 height 526
click at [812, 304] on img "button" at bounding box center [824, 302] width 56 height 82
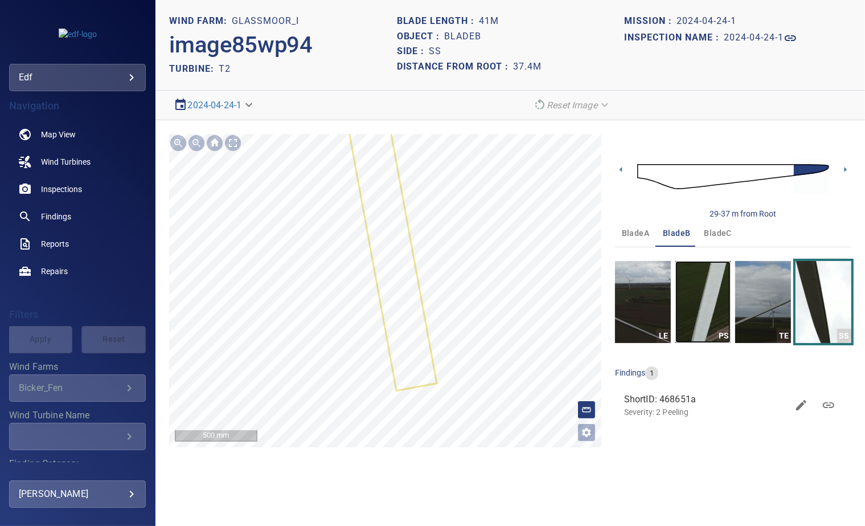
click at [708, 309] on img "button" at bounding box center [704, 302] width 56 height 82
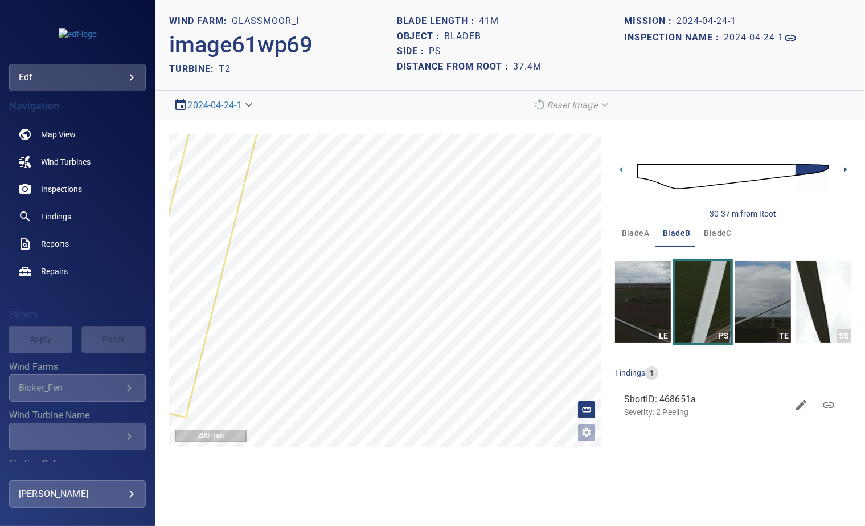
click at [843, 171] on icon at bounding box center [846, 170] width 12 height 12
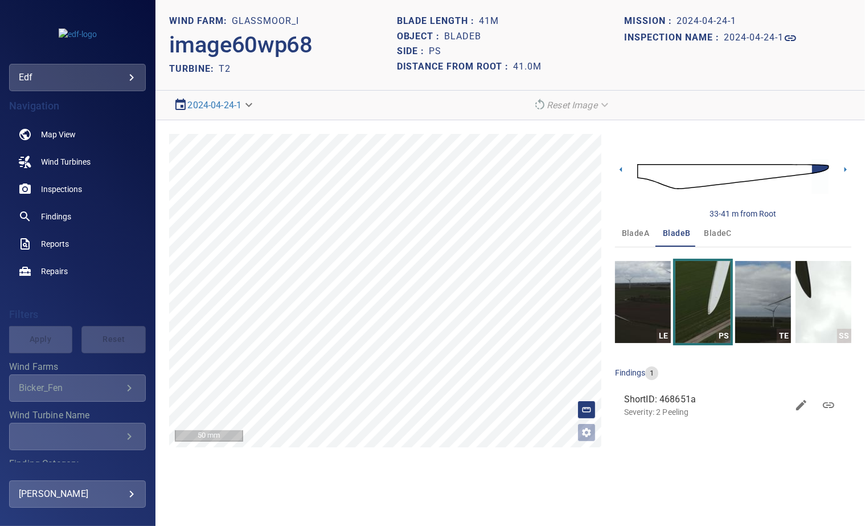
click at [712, 230] on span "bladeC" at bounding box center [718, 233] width 27 height 14
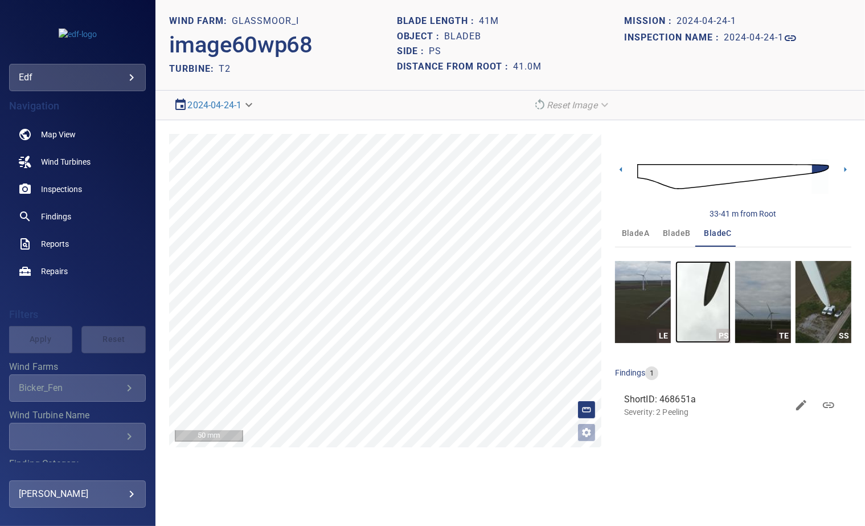
click at [710, 295] on img "button" at bounding box center [704, 302] width 56 height 82
click at [453, 38] on h1 "bladeC" at bounding box center [463, 36] width 37 height 11
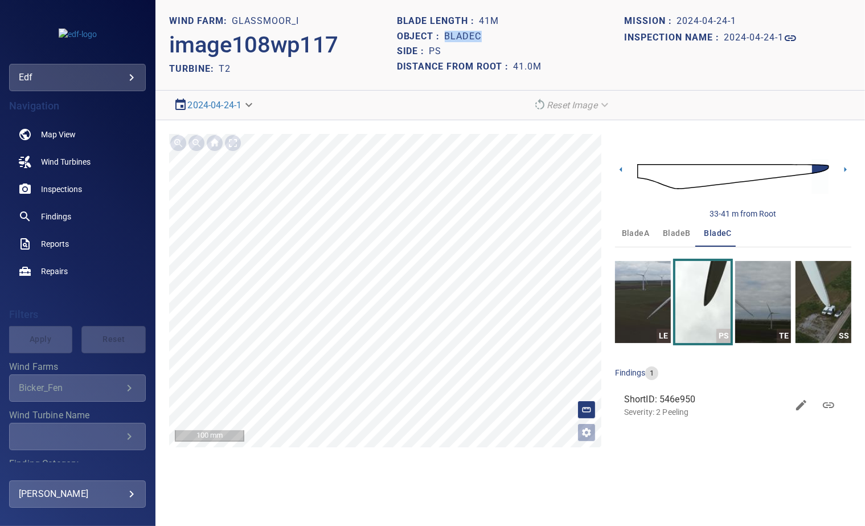
click at [453, 38] on h1 "bladeC" at bounding box center [463, 36] width 37 height 11
copy h1 "bladeC"
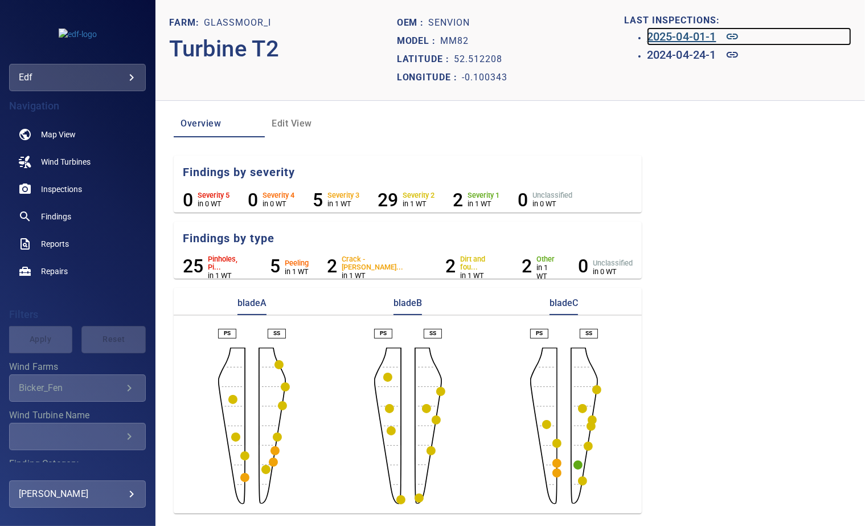
click at [667, 35] on h6 "2025-04-01-1" at bounding box center [682, 36] width 70 height 18
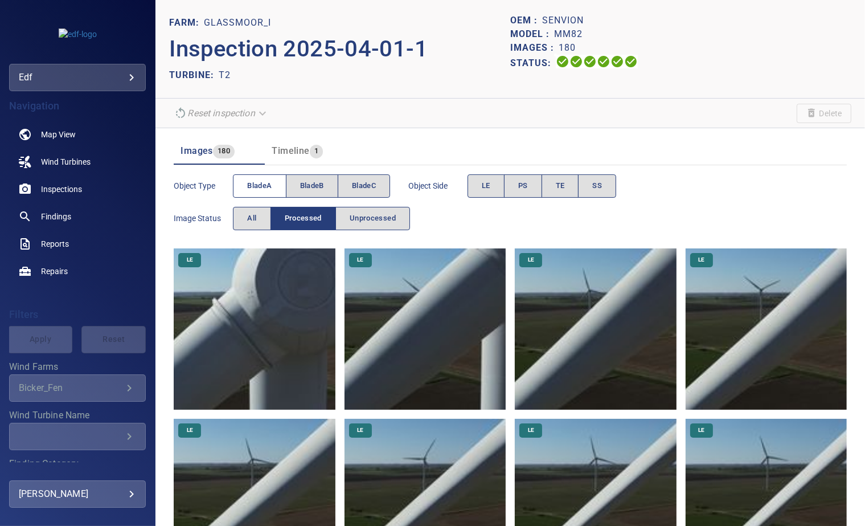
click at [256, 186] on span "bladeA" at bounding box center [259, 185] width 24 height 13
click at [525, 187] on span "PS" at bounding box center [523, 185] width 10 height 13
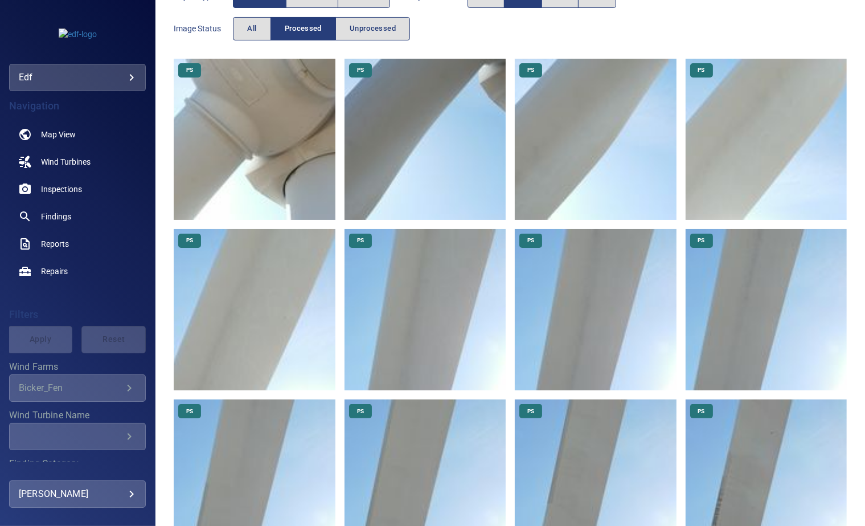
scroll to position [414, 0]
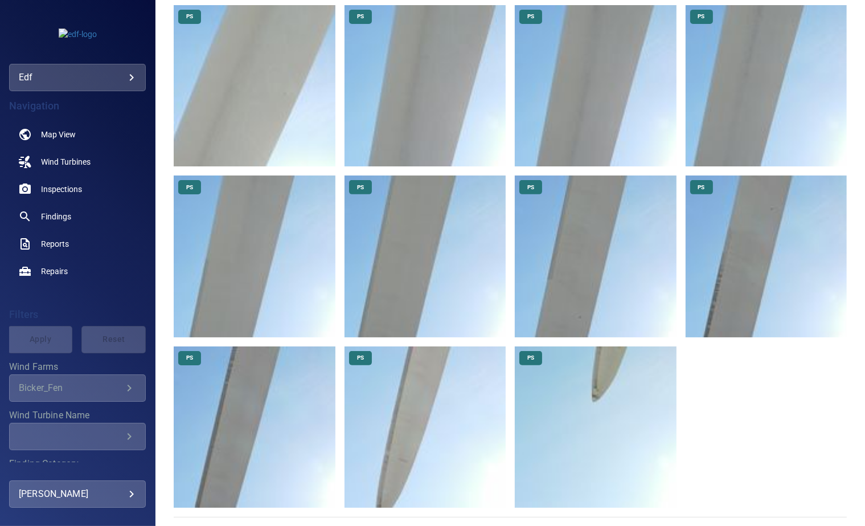
click at [587, 366] on img at bounding box center [595, 426] width 161 height 161
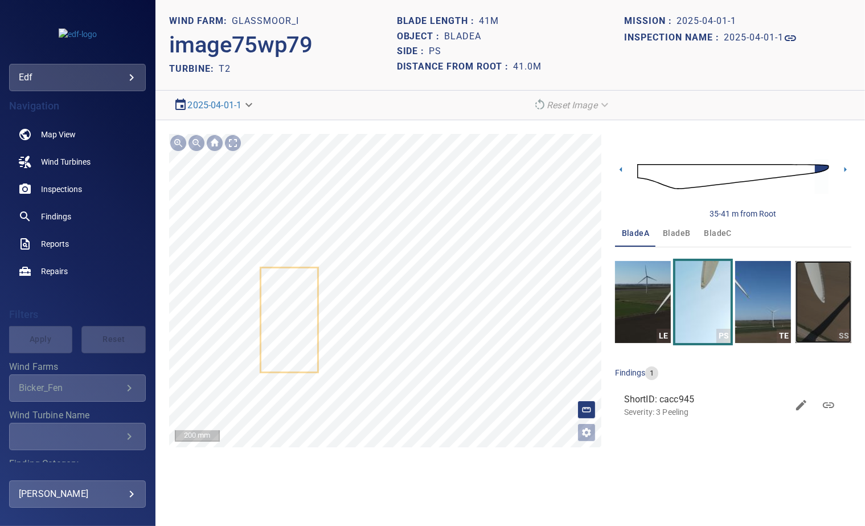
click at [809, 287] on img "button" at bounding box center [824, 302] width 56 height 82
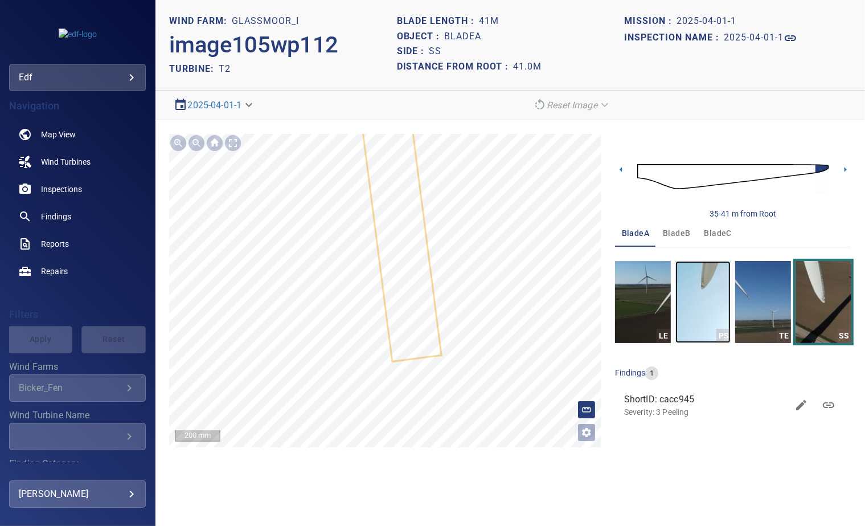
click at [710, 281] on img "button" at bounding box center [704, 302] width 56 height 82
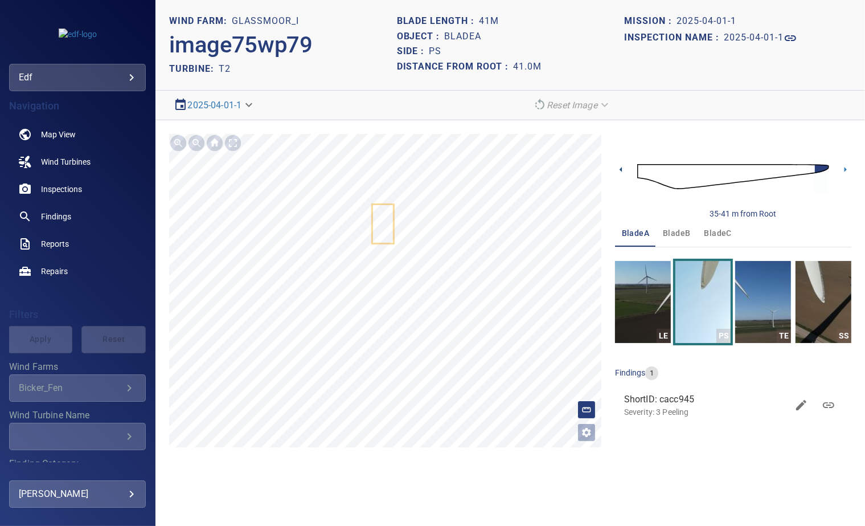
click at [621, 170] on icon at bounding box center [621, 169] width 2 height 5
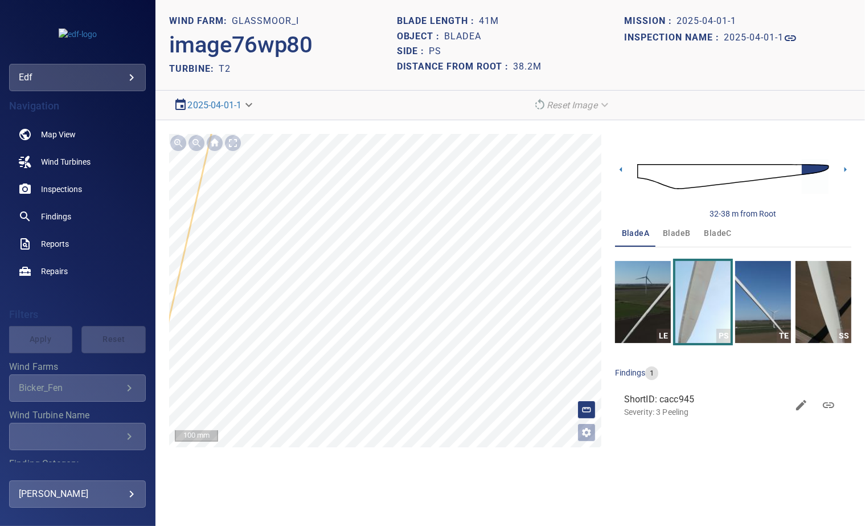
click at [460, 35] on h1 "bladeA" at bounding box center [463, 36] width 37 height 11
copy h1 "bladeA"
click at [676, 236] on span "bladeB" at bounding box center [676, 233] width 27 height 14
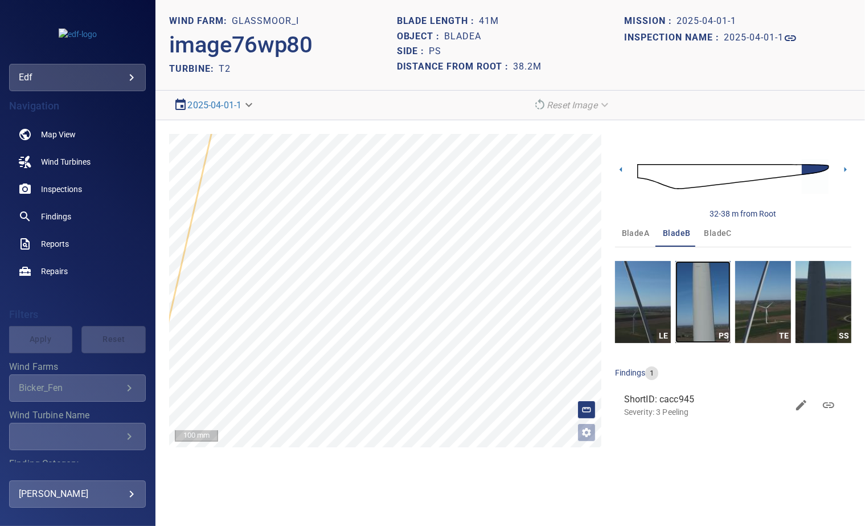
click at [710, 284] on img "button" at bounding box center [704, 302] width 56 height 82
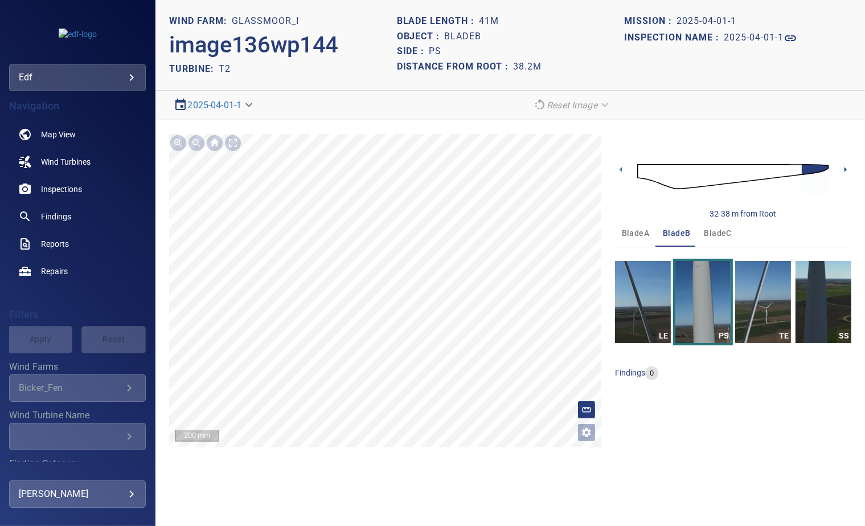
click at [842, 171] on icon at bounding box center [846, 170] width 12 height 12
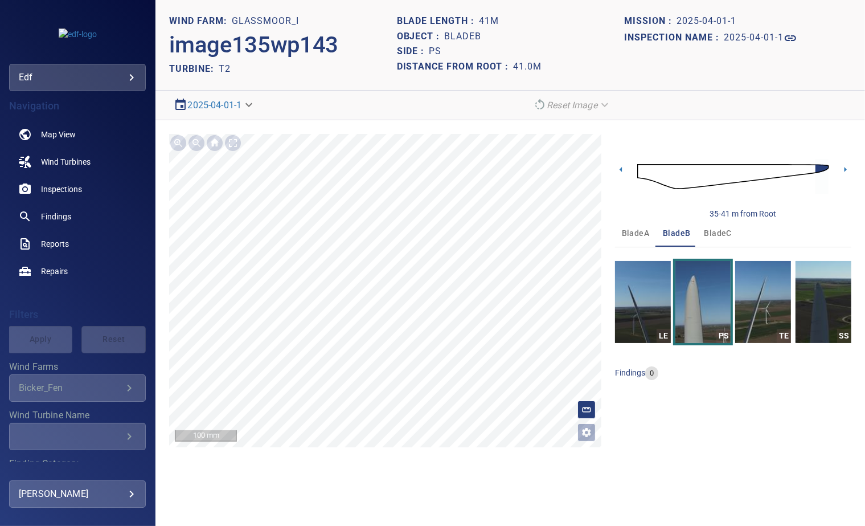
click at [463, 38] on h1 "bladeB" at bounding box center [463, 36] width 37 height 11
copy h1 "bladeB"
click at [717, 227] on span "bladeC" at bounding box center [718, 233] width 27 height 14
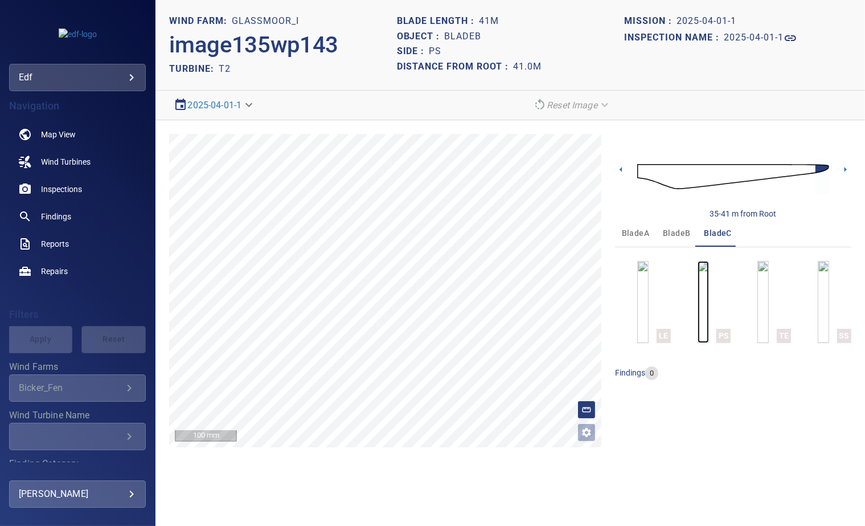
click at [709, 299] on img "button" at bounding box center [703, 302] width 11 height 82
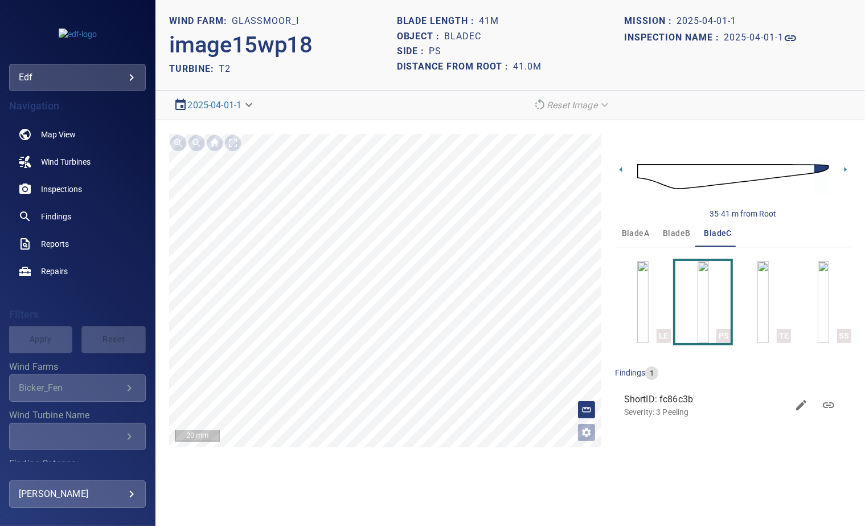
click at [463, 38] on h1 "bladeC" at bounding box center [463, 36] width 37 height 11
copy h1 "bladeC"
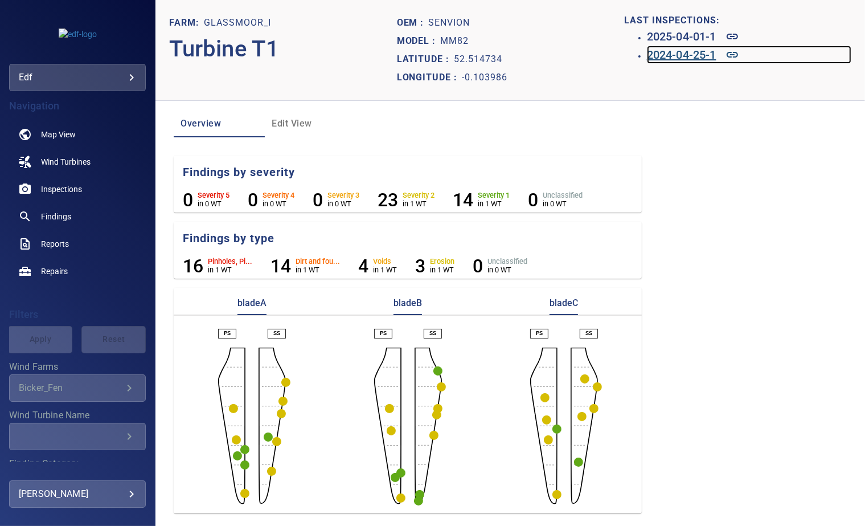
click at [672, 59] on h6 "2024-04-25-1" at bounding box center [682, 55] width 70 height 18
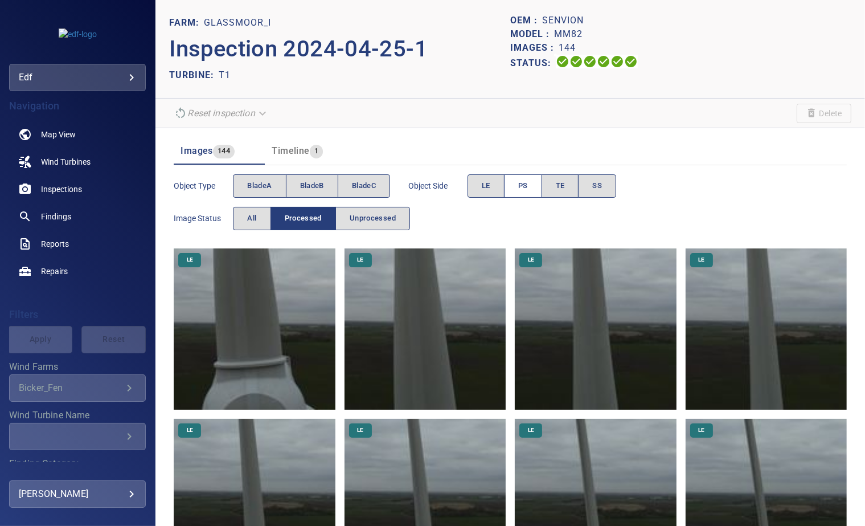
click at [512, 179] on button "PS" at bounding box center [523, 185] width 38 height 23
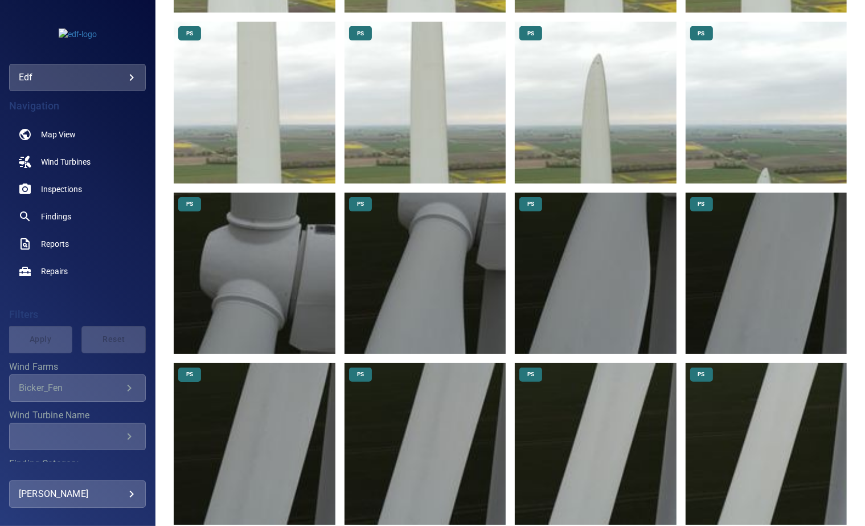
scroll to position [570, 0]
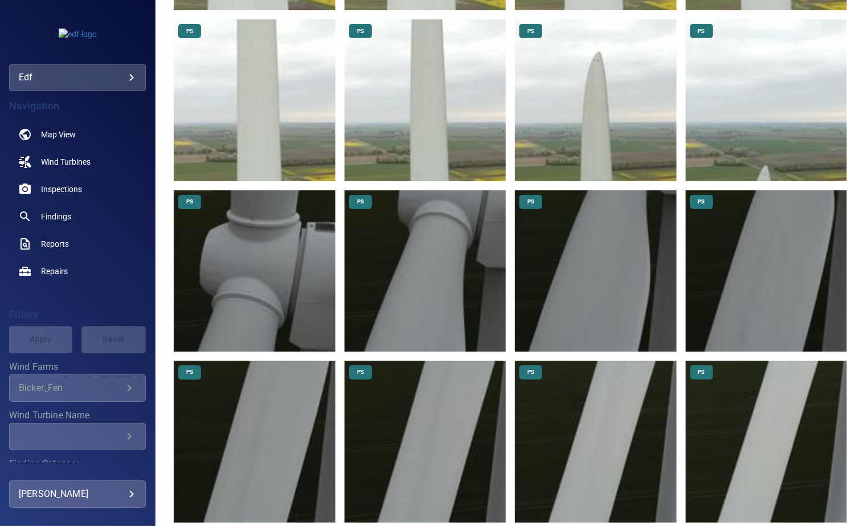
click at [590, 75] on img at bounding box center [595, 99] width 161 height 161
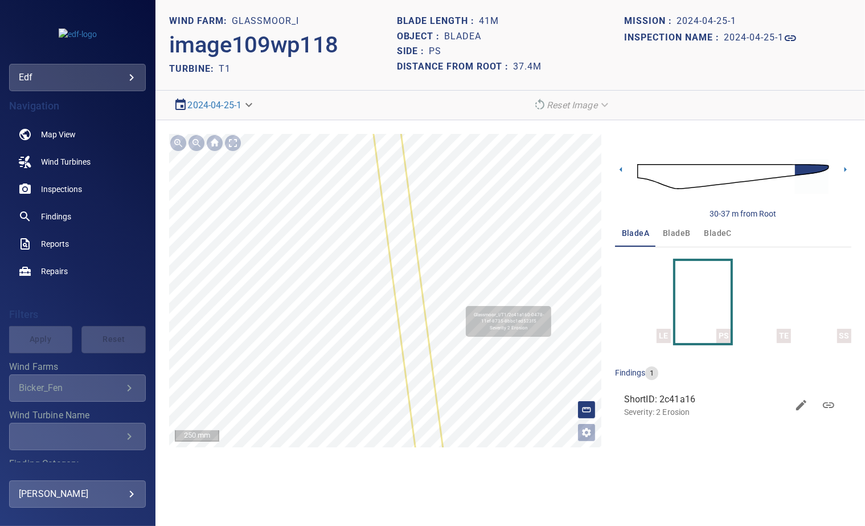
click at [410, 104] on section "**********" at bounding box center [511, 263] width 710 height 526
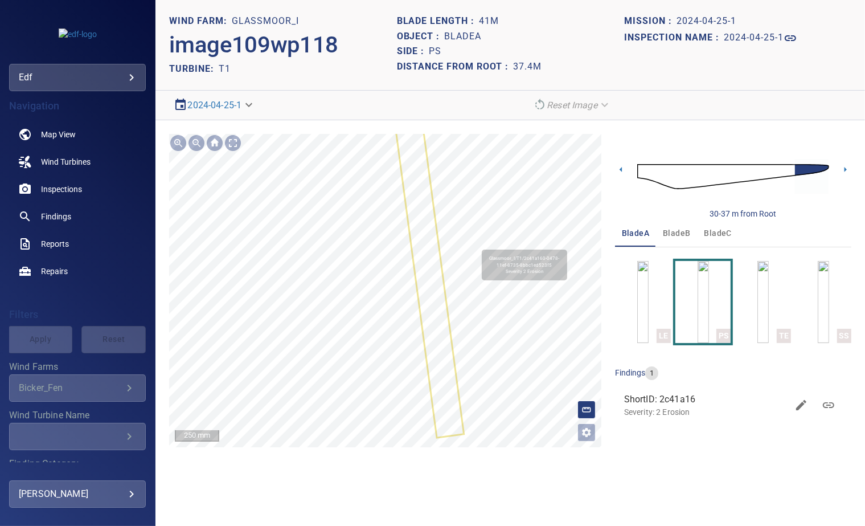
click at [438, 65] on section "**********" at bounding box center [511, 263] width 710 height 526
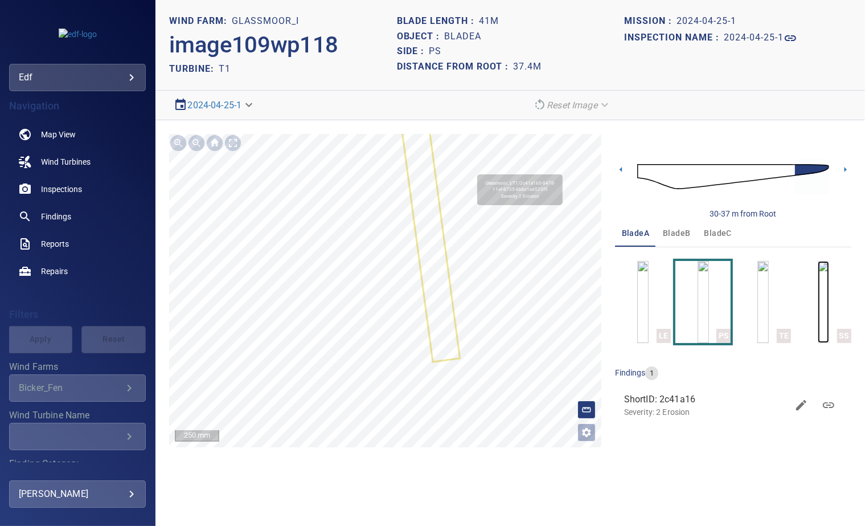
click at [820, 304] on img "button" at bounding box center [823, 302] width 11 height 82
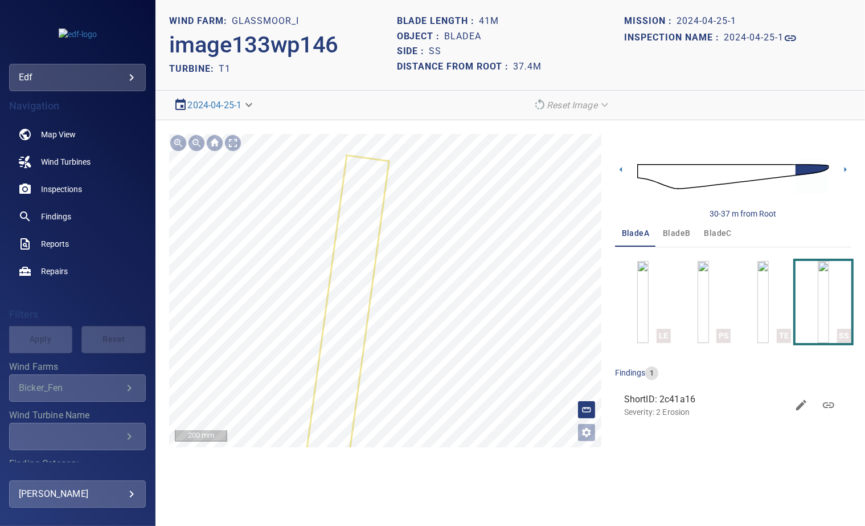
click at [412, 13] on section "**********" at bounding box center [511, 263] width 710 height 526
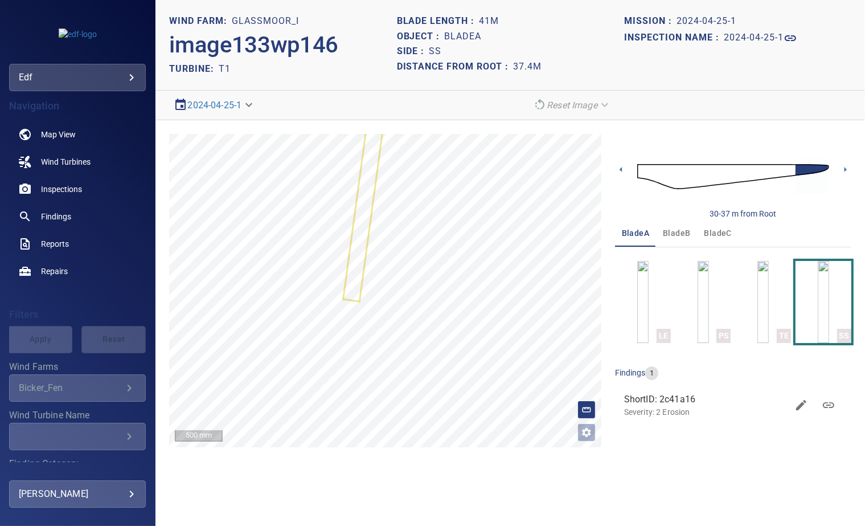
click at [640, 170] on img at bounding box center [734, 176] width 192 height 47
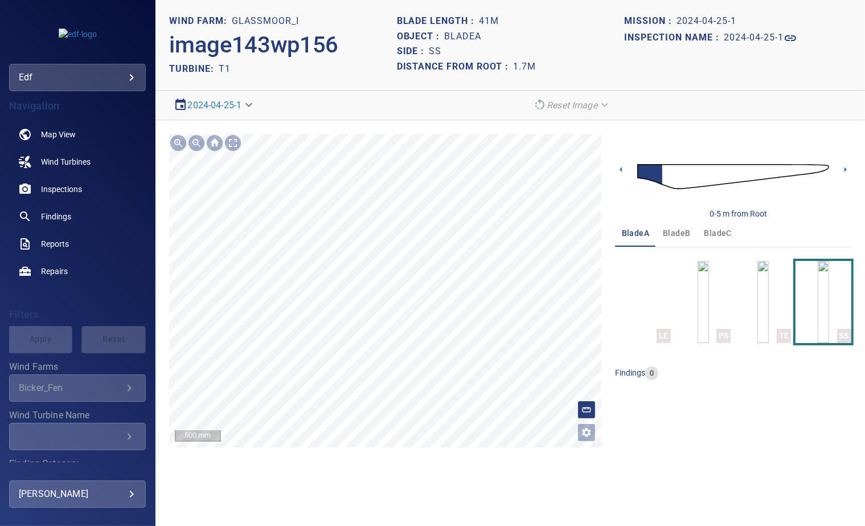
click at [379, 496] on section "**********" at bounding box center [511, 263] width 710 height 526
click at [698, 302] on img "button" at bounding box center [703, 302] width 11 height 82
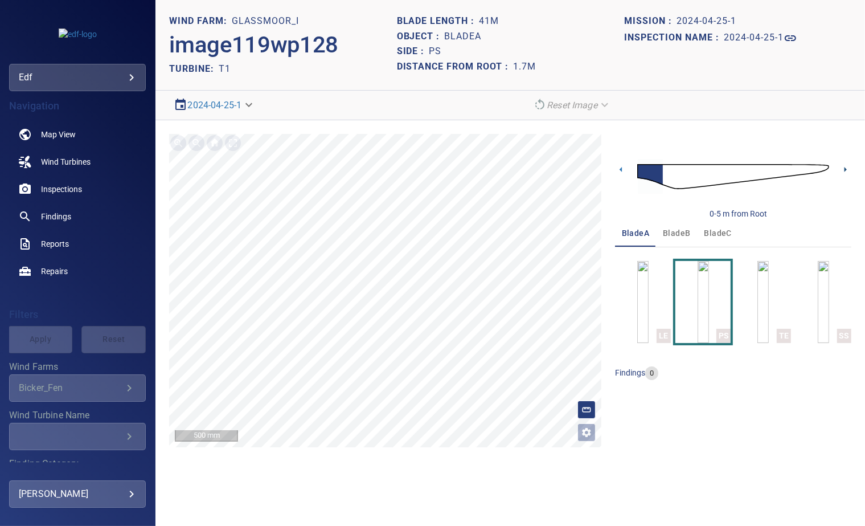
click at [843, 170] on icon at bounding box center [846, 170] width 12 height 12
click at [819, 314] on img "button" at bounding box center [823, 302] width 11 height 82
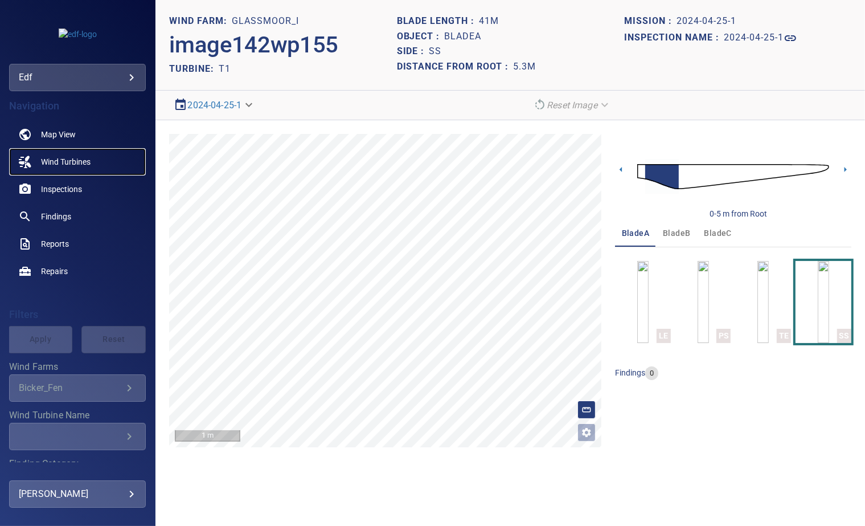
click at [61, 163] on span "Wind Turbines" at bounding box center [66, 161] width 50 height 11
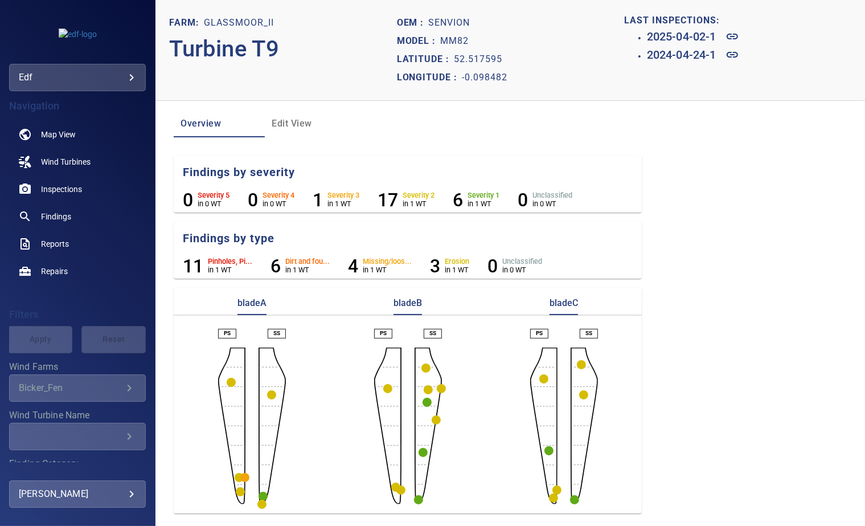
click at [299, 126] on span "Edit View" at bounding box center [310, 124] width 77 height 16
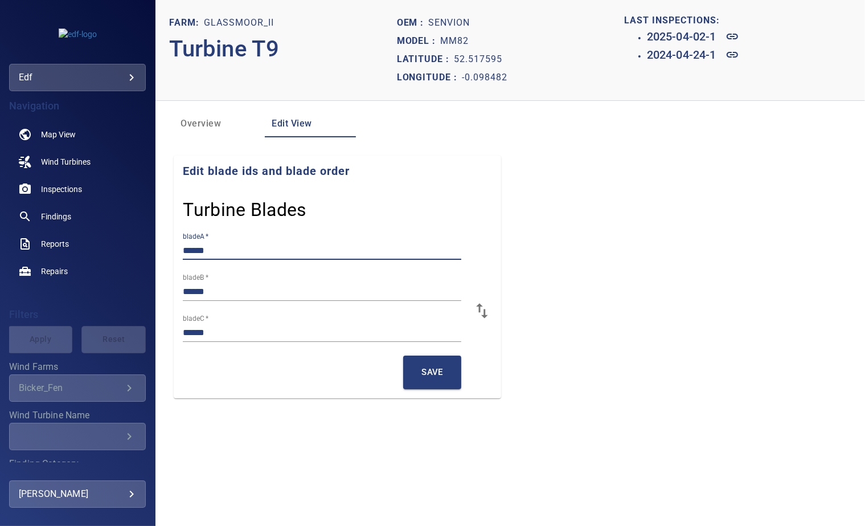
click at [195, 252] on input "******" at bounding box center [322, 251] width 279 height 18
click at [215, 252] on input "******" at bounding box center [322, 251] width 279 height 18
click at [205, 113] on button "Overview" at bounding box center [219, 123] width 91 height 27
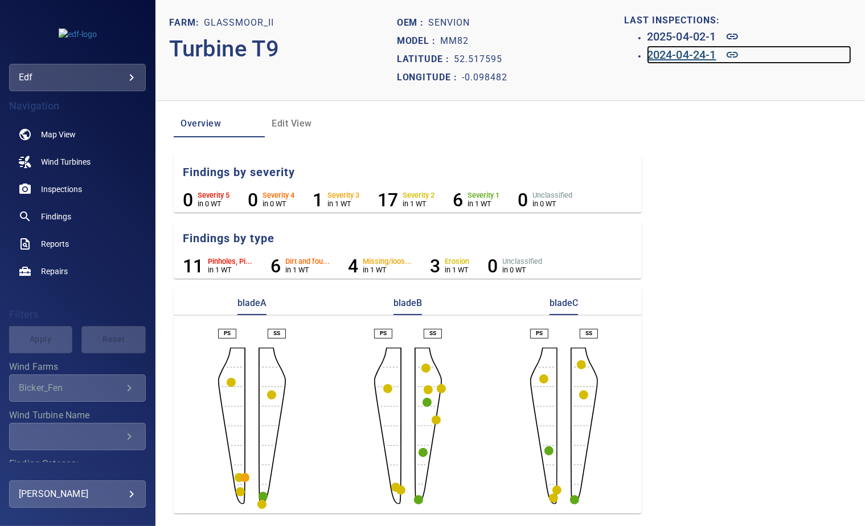
click at [676, 50] on h6 "2024-04-24-1" at bounding box center [682, 55] width 70 height 18
click at [653, 34] on h6 "2025-04-02-1" at bounding box center [682, 36] width 70 height 18
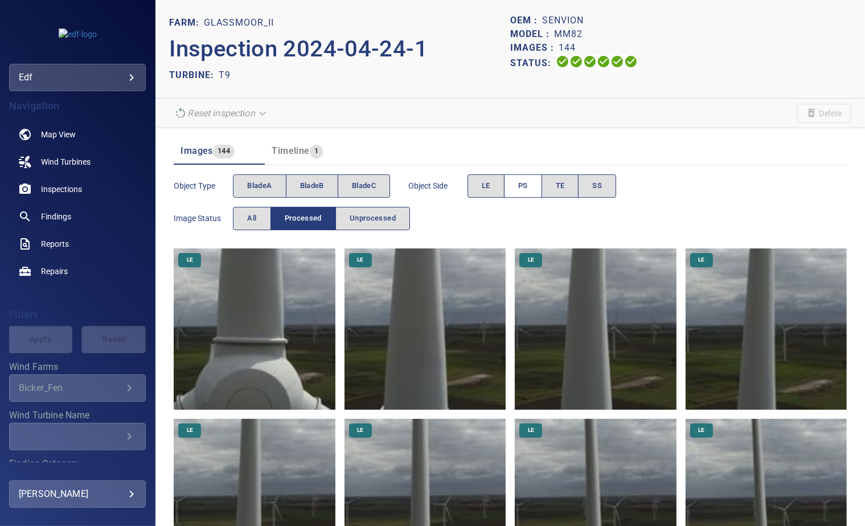
click at [518, 188] on button "PS" at bounding box center [523, 185] width 38 height 23
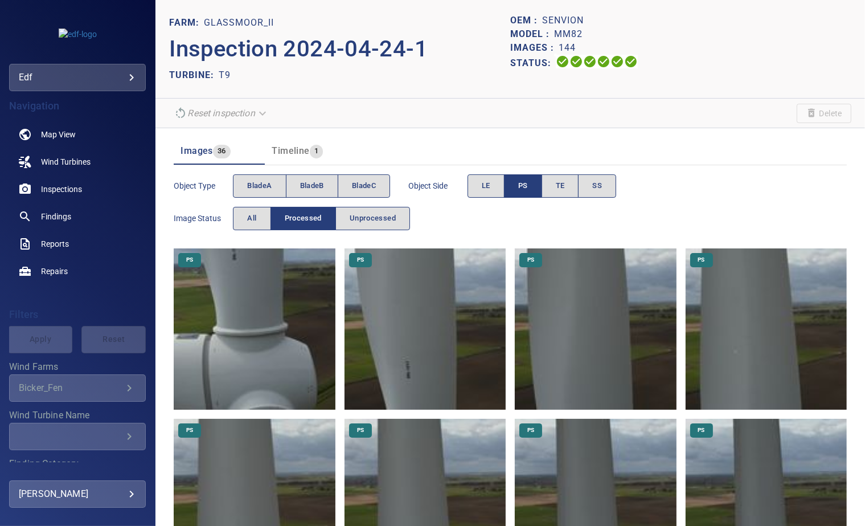
click at [410, 352] on img at bounding box center [425, 328] width 161 height 161
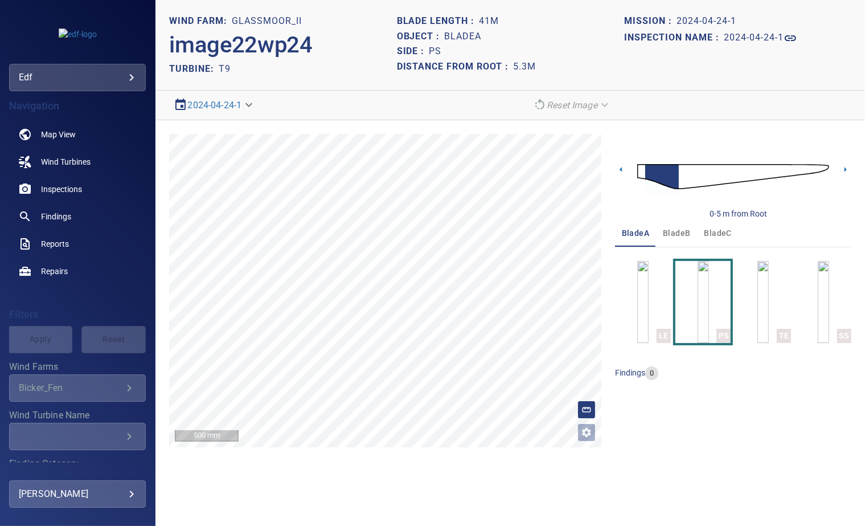
click at [456, 38] on h1 "bladeA" at bounding box center [463, 36] width 37 height 11
click at [461, 35] on h1 "bladeA" at bounding box center [463, 36] width 37 height 11
copy h1 "bladeA"
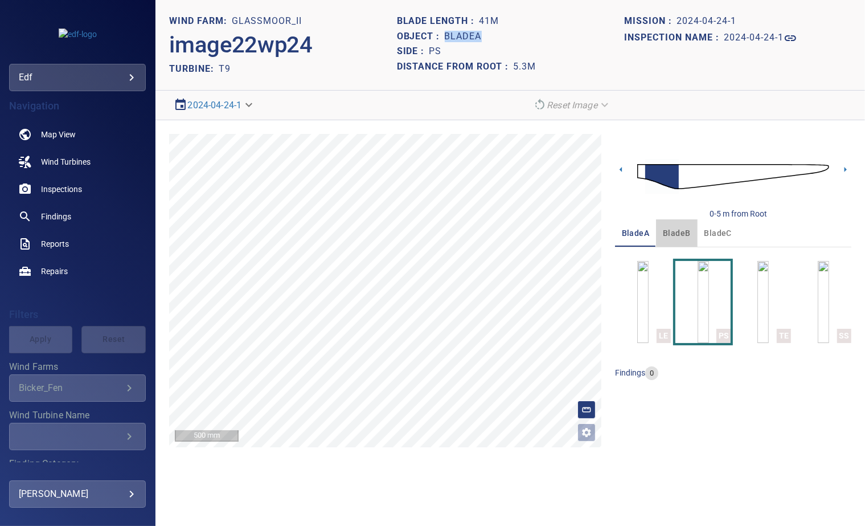
click at [679, 230] on span "bladeB" at bounding box center [676, 233] width 27 height 14
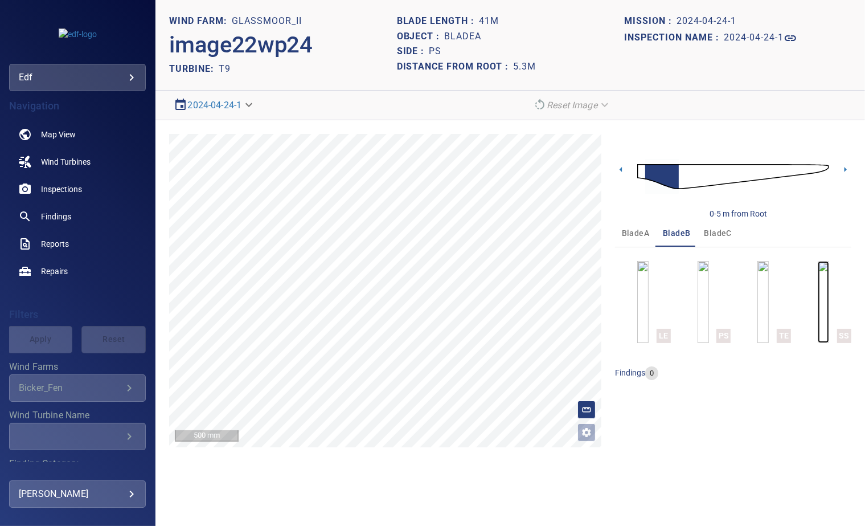
click at [818, 281] on img "button" at bounding box center [823, 302] width 11 height 82
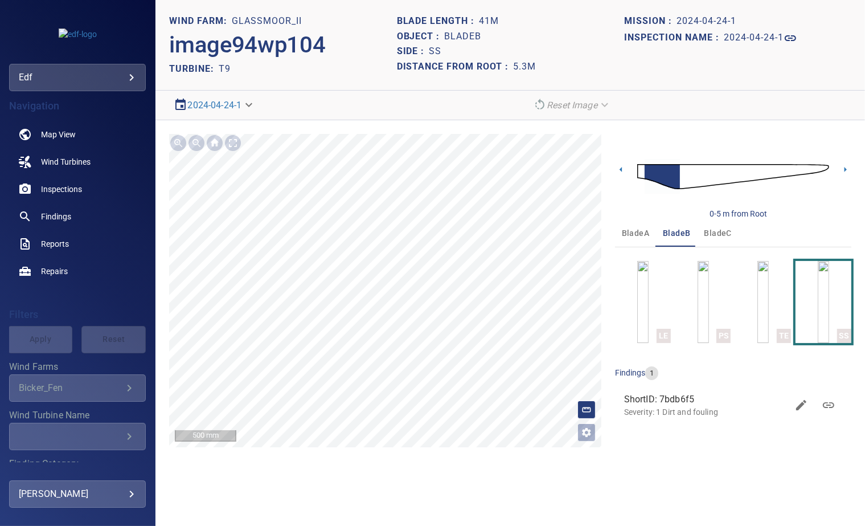
click at [462, 34] on h1 "bladeB" at bounding box center [463, 36] width 37 height 11
copy h1 "bladeB"
click at [704, 230] on button "bladeC" at bounding box center [718, 232] width 41 height 27
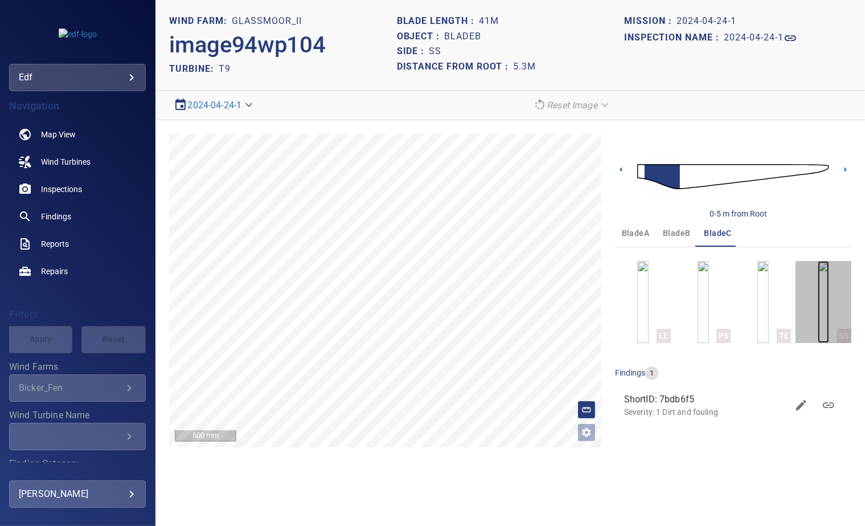
click at [825, 303] on img "button" at bounding box center [823, 302] width 11 height 82
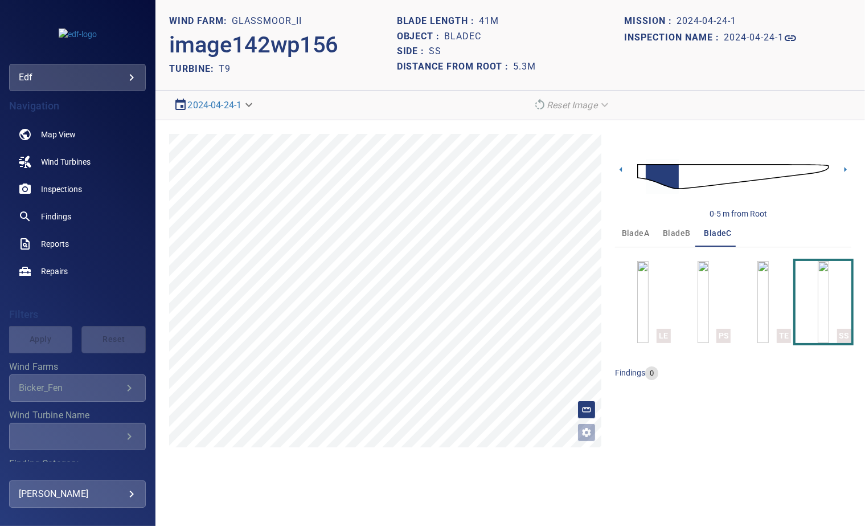
click at [473, 36] on h1 "bladeC" at bounding box center [463, 36] width 37 height 11
copy h1 "bladeC"
click at [695, 416] on div "0-5 m from Root bladeA bladeB bladeC LE PS TE SS findings 0" at bounding box center [733, 290] width 236 height 313
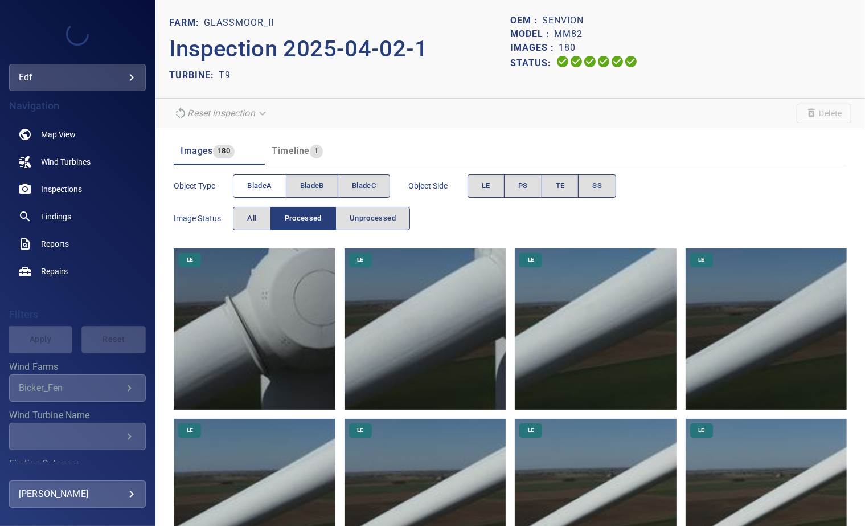
click at [262, 181] on span "bladeA" at bounding box center [259, 185] width 24 height 13
click at [513, 189] on button "PS" at bounding box center [523, 185] width 38 height 23
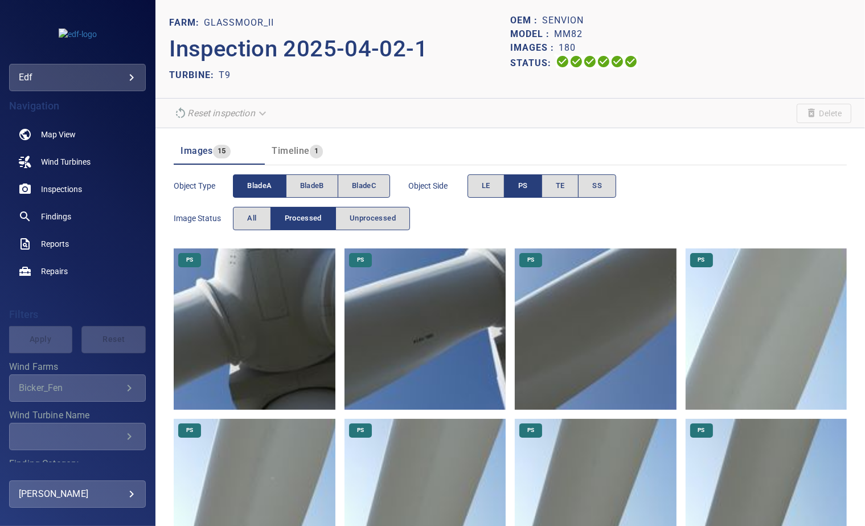
click at [419, 331] on img at bounding box center [425, 328] width 161 height 161
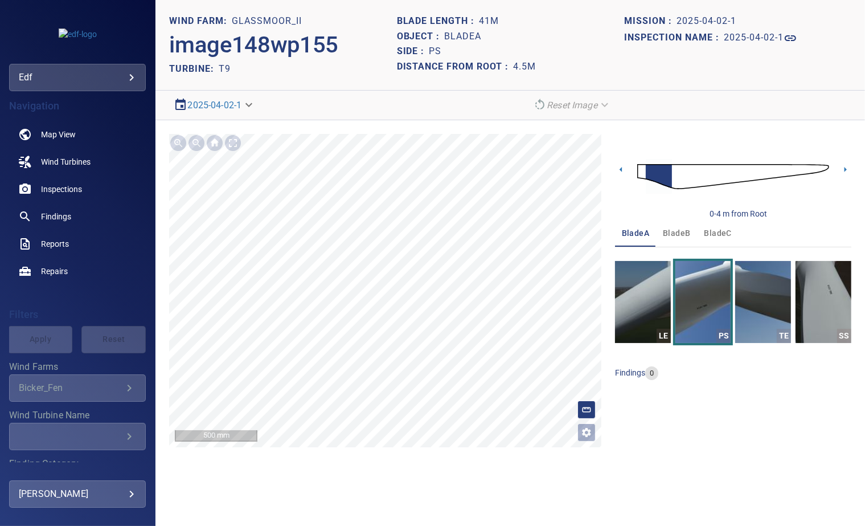
click at [453, 35] on h1 "bladeA" at bounding box center [463, 36] width 37 height 11
copy h1 "bladeA"
click at [676, 234] on span "bladeB" at bounding box center [676, 233] width 27 height 14
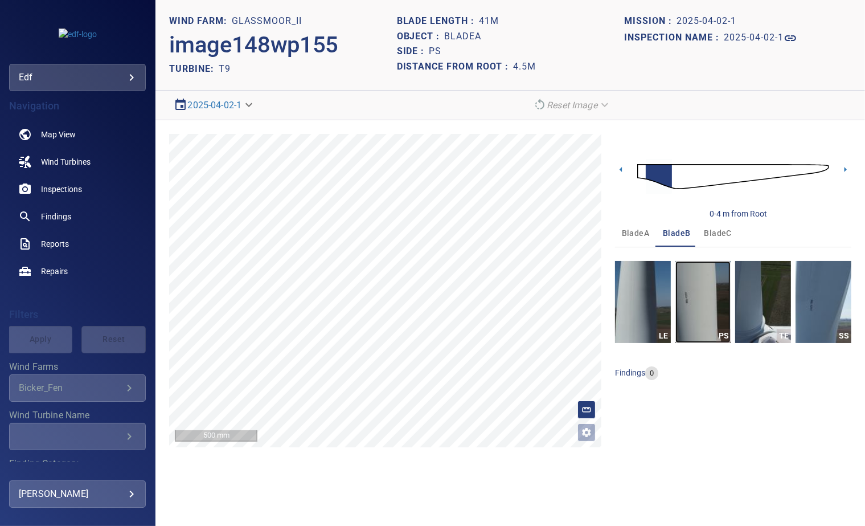
click at [692, 301] on img "button" at bounding box center [704, 302] width 56 height 82
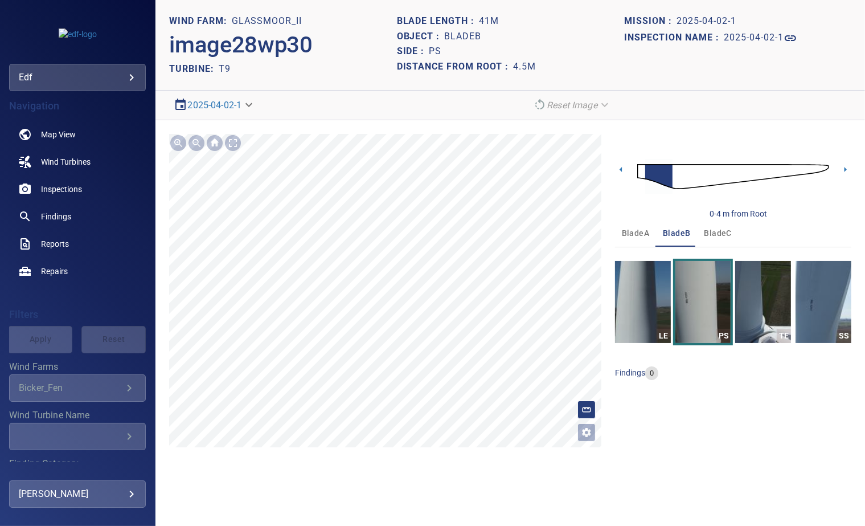
click at [464, 33] on h1 "bladeB" at bounding box center [463, 36] width 37 height 11
copy h1 "bladeB"
click at [708, 230] on span "bladeC" at bounding box center [718, 233] width 27 height 14
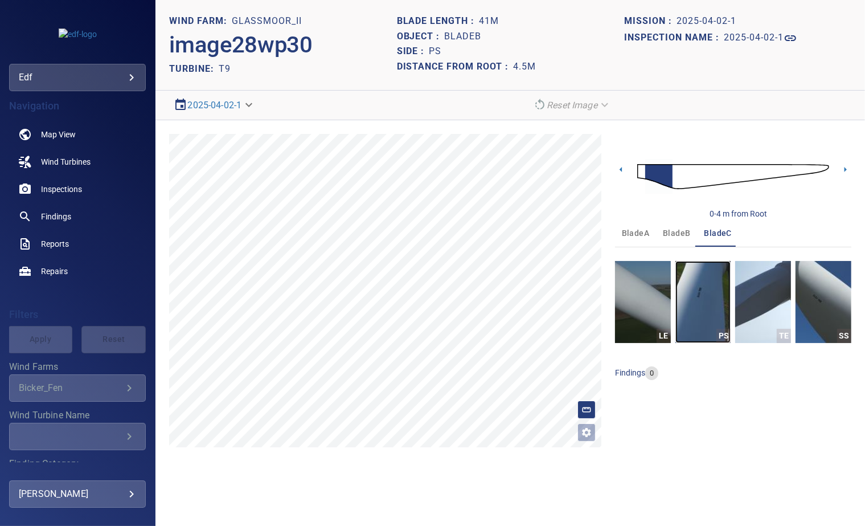
click at [704, 291] on img "button" at bounding box center [704, 302] width 56 height 82
click at [460, 36] on h1 "bladeC" at bounding box center [463, 36] width 37 height 11
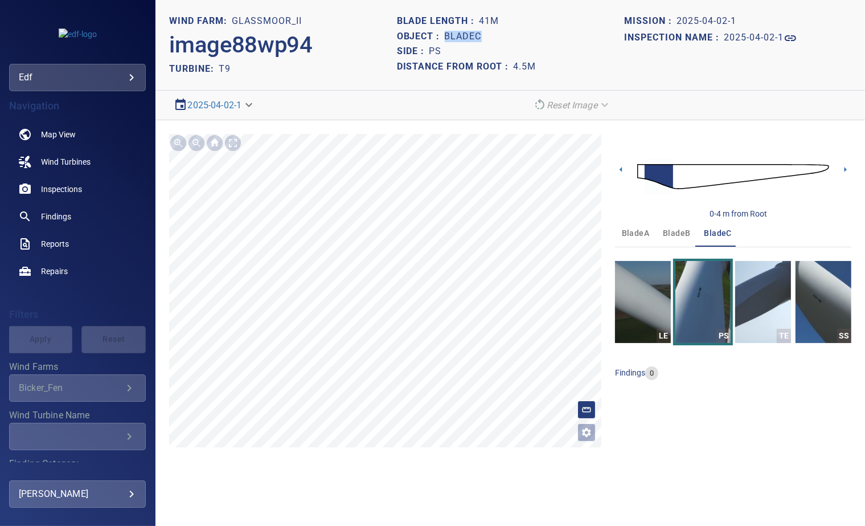
click at [460, 36] on h1 "bladeC" at bounding box center [463, 36] width 37 height 11
copy h1 "bladeC"
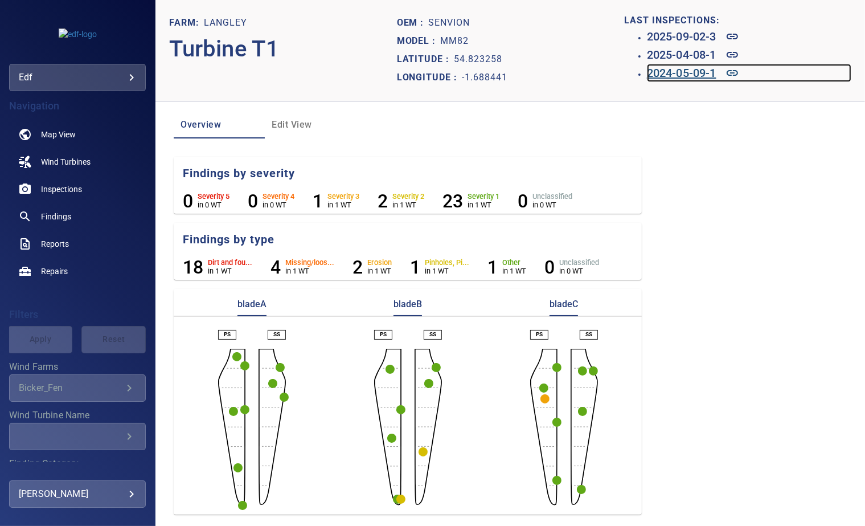
click at [656, 76] on h6 "2024-05-09-1" at bounding box center [682, 73] width 70 height 18
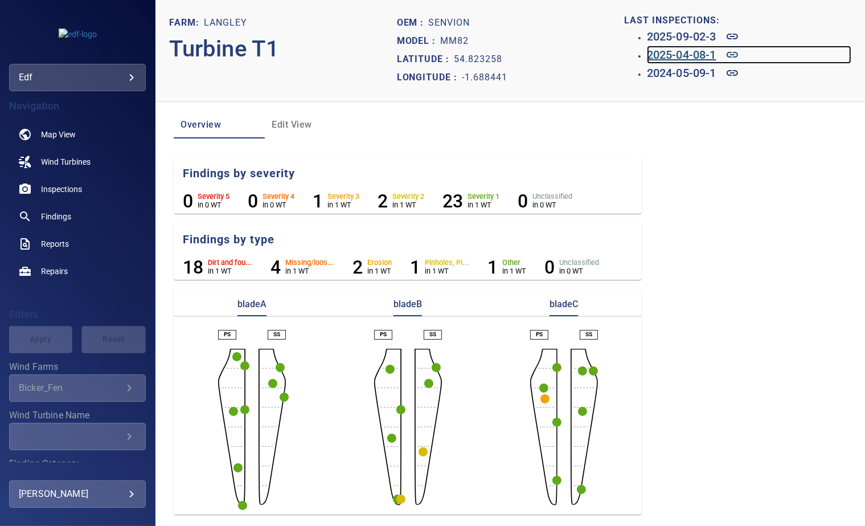
click at [679, 51] on h6 "2025-04-08-1" at bounding box center [682, 55] width 70 height 18
click at [680, 36] on h6 "2025-09-02-3" at bounding box center [682, 36] width 70 height 18
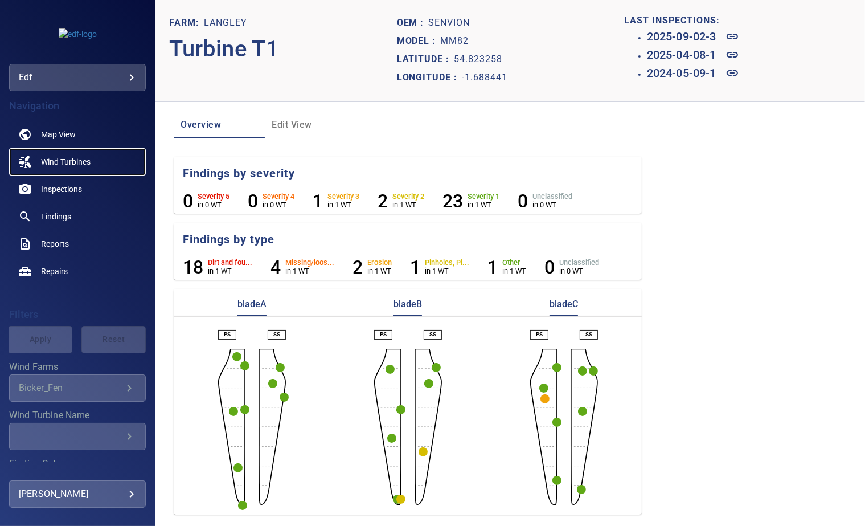
click at [72, 163] on span "Wind Turbines" at bounding box center [66, 161] width 50 height 11
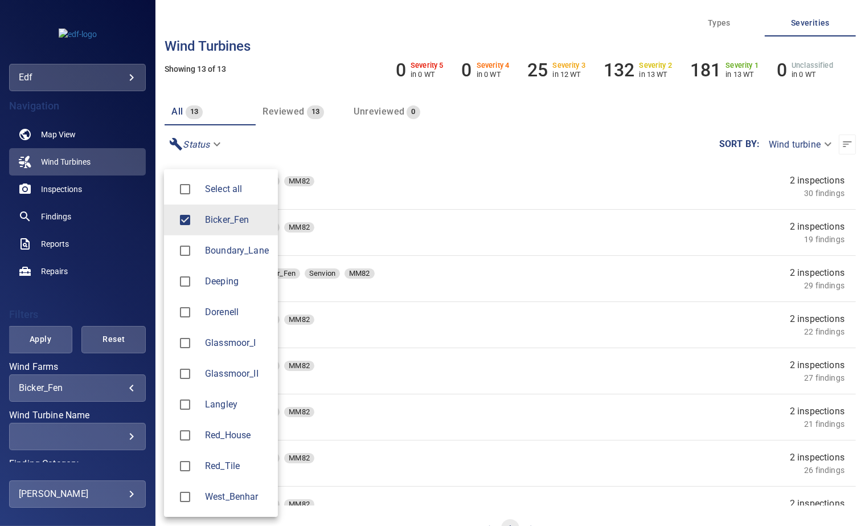
click at [120, 386] on body "**********" at bounding box center [432, 263] width 865 height 526
type input "**********"
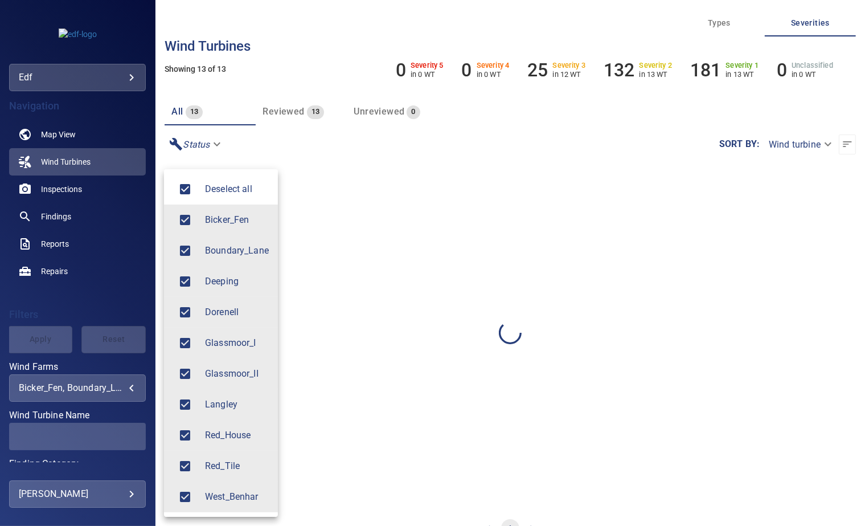
click at [264, 136] on div at bounding box center [432, 263] width 865 height 526
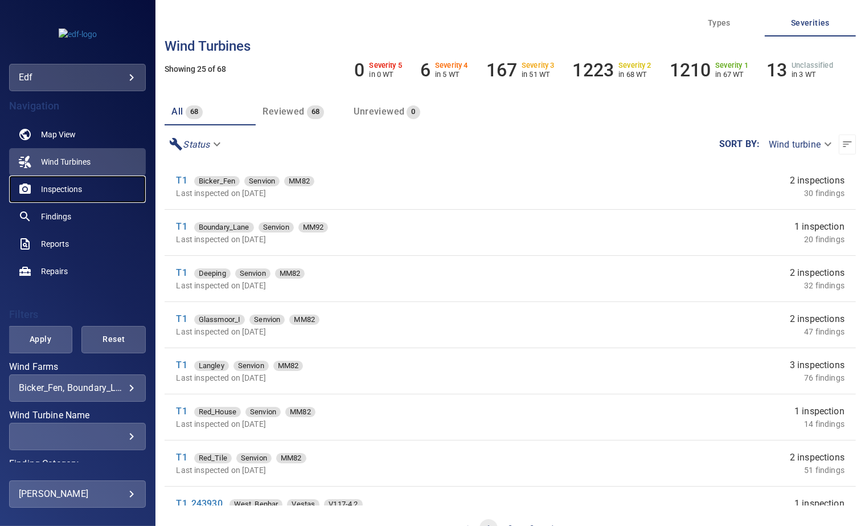
click at [73, 190] on span "Inspections" at bounding box center [61, 188] width 41 height 11
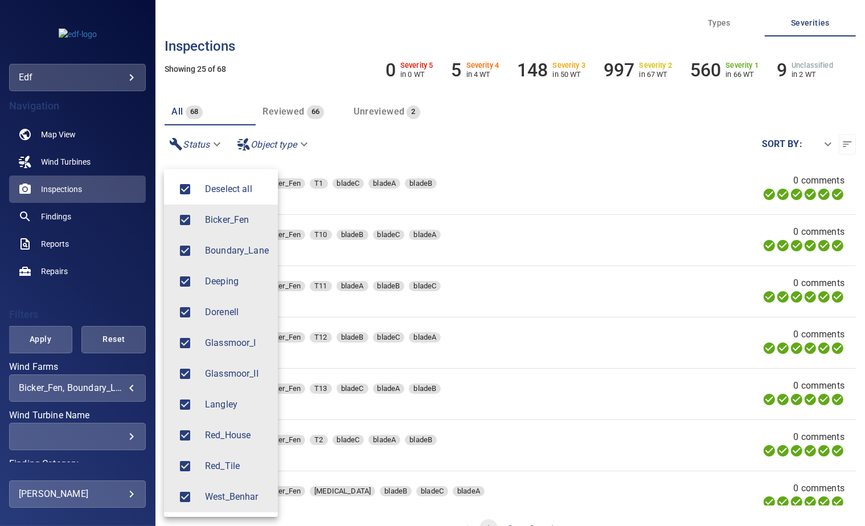
click at [120, 386] on body "**********" at bounding box center [432, 263] width 865 height 526
click at [281, 75] on div at bounding box center [432, 263] width 865 height 526
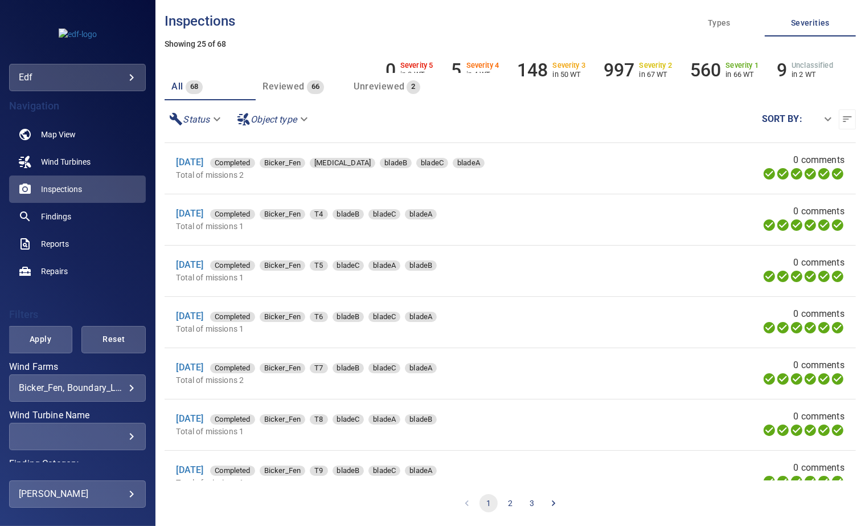
scroll to position [937, 0]
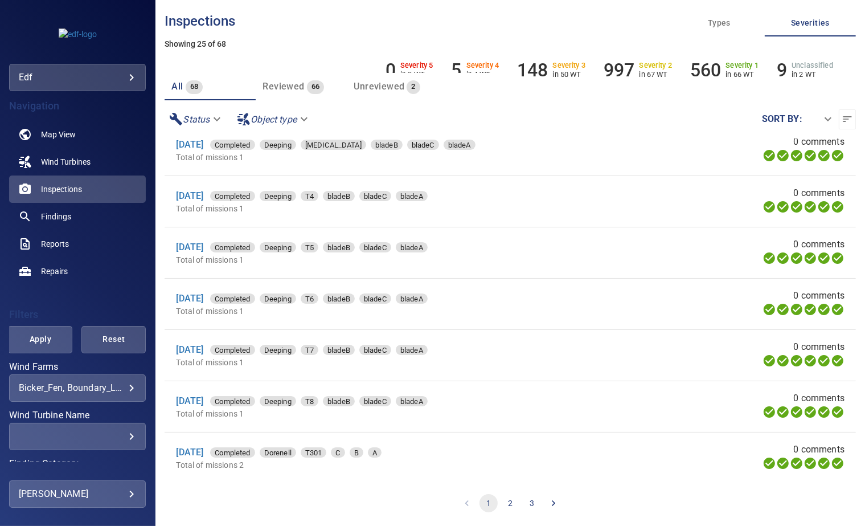
click at [530, 505] on button "3" at bounding box center [532, 503] width 18 height 18
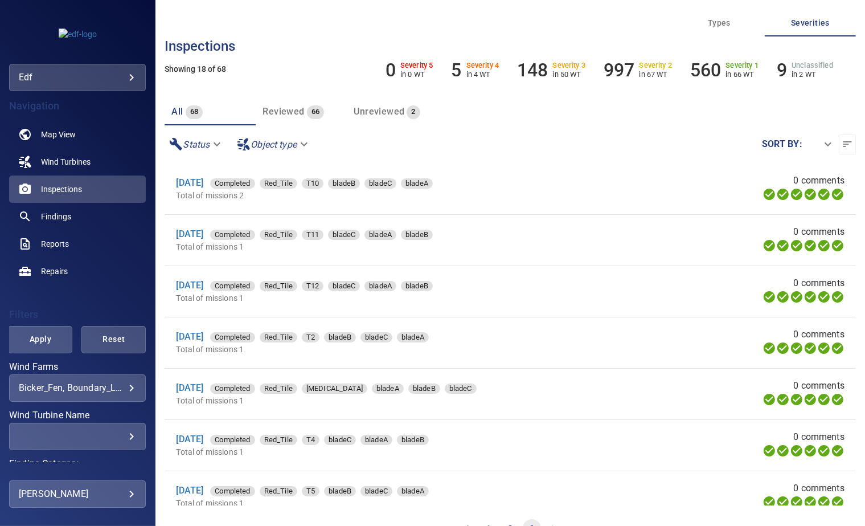
scroll to position [0, 0]
click at [58, 163] on span "Wind Turbines" at bounding box center [66, 161] width 50 height 11
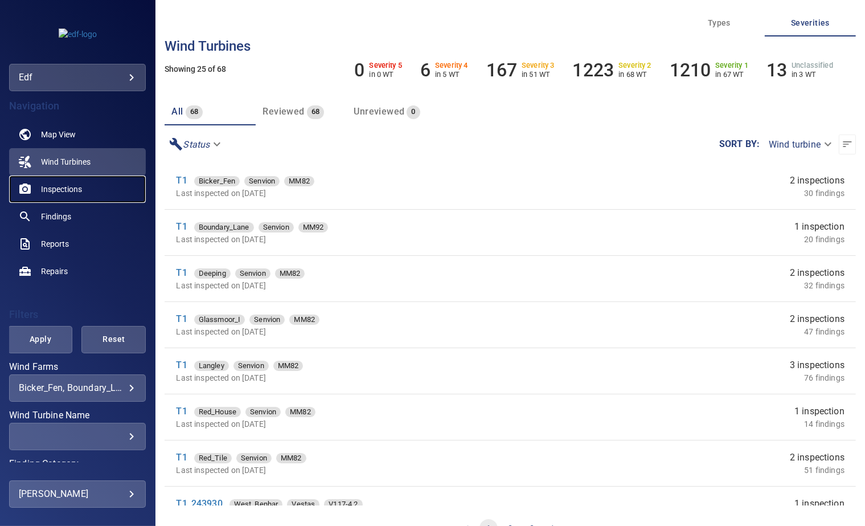
click at [57, 190] on span "Inspections" at bounding box center [61, 188] width 41 height 11
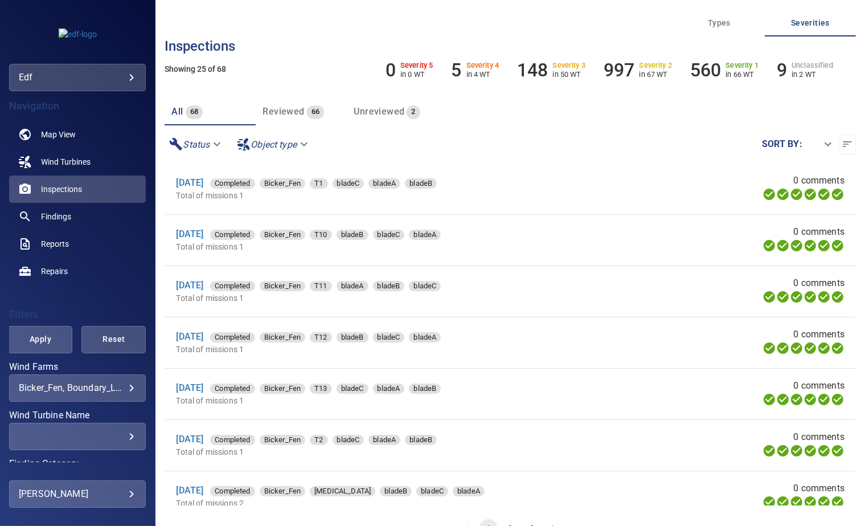
click at [122, 387] on body "**********" at bounding box center [432, 263] width 865 height 526
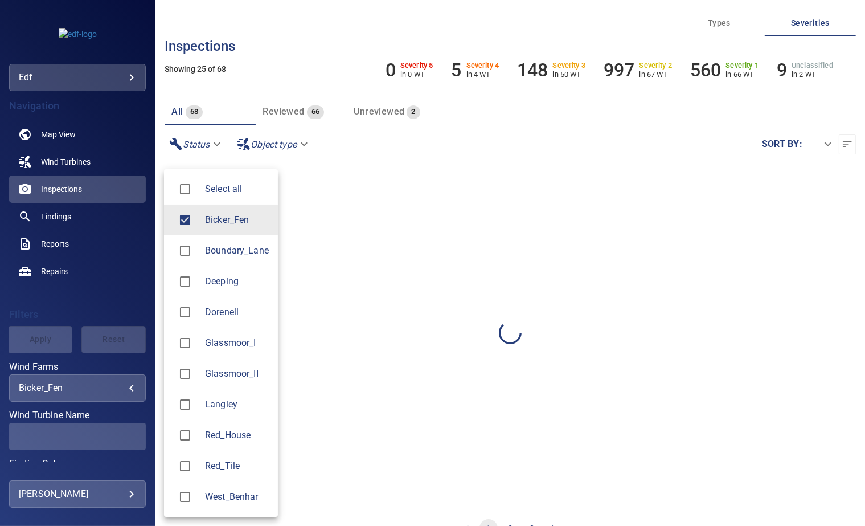
type input "**********"
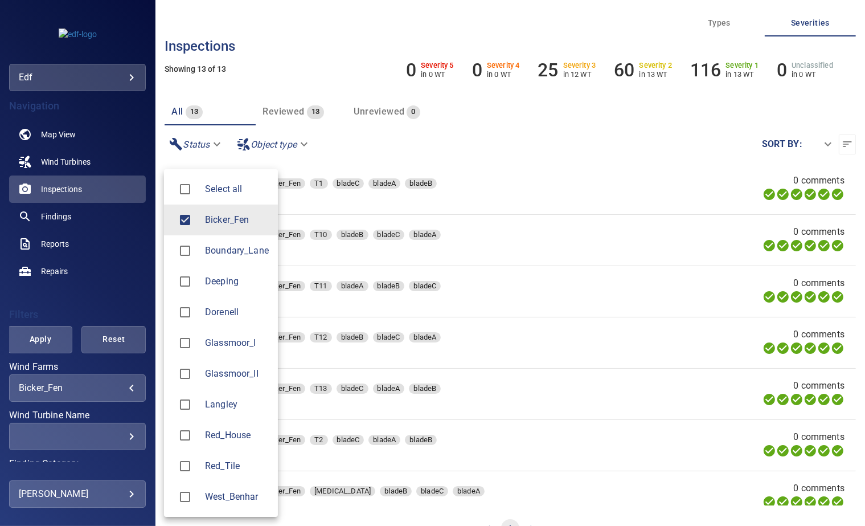
click at [301, 72] on div at bounding box center [432, 263] width 865 height 526
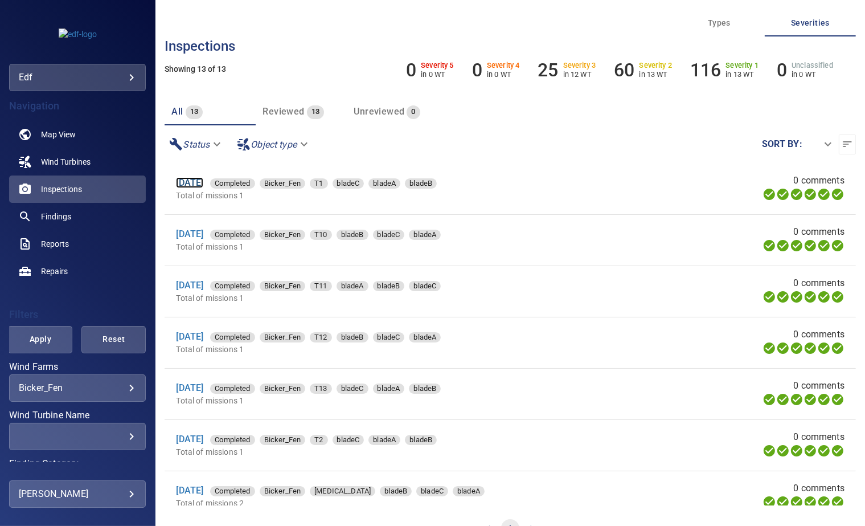
click at [198, 181] on link "9 Apr 2025" at bounding box center [189, 182] width 27 height 11
click at [41, 389] on body "**********" at bounding box center [432, 263] width 865 height 526
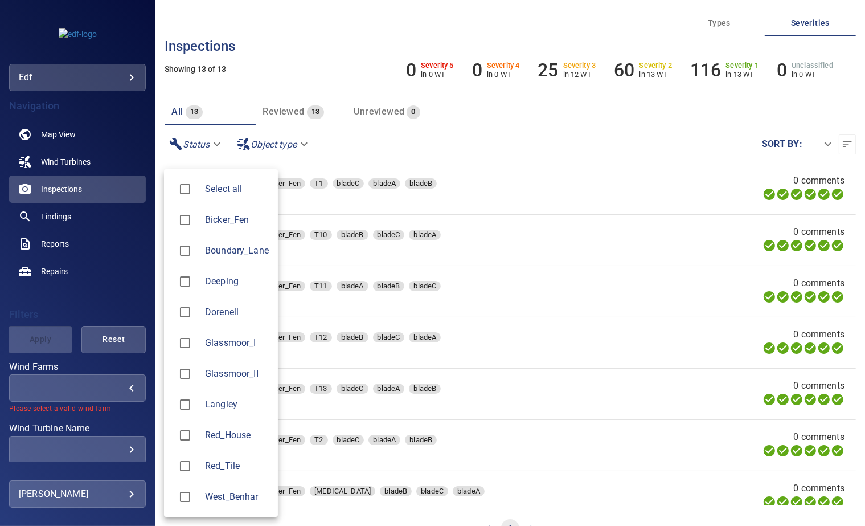
type input "**********"
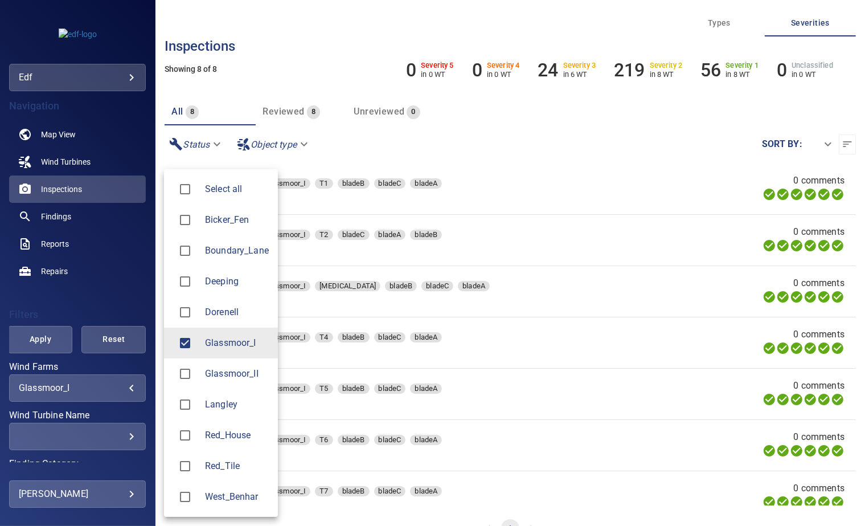
click at [363, 141] on div at bounding box center [432, 263] width 865 height 526
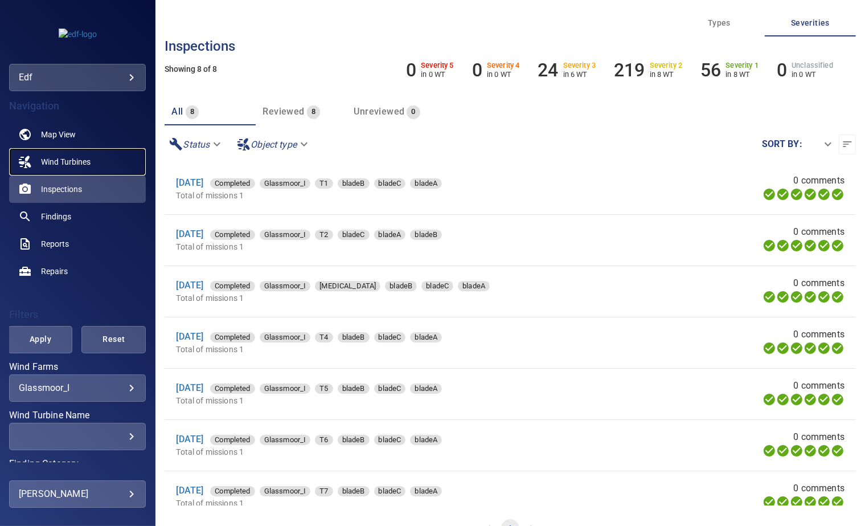
click at [71, 164] on span "Wind Turbines" at bounding box center [66, 161] width 50 height 11
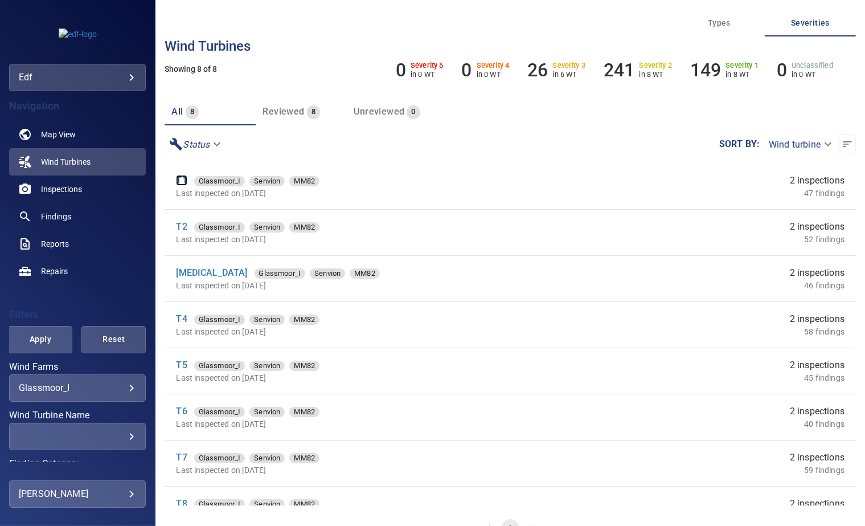
click at [182, 178] on link "T1" at bounding box center [181, 180] width 11 height 11
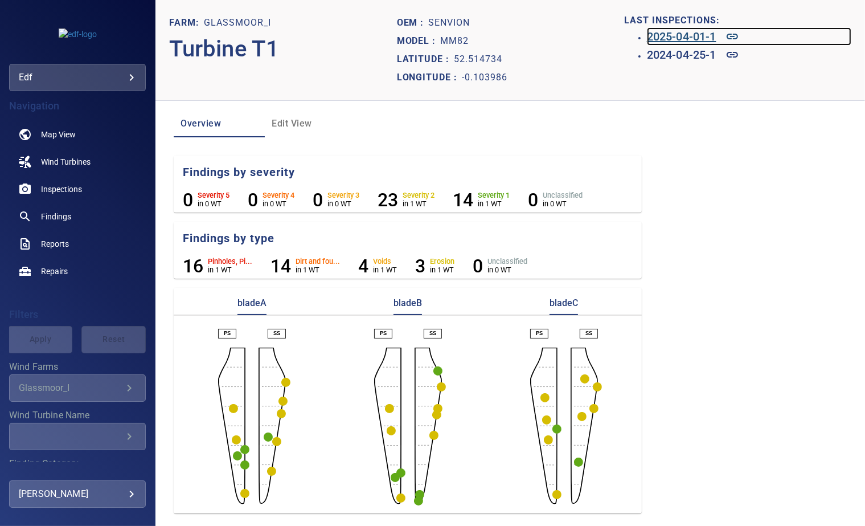
click at [674, 42] on h6 "2025-04-01-1" at bounding box center [682, 36] width 70 height 18
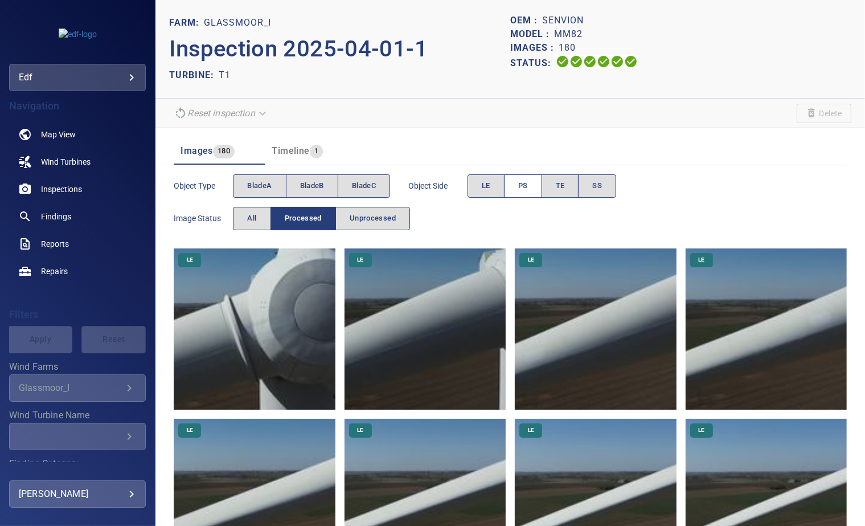
click at [531, 186] on button "PS" at bounding box center [523, 185] width 38 height 23
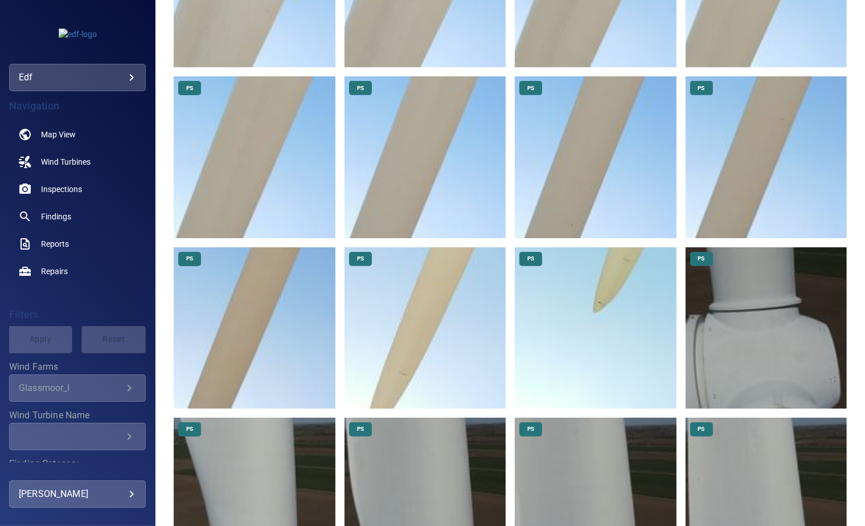
scroll to position [518, 0]
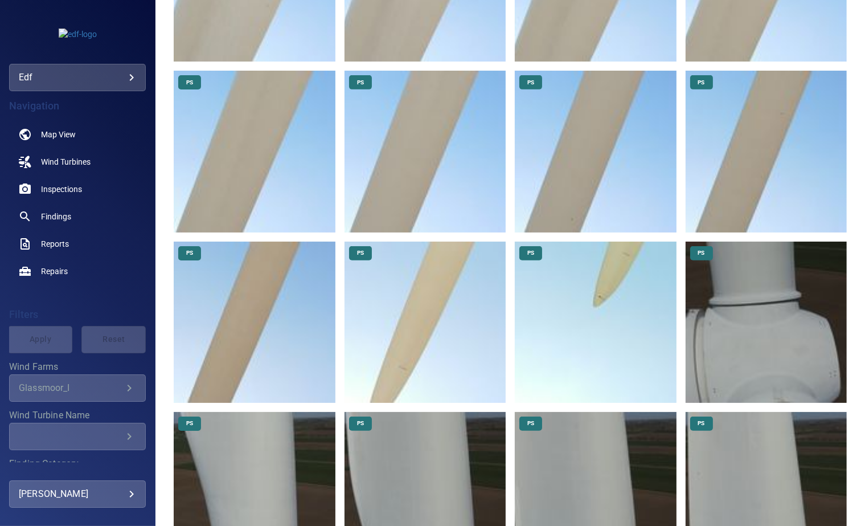
click at [583, 264] on img at bounding box center [595, 322] width 161 height 161
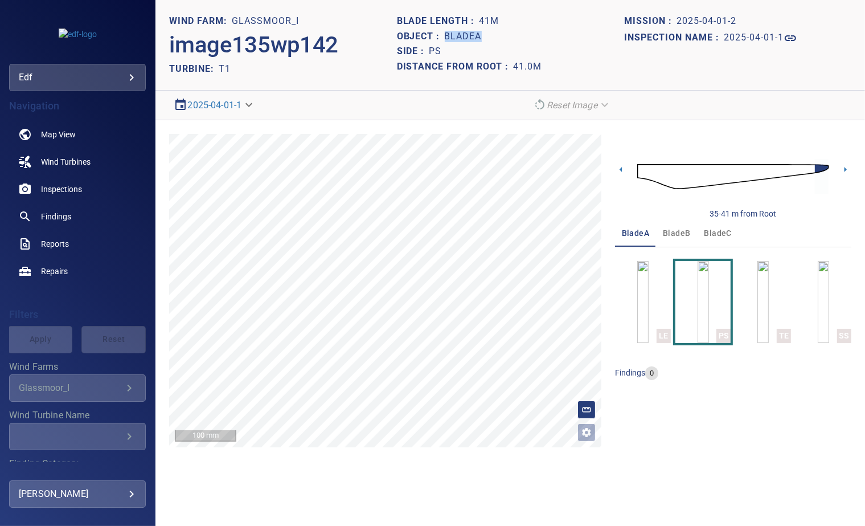
drag, startPoint x: 487, startPoint y: 38, endPoint x: 447, endPoint y: 35, distance: 40.0
click at [447, 35] on div "Object : bladeA" at bounding box center [510, 36] width 227 height 15
copy h1 "bladeA"
click at [681, 233] on span "bladeB" at bounding box center [676, 233] width 27 height 14
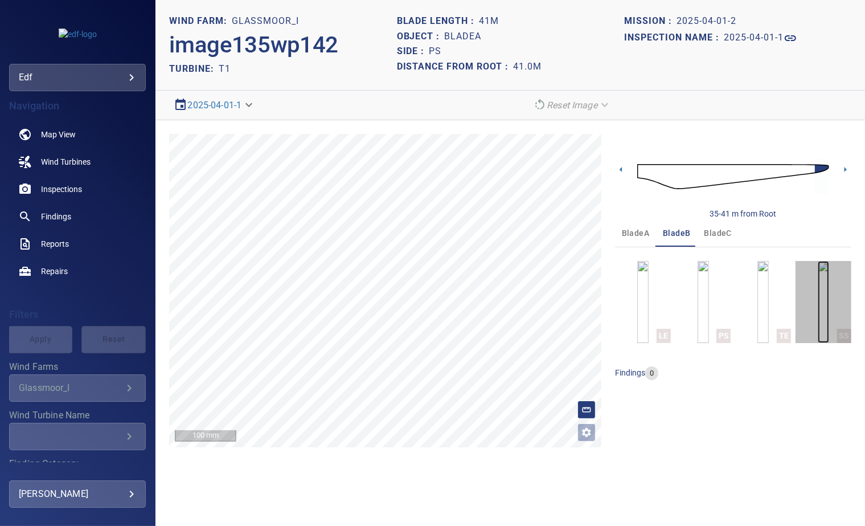
click at [818, 312] on img "button" at bounding box center [823, 302] width 11 height 82
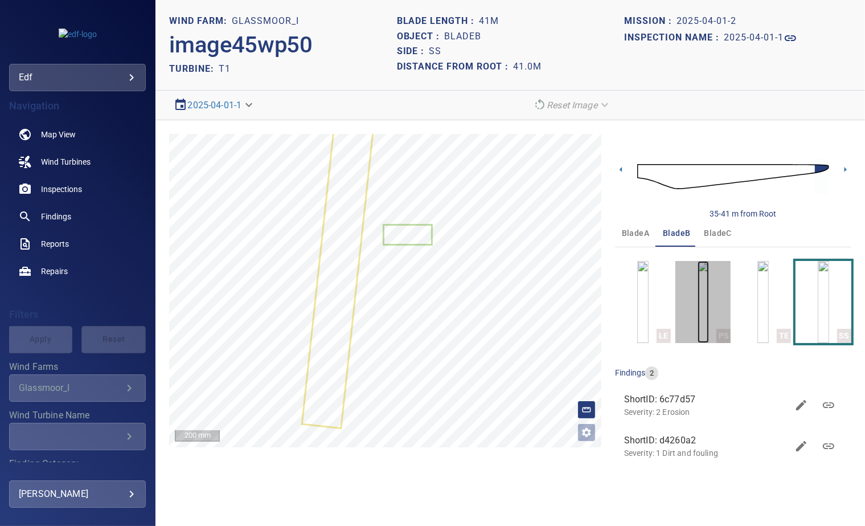
click at [704, 305] on img "button" at bounding box center [703, 302] width 11 height 82
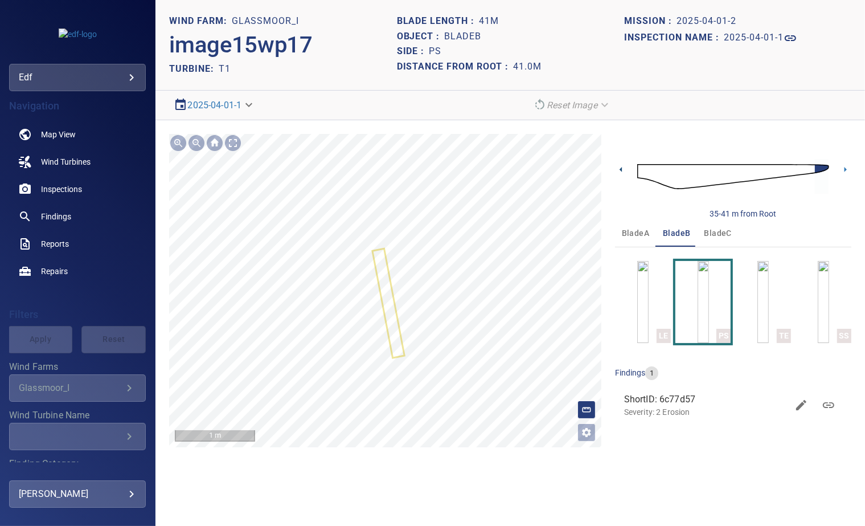
click at [621, 167] on icon at bounding box center [621, 170] width 12 height 12
click at [626, 170] on icon at bounding box center [621, 170] width 12 height 12
click at [381, 116] on section "**********" at bounding box center [511, 263] width 710 height 526
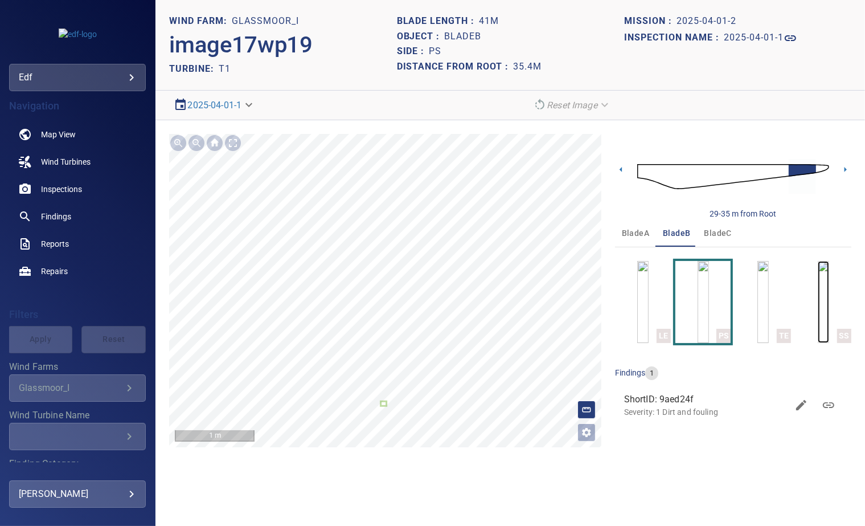
click at [827, 299] on img "button" at bounding box center [823, 302] width 11 height 82
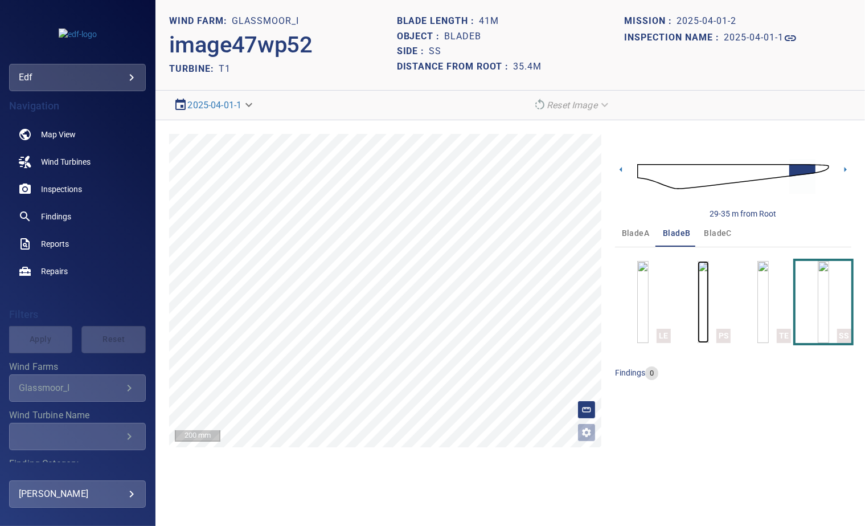
click at [706, 288] on img "button" at bounding box center [703, 302] width 11 height 82
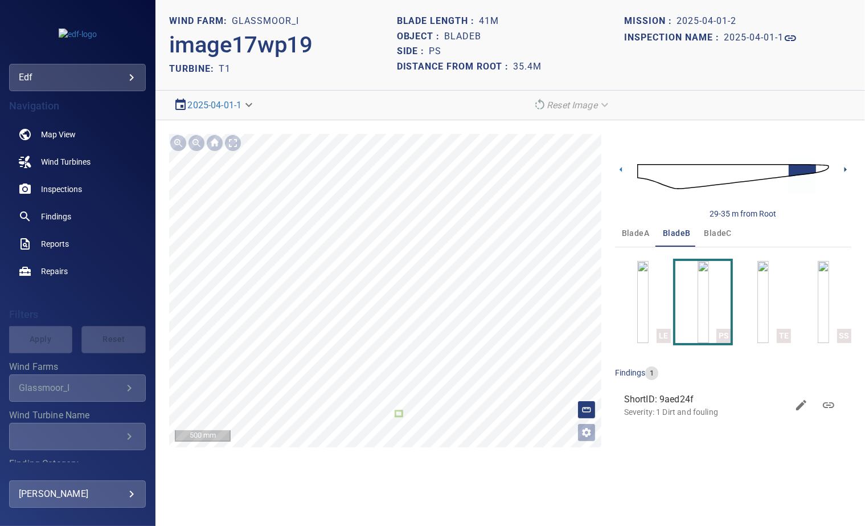
click at [843, 168] on icon at bounding box center [846, 170] width 12 height 12
click at [842, 170] on icon at bounding box center [846, 170] width 12 height 12
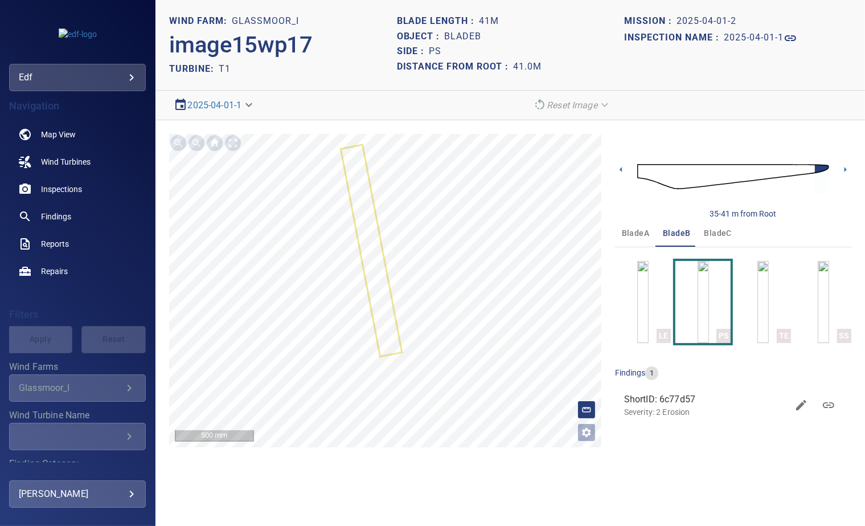
click at [713, 230] on span "bladeC" at bounding box center [718, 233] width 27 height 14
click at [615, 164] on icon at bounding box center [621, 170] width 12 height 12
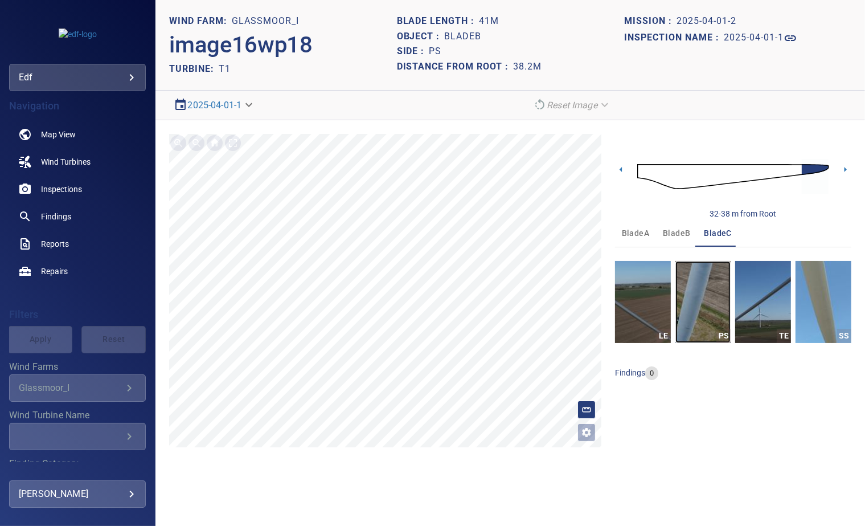
click at [701, 280] on img "button" at bounding box center [704, 302] width 56 height 82
click at [473, 38] on h1 "bladeC" at bounding box center [463, 36] width 37 height 11
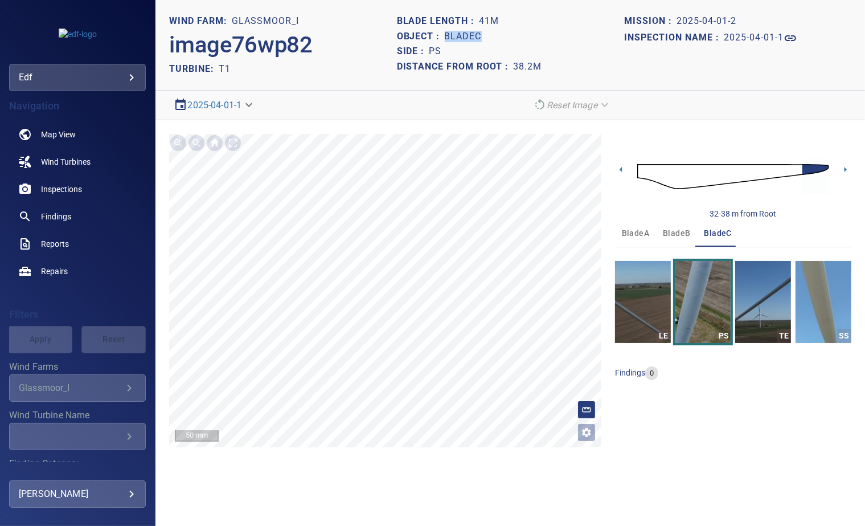
click at [473, 38] on h1 "bladeC" at bounding box center [463, 36] width 37 height 11
copy h1 "bladeC"
click at [675, 230] on span "bladeB" at bounding box center [676, 233] width 27 height 14
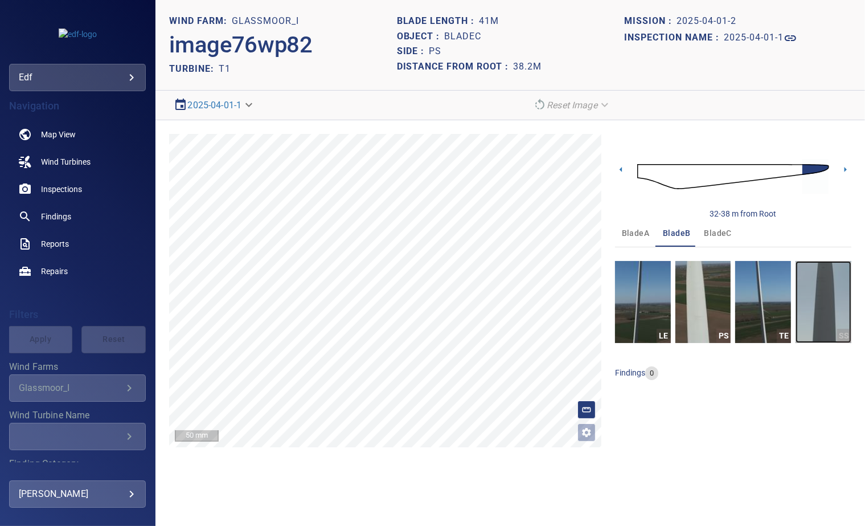
click at [820, 283] on img "button" at bounding box center [824, 302] width 56 height 82
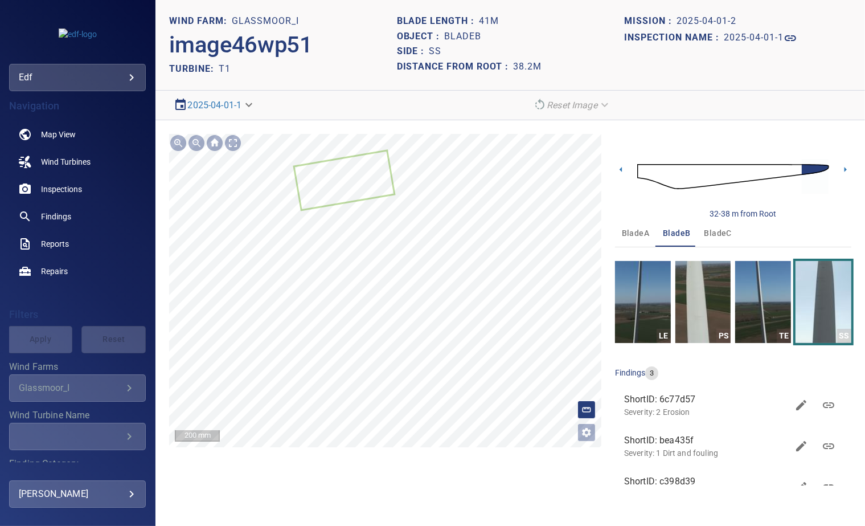
click at [410, 525] on html "**********" at bounding box center [432, 263] width 865 height 526
click at [701, 288] on img "button" at bounding box center [704, 302] width 56 height 82
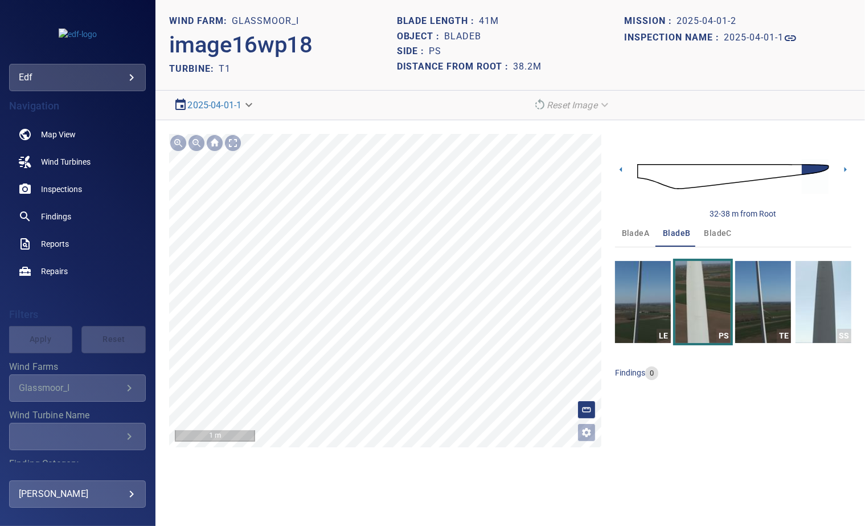
click at [431, 503] on section "**********" at bounding box center [511, 263] width 710 height 526
click at [841, 164] on icon at bounding box center [846, 170] width 12 height 12
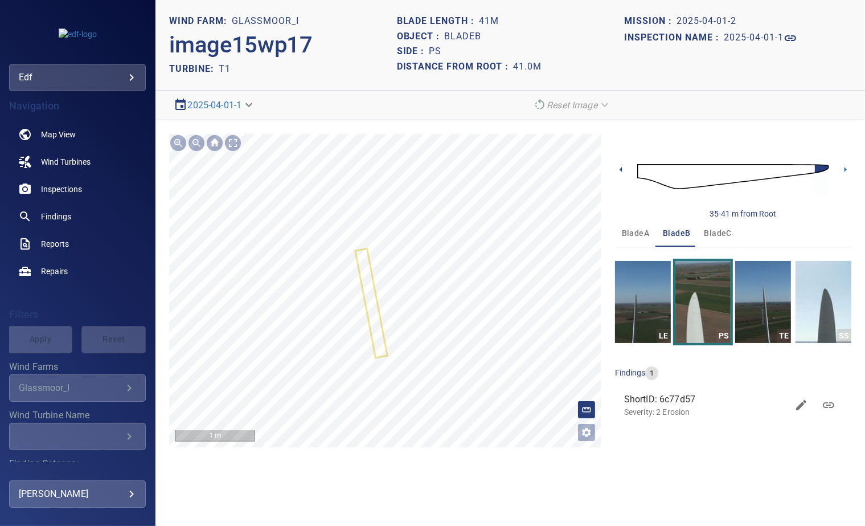
click at [623, 168] on icon at bounding box center [621, 170] width 12 height 12
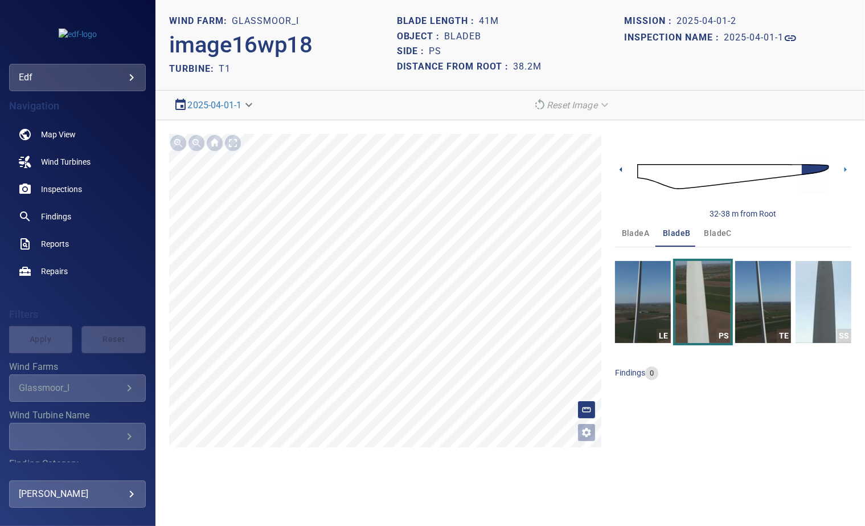
click at [623, 168] on icon at bounding box center [621, 170] width 12 height 12
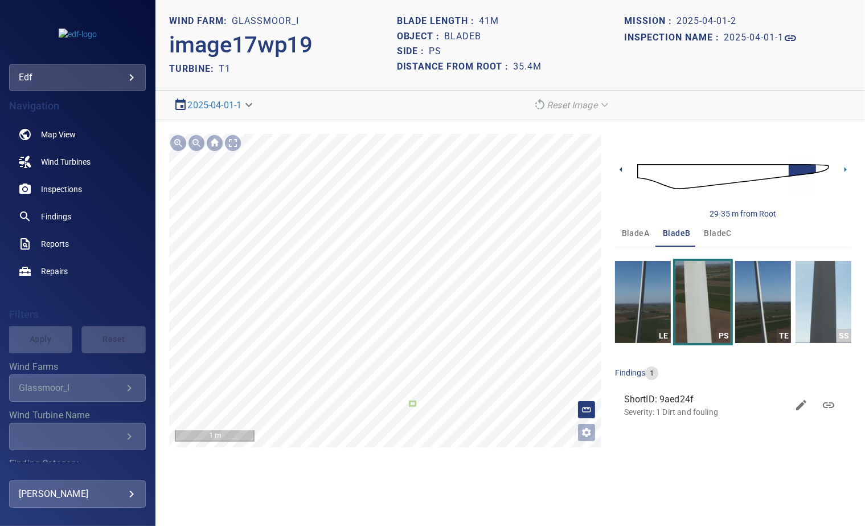
click at [621, 170] on icon at bounding box center [621, 169] width 2 height 5
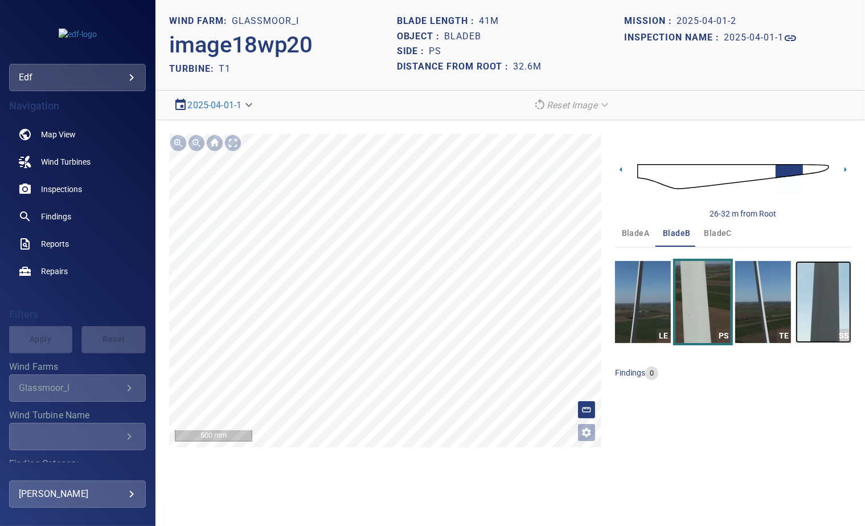
click at [806, 280] on img "button" at bounding box center [824, 302] width 56 height 82
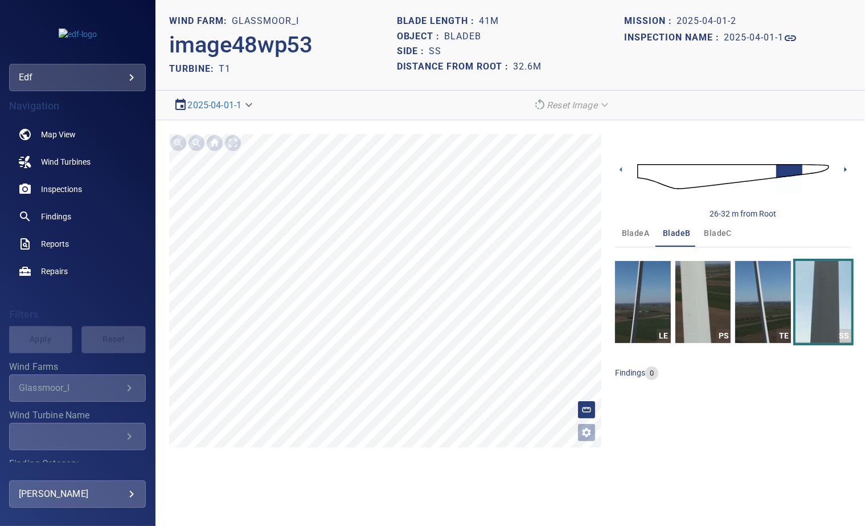
click at [847, 169] on icon at bounding box center [846, 169] width 2 height 5
click at [848, 168] on icon at bounding box center [846, 170] width 12 height 12
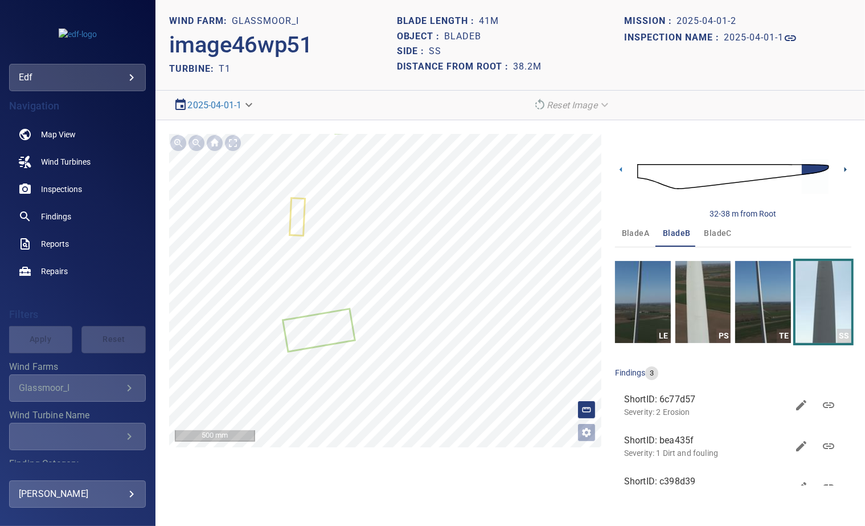
click at [848, 168] on icon at bounding box center [846, 170] width 12 height 12
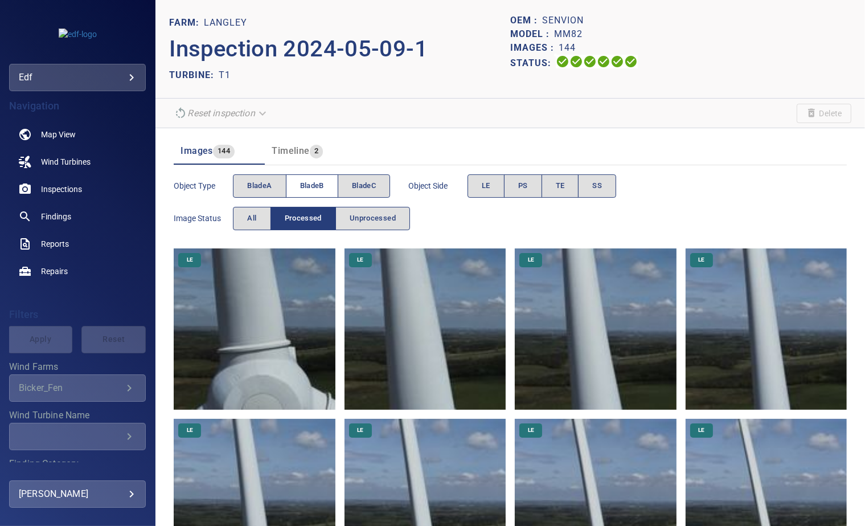
click at [321, 185] on span "bladeB" at bounding box center [312, 185] width 24 height 13
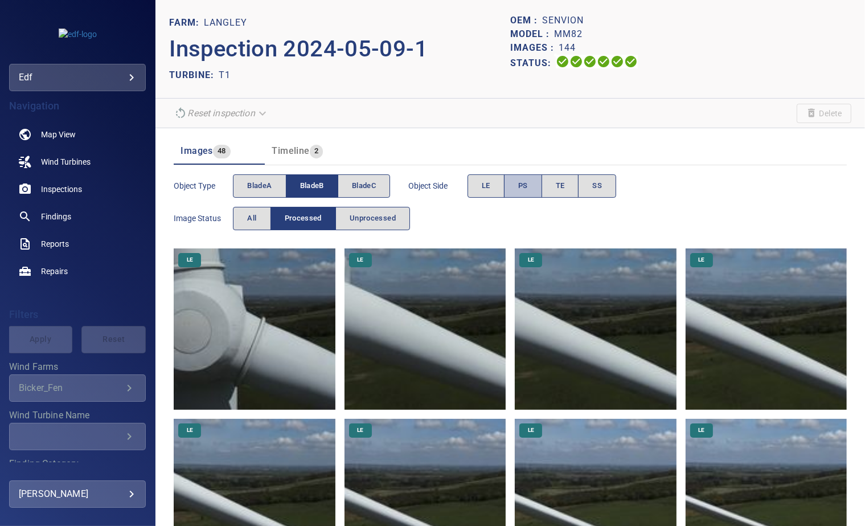
click at [521, 185] on span "PS" at bounding box center [523, 185] width 10 height 13
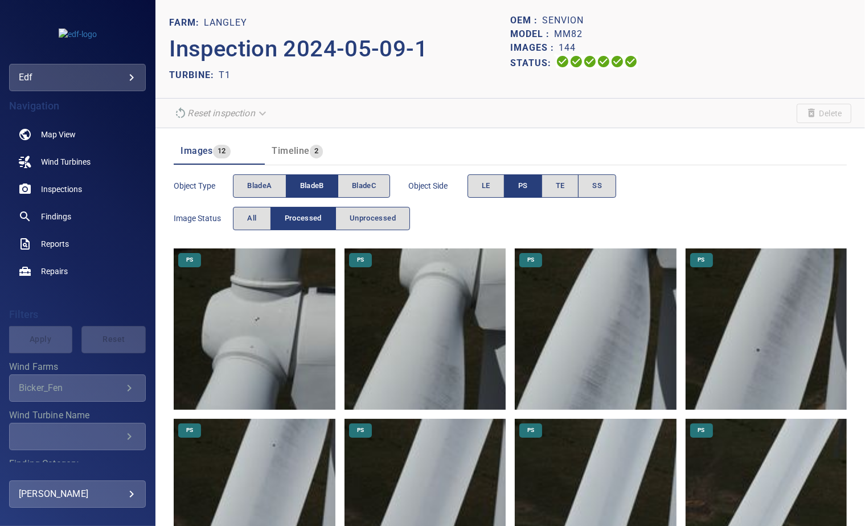
click at [242, 340] on img at bounding box center [254, 328] width 161 height 161
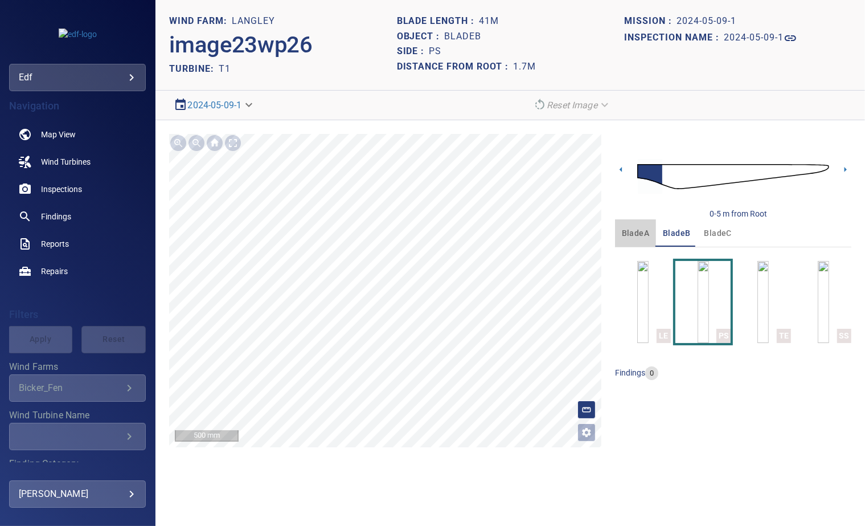
click at [631, 236] on span "bladeA" at bounding box center [635, 233] width 27 height 14
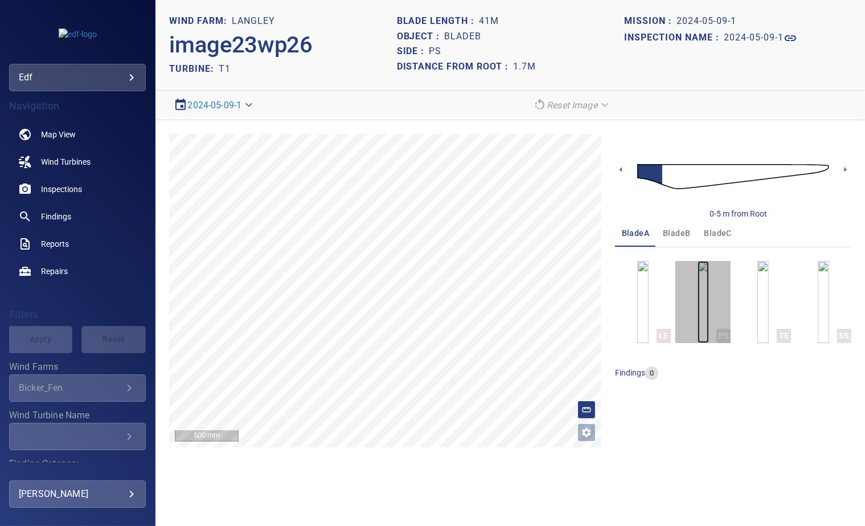
click at [701, 307] on img "button" at bounding box center [703, 302] width 11 height 82
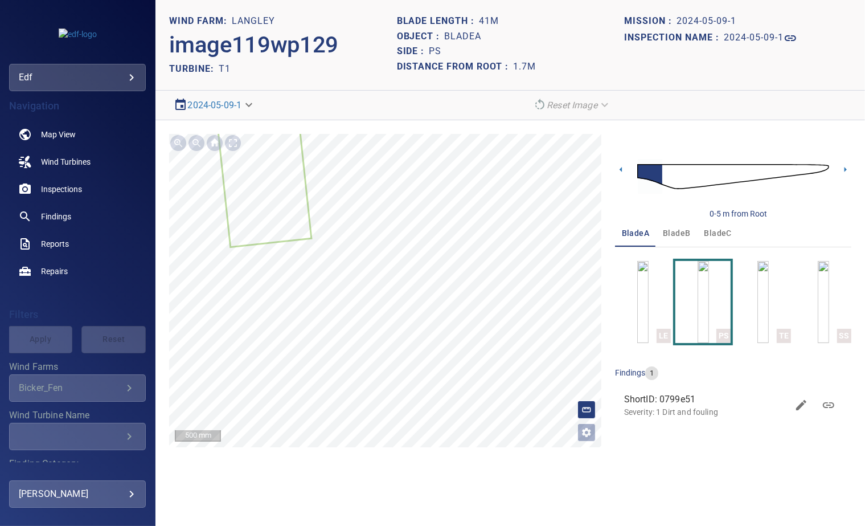
click at [467, 35] on h1 "bladeA" at bounding box center [463, 36] width 37 height 11
copy h1 "bladeA"
click at [670, 234] on span "bladeB" at bounding box center [676, 233] width 27 height 14
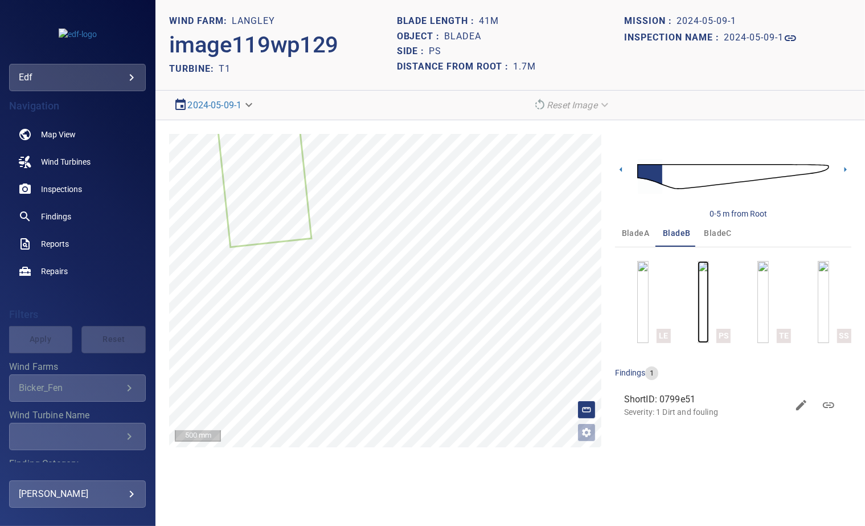
click at [698, 309] on img "button" at bounding box center [703, 302] width 11 height 82
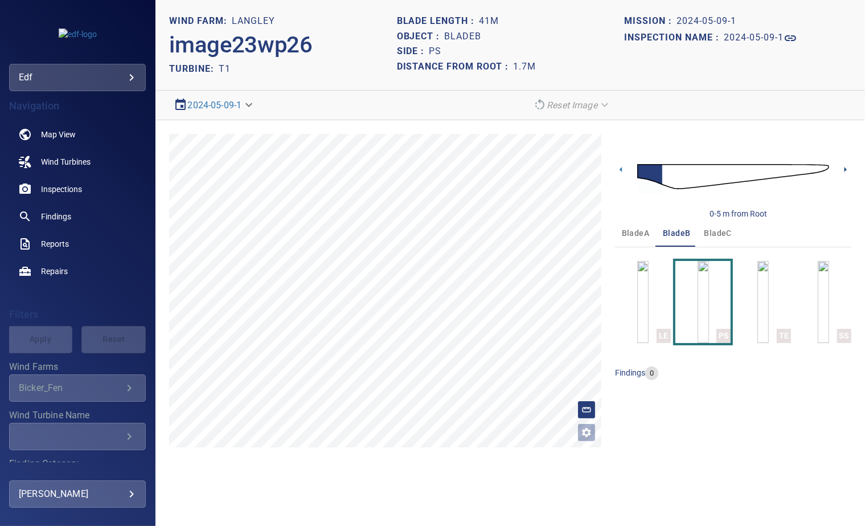
click at [843, 168] on icon at bounding box center [846, 170] width 12 height 12
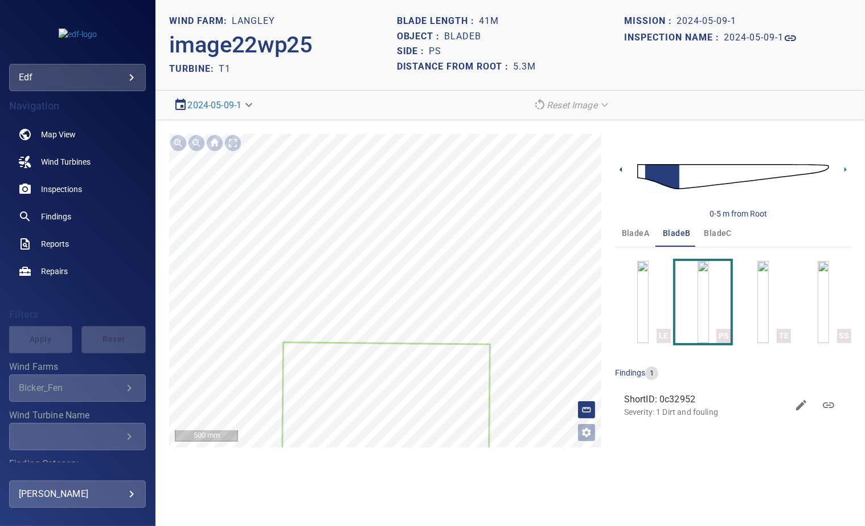
click at [624, 167] on icon at bounding box center [621, 170] width 12 height 12
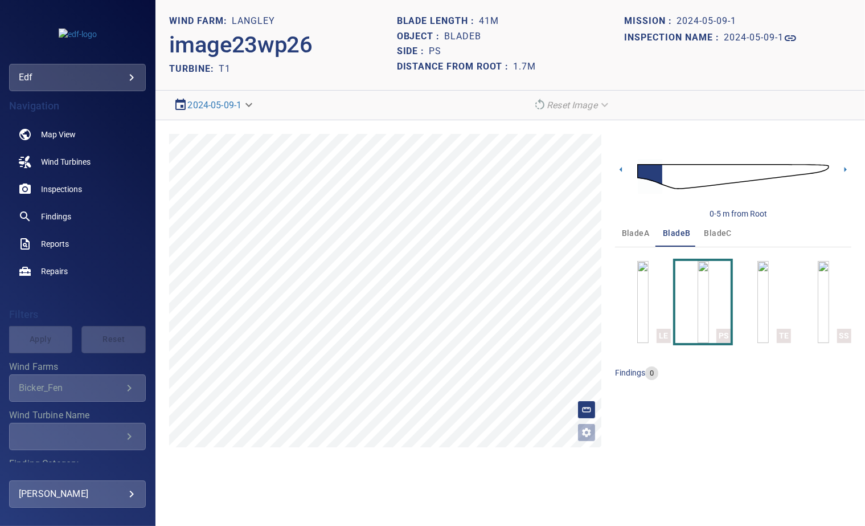
click at [458, 35] on h1 "bladeB" at bounding box center [463, 36] width 37 height 11
copy h1 "bladeB"
click at [712, 230] on span "bladeC" at bounding box center [718, 233] width 27 height 14
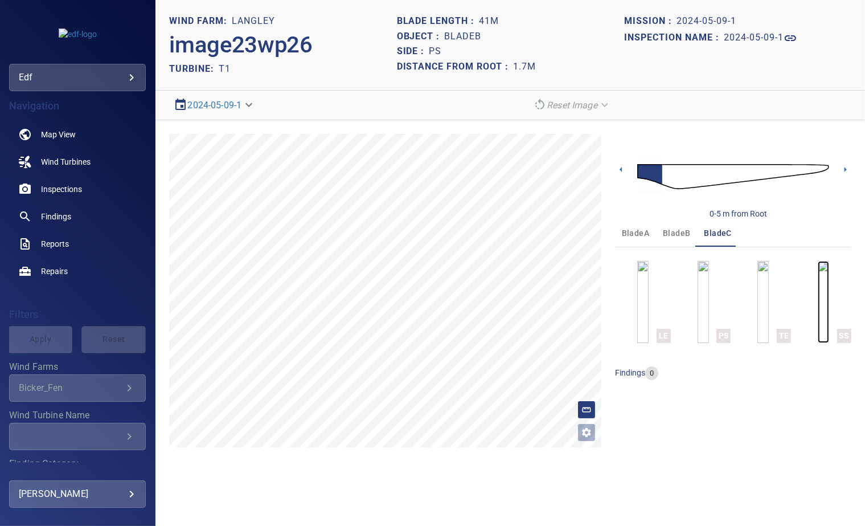
click at [819, 309] on img "button" at bounding box center [823, 302] width 11 height 82
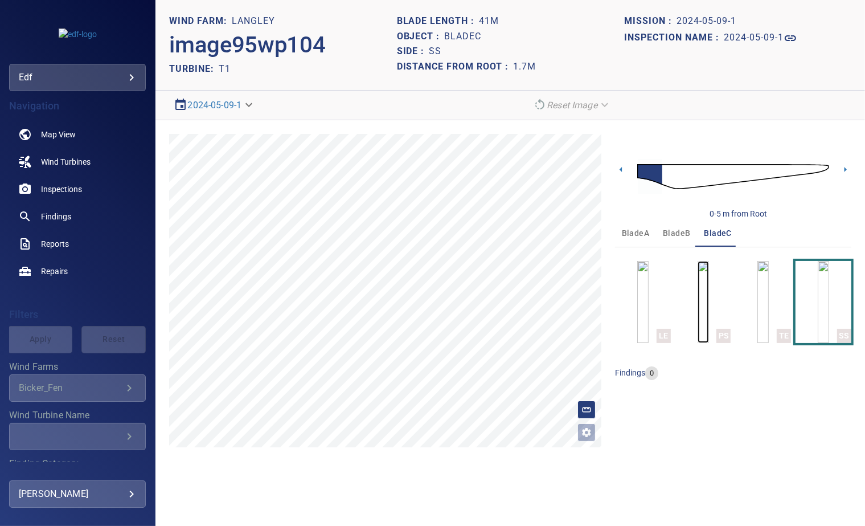
click at [698, 298] on img "button" at bounding box center [703, 302] width 11 height 82
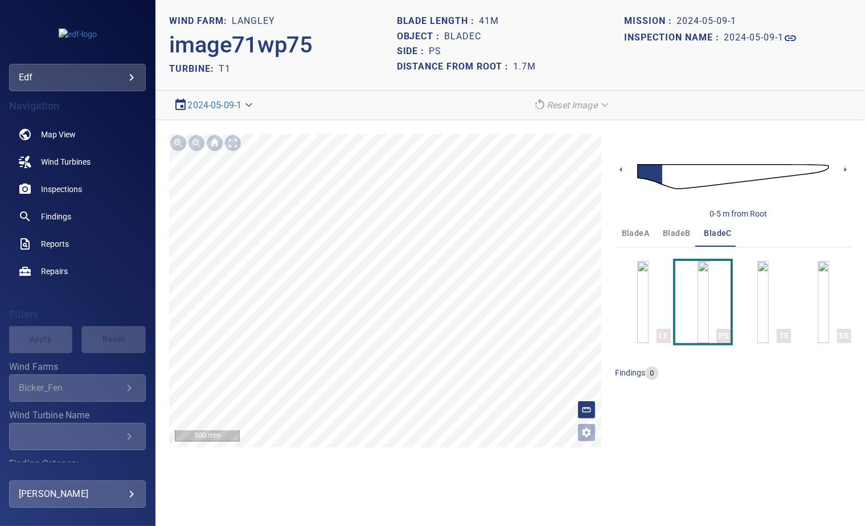
click at [458, 31] on h1 "bladeC" at bounding box center [463, 36] width 37 height 11
copy h1 "bladeC"
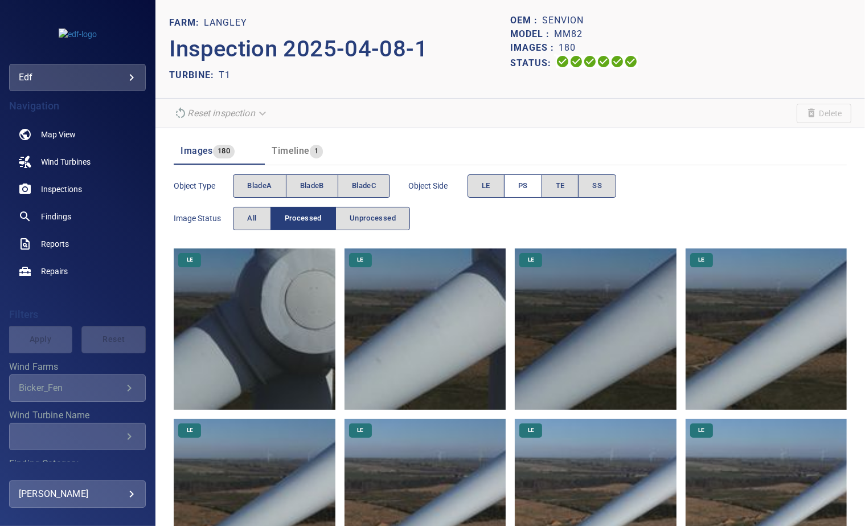
click at [515, 181] on button "PS" at bounding box center [523, 185] width 38 height 23
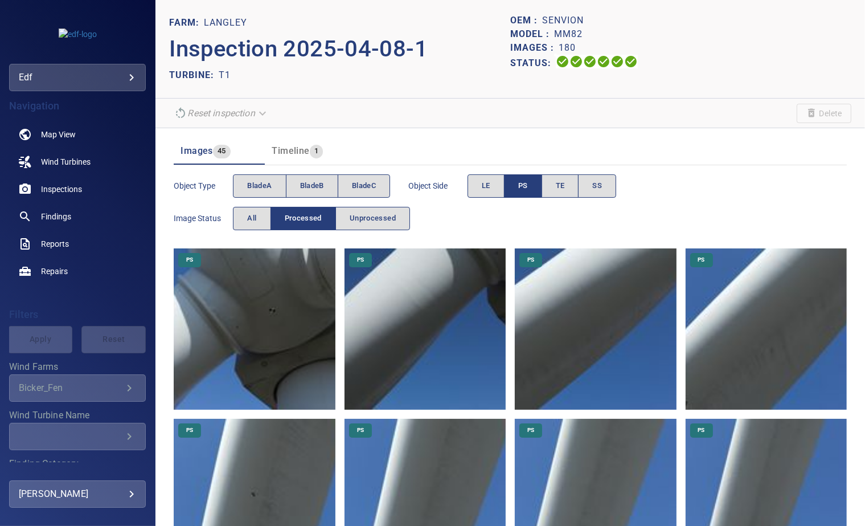
click at [257, 332] on img at bounding box center [254, 328] width 161 height 161
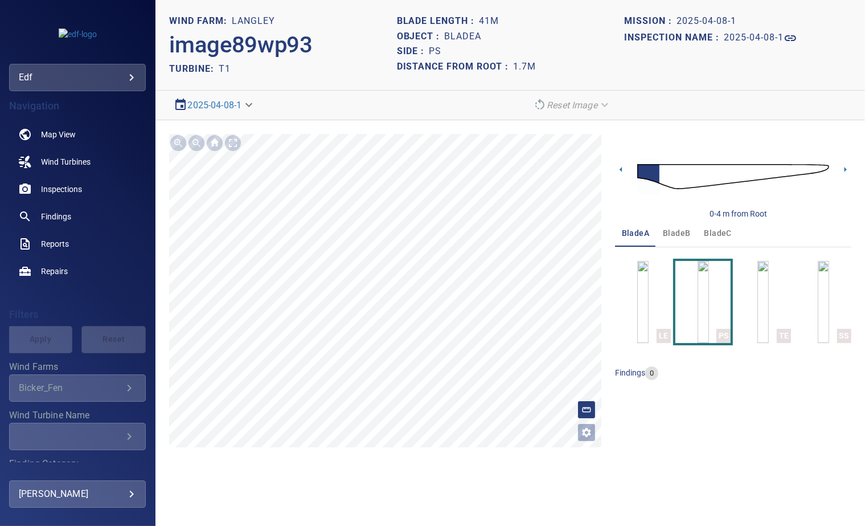
click at [456, 40] on h1 "bladeA" at bounding box center [463, 36] width 37 height 11
copy h1 "bladeA"
click at [667, 236] on span "bladeB" at bounding box center [676, 233] width 27 height 14
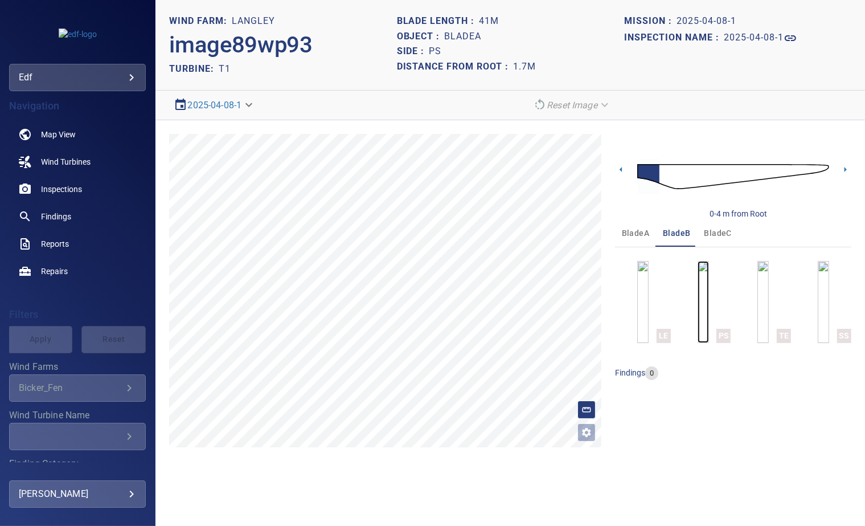
click at [704, 296] on img "button" at bounding box center [703, 302] width 11 height 82
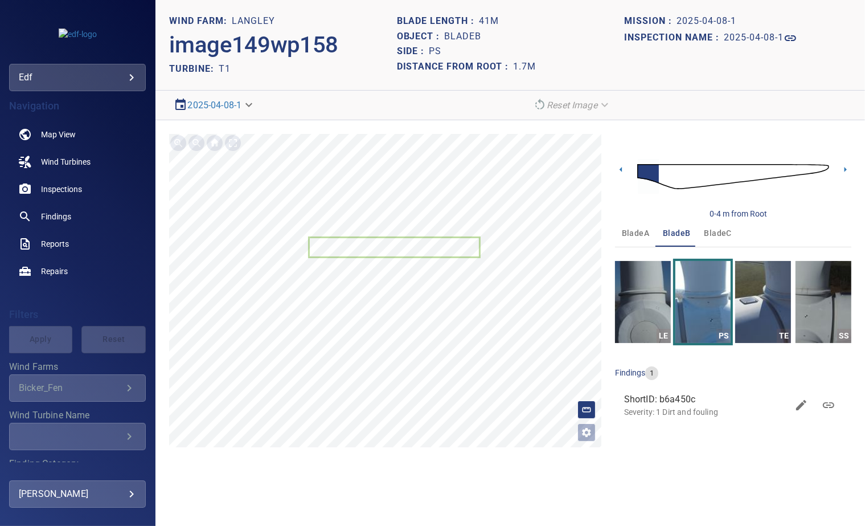
click at [457, 36] on h1 "bladeB" at bounding box center [463, 36] width 37 height 11
copy h1 "bladeB"
click at [710, 237] on span "bladeC" at bounding box center [718, 233] width 27 height 14
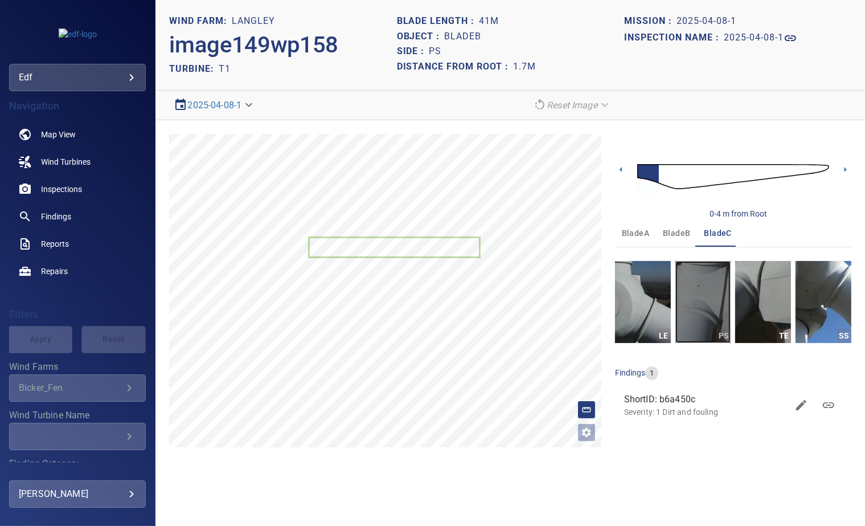
click at [693, 312] on img "button" at bounding box center [704, 302] width 56 height 82
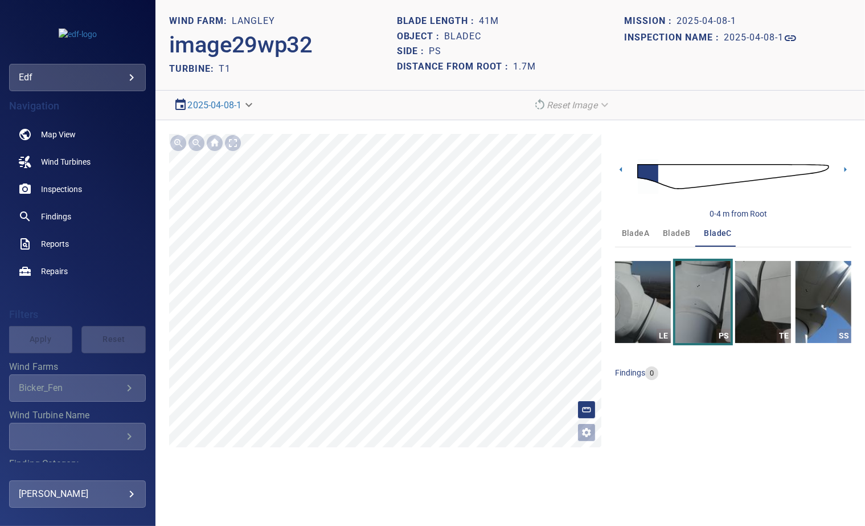
click at [464, 38] on h1 "bladeC" at bounding box center [463, 36] width 37 height 11
copy h1 "bladeC"
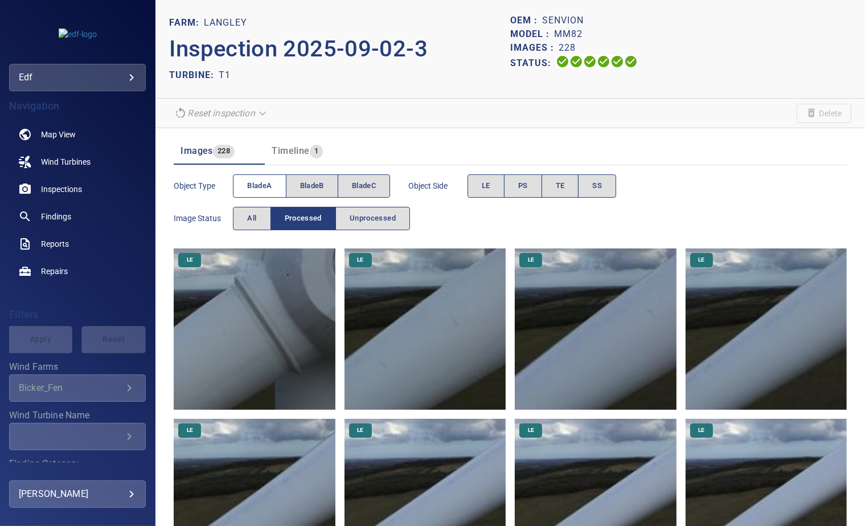
click at [261, 184] on span "bladeA" at bounding box center [259, 185] width 24 height 13
click at [505, 184] on div "LE PS TE SS" at bounding box center [542, 185] width 149 height 23
click at [526, 189] on span "PS" at bounding box center [523, 185] width 10 height 13
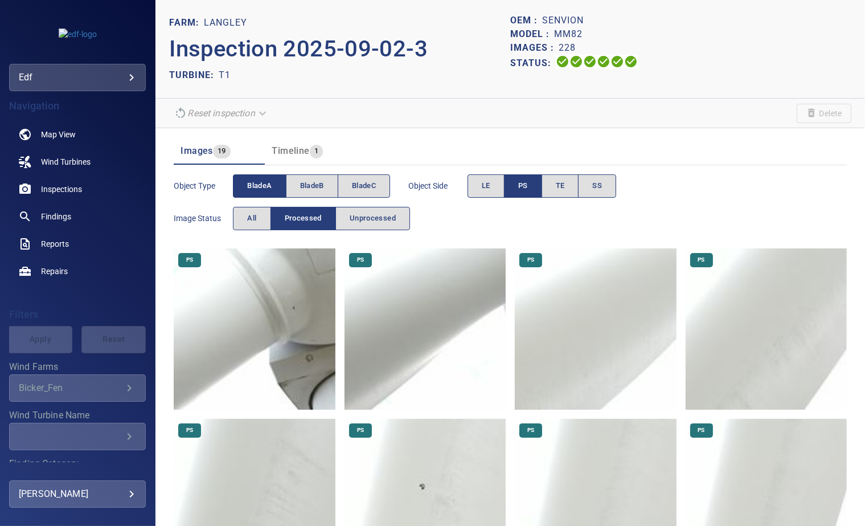
click at [294, 314] on img at bounding box center [254, 328] width 161 height 161
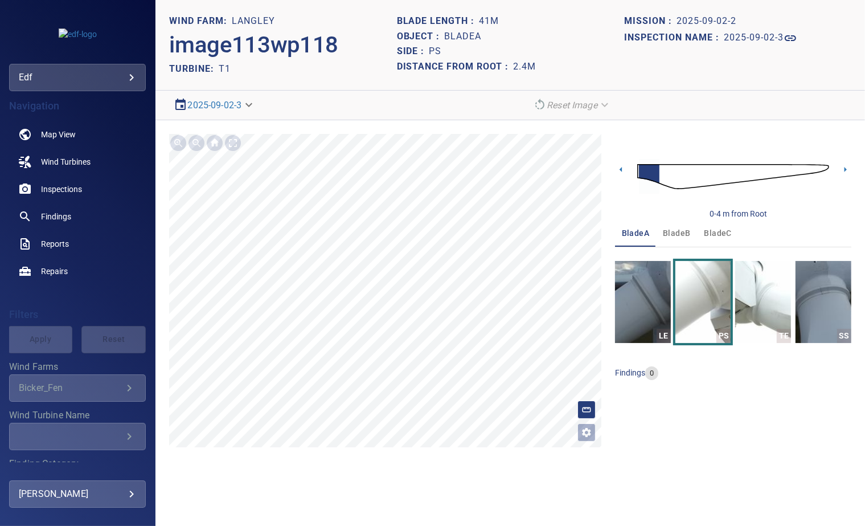
click at [460, 35] on h1 "bladeA" at bounding box center [463, 36] width 37 height 11
copy h1 "bladeA"
click at [676, 232] on span "bladeB" at bounding box center [676, 233] width 27 height 14
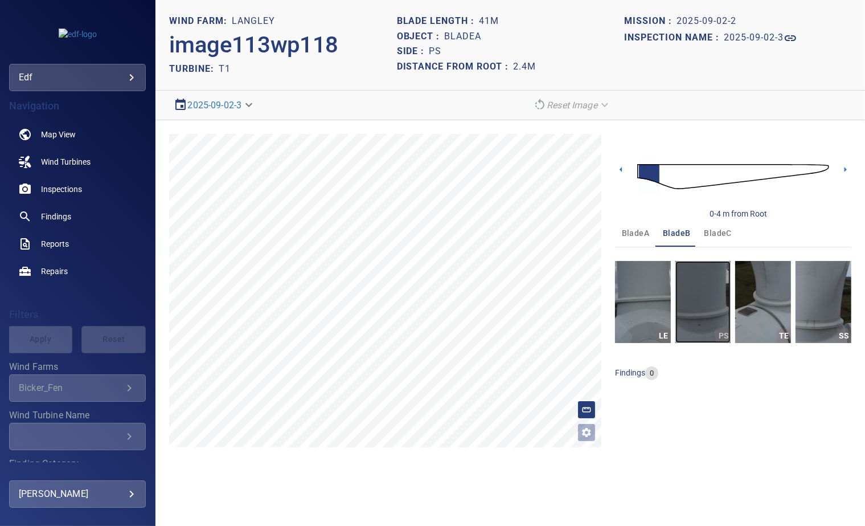
click at [706, 309] on img "button" at bounding box center [704, 302] width 56 height 82
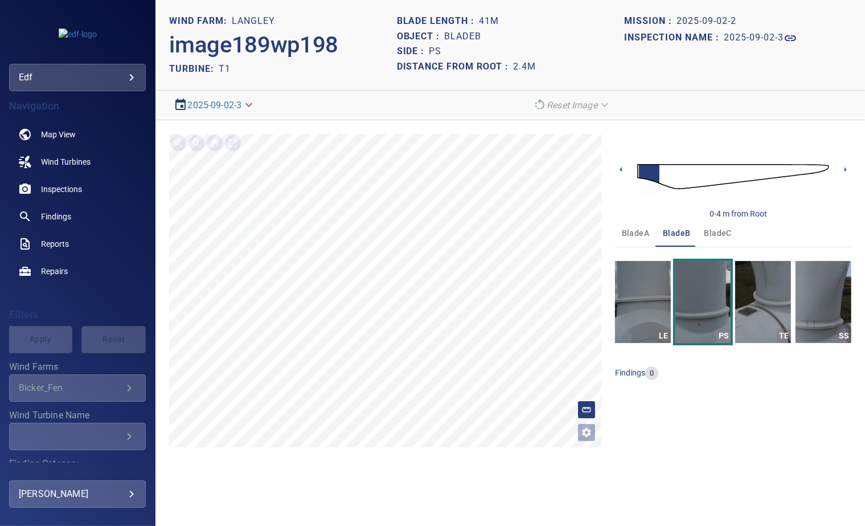
click at [467, 36] on h1 "bladeB" at bounding box center [463, 36] width 37 height 11
copy h1 "bladeB"
click at [709, 234] on span "bladeC" at bounding box center [718, 233] width 27 height 14
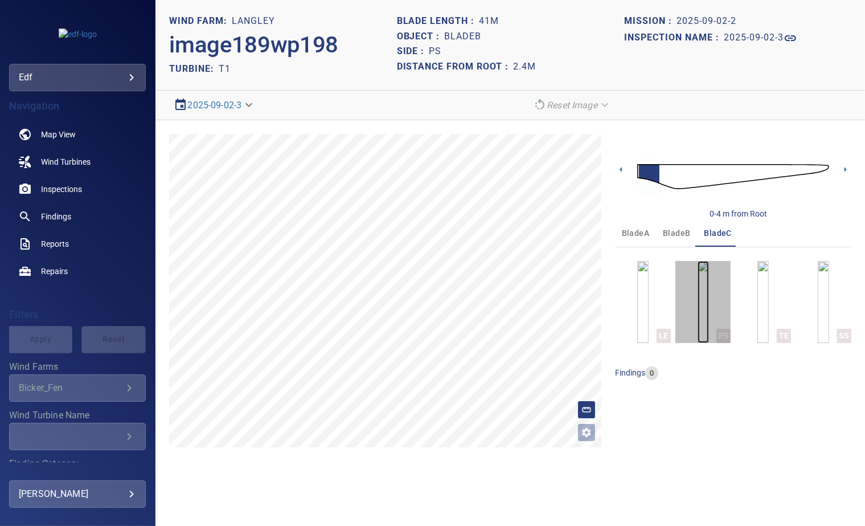
click at [706, 301] on img "button" at bounding box center [703, 302] width 11 height 82
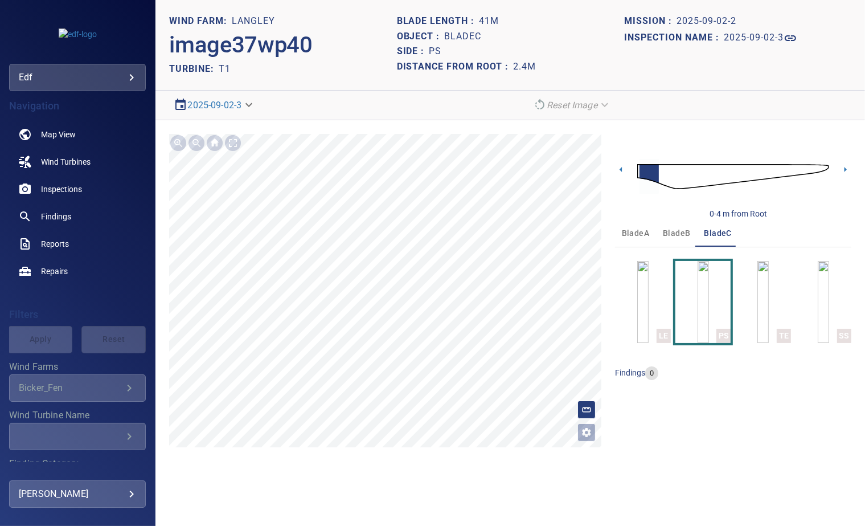
click at [462, 34] on h1 "bladeC" at bounding box center [463, 36] width 37 height 11
copy h1 "bladeC"
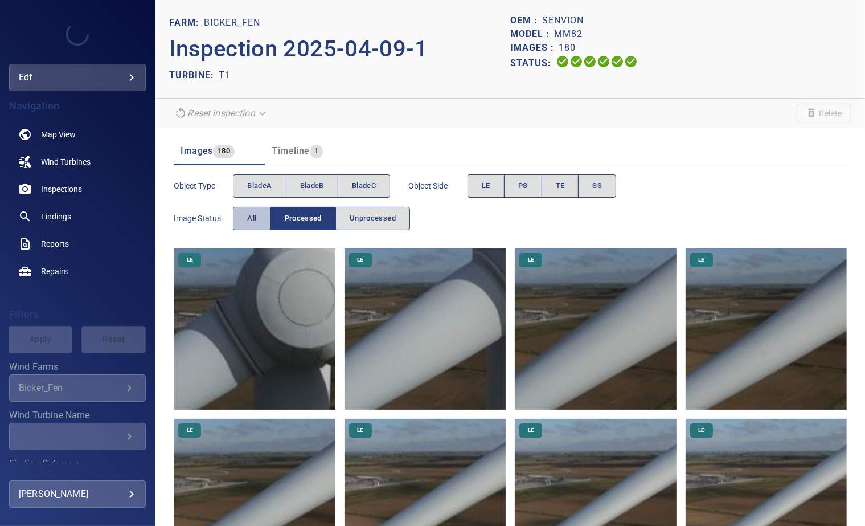
click at [260, 215] on button "All" at bounding box center [252, 218] width 38 height 23
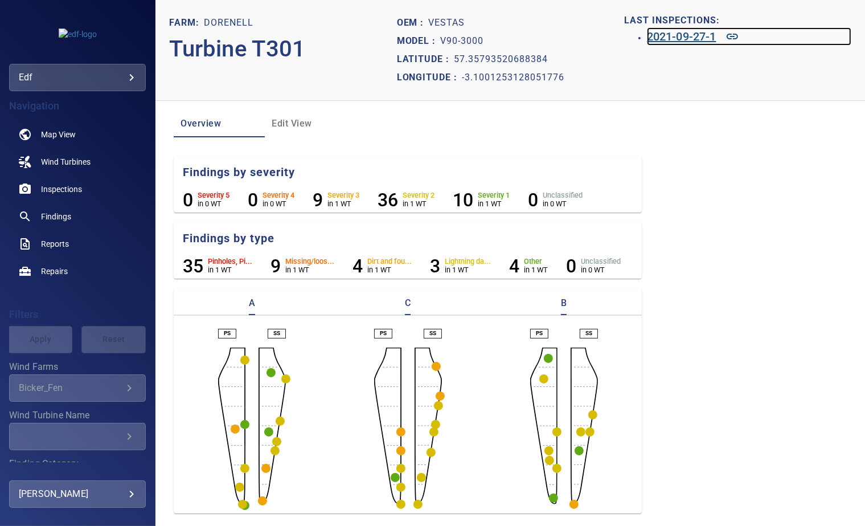
click at [660, 38] on h6 "2021-09-27-1" at bounding box center [682, 36] width 70 height 18
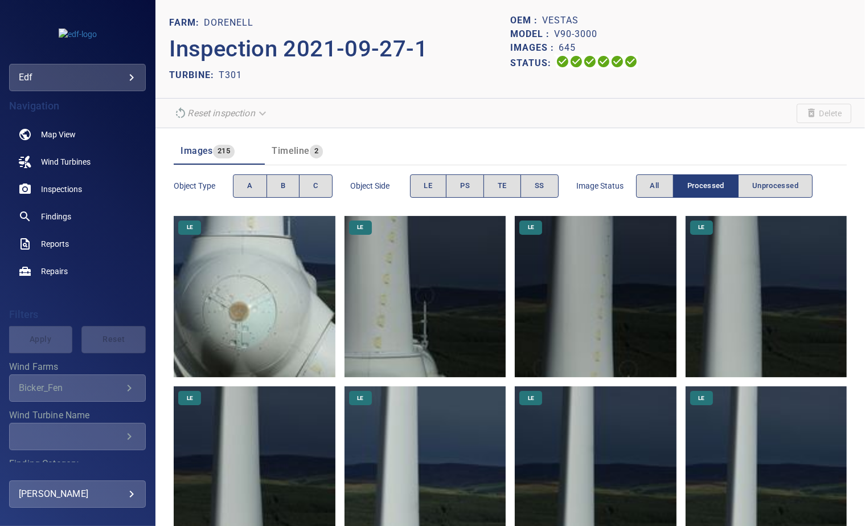
click at [426, 40] on p "Inspection 2021-09-27-1" at bounding box center [339, 49] width 341 height 34
click at [230, 22] on p "Dorenell" at bounding box center [229, 23] width 50 height 14
copy p "Dorenell"
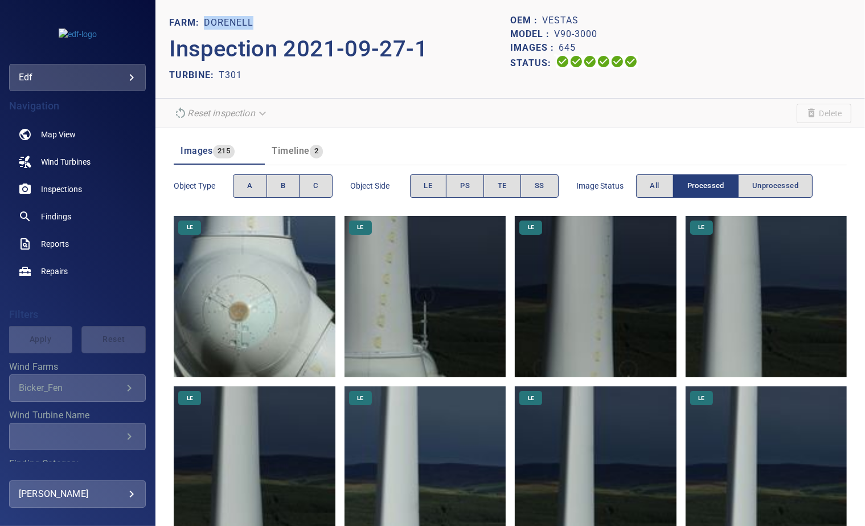
click at [273, 21] on div "FARM: Dorenell" at bounding box center [339, 23] width 341 height 18
click at [235, 68] on p "T301" at bounding box center [230, 75] width 23 height 14
click at [232, 71] on p "T301" at bounding box center [230, 75] width 23 height 14
copy p "T301"
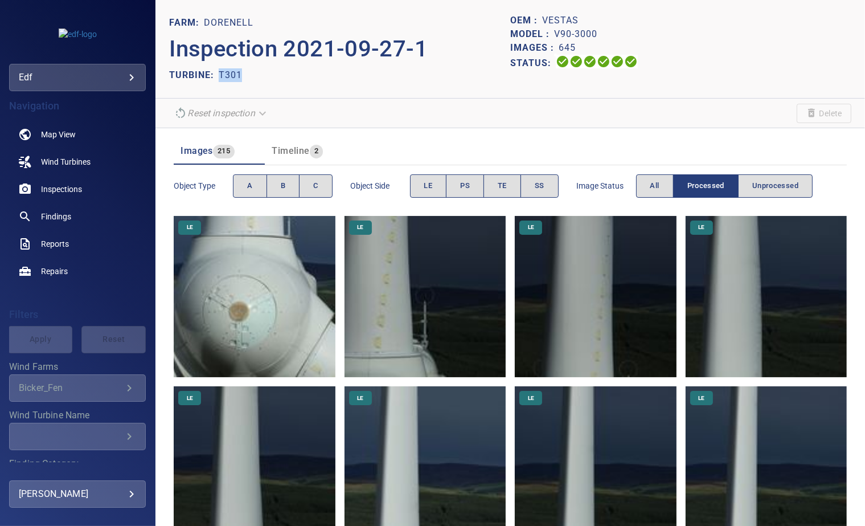
click at [34, 80] on body "**********" at bounding box center [432, 263] width 865 height 526
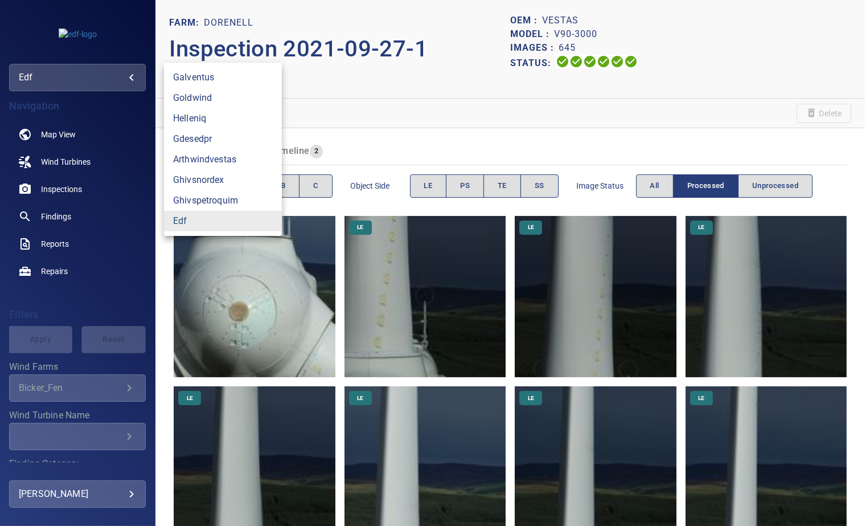
click at [180, 220] on link "edf" at bounding box center [223, 221] width 118 height 21
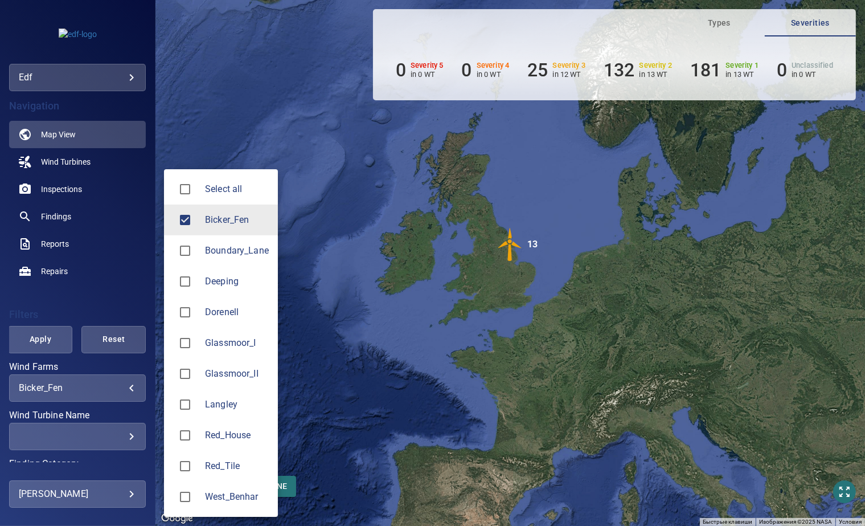
click at [82, 389] on body "**********" at bounding box center [432, 263] width 865 height 526
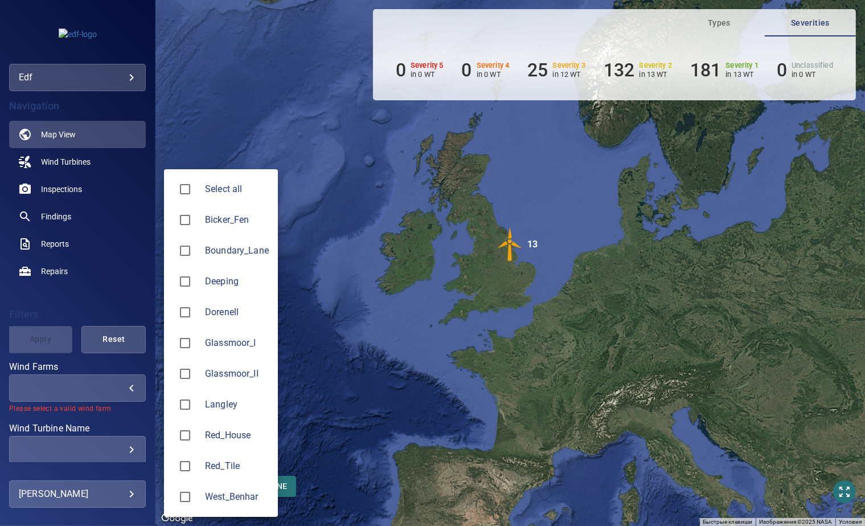
type input "**********"
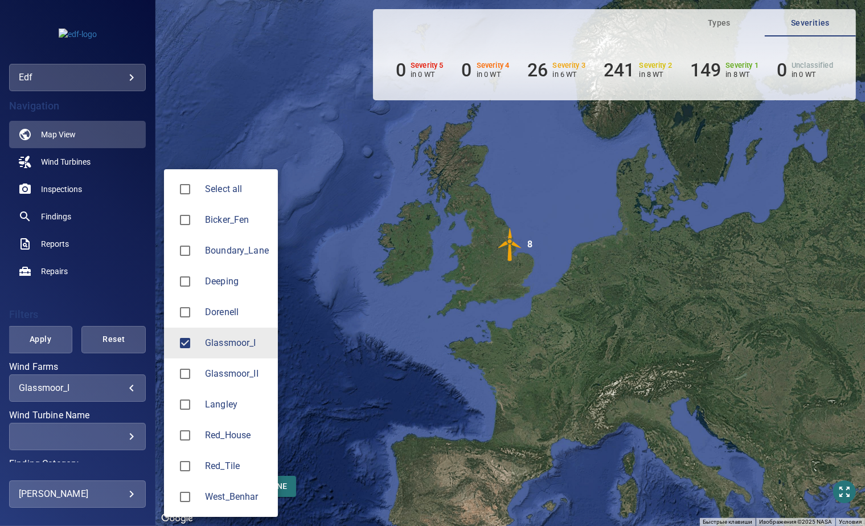
click at [349, 188] on div at bounding box center [432, 263] width 865 height 526
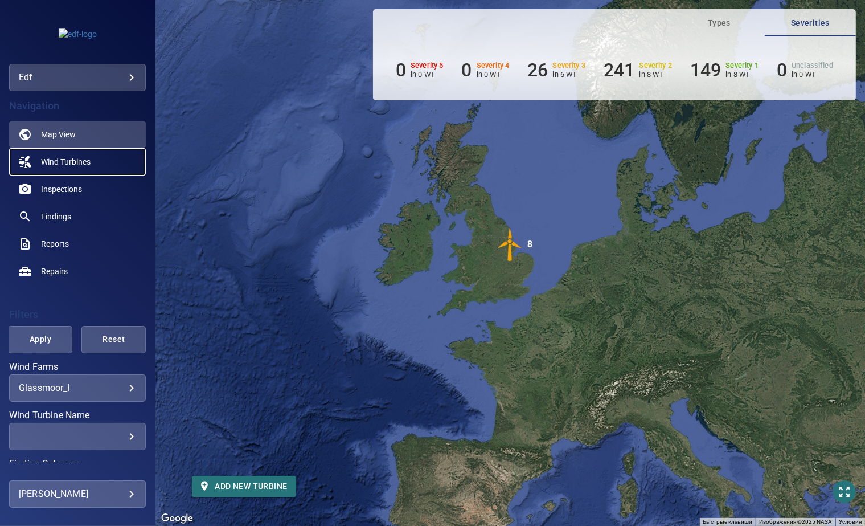
click at [54, 159] on span "Wind Turbines" at bounding box center [66, 161] width 50 height 11
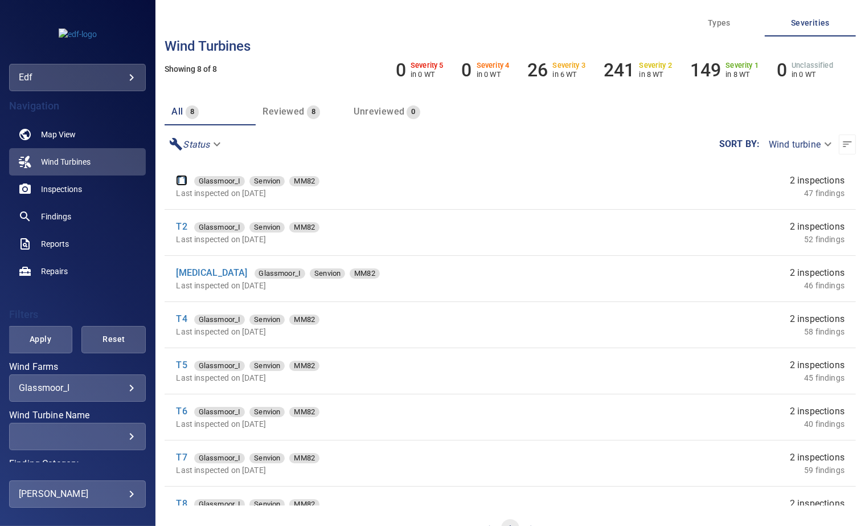
click at [185, 180] on link "T1" at bounding box center [181, 180] width 11 height 11
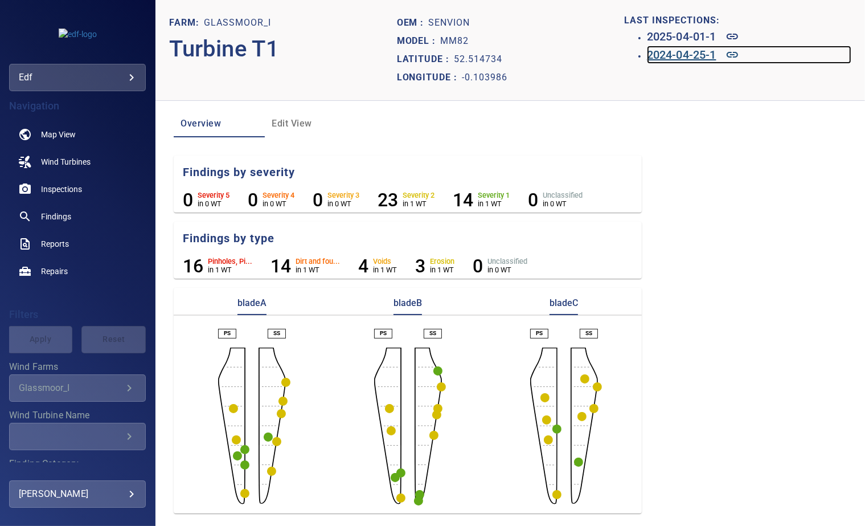
click at [662, 56] on h6 "2024-04-25-1" at bounding box center [682, 55] width 70 height 18
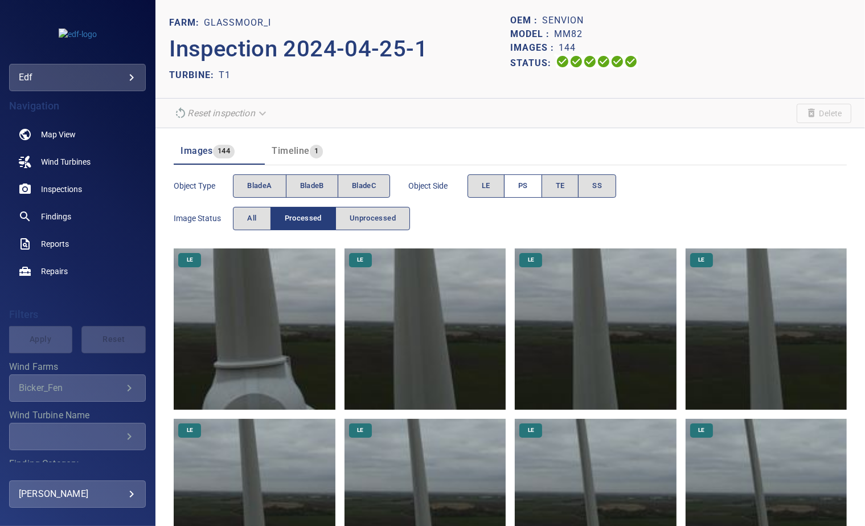
click at [514, 182] on button "PS" at bounding box center [523, 185] width 38 height 23
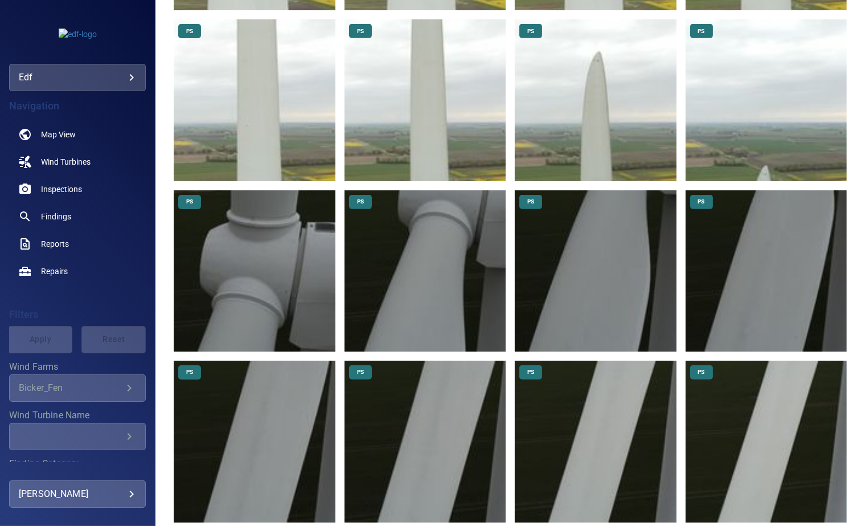
scroll to position [379, 0]
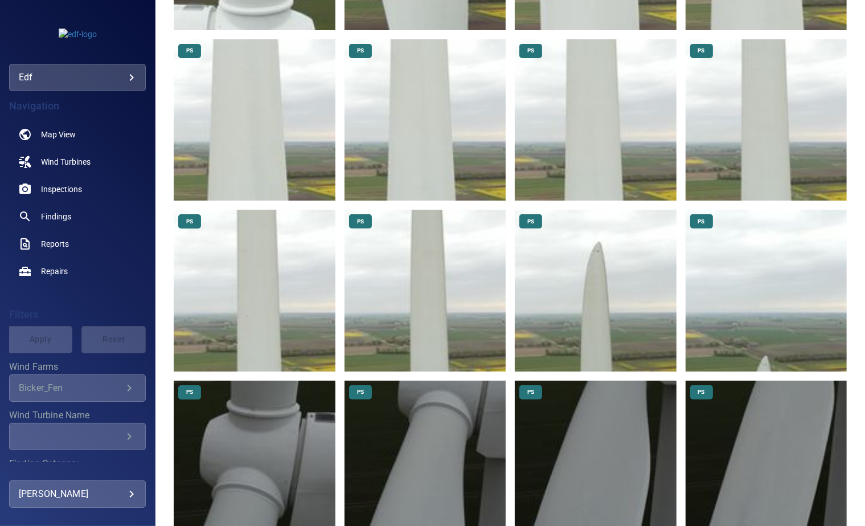
click at [593, 254] on img at bounding box center [595, 290] width 161 height 161
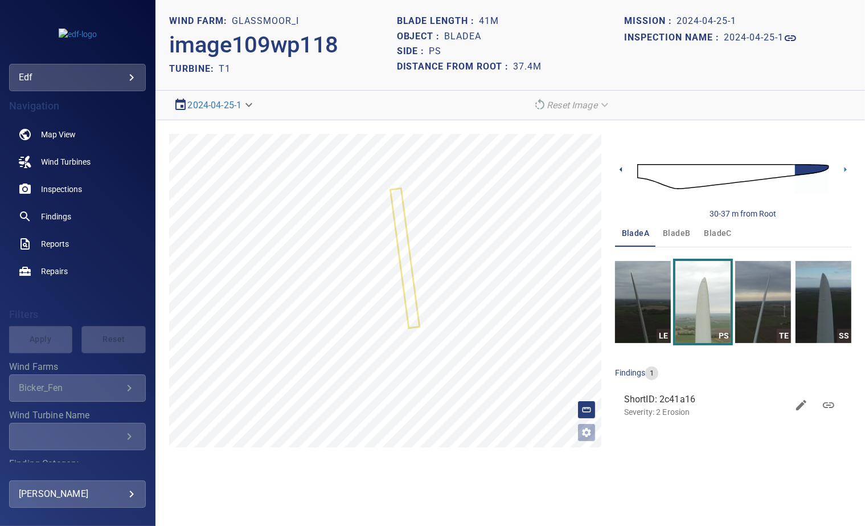
click at [624, 167] on icon at bounding box center [621, 170] width 12 height 12
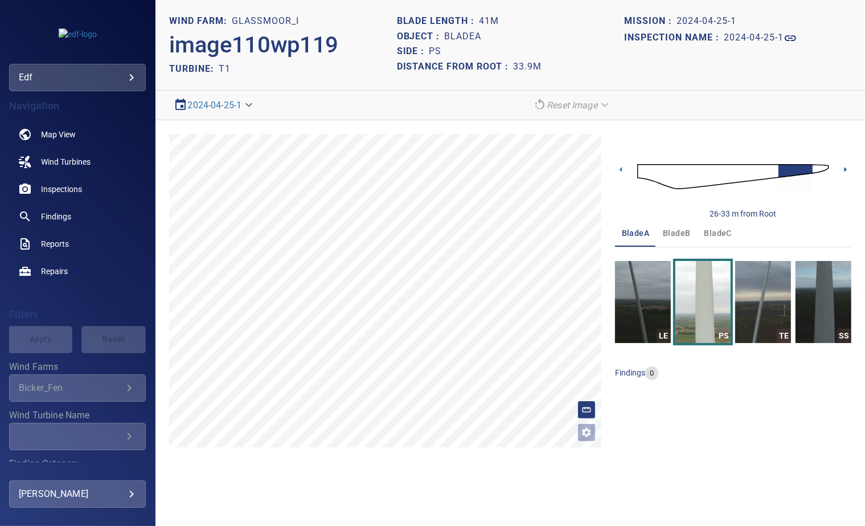
click at [844, 167] on icon at bounding box center [846, 170] width 12 height 12
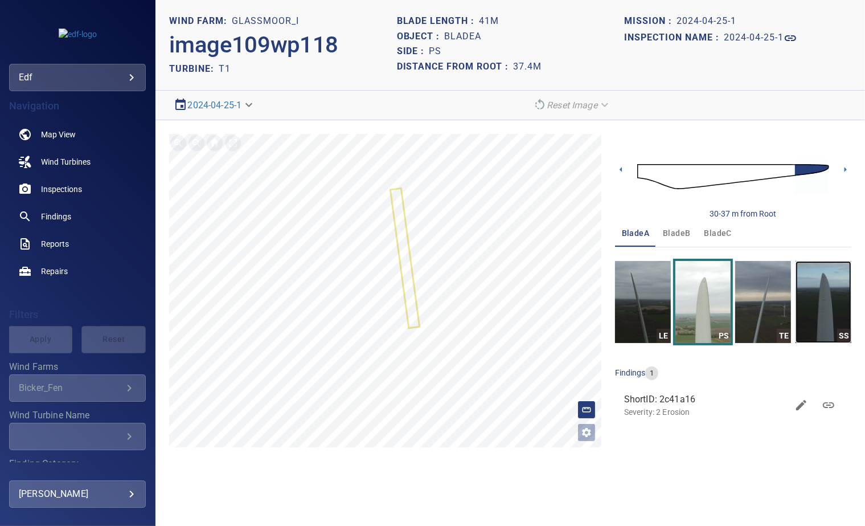
click at [825, 289] on img "button" at bounding box center [824, 302] width 56 height 82
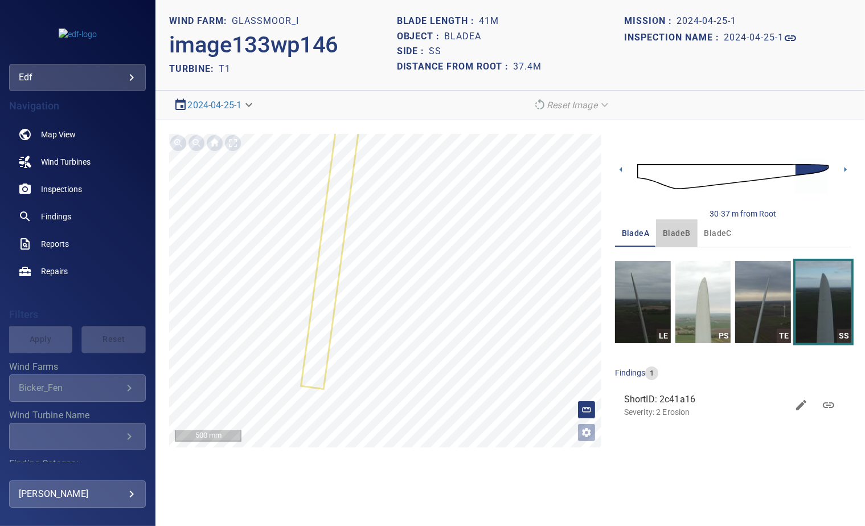
click at [679, 230] on span "bladeB" at bounding box center [676, 233] width 27 height 14
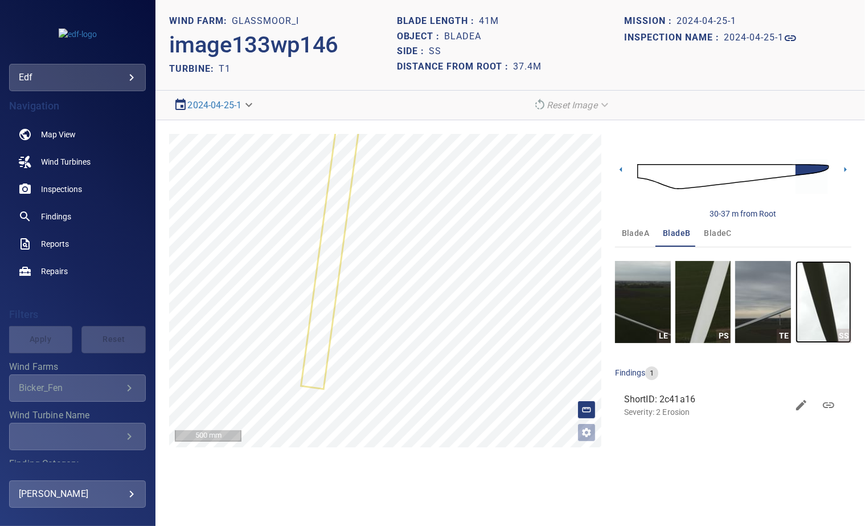
click at [816, 293] on img "button" at bounding box center [824, 302] width 56 height 82
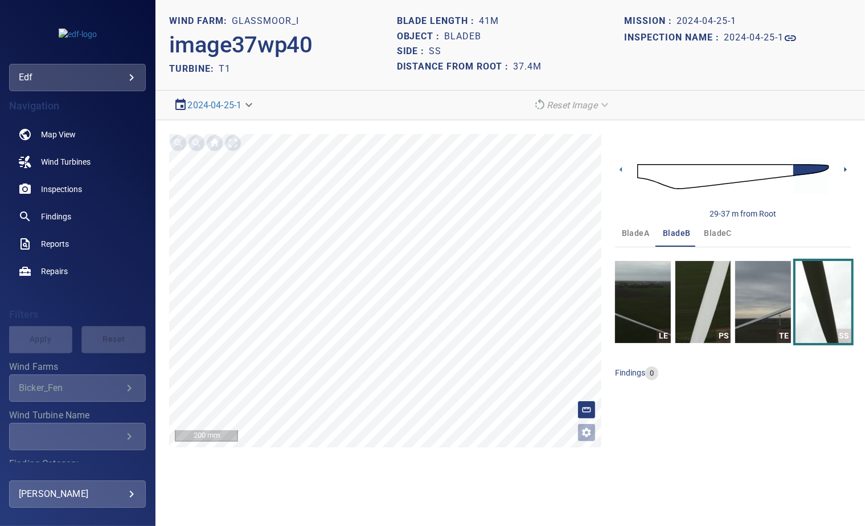
click at [842, 165] on icon at bounding box center [846, 170] width 12 height 12
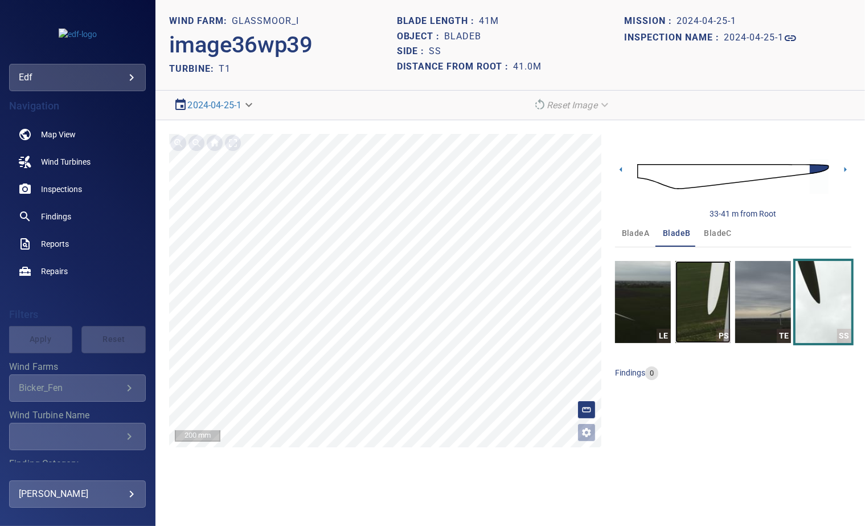
click at [705, 289] on img "button" at bounding box center [704, 302] width 56 height 82
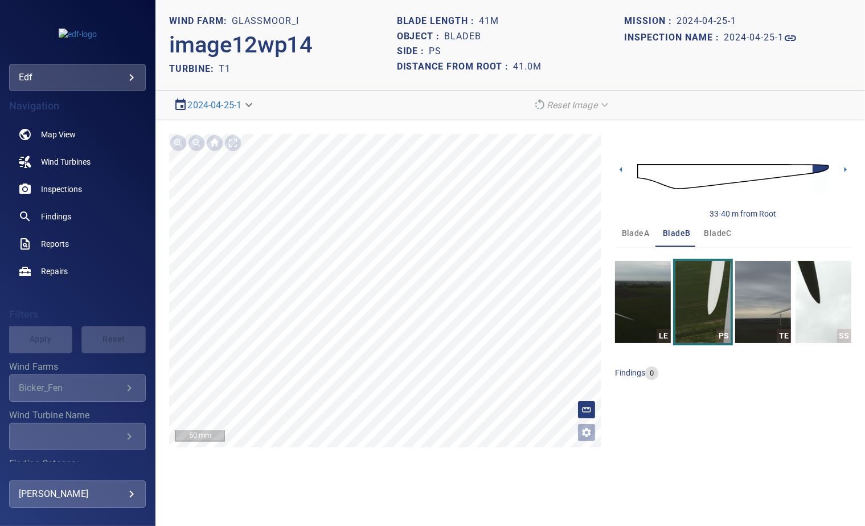
click at [462, 38] on h1 "bladeB" at bounding box center [463, 36] width 37 height 11
copy h1 "bladeB"
click at [635, 234] on span "bladeA" at bounding box center [635, 233] width 27 height 14
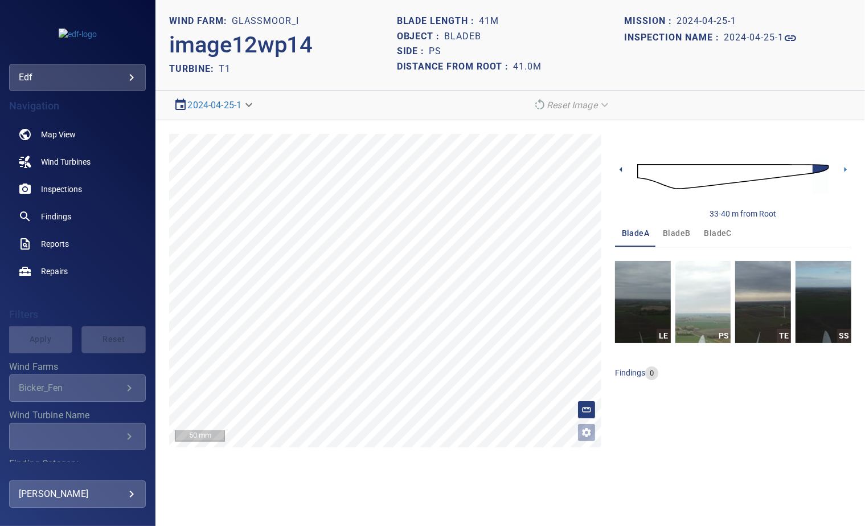
click at [624, 172] on icon at bounding box center [621, 170] width 12 height 12
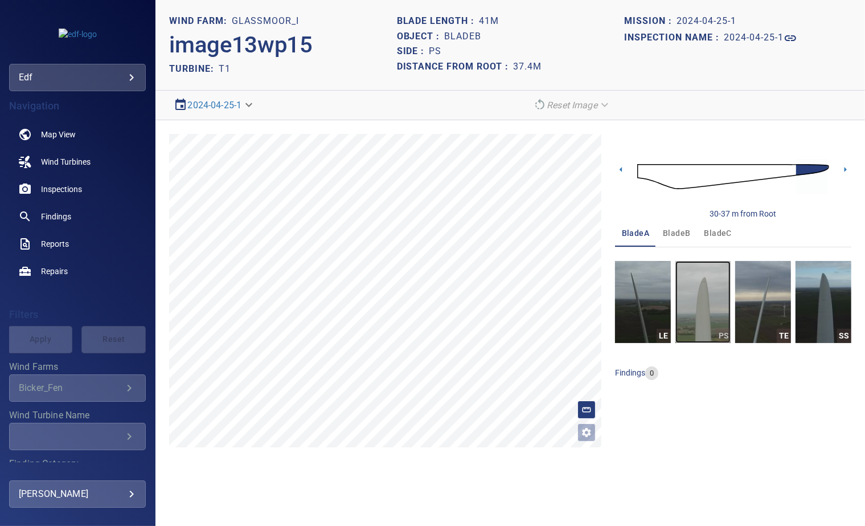
click at [702, 299] on img "button" at bounding box center [704, 302] width 56 height 82
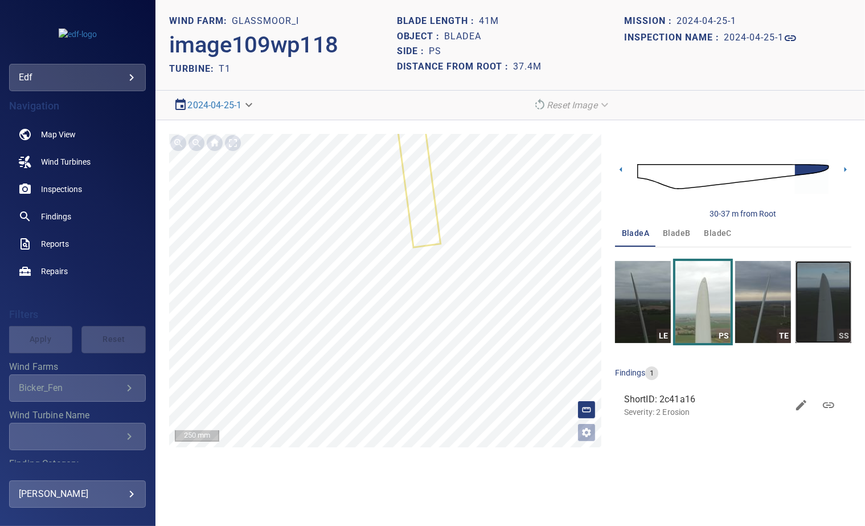
click at [824, 302] on img "button" at bounding box center [824, 302] width 56 height 82
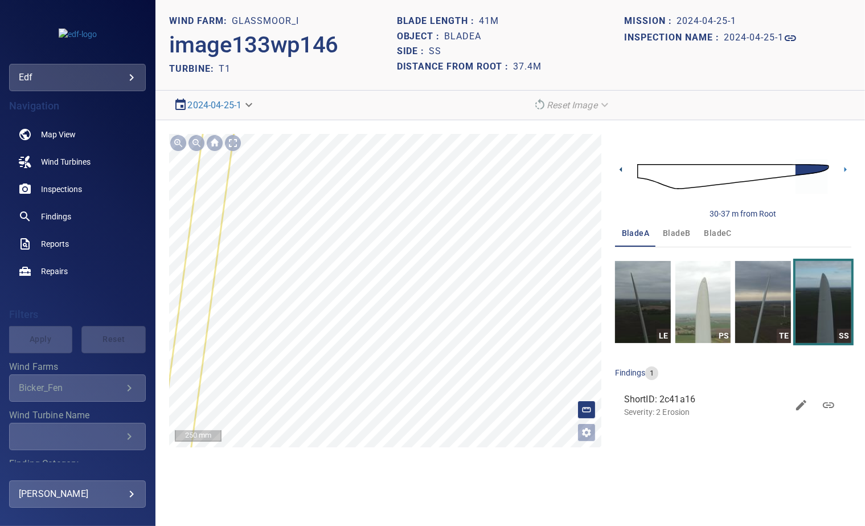
click at [621, 169] on icon at bounding box center [621, 169] width 2 height 5
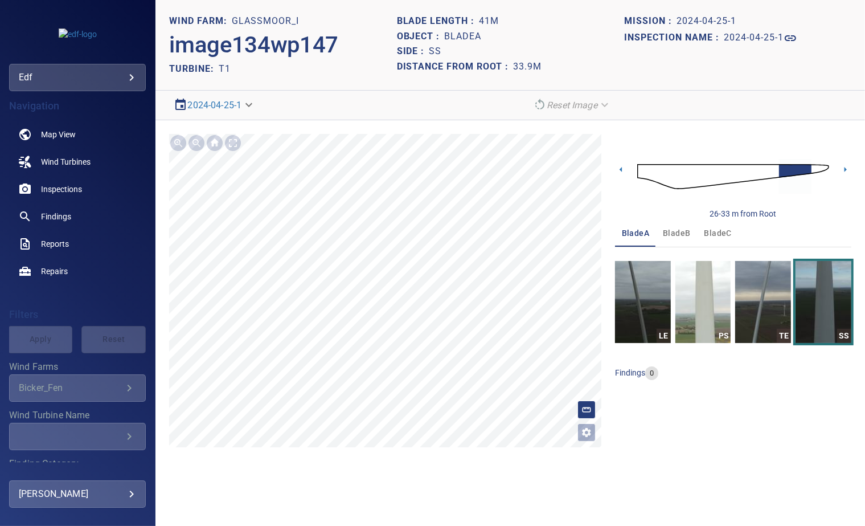
click at [710, 230] on span "bladeC" at bounding box center [718, 233] width 27 height 14
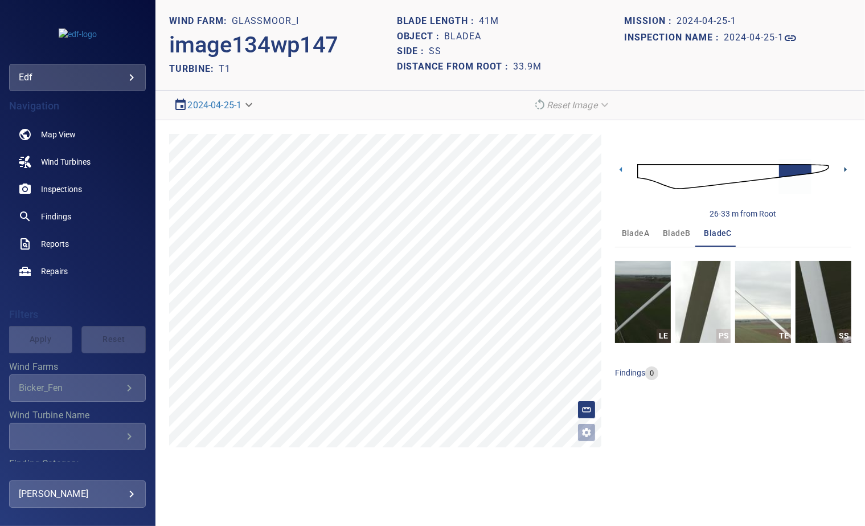
click at [841, 170] on icon at bounding box center [846, 170] width 12 height 12
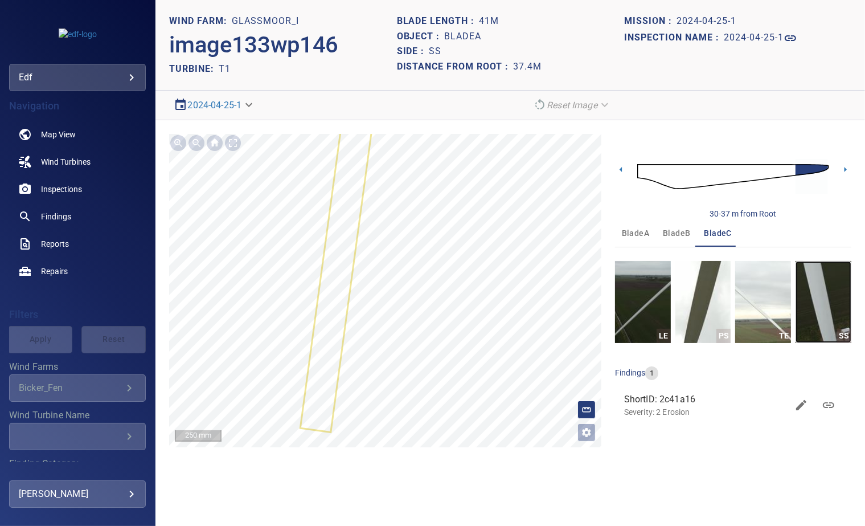
click at [817, 304] on img "button" at bounding box center [824, 302] width 56 height 82
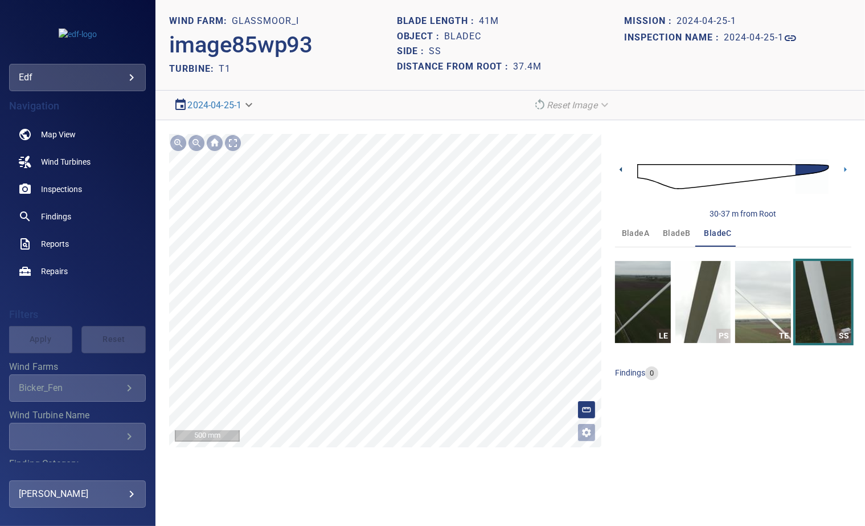
click at [621, 165] on icon at bounding box center [621, 170] width 12 height 12
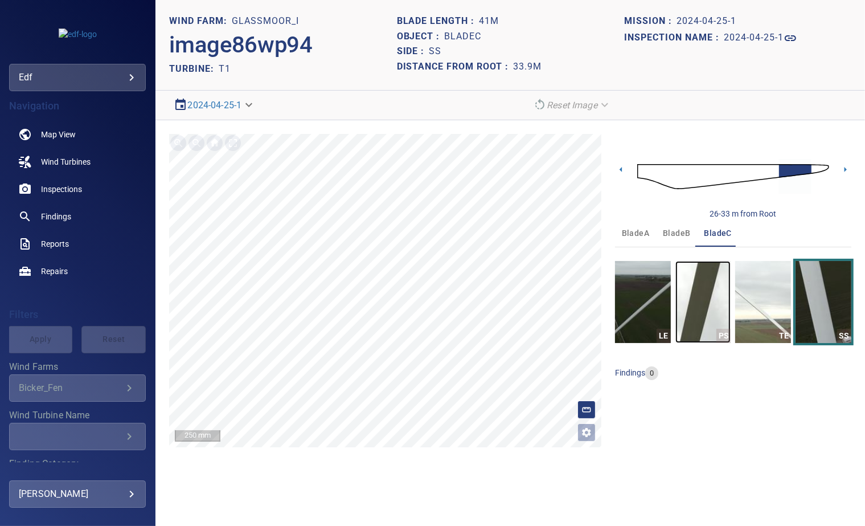
click at [704, 308] on img "button" at bounding box center [704, 302] width 56 height 82
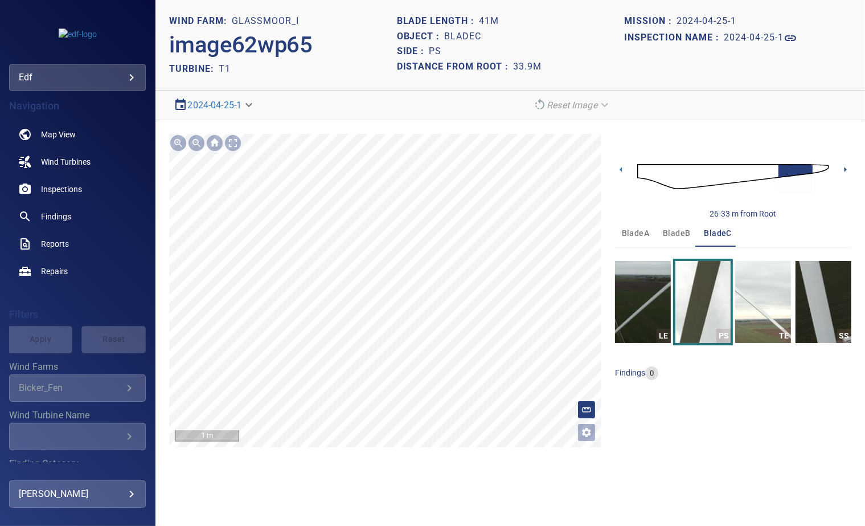
click at [844, 167] on icon at bounding box center [846, 170] width 12 height 12
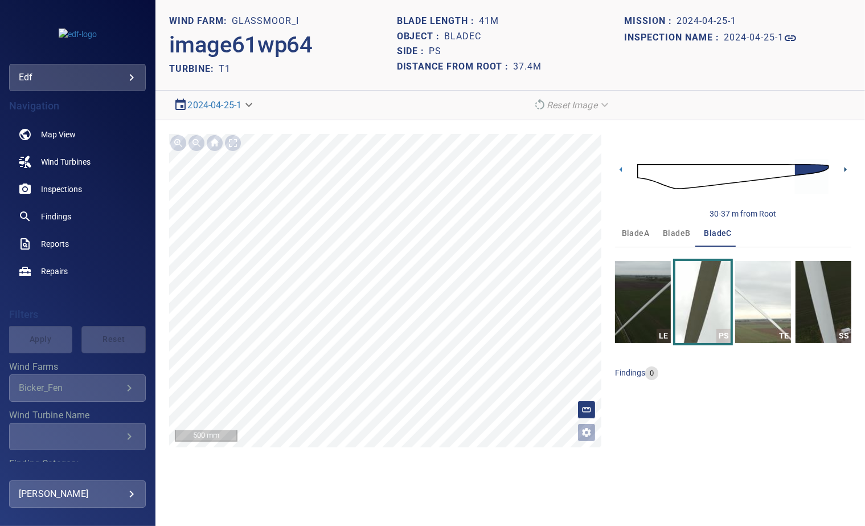
click at [843, 167] on icon at bounding box center [846, 170] width 12 height 12
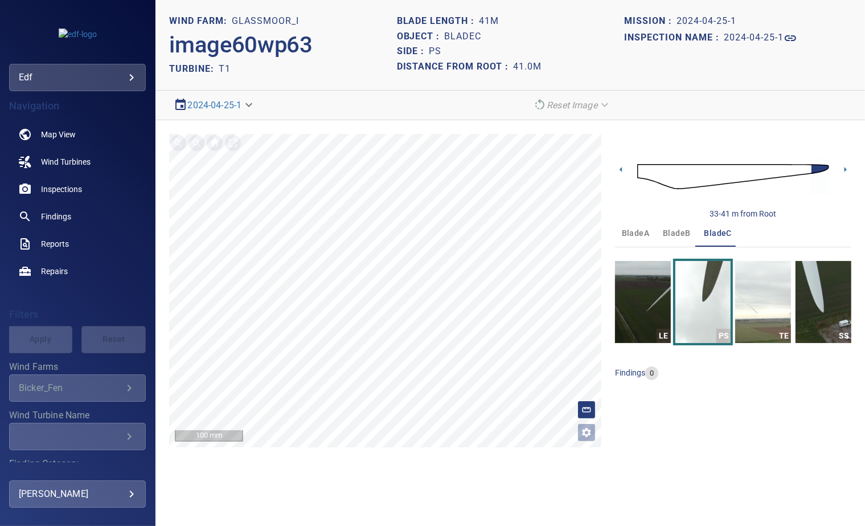
click at [469, 40] on h1 "bladeC" at bounding box center [463, 36] width 37 height 11
click at [469, 39] on h1 "bladeC" at bounding box center [463, 36] width 37 height 11
copy h1 "bladeC"
click at [642, 230] on span "bladeA" at bounding box center [635, 233] width 27 height 14
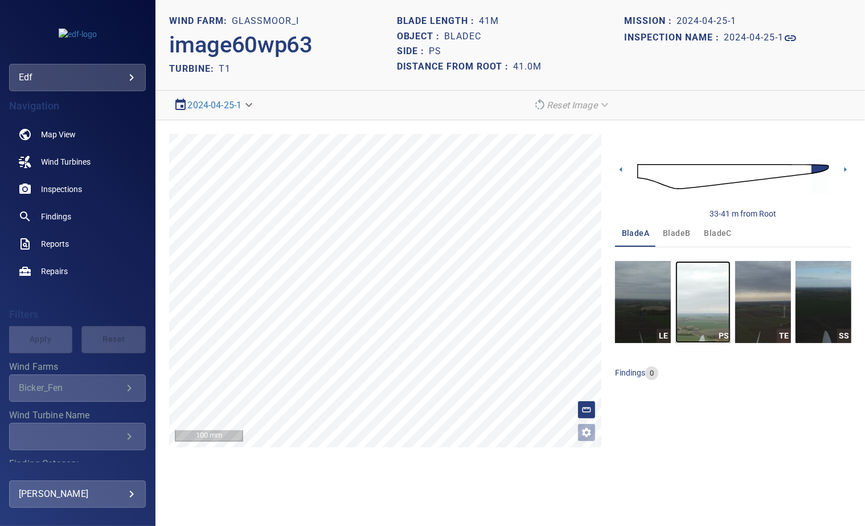
click at [701, 303] on img "button" at bounding box center [704, 302] width 56 height 82
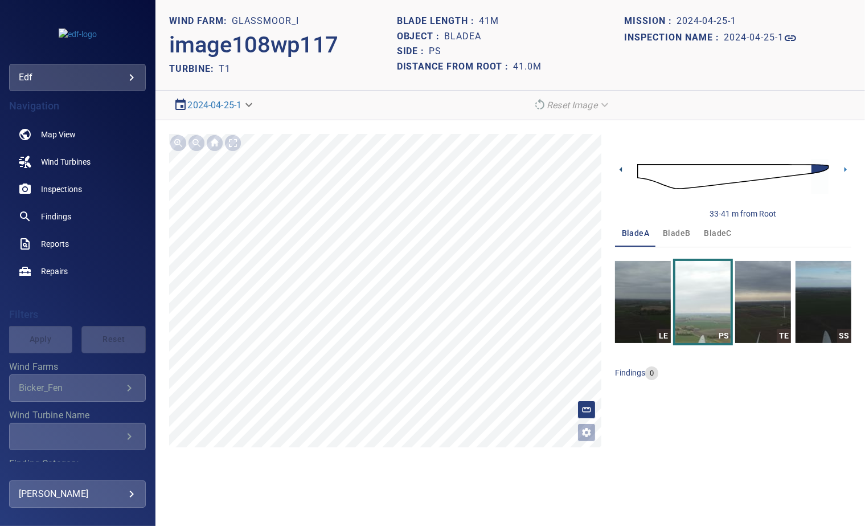
click at [618, 167] on icon at bounding box center [621, 170] width 12 height 12
